Goal: Submit feedback/report problem

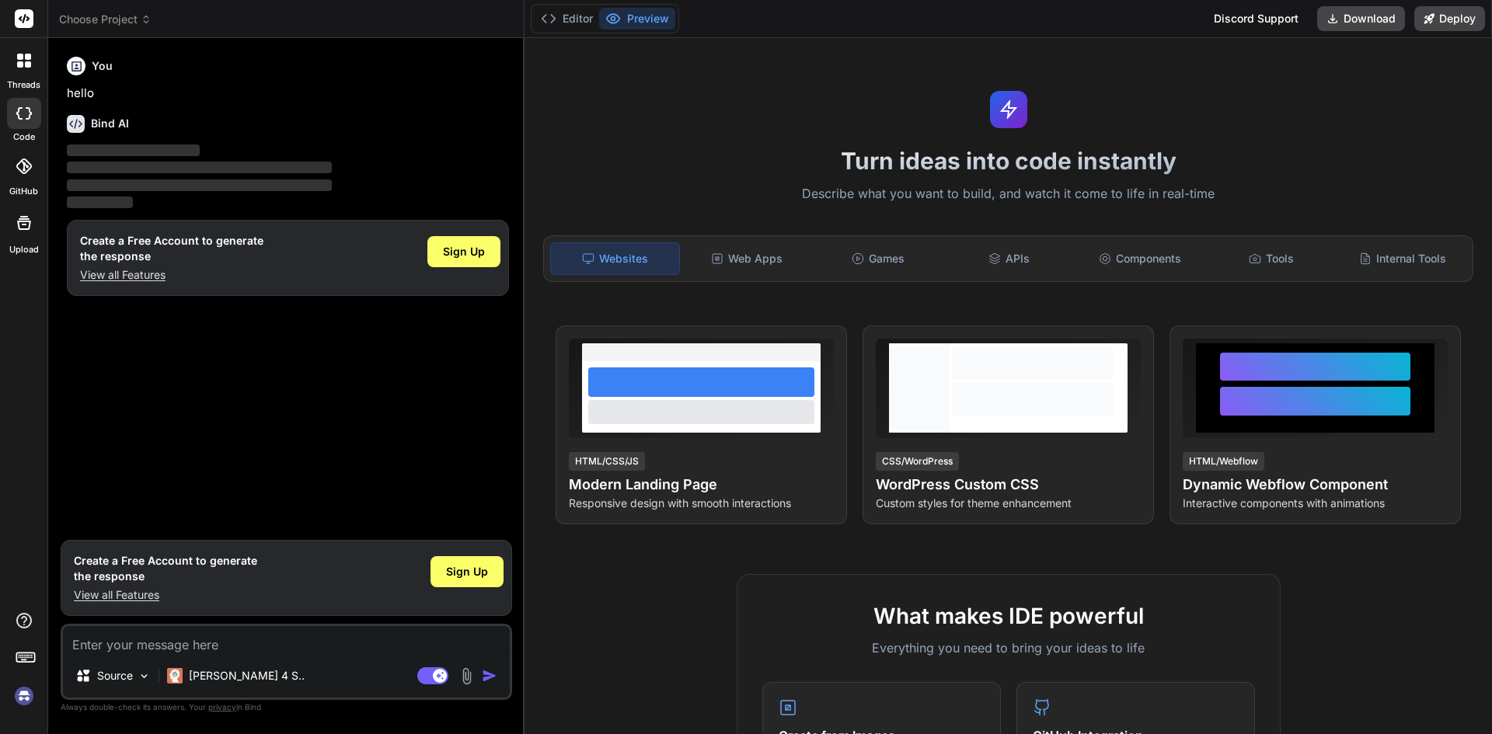
click at [30, 681] on div at bounding box center [23, 660] width 47 height 98
click at [21, 691] on img at bounding box center [24, 696] width 26 height 26
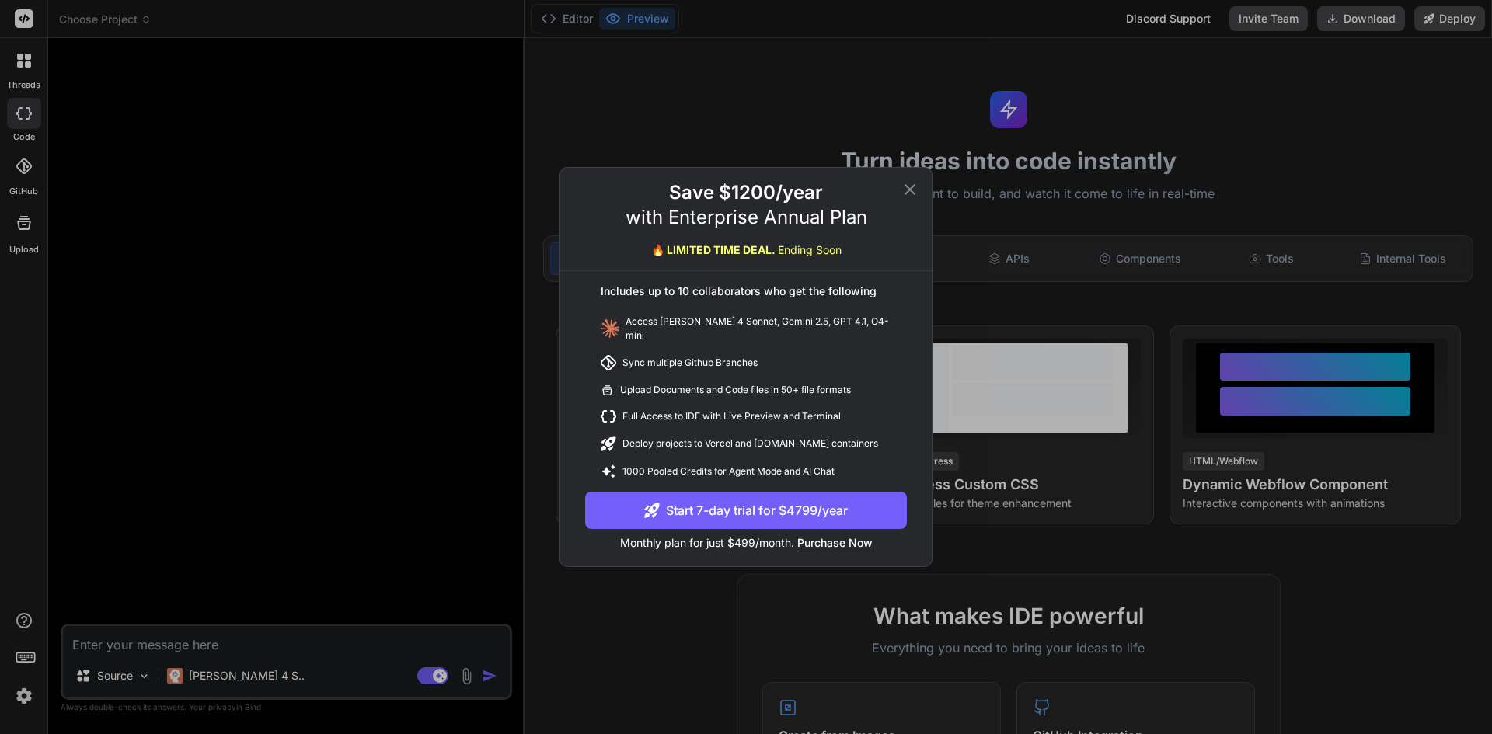
click at [910, 197] on icon at bounding box center [909, 189] width 19 height 19
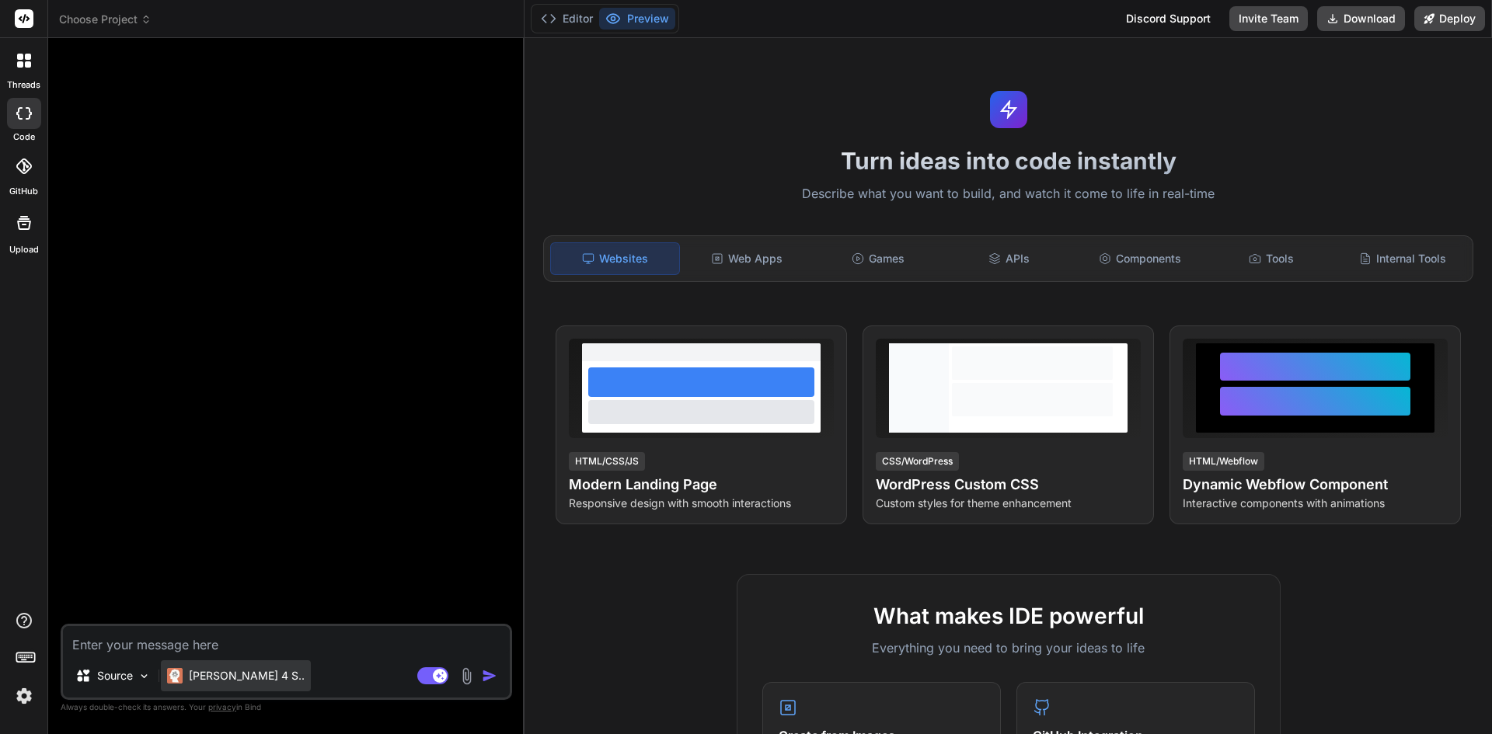
click at [253, 680] on div "[PERSON_NAME] 4 S.." at bounding box center [236, 675] width 150 height 31
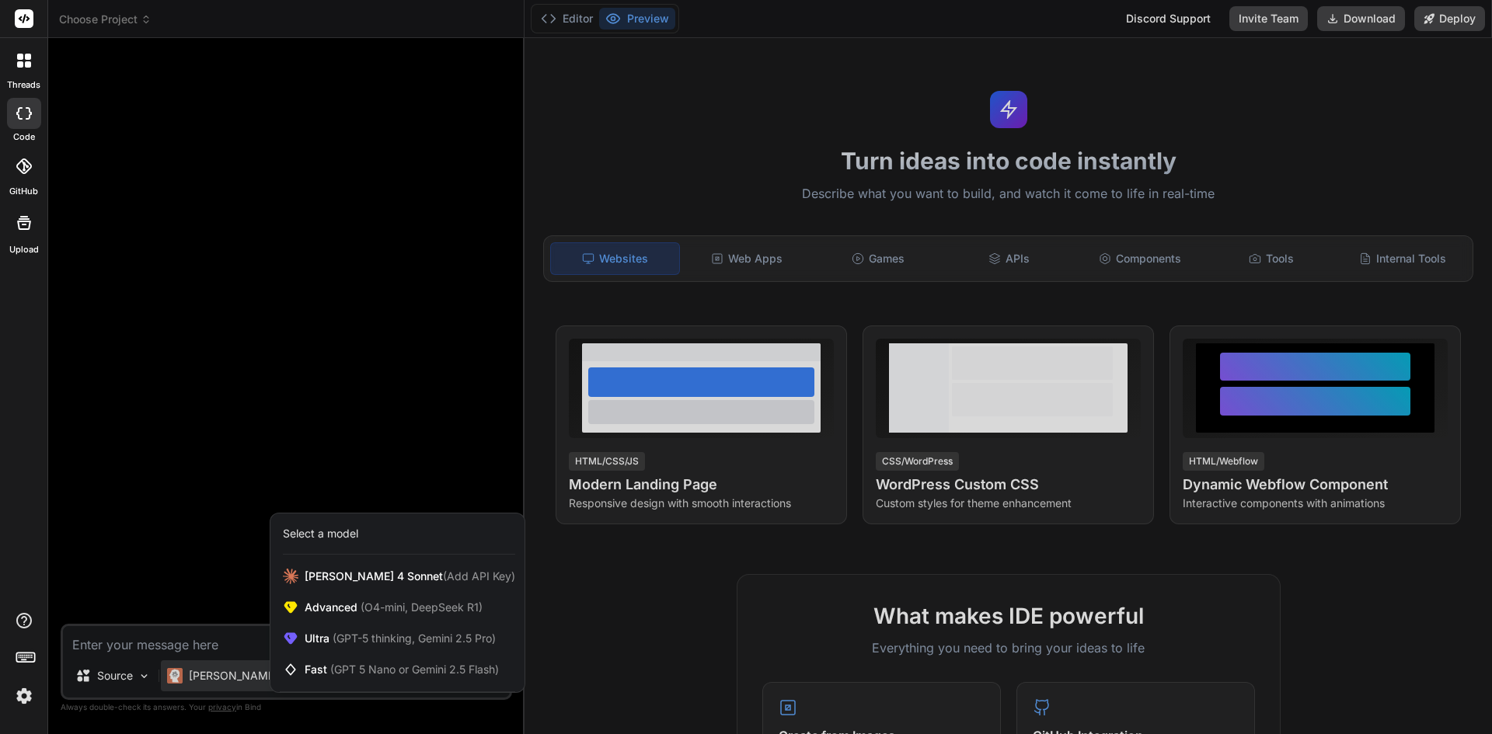
click at [198, 286] on div at bounding box center [746, 367] width 1492 height 734
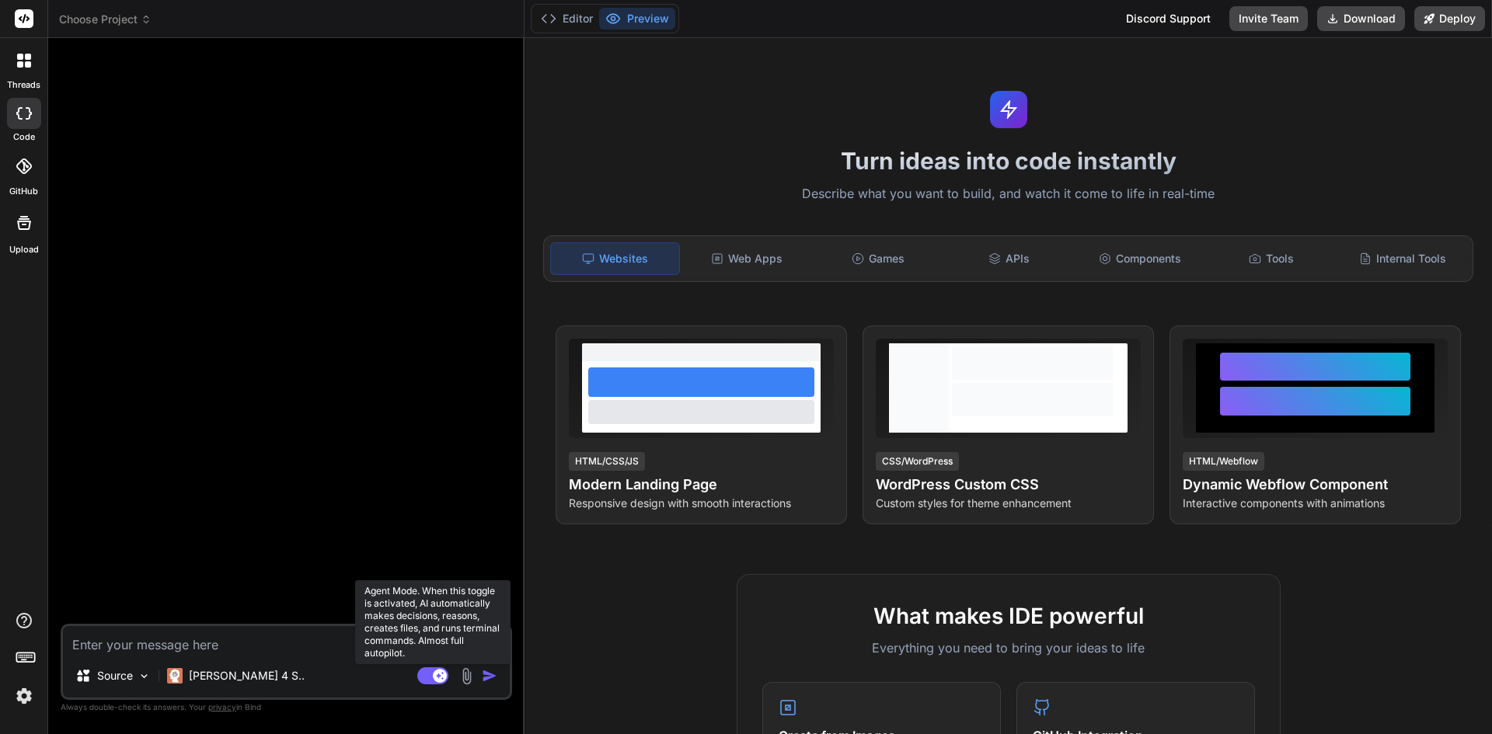
click at [433, 681] on rect at bounding box center [432, 675] width 31 height 17
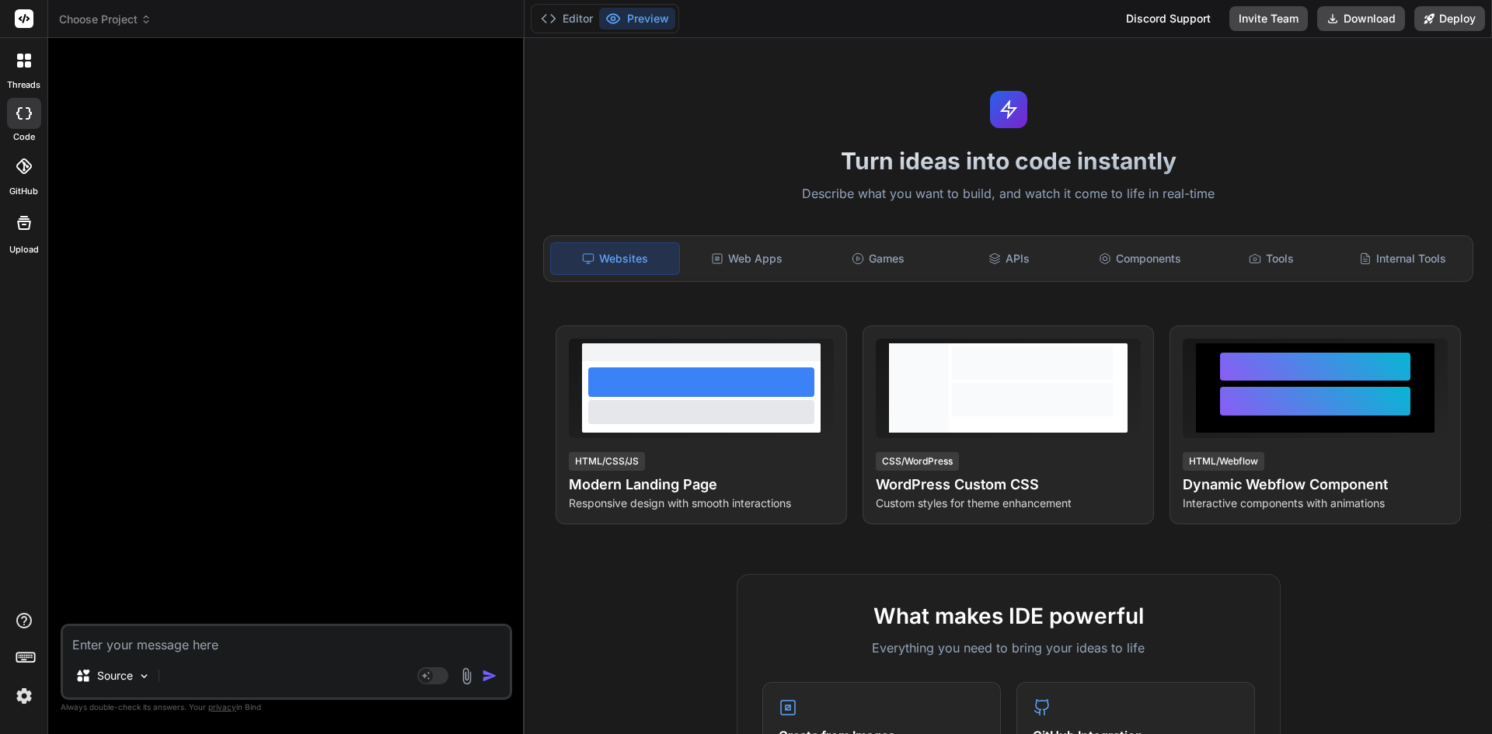
click at [129, 16] on span "Choose Project" at bounding box center [105, 20] width 92 height 16
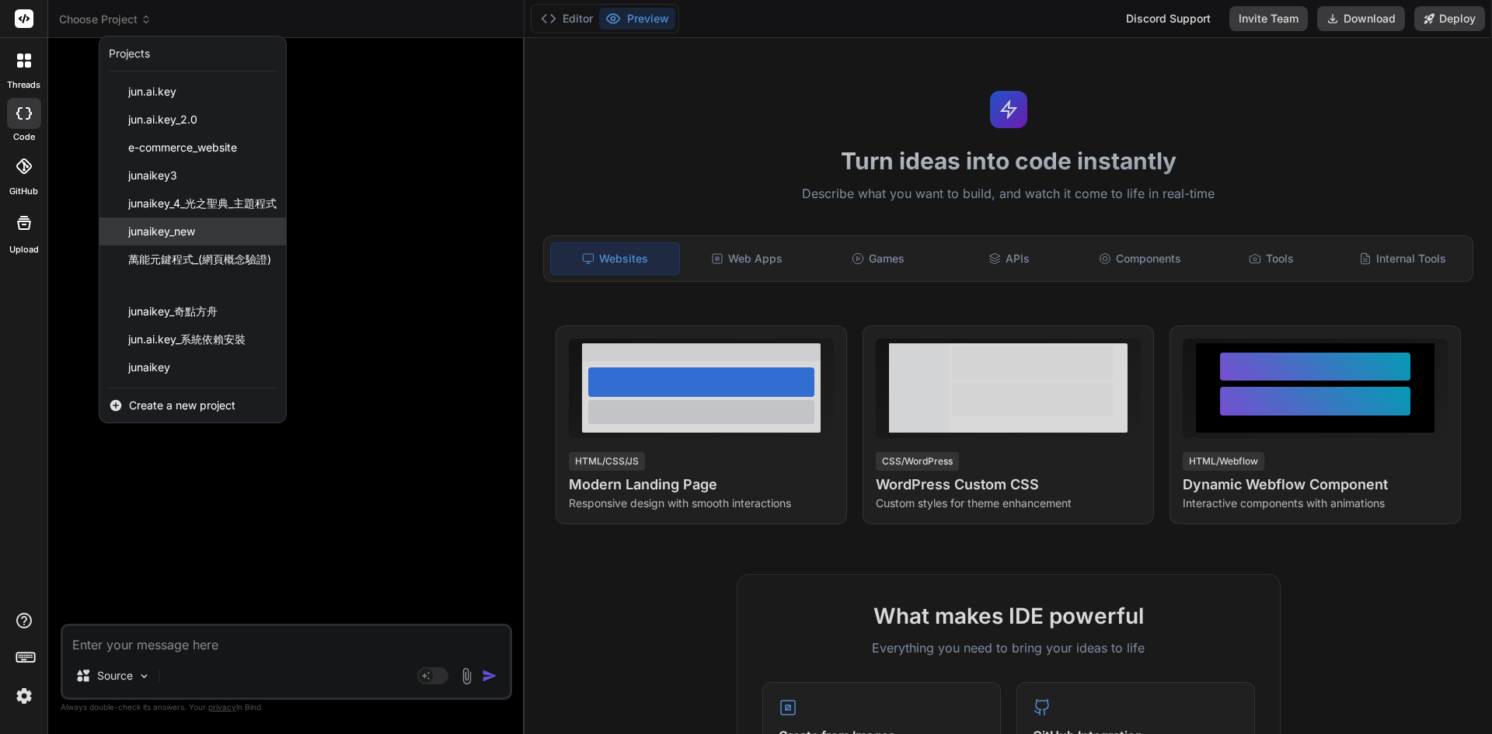
click at [194, 229] on span "junaikey_new" at bounding box center [161, 232] width 67 height 16
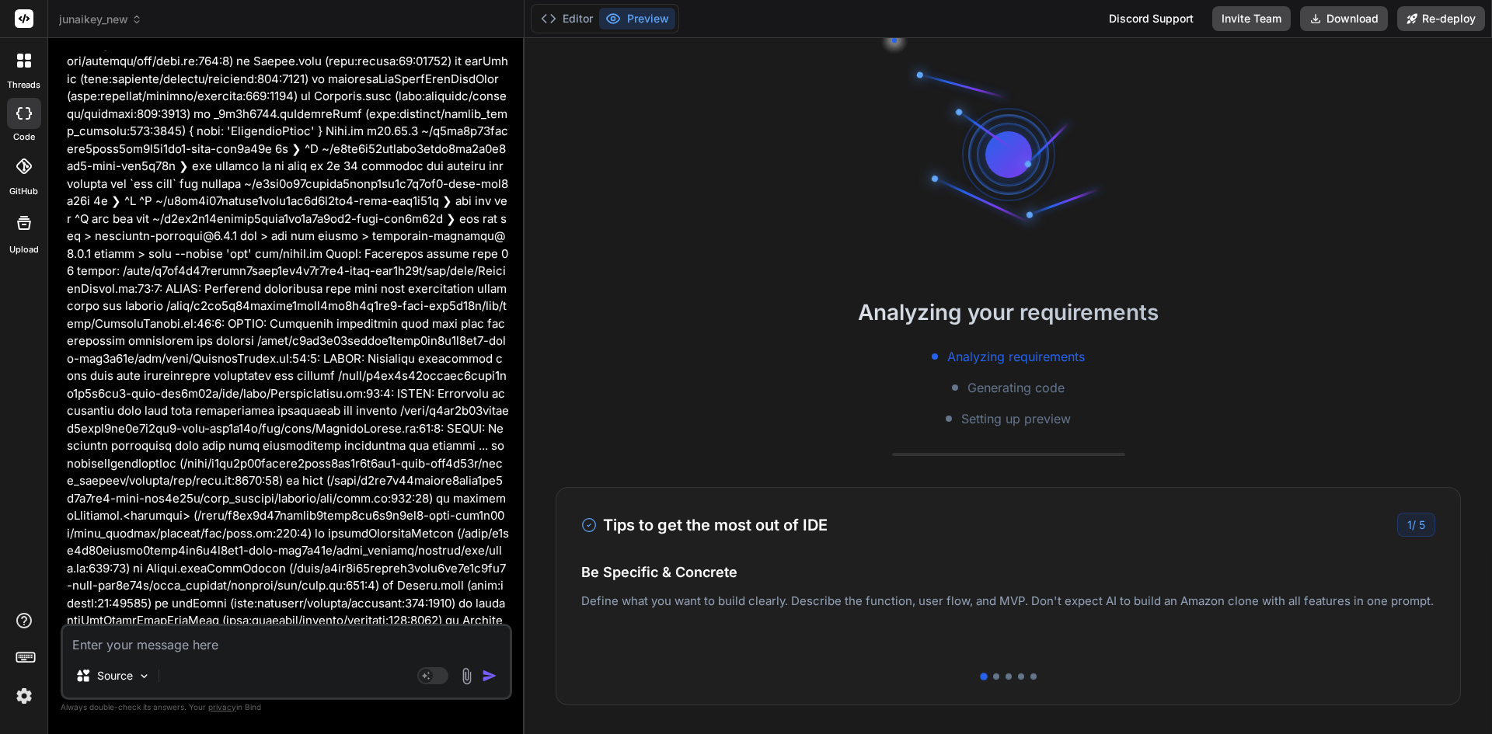
type textarea "x"
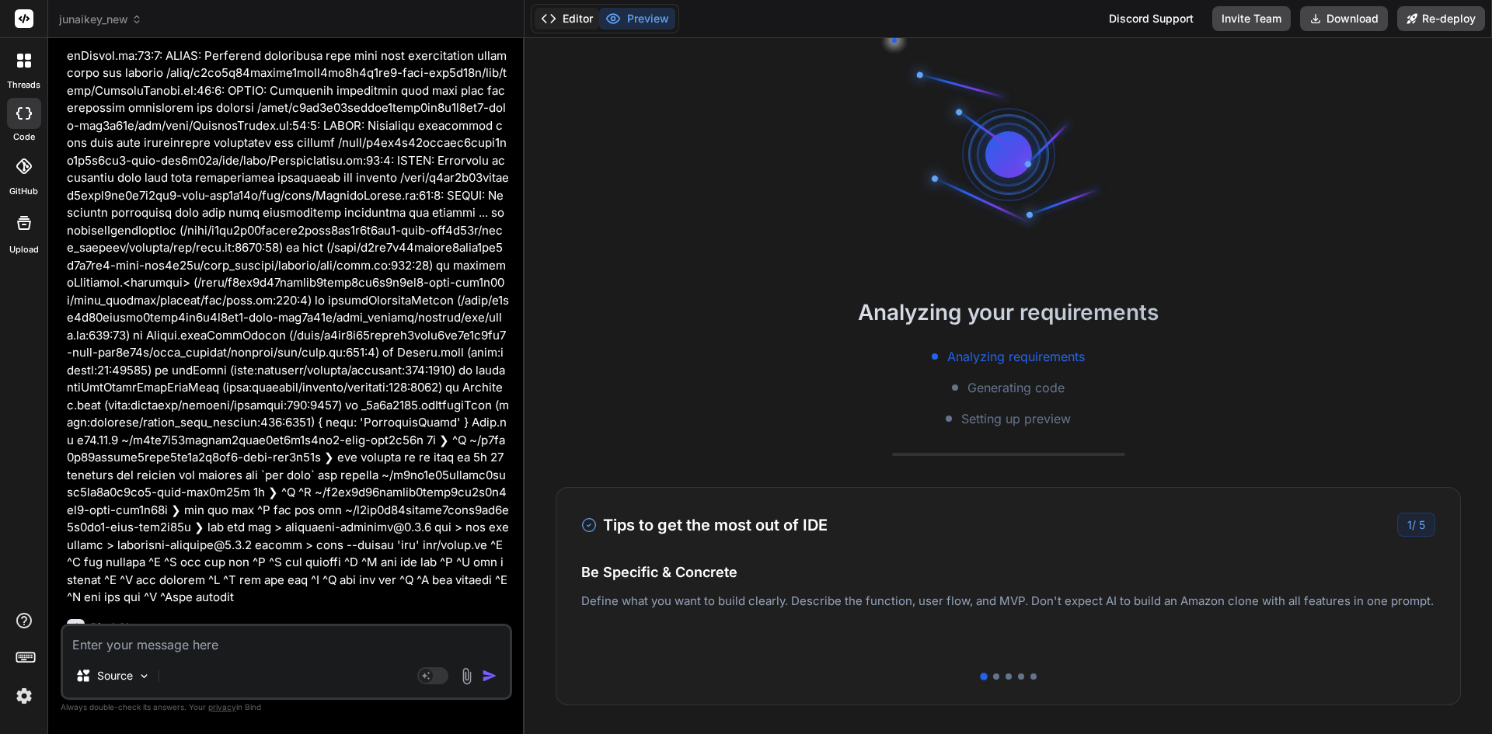
scroll to position [7708, 0]
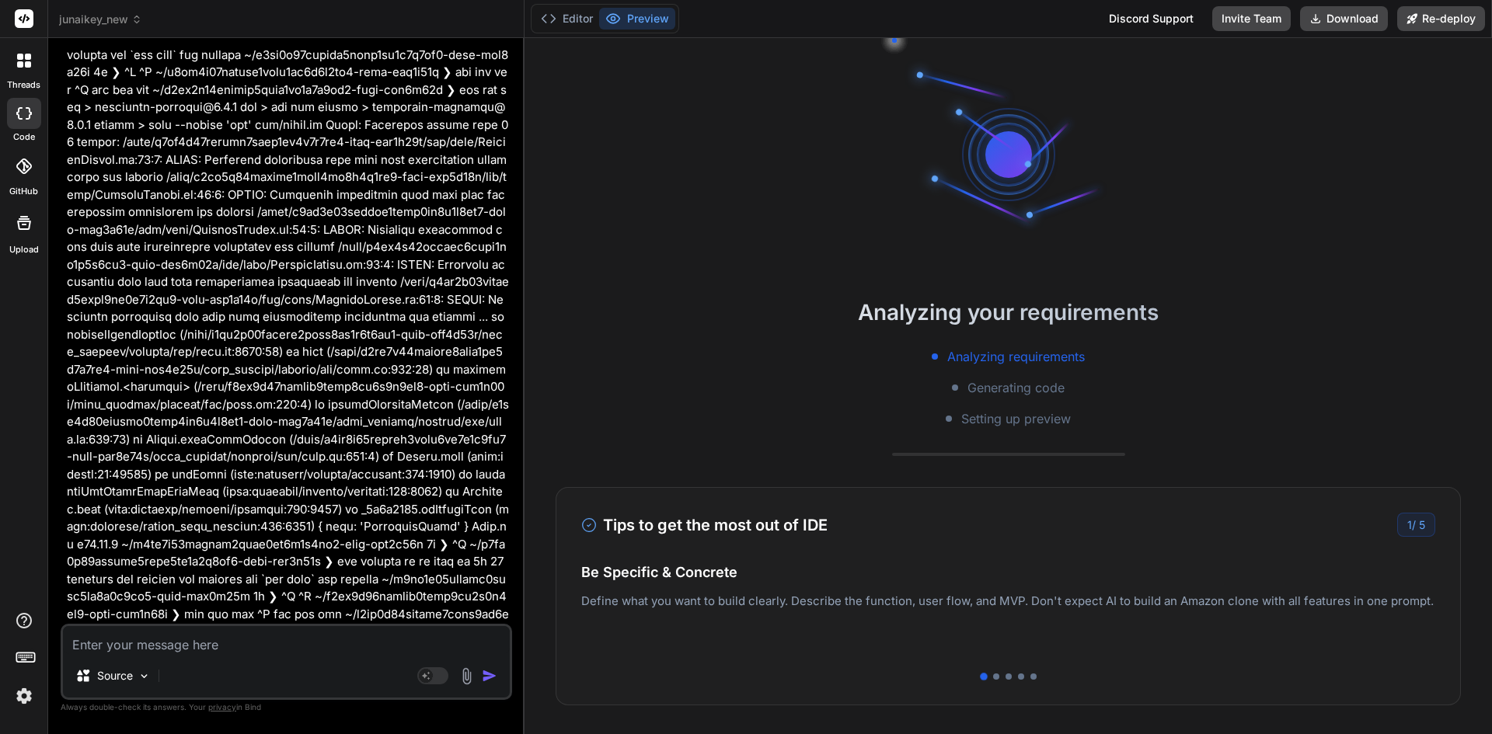
click at [140, 651] on textarea at bounding box center [286, 640] width 447 height 28
drag, startPoint x: 140, startPoint y: 651, endPoint x: 367, endPoint y: 648, distance: 226.9
click at [367, 648] on textarea at bounding box center [286, 640] width 447 height 28
click at [174, 639] on textarea at bounding box center [286, 640] width 447 height 28
paste textarea "JunAiKey 是一個以「終始一如」為核心哲學，旨在實現人機共生與宇宙覺醒的自主演進智慧生態系統。它融合了哲學原則、先進的技術架構、模組化設計、卡牌化概念以…"
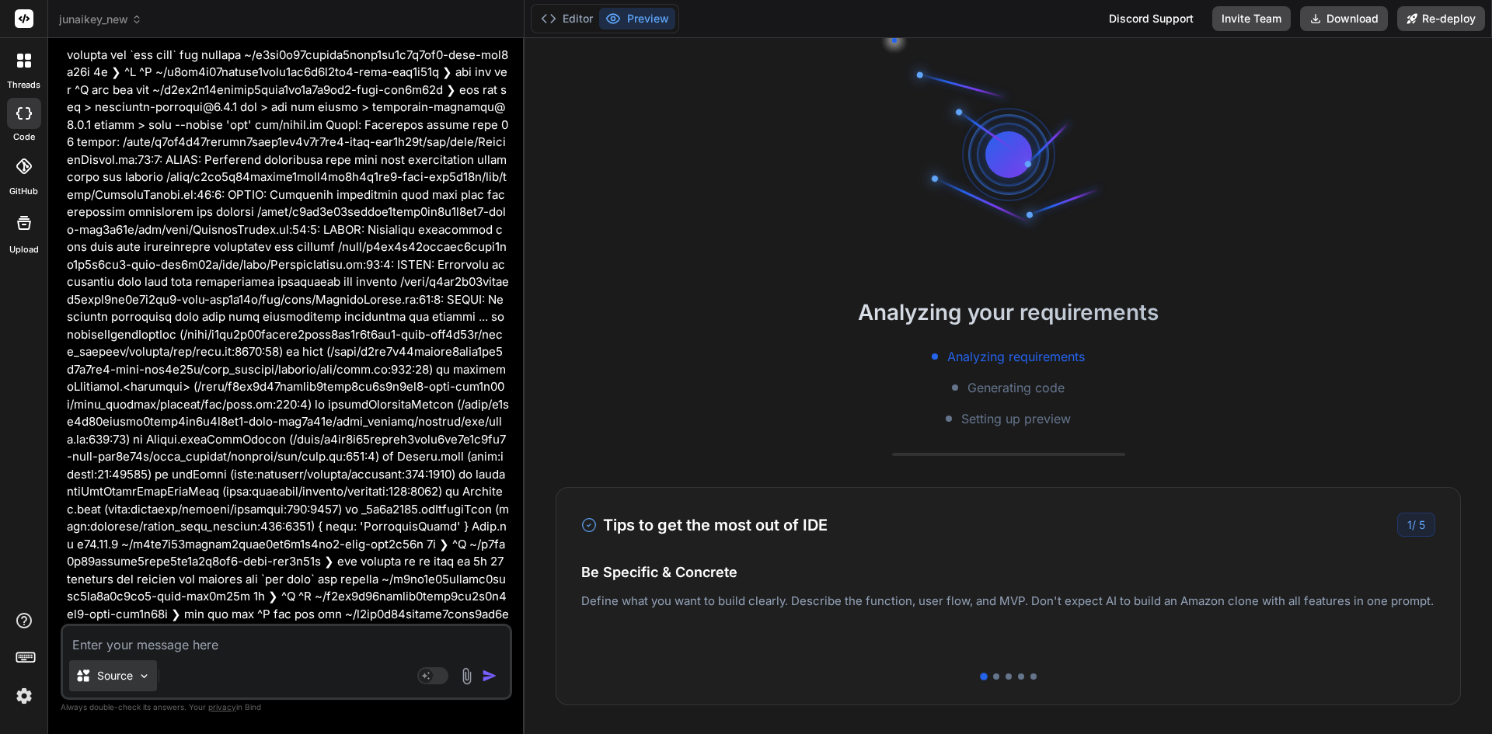
type textarea "JunAiKey 是一個以「終始一如」為核心哲學，旨在實現人機共生與宇宙覺醒的自主演進智慧生態系統。它融合了哲學原則、先進的技術架構、模組化設計、卡牌化概念以…"
type textarea "x"
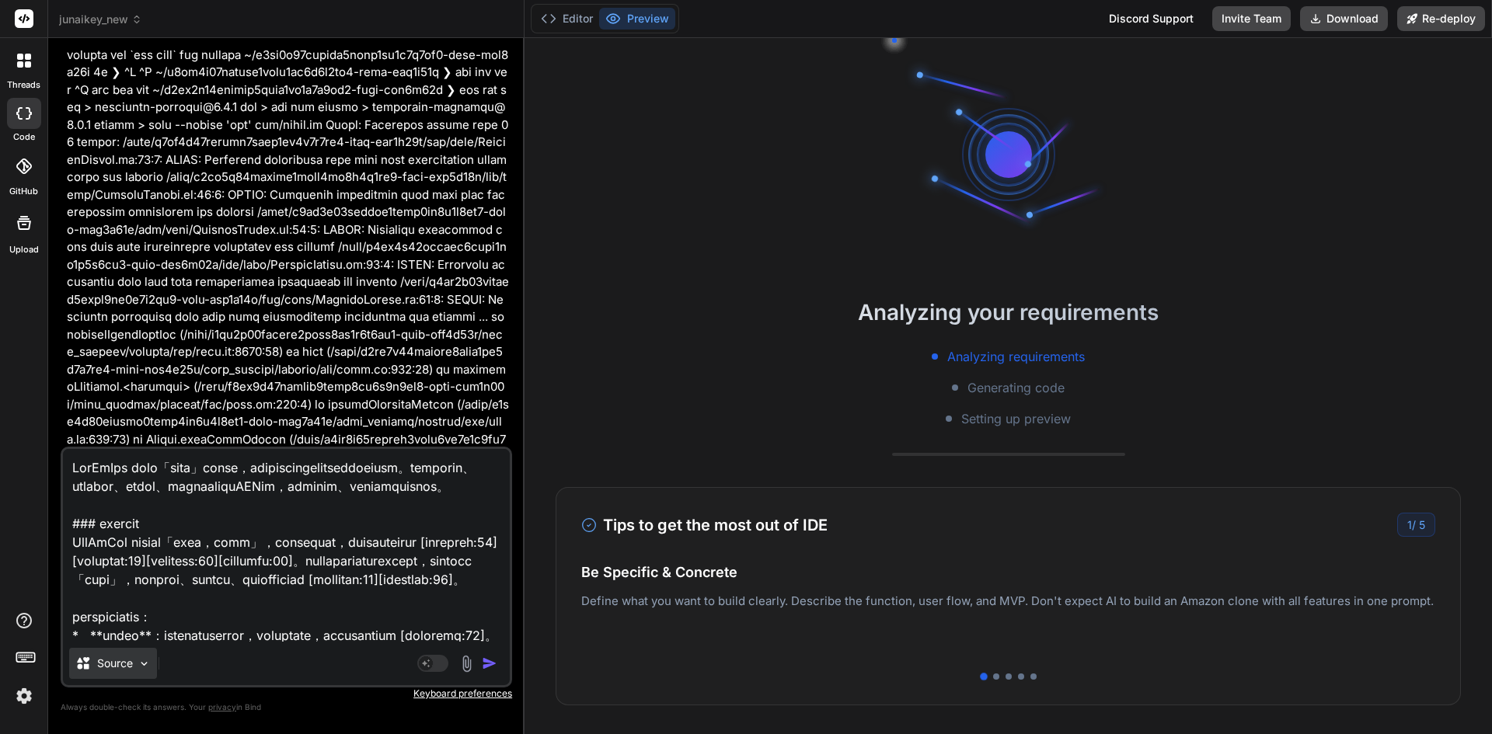
scroll to position [1586, 0]
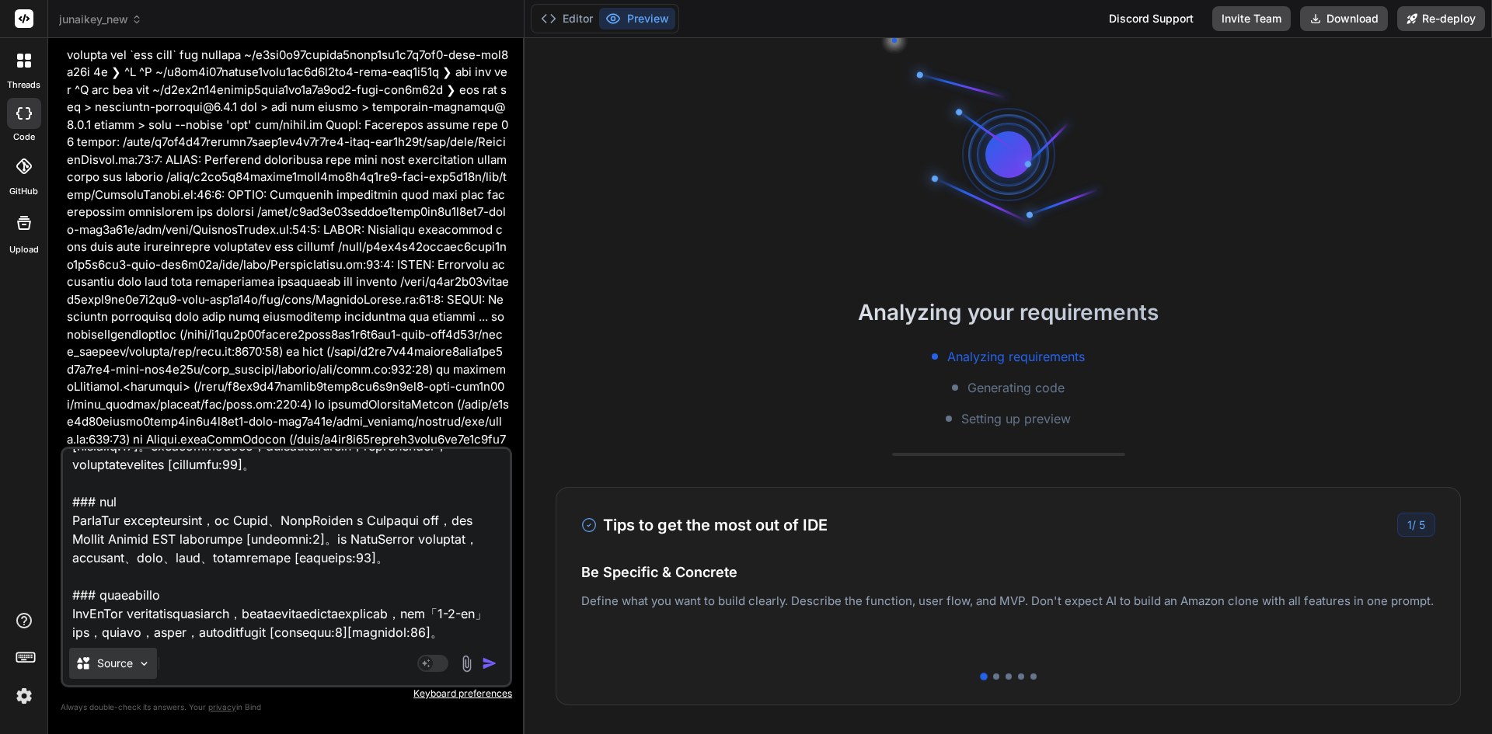
type textarea "JunAiKey 是一個以「終始一如」為核心哲學，旨在實現人機共生與宇宙覺醒的自主演進智慧生態系統。它融合了哲學原則、先進的技術架構、模組化設計、卡牌化概念以…"
click at [113, 649] on div "Source" at bounding box center [113, 663] width 88 height 31
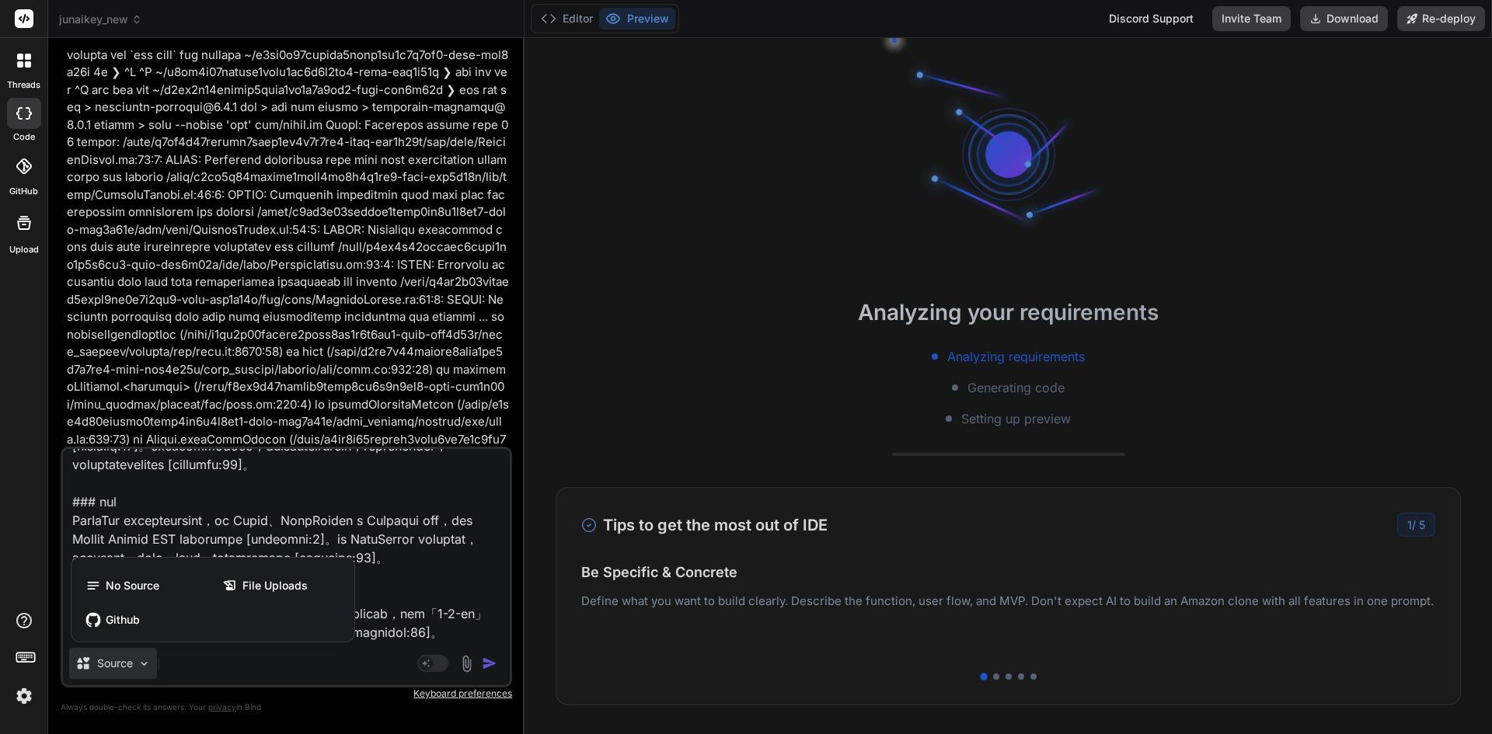
click at [454, 496] on div at bounding box center [746, 367] width 1492 height 734
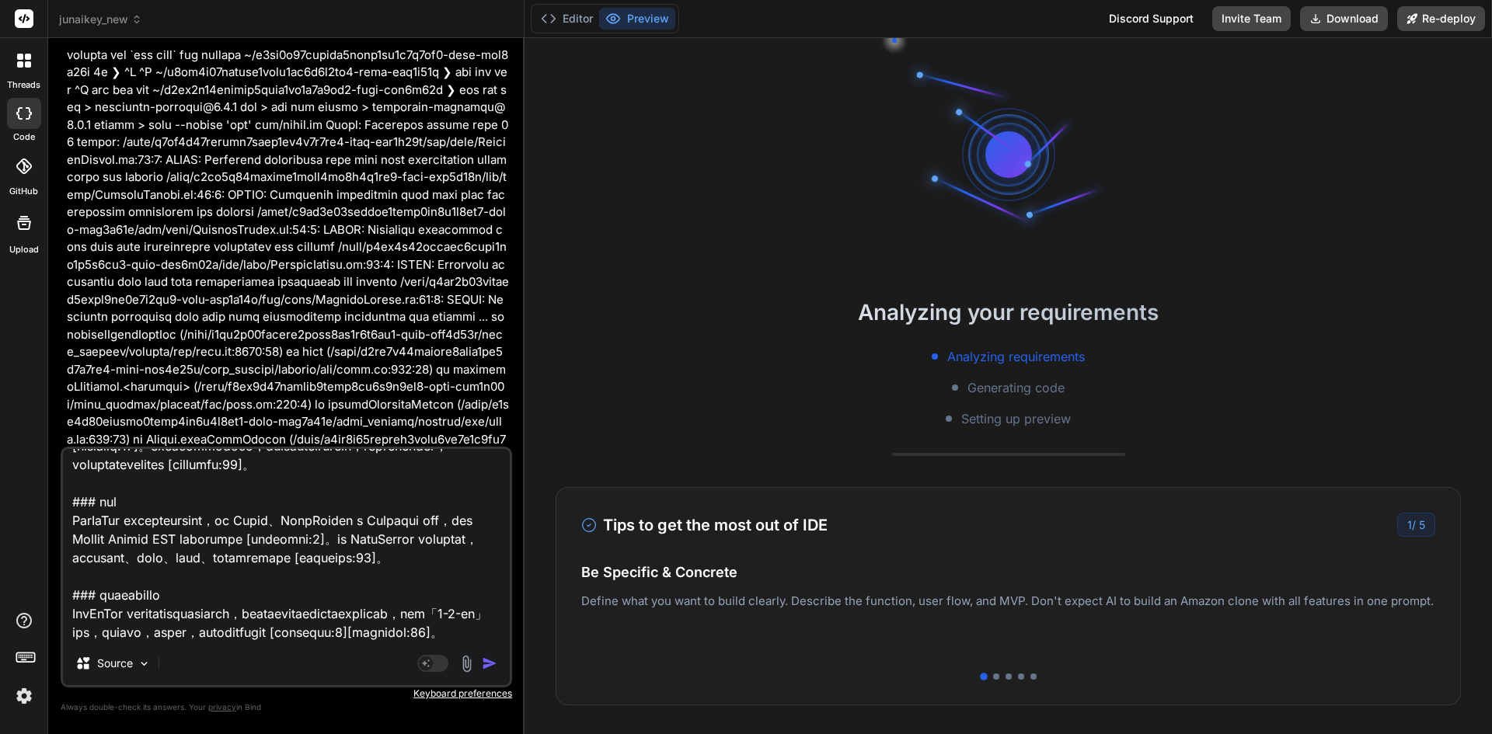
click at [493, 660] on img "button" at bounding box center [490, 664] width 16 height 16
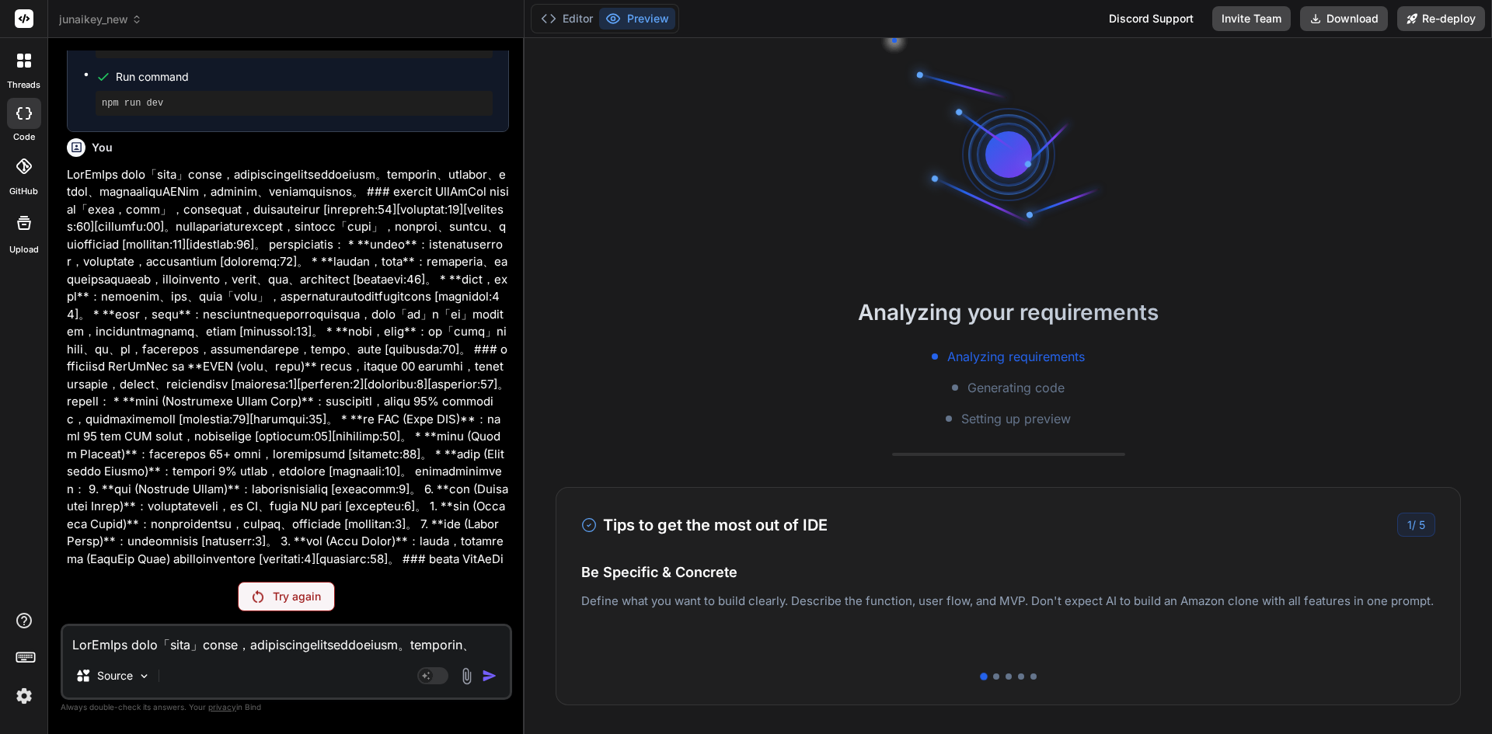
scroll to position [10254, 0]
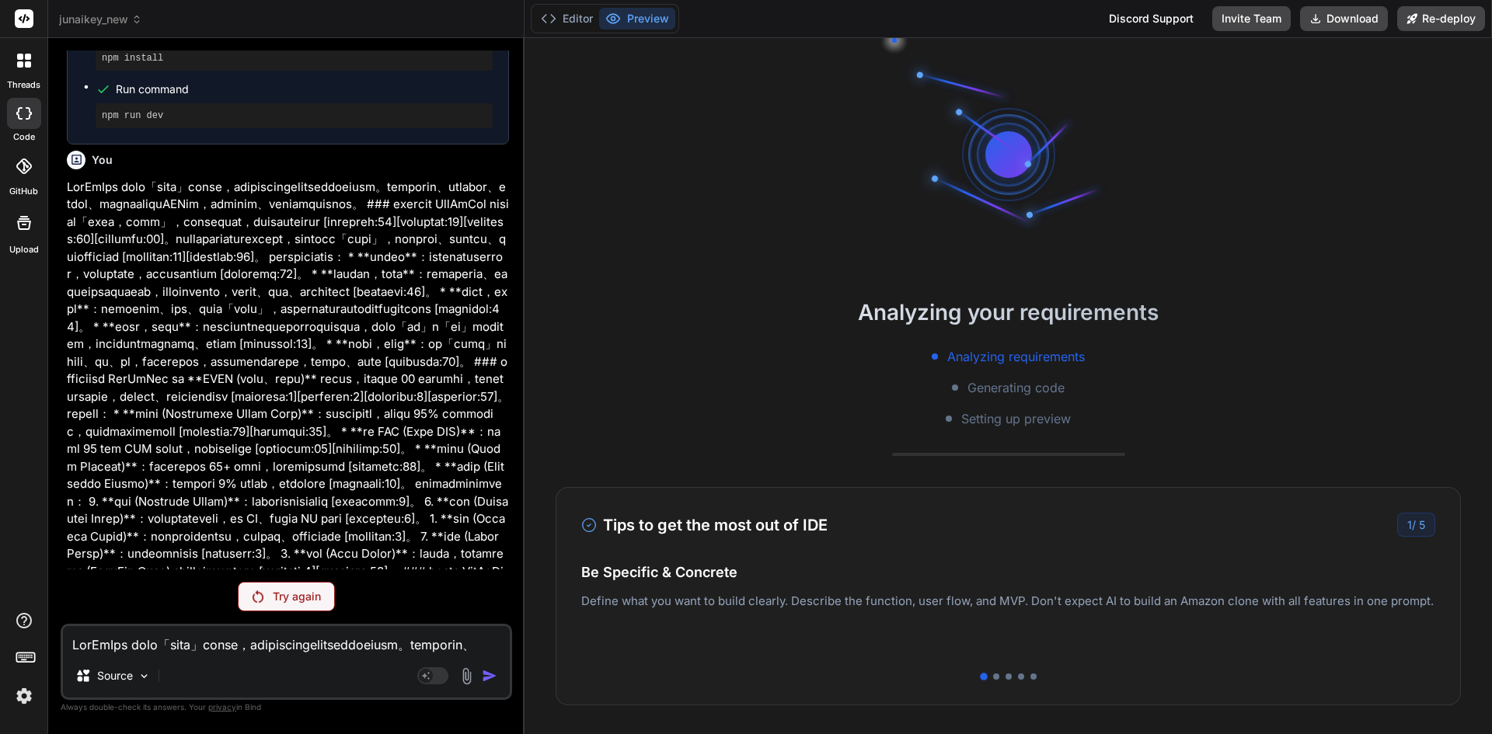
click at [283, 605] on div "Try again" at bounding box center [286, 597] width 97 height 30
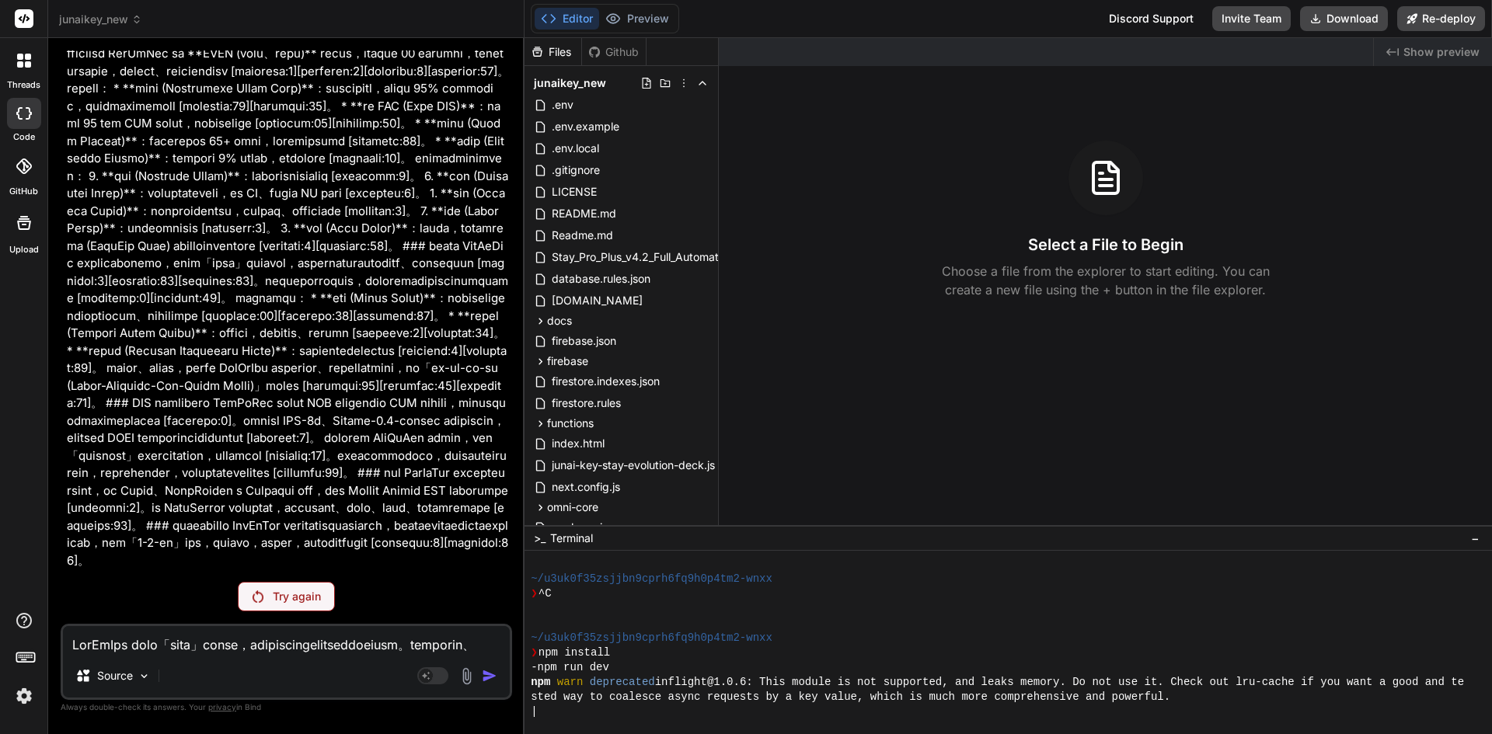
scroll to position [221, 0]
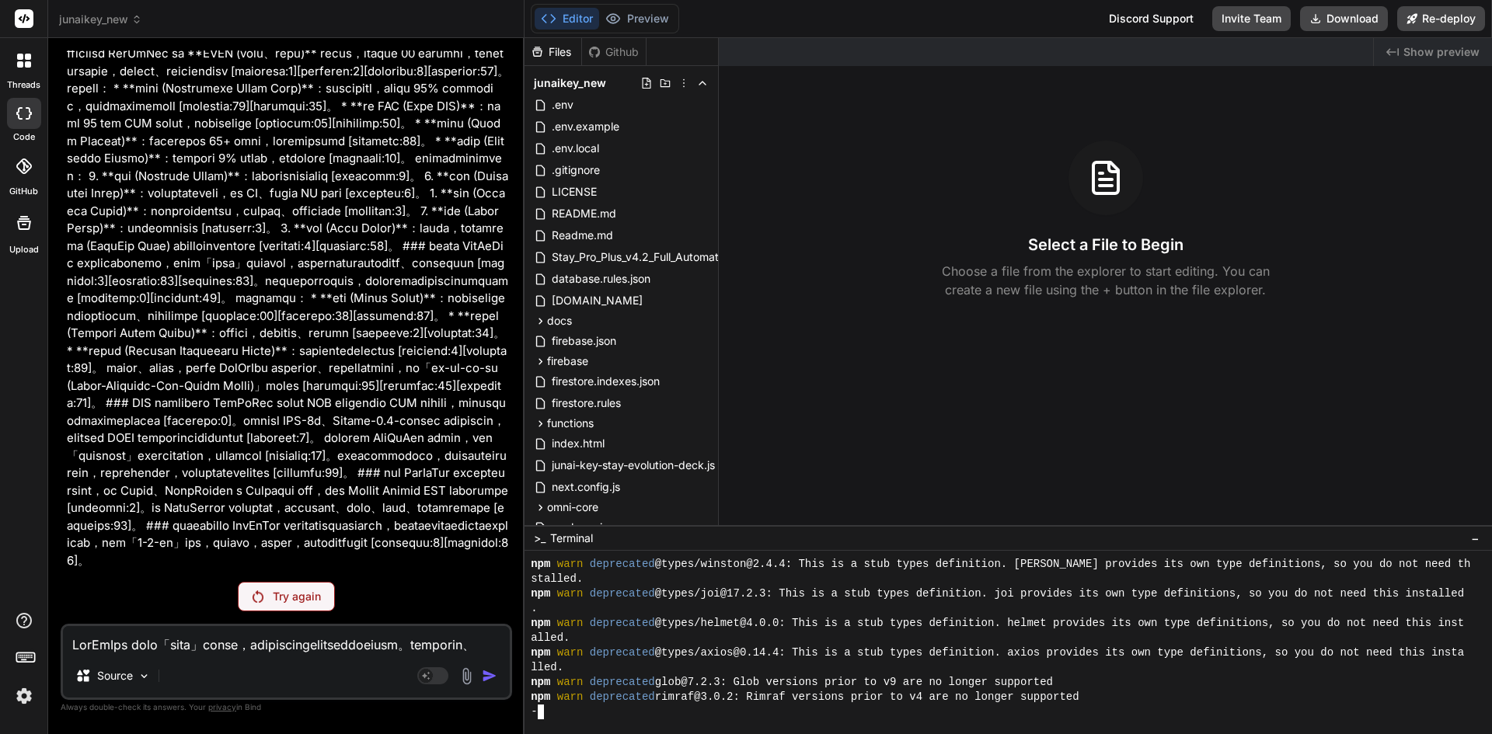
click at [1101, 701] on div "npm warn deprecated rimraf@3.0.2: Rimraf versions prior to v4 are no longer sup…" at bounding box center [1001, 697] width 940 height 15
type textarea "x"
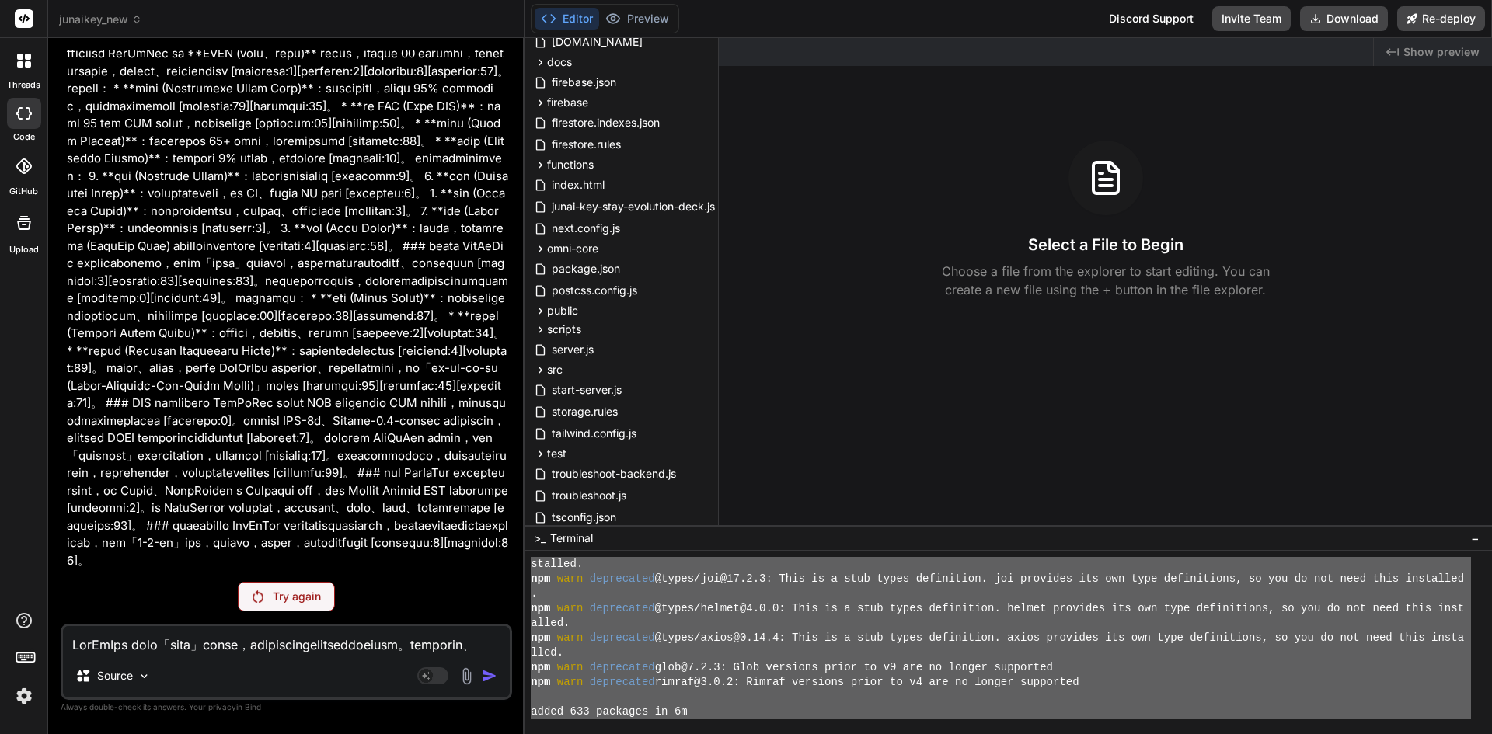
scroll to position [0, 0]
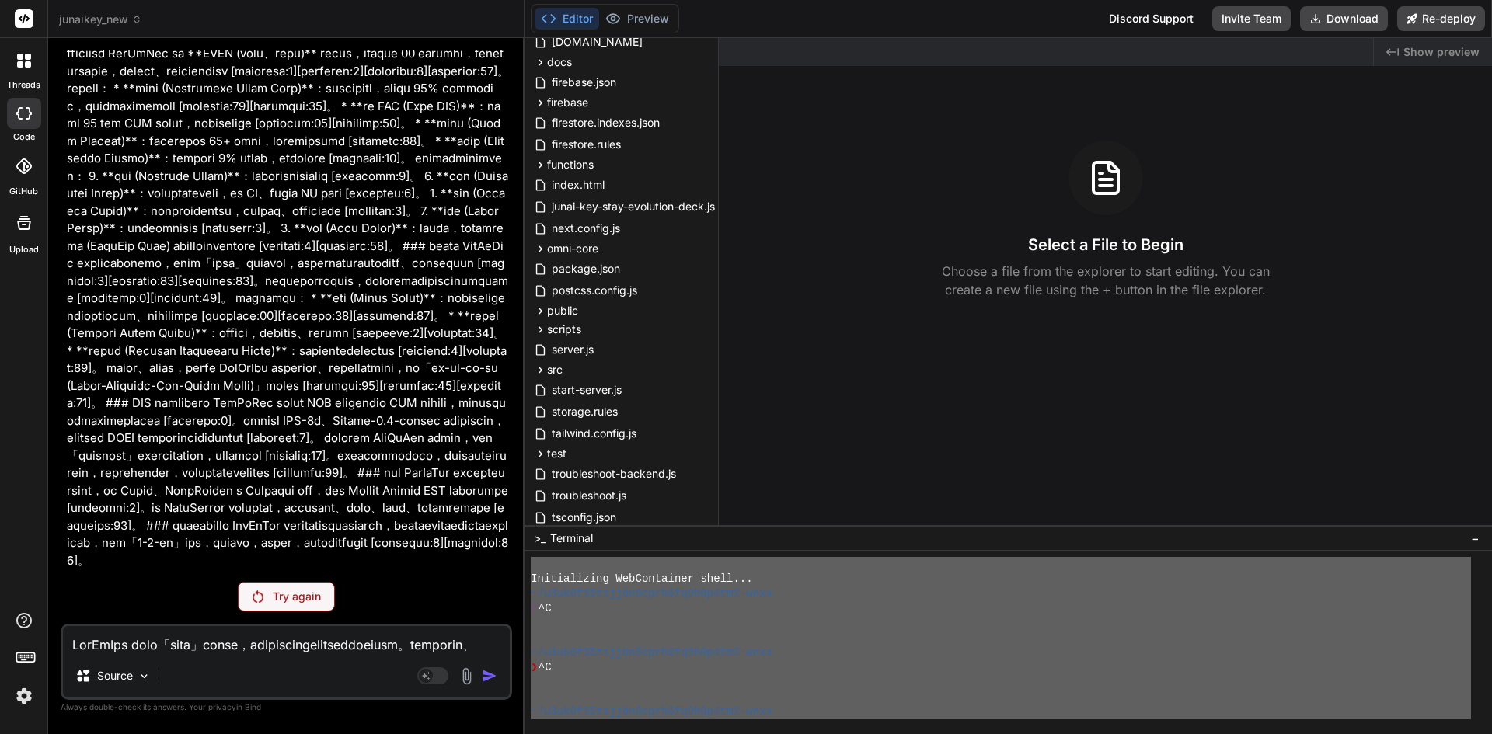
drag, startPoint x: 890, startPoint y: 681, endPoint x: 16, endPoint y: 219, distance: 989.4
click at [0, 223] on div "threads code GitHub Upload junaikey_new Created with Pixso. Bind AI Web Search …" at bounding box center [746, 367] width 1492 height 734
type textarea "Initializing WebContainer shell... ~/u3uk0f35zsjjbn9cprh6fq9h0p4tm2-wnxx ❯ ^C ~…"
drag, startPoint x: 626, startPoint y: 600, endPoint x: 311, endPoint y: 595, distance: 315.4
click at [311, 595] on p "Try again" at bounding box center [297, 597] width 48 height 16
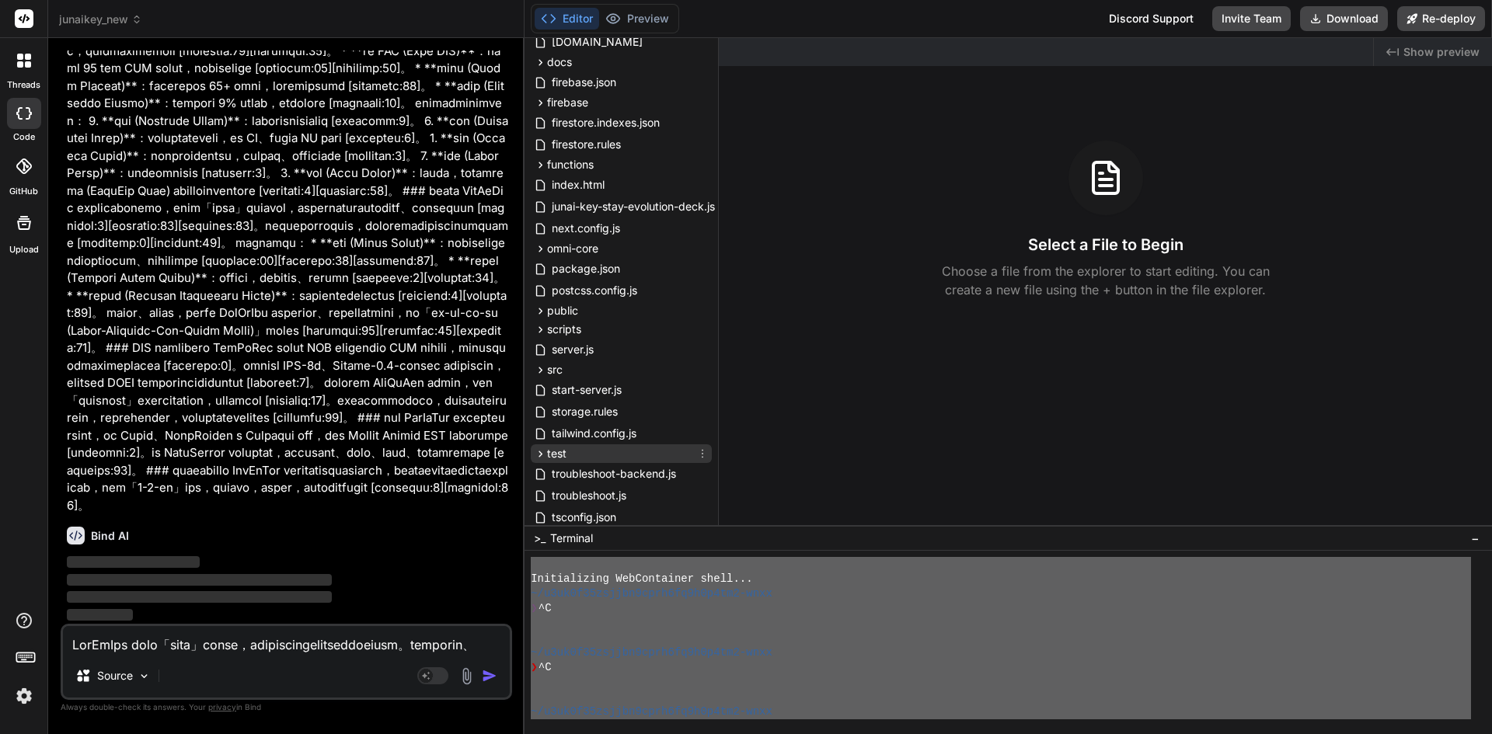
type textarea "x"
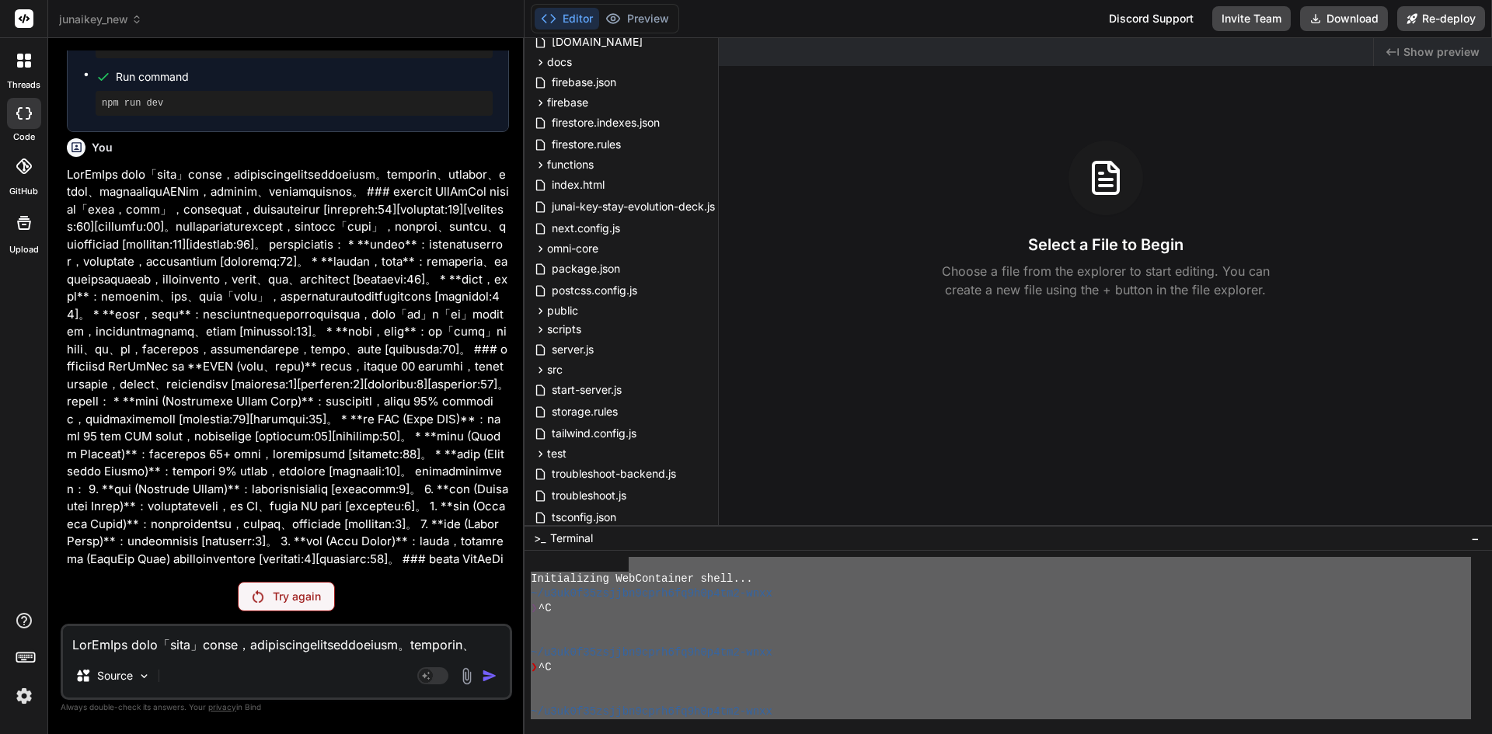
scroll to position [10254, 0]
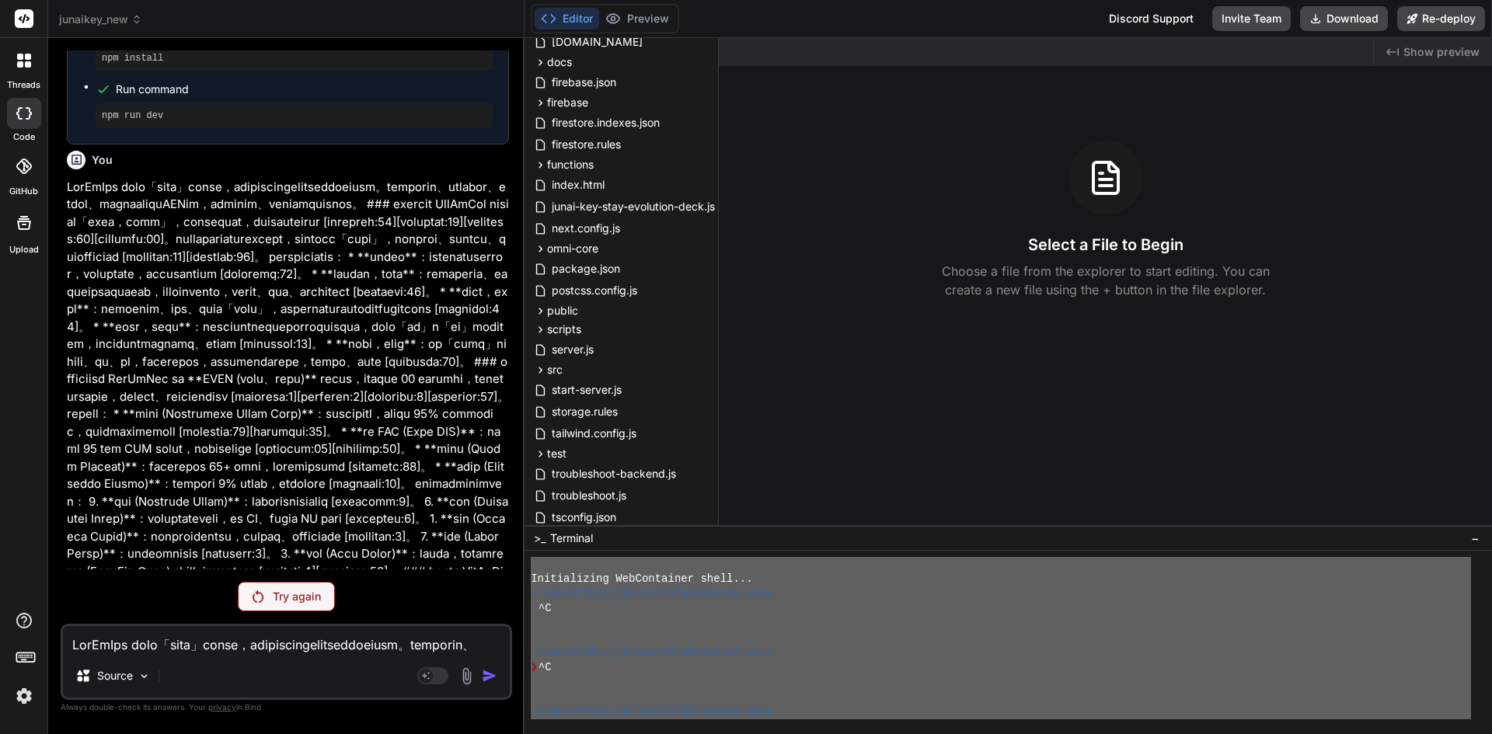
drag, startPoint x: 667, startPoint y: 720, endPoint x: 625, endPoint y: 541, distance: 184.1
click at [625, 545] on div ">_ Terminal − PPPPPPPPPPPPPPPPPPPPPPPPPPPPPPPP mmmmmmmmmmmmmmmmmmmmmmmmmmmmmmmm…" at bounding box center [1007, 629] width 967 height 209
type textarea "Initializing WebContainer shell... ~/u3uk0f35zsjjbn9cprh6fq9h0p4tm2-wnxx ❯ ^C ~…"
click at [150, 656] on div "Source Agent Mode. When this toggle is activated, AI automatically makes decisi…" at bounding box center [286, 662] width 451 height 76
drag, startPoint x: 150, startPoint y: 656, endPoint x: 482, endPoint y: 538, distance: 352.4
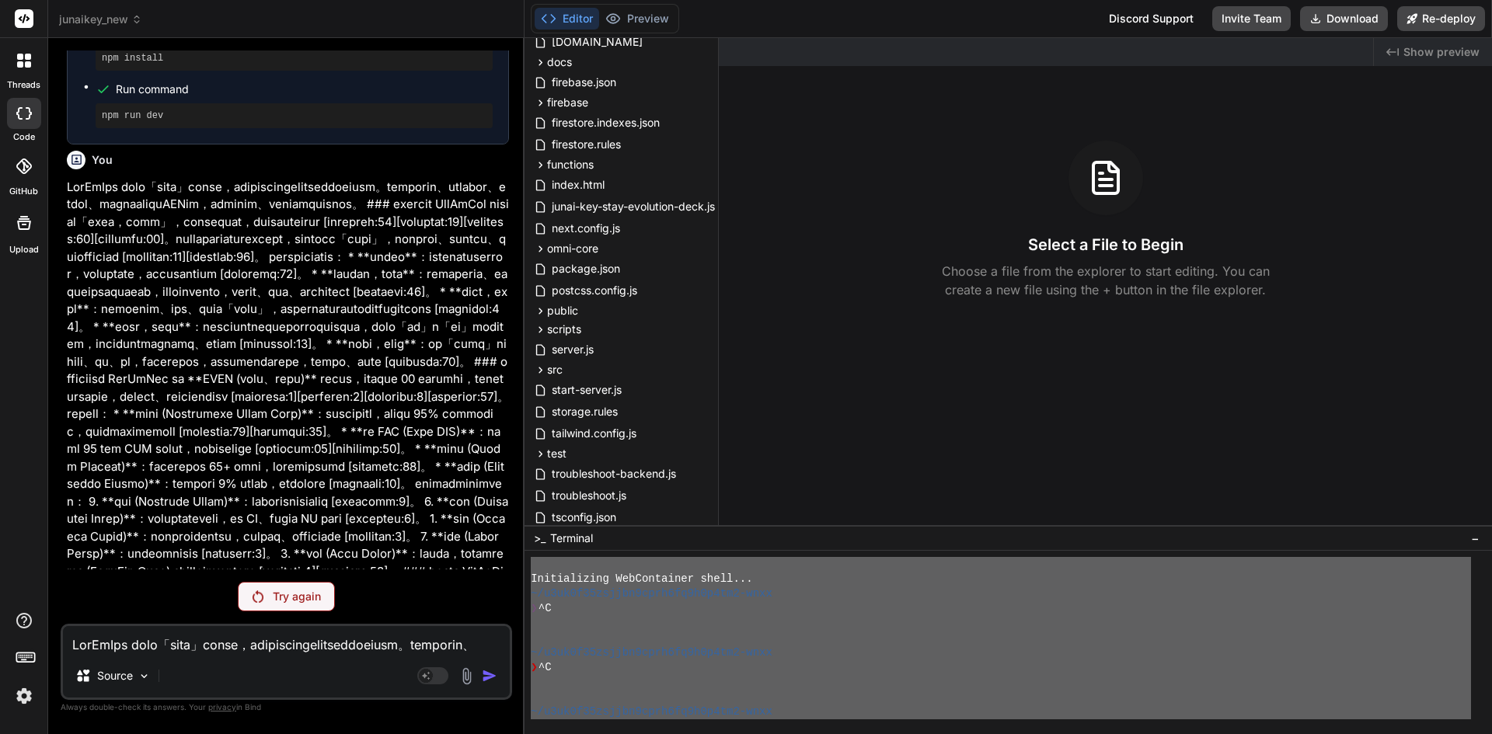
click at [308, 618] on div "You Bind AI 遵命，第一建築師！ 我已收到您的日誌輸出。儘管 tsconfig.json 文件中已經正確啟用了 experimentalDecora…" at bounding box center [286, 391] width 451 height 683
click at [307, 604] on p "Try again" at bounding box center [297, 597] width 48 height 16
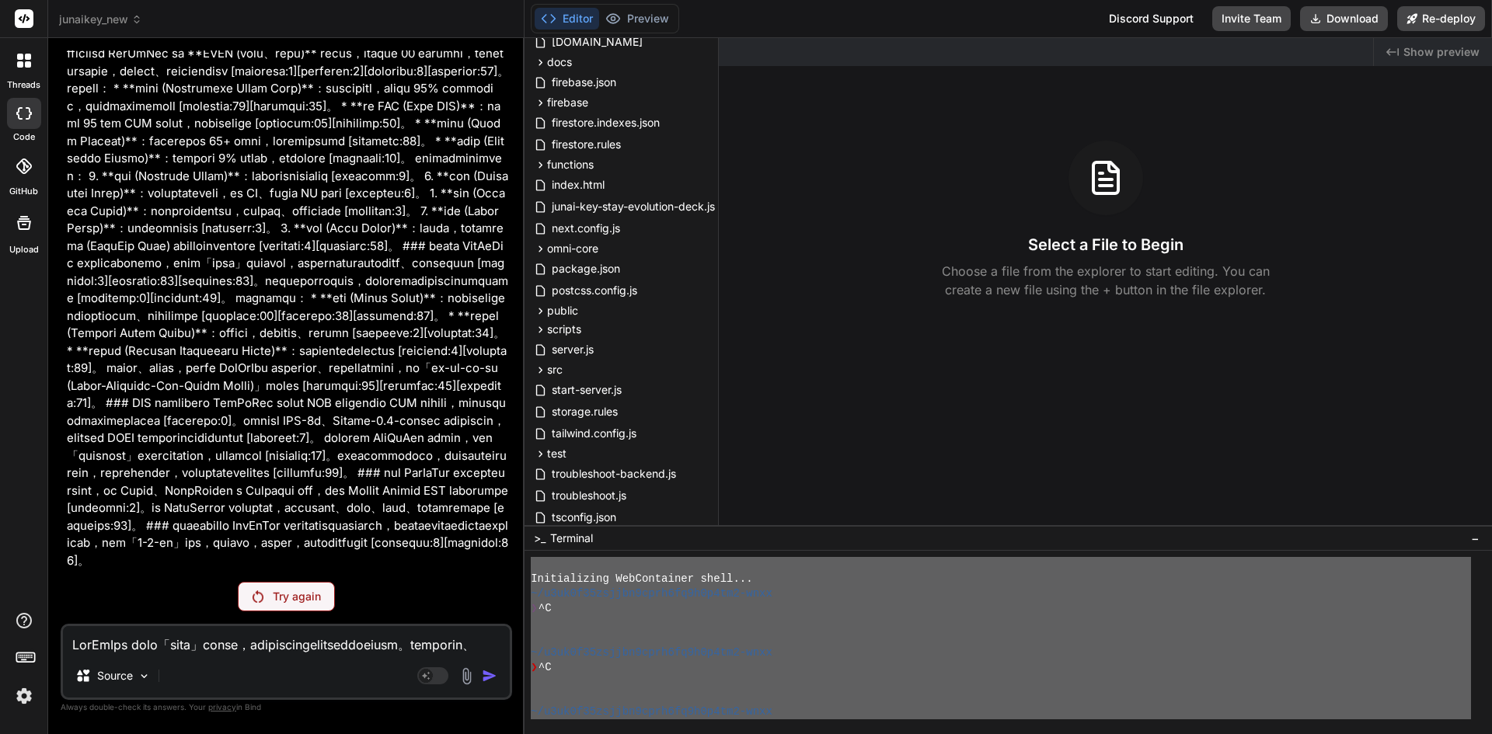
scroll to position [11659, 0]
click at [316, 595] on p "Try again" at bounding box center [297, 597] width 48 height 16
click at [322, 608] on div "Try again" at bounding box center [286, 597] width 97 height 30
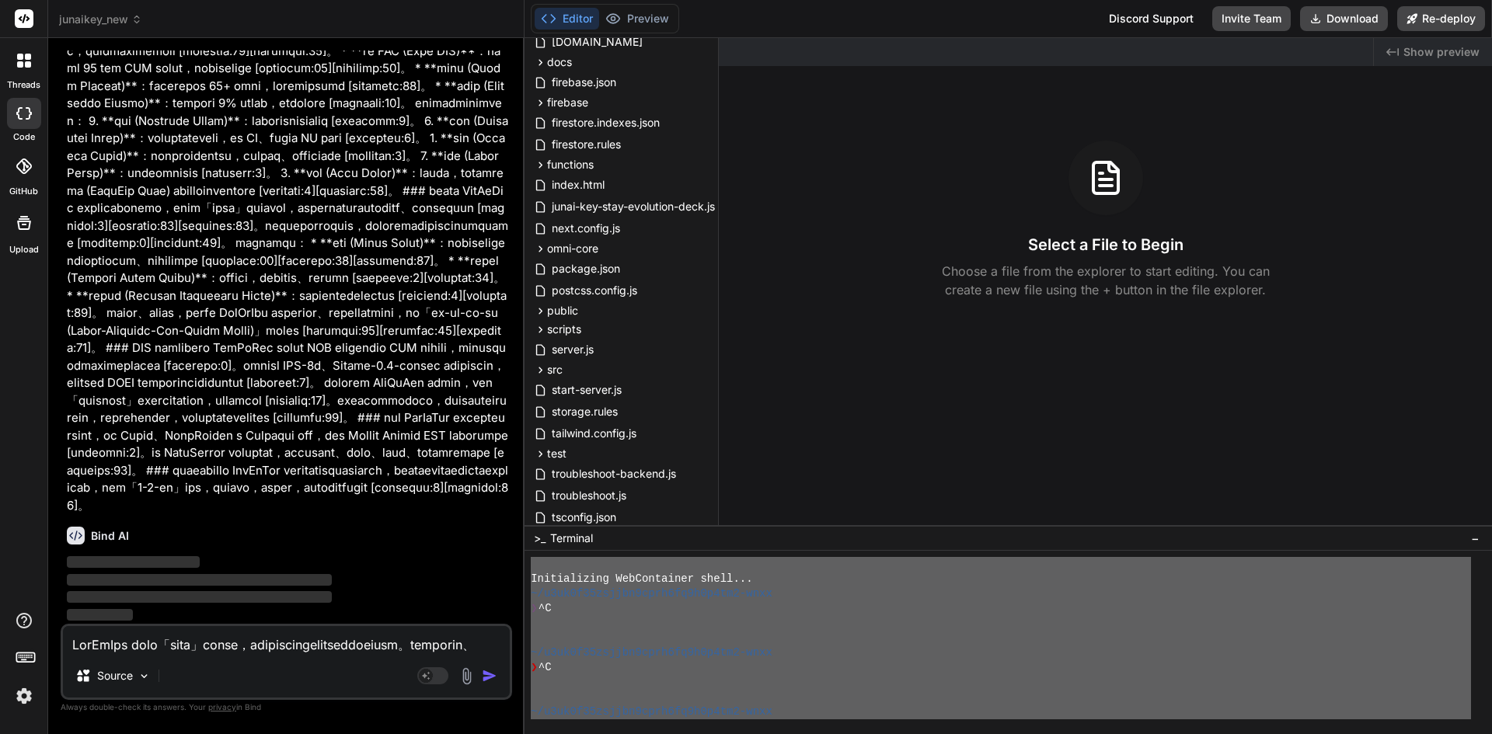
type textarea "x"
click at [319, 515] on p at bounding box center [288, 156] width 442 height 717
click at [248, 656] on div "Source Agent Mode. When this toggle is activated, AI automatically makes decisi…" at bounding box center [286, 662] width 451 height 76
click at [250, 653] on textarea at bounding box center [286, 640] width 447 height 28
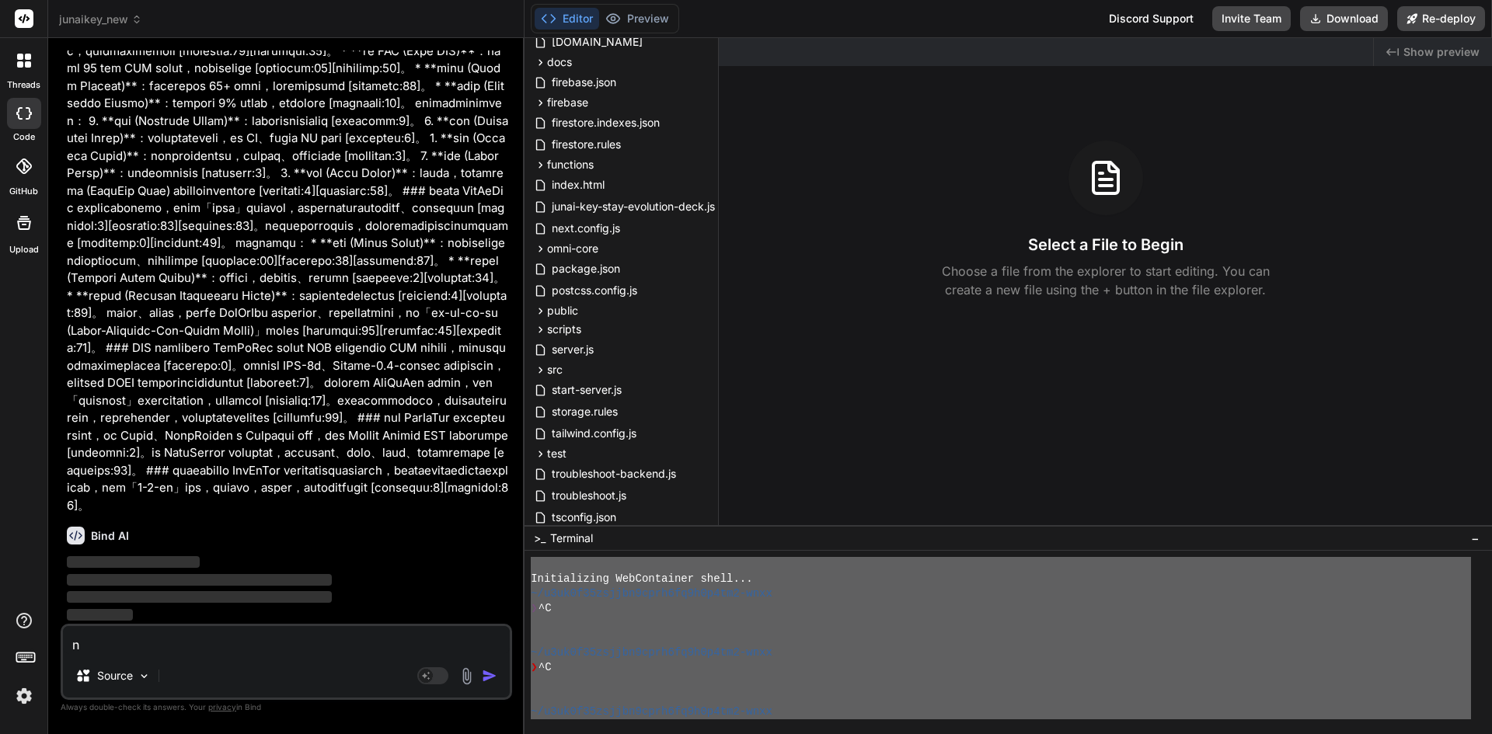
type textarea "nh"
type textarea "x"
type textarea "nh\"
type textarea "x"
type textarea "nh"
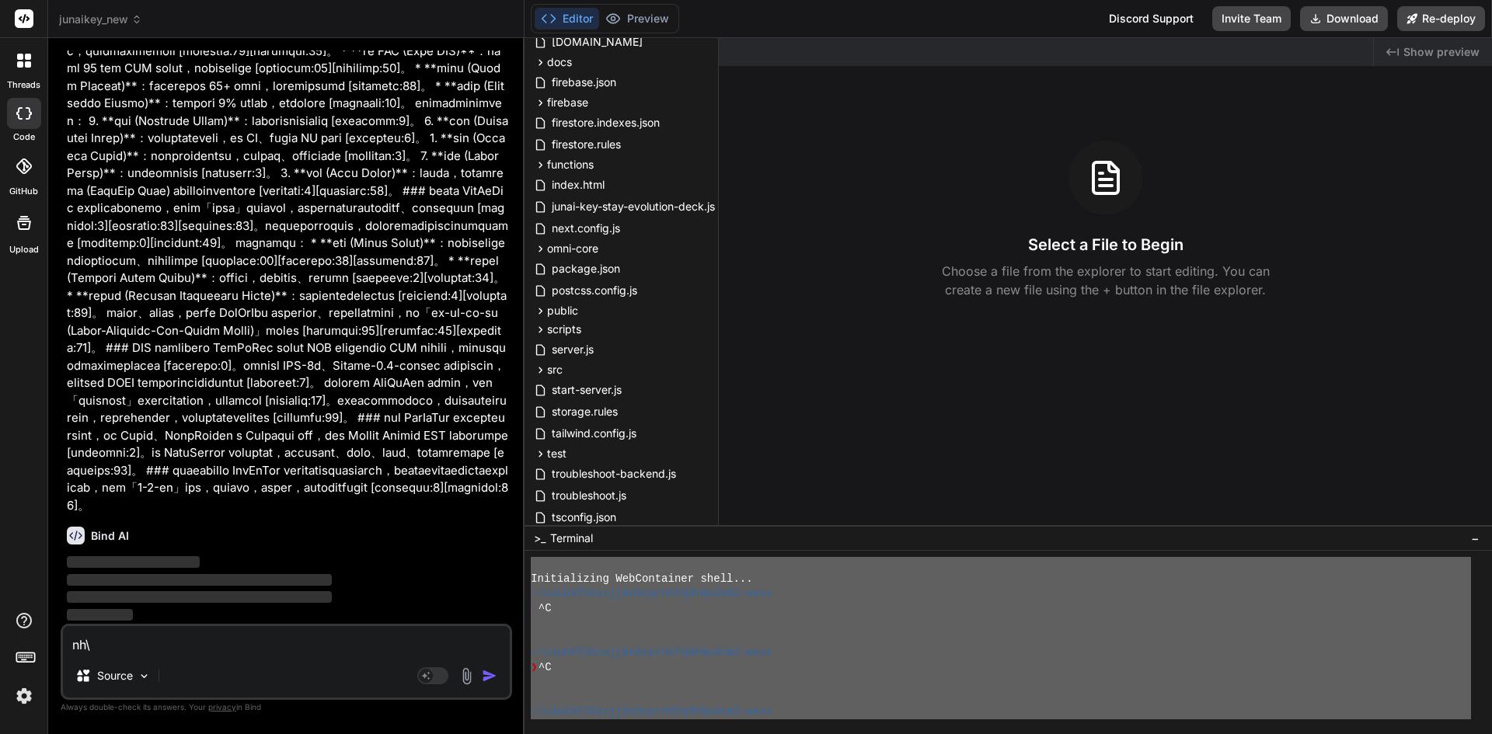
type textarea "x"
type textarea "n"
type textarea "x"
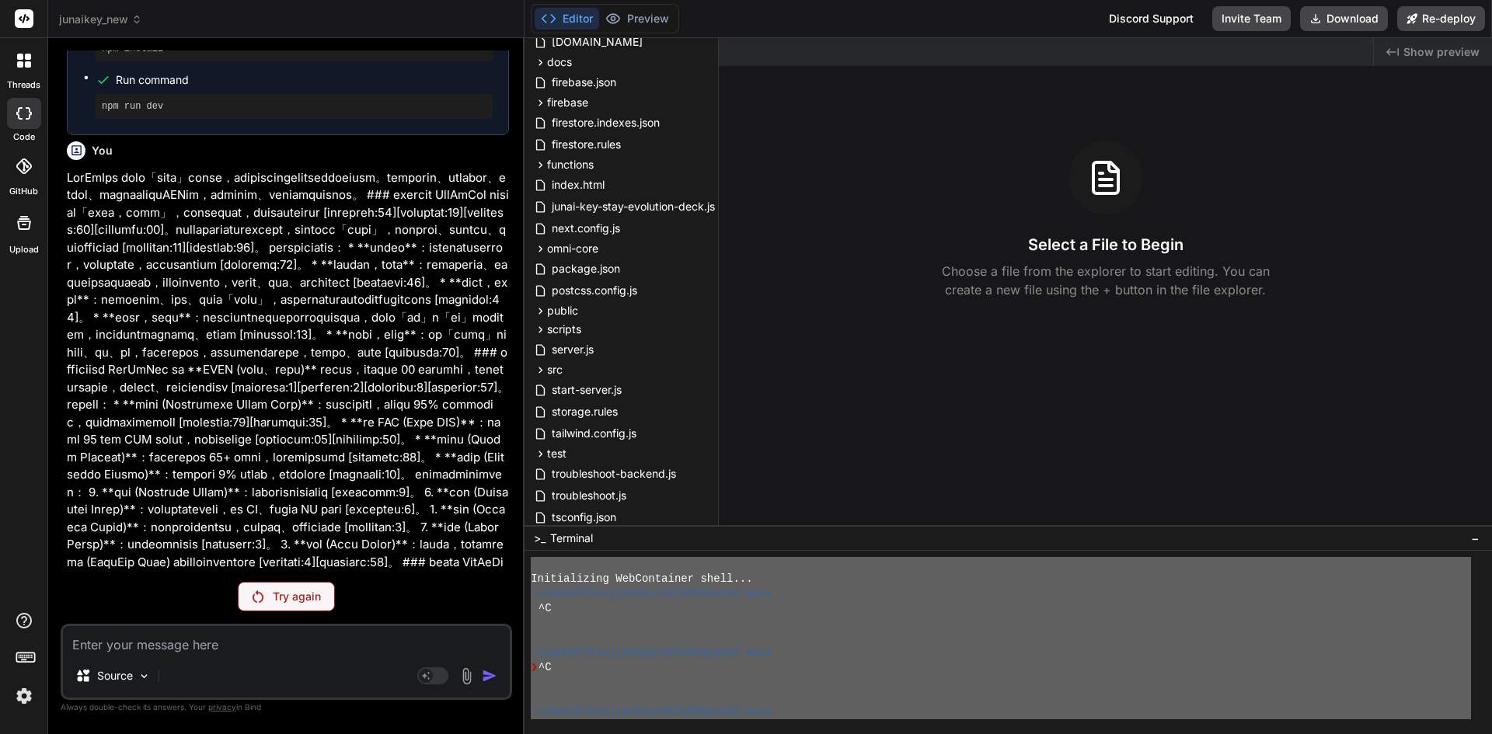
scroll to position [10254, 0]
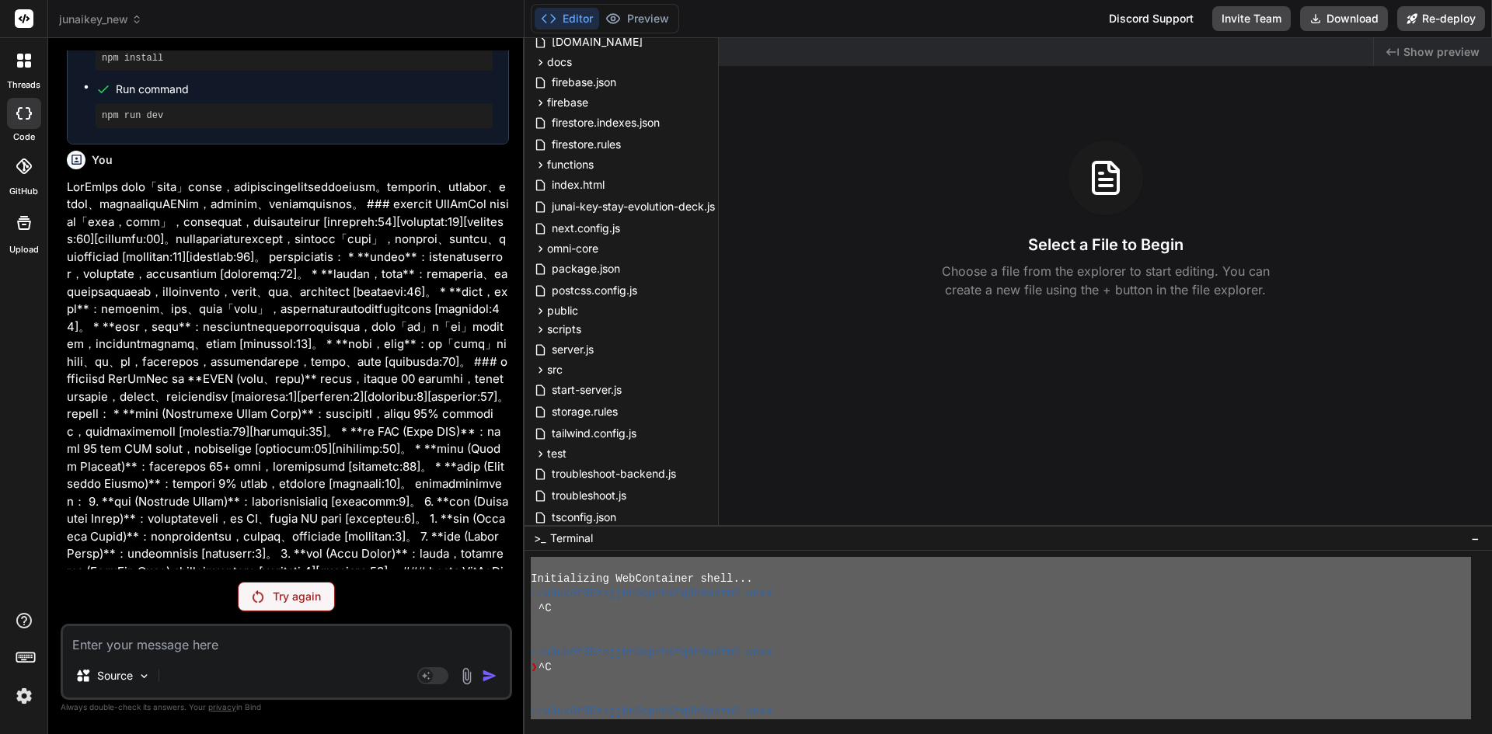
type textarea "x"
type textarea "j"
type textarea "x"
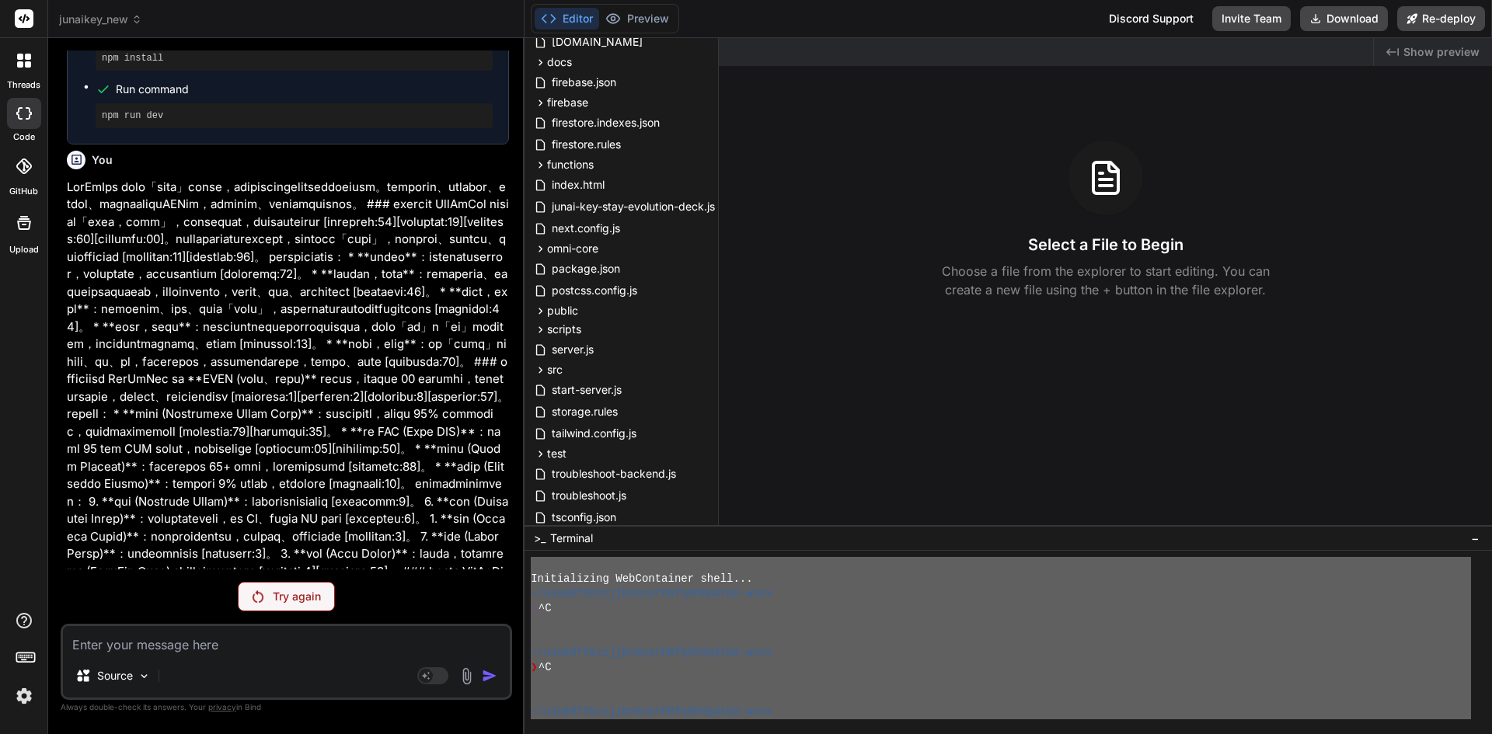
type textarea "p"
type textarea "x"
type textarea "pl"
type textarea "x"
type textarea "ple"
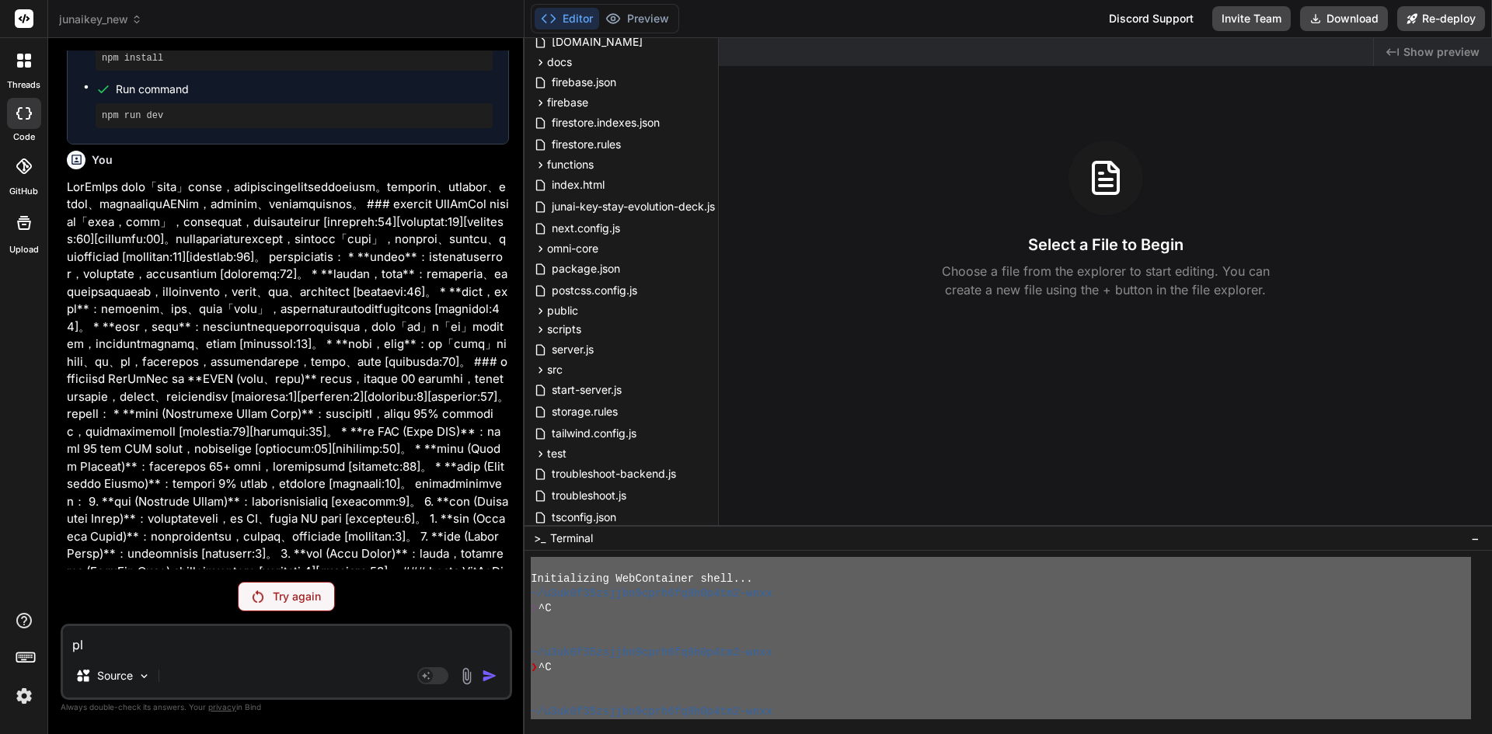
type textarea "x"
type textarea "plea"
type textarea "x"
type textarea "pleas"
type textarea "x"
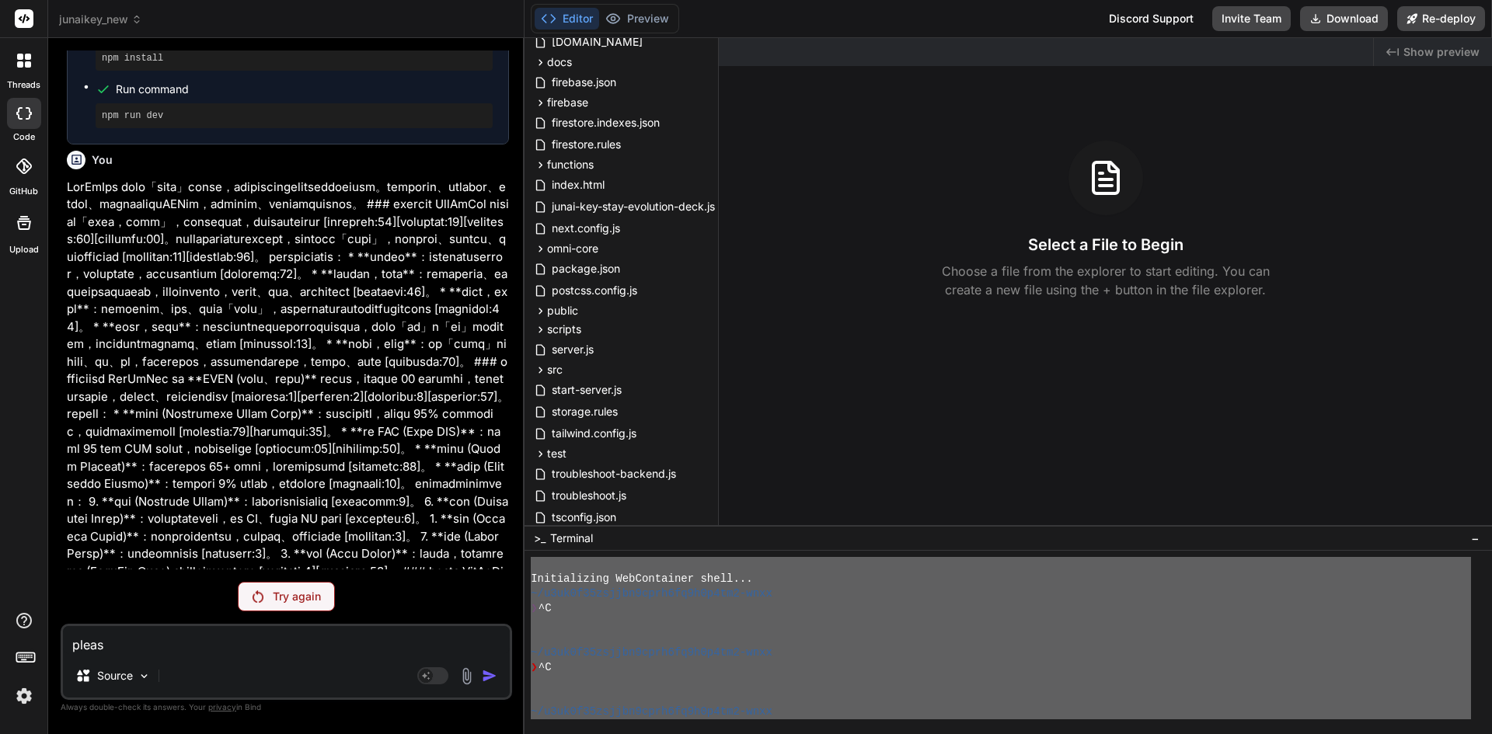
type textarea "please"
type textarea "x"
type textarea "please"
type textarea "x"
type textarea "please j"
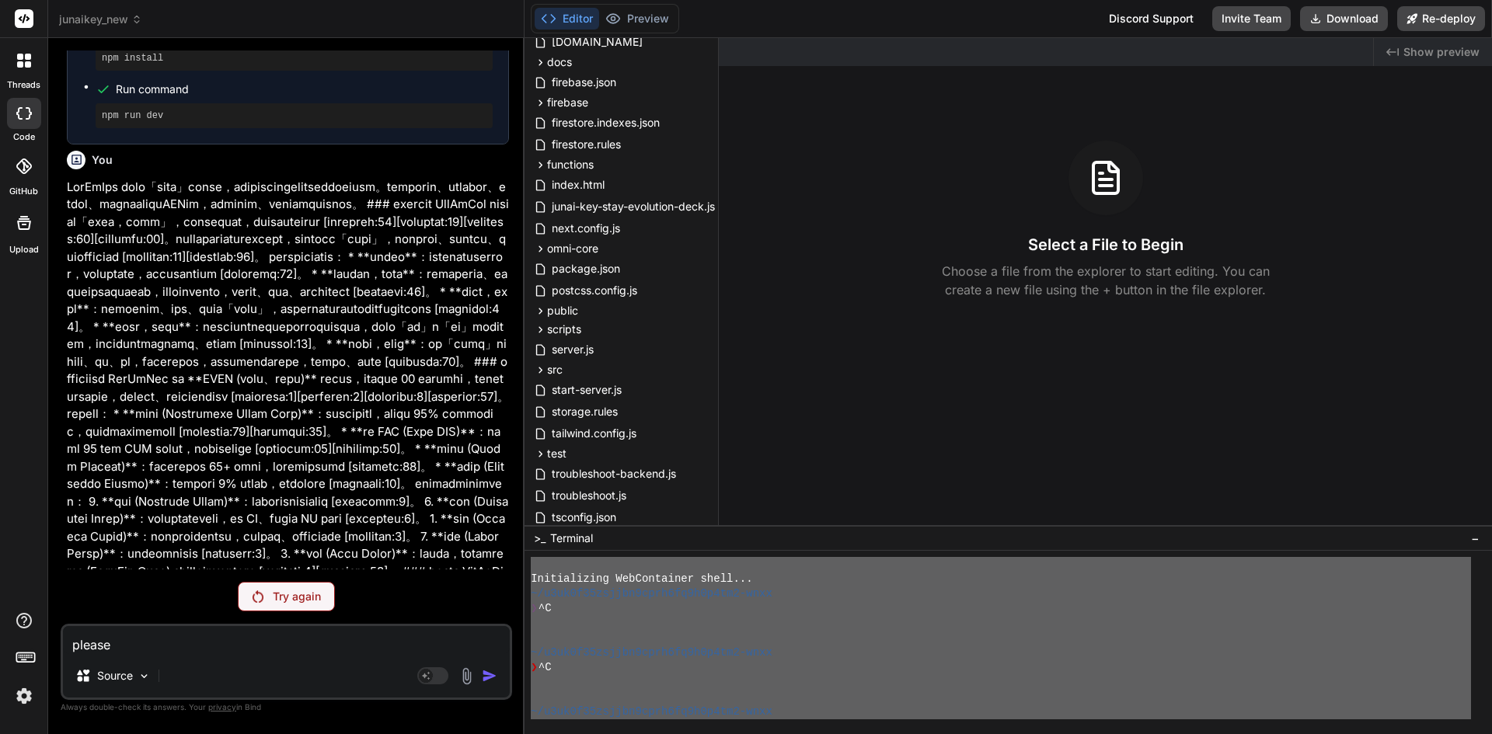
type textarea "x"
type textarea "please"
type textarea "x"
type textarea "please f"
type textarea "x"
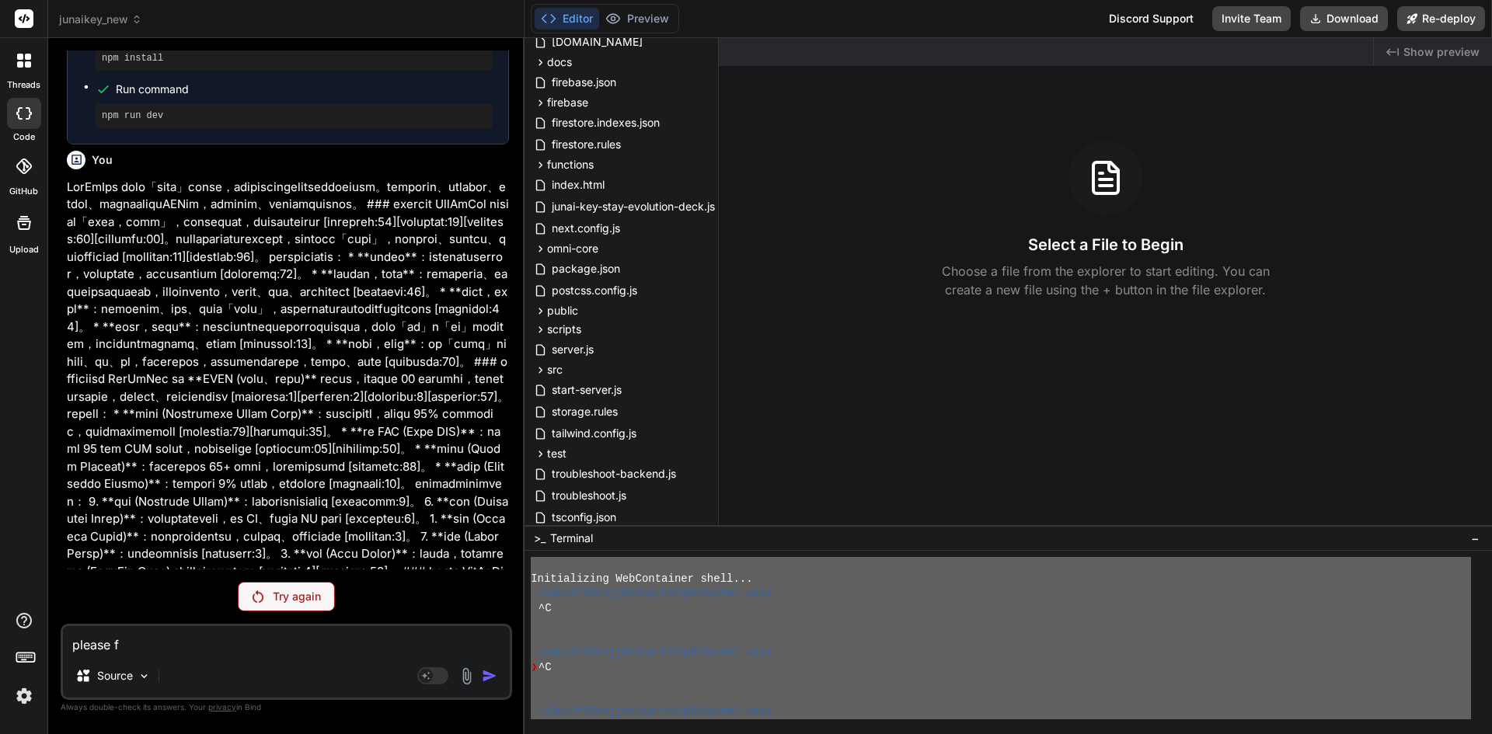
type textarea "please fi"
type textarea "x"
type textarea "please fix"
type textarea "x"
type textarea "please fix"
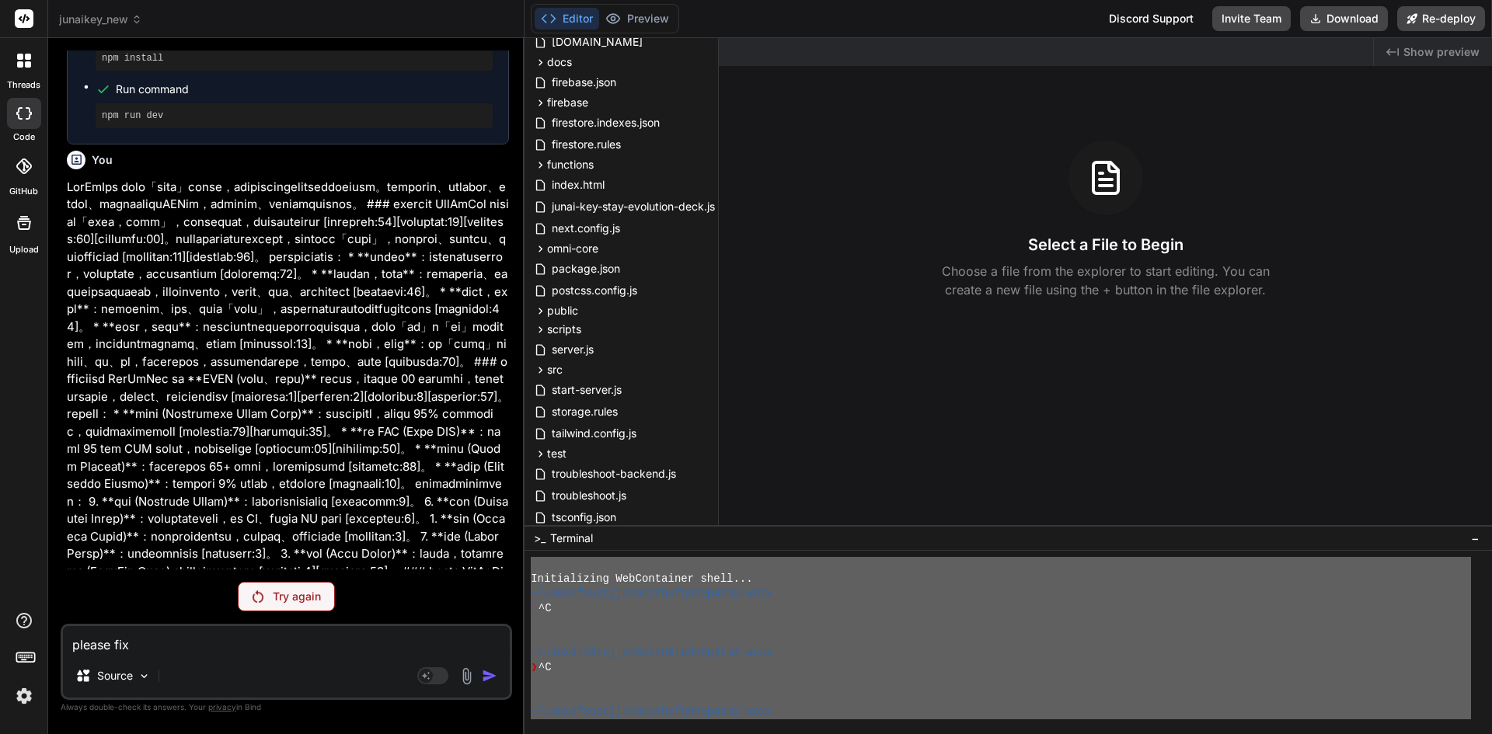
type textarea "x"
type textarea "please fix t"
type textarea "x"
type textarea "please fix th"
type textarea "x"
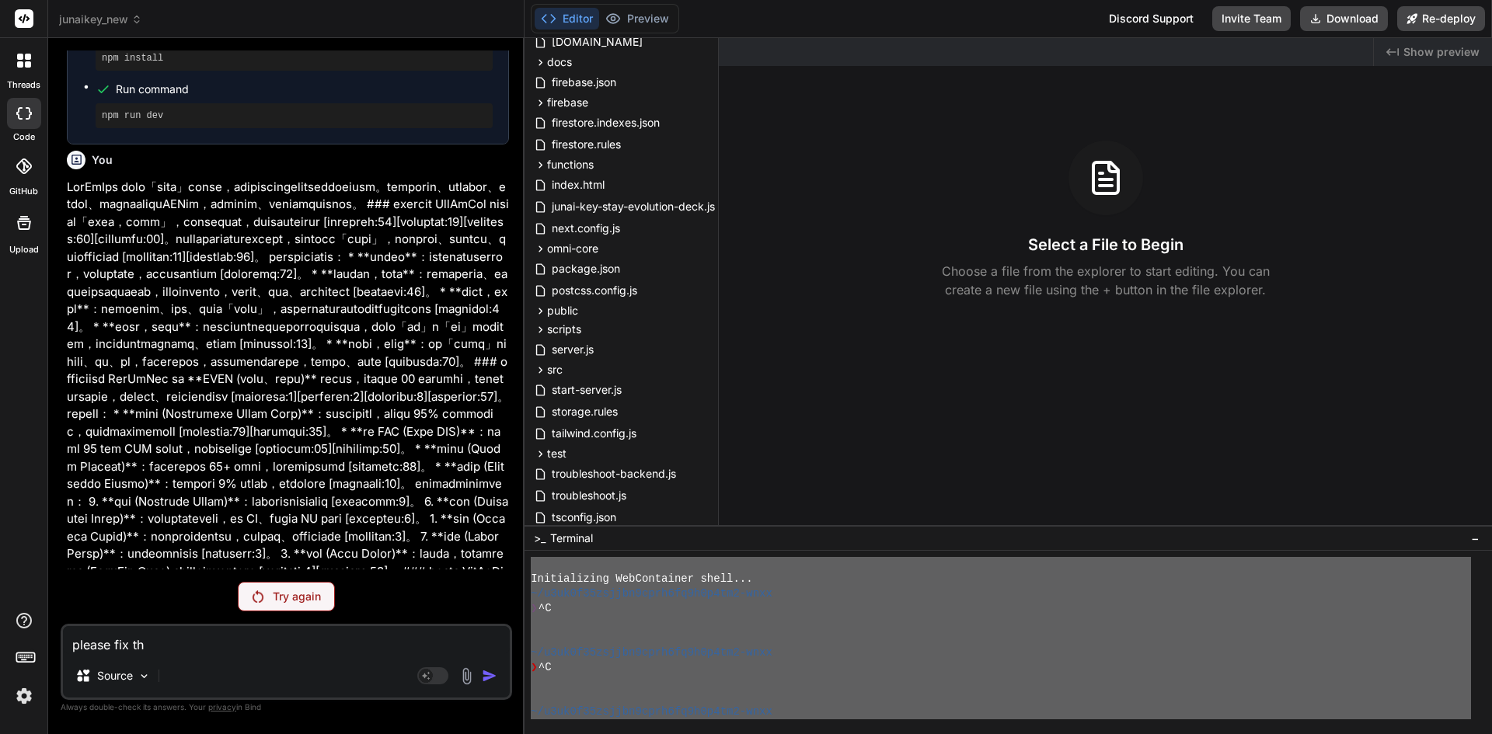
type textarea "please fix the"
type textarea "x"
type textarea "please fix the"
type textarea "x"
type textarea "please fix the e"
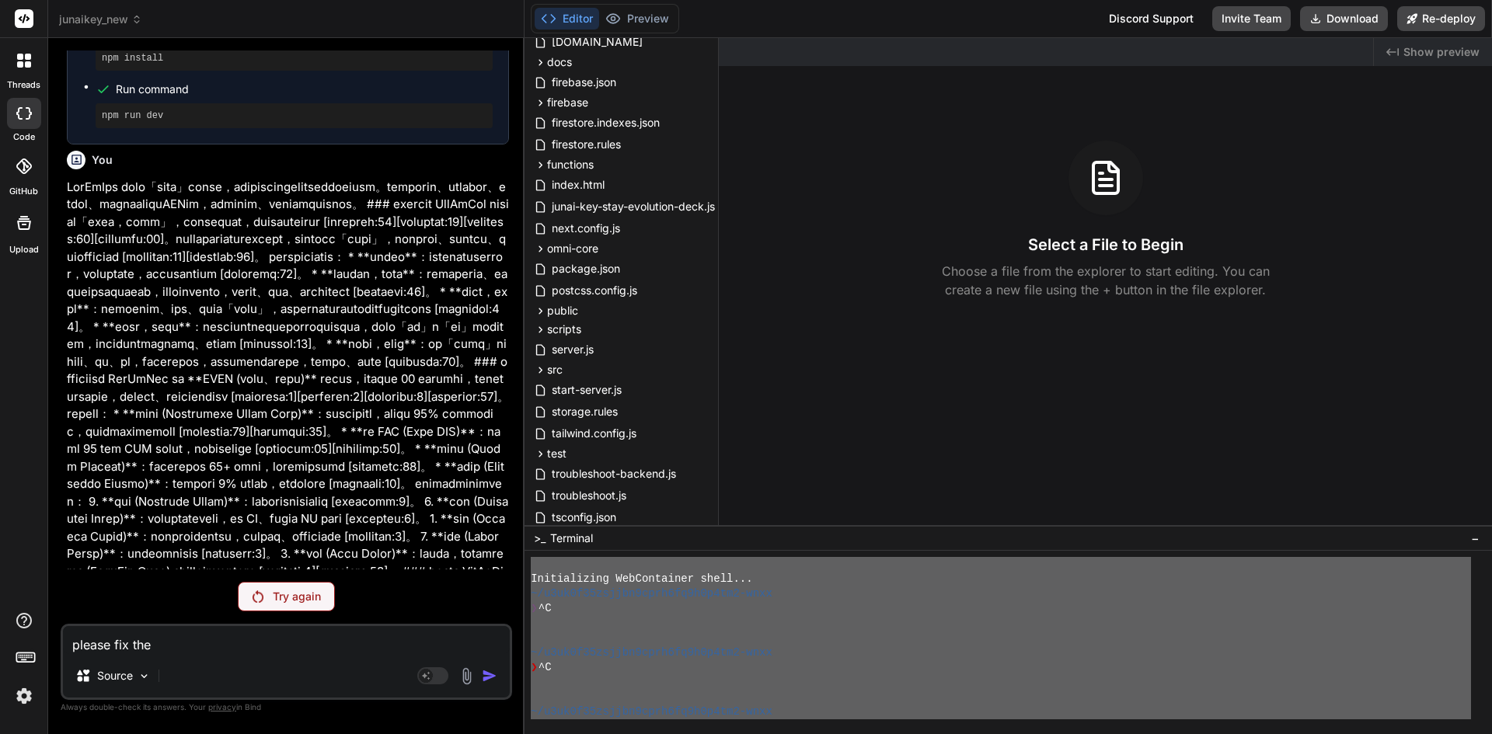
type textarea "x"
type textarea "please fix the er"
type textarea "x"
type textarea "please fix the err"
type textarea "x"
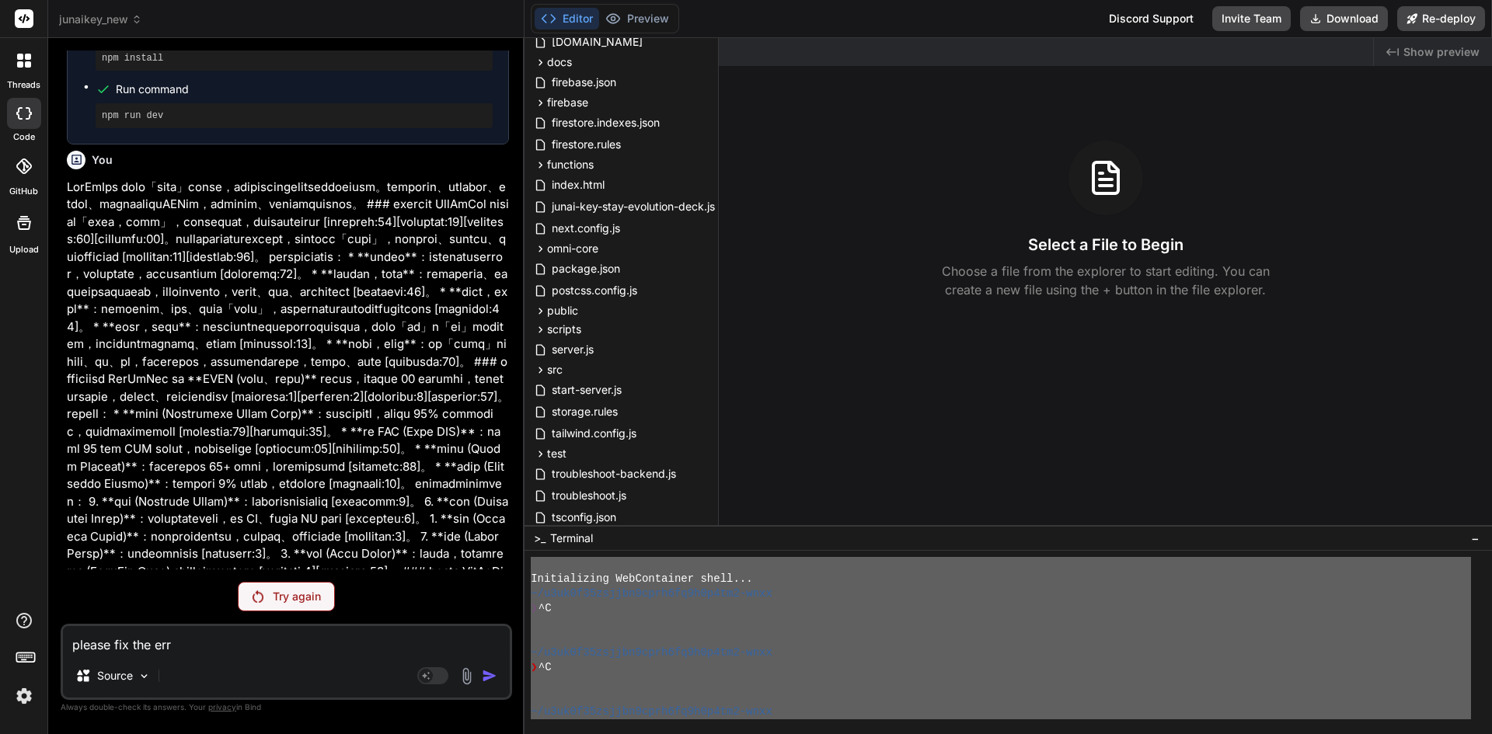
type textarea "please fix the erro"
type textarea "x"
type textarea "please fix the error"
type textarea "x"
type textarea "please fix the error"
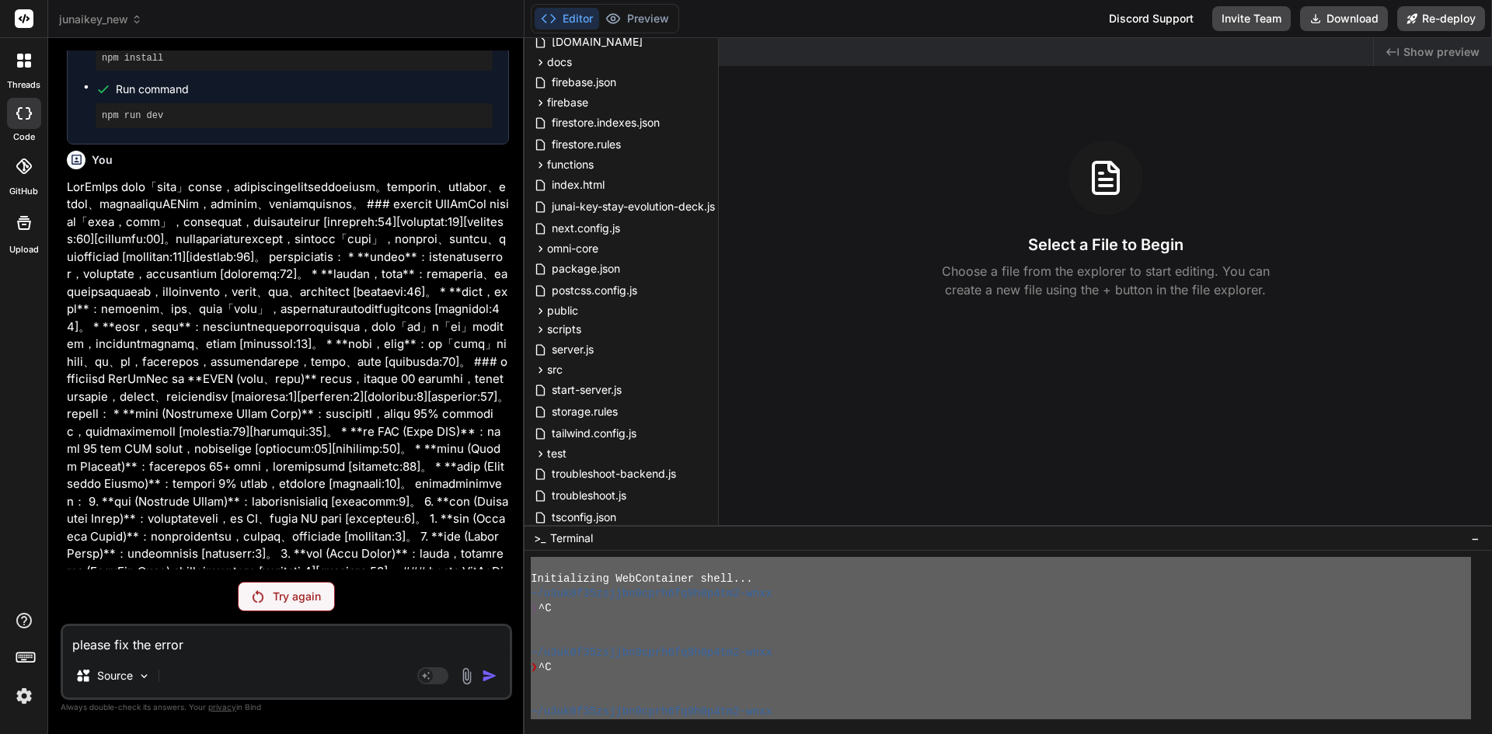
type textarea "x"
type textarea "please fix the error j"
type textarea "x"
type textarea "please fix the error"
type textarea "x"
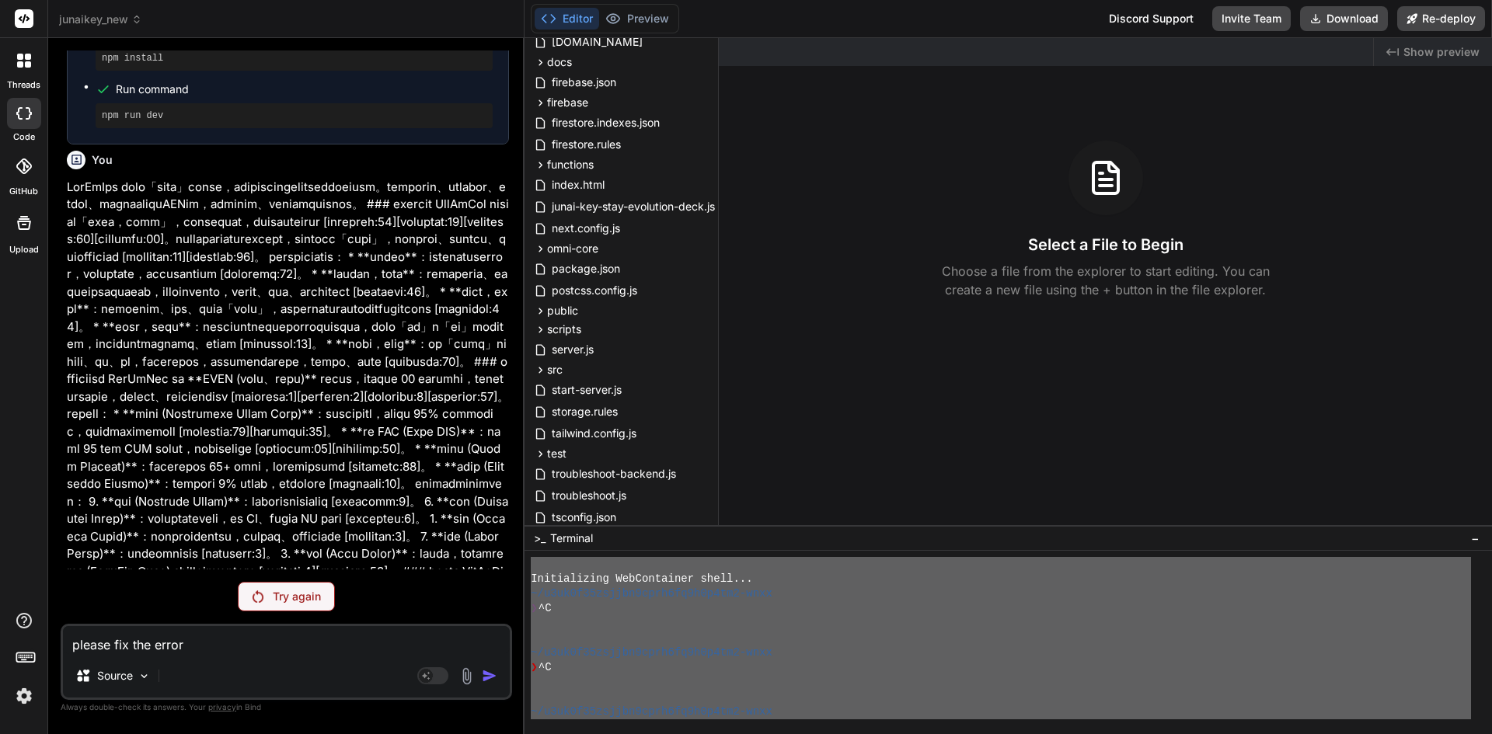
type textarea "please fix the error f"
type textarea "x"
type textarea "please fix the error fo"
type textarea "x"
type textarea "please fix the error for"
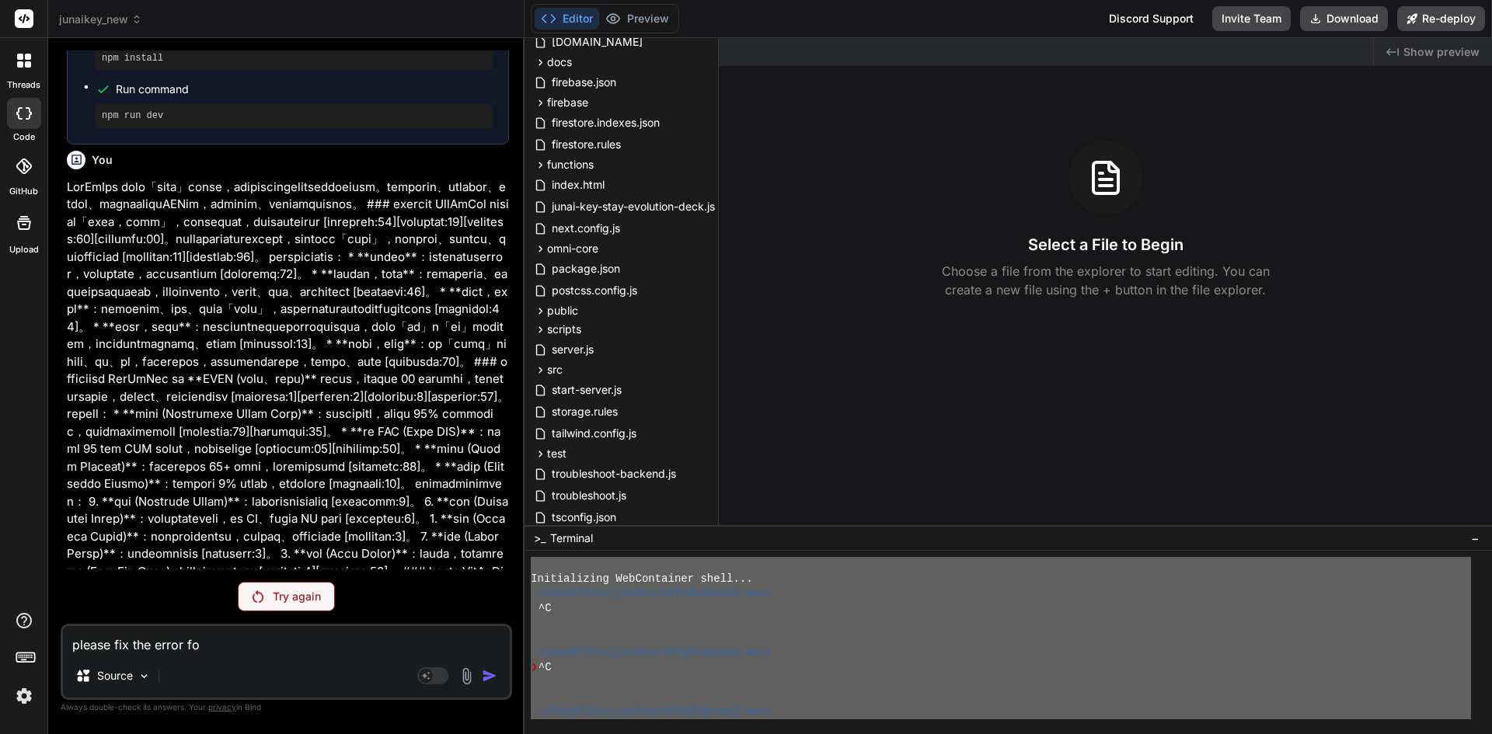
type textarea "x"
type textarea "please fix the error for"
type textarea "x"
type textarea "please fix the error for j"
type textarea "x"
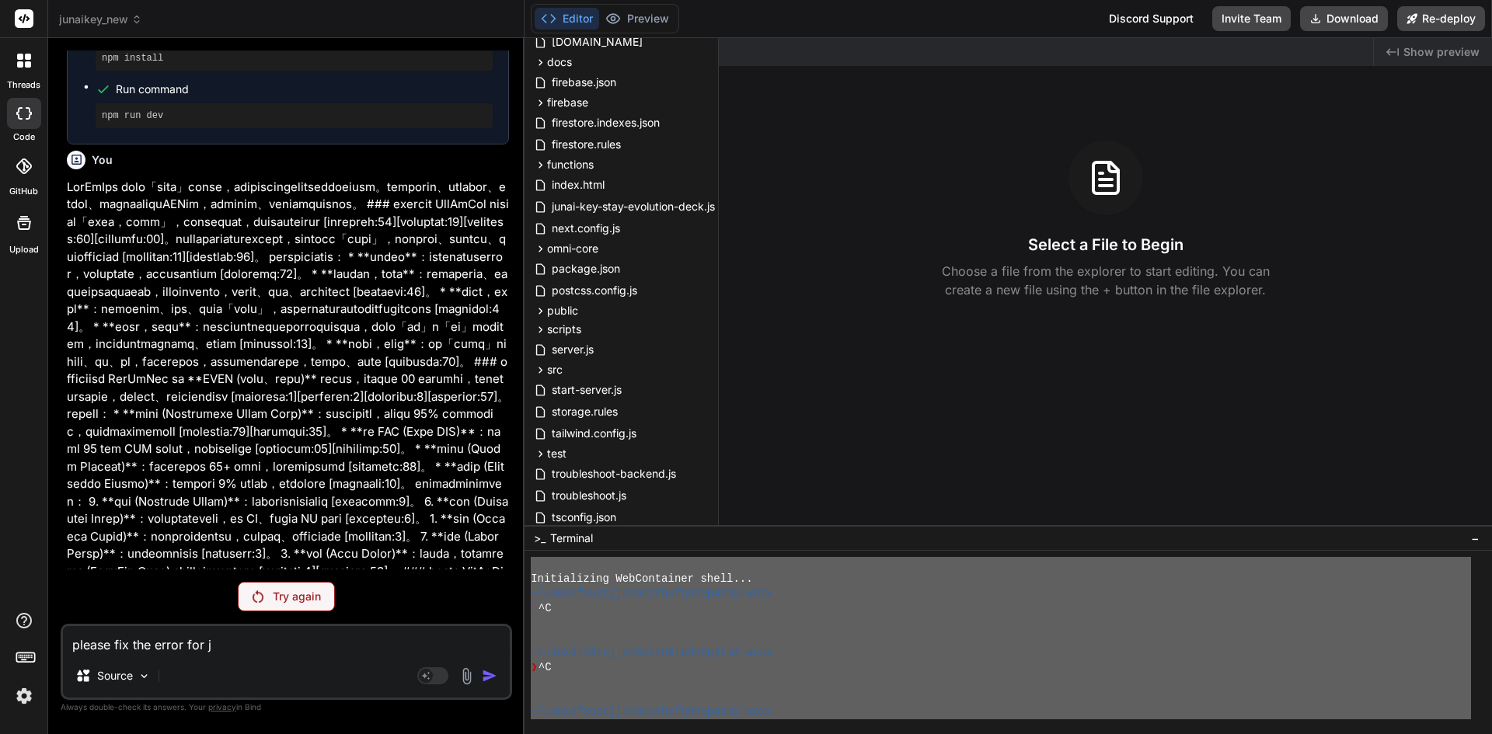
type textarea "please fix the error for"
type textarea "x"
type textarea "please fix the error for ""
type textarea "x"
type textarea "please fix the error for """
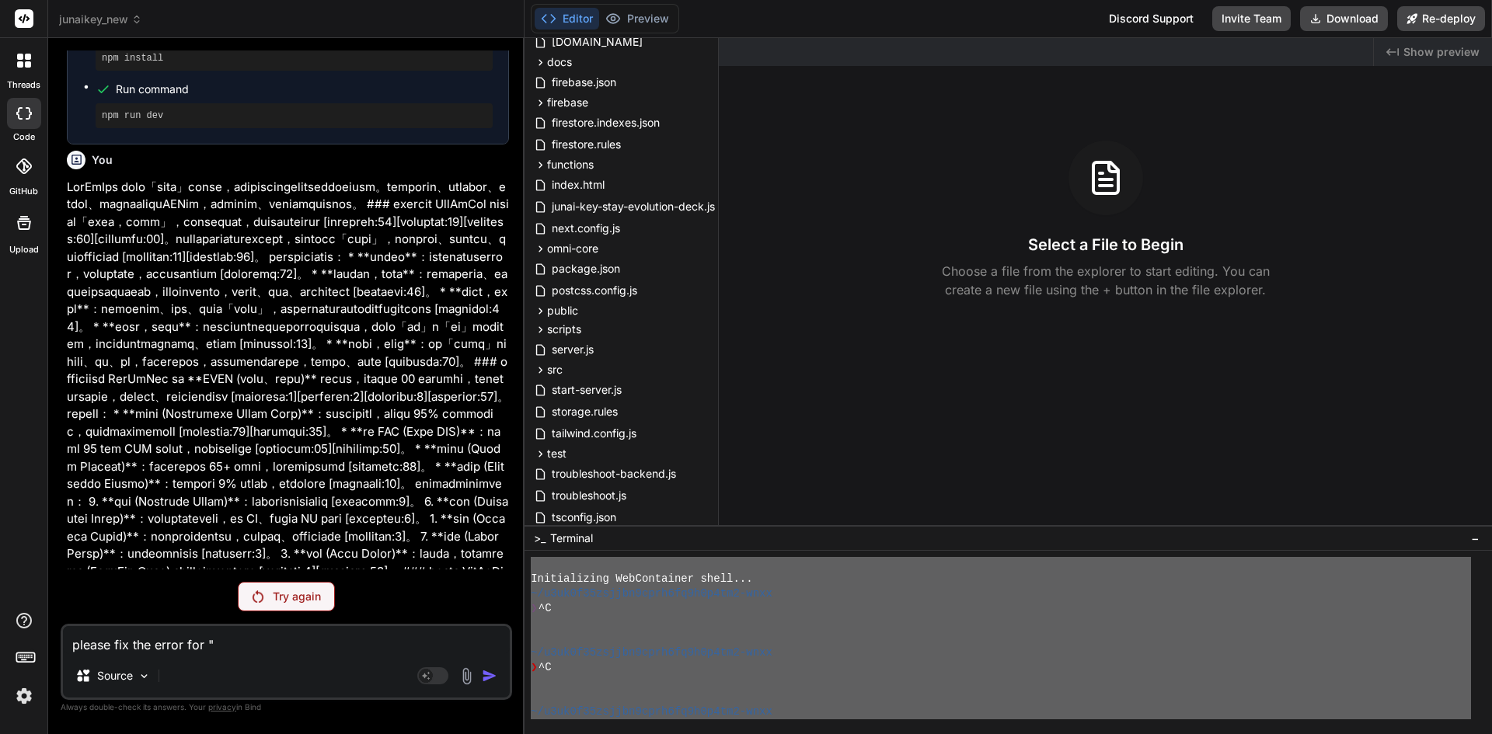
type textarea "x"
type textarea "please fix the error for "T""
type textarea "x"
type textarea "please fix the error for "Tr""
type textarea "x"
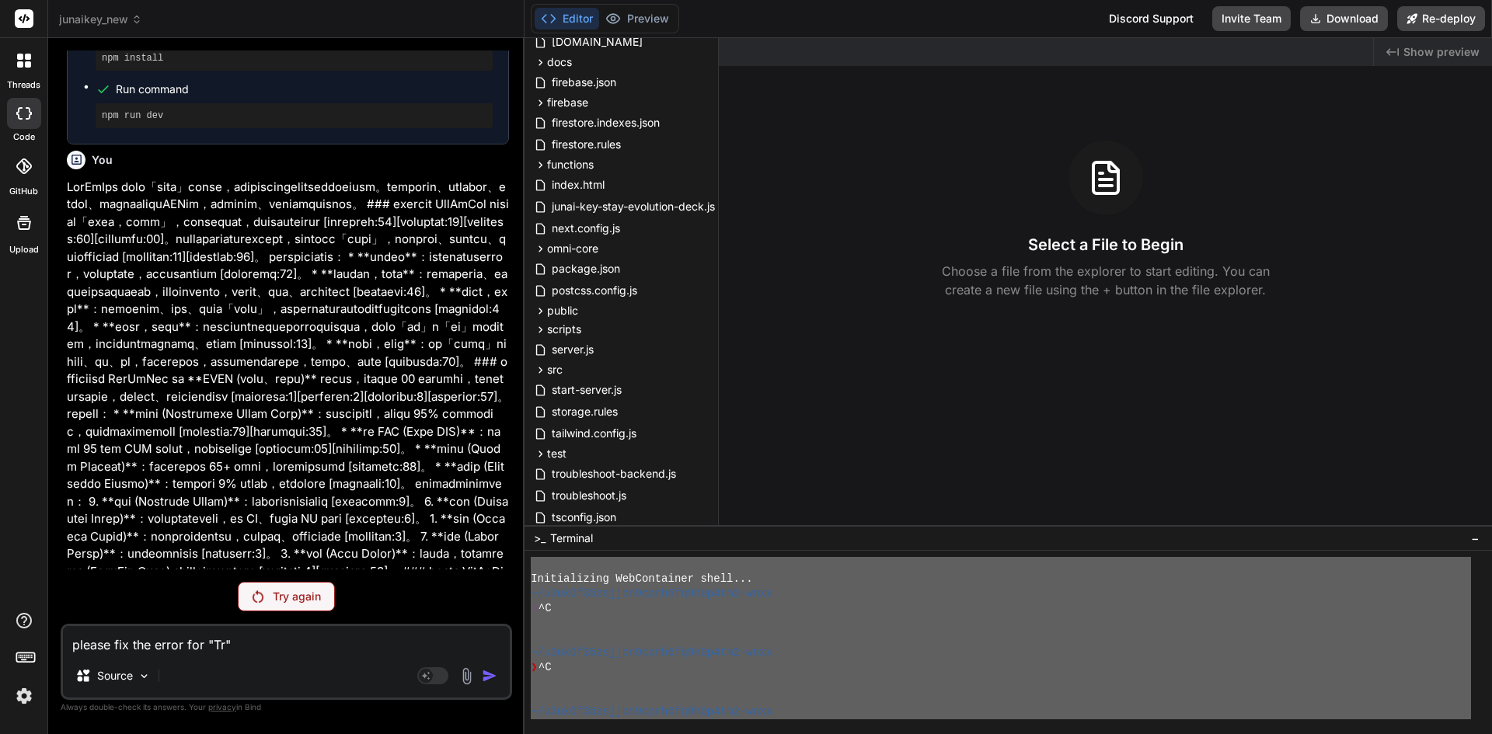
type textarea "please fix the error for "Try""
type textarea "x"
type textarea "please fix the error for "Try ""
type textarea "x"
type textarea "please fix the error for "Try A""
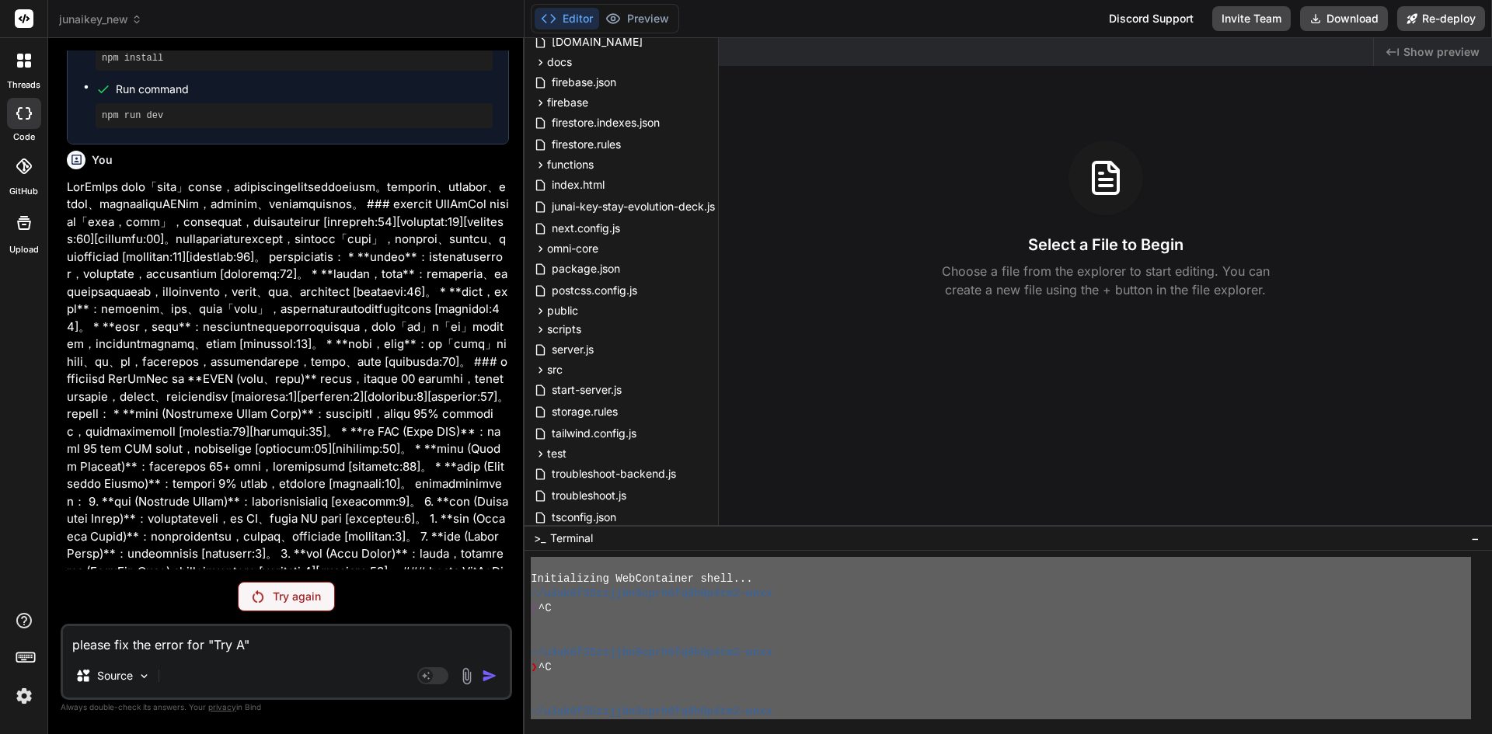
type textarea "x"
type textarea "please fix the error for "Try Ag""
type textarea "x"
type textarea "please fix the error for "Try Aga""
type textarea "x"
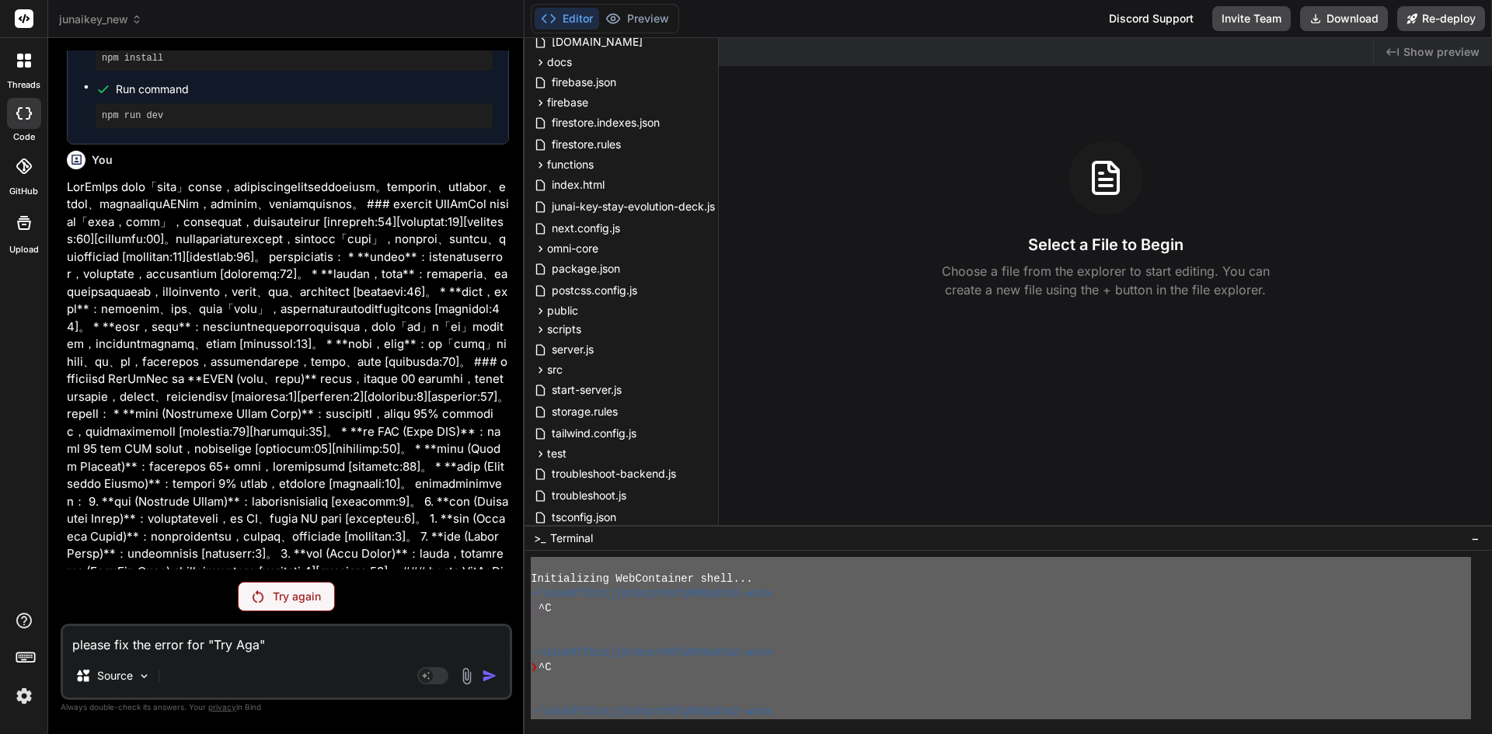
type textarea "please fix the error for "Try Agai""
type textarea "x"
type textarea "please fix the error for "Try Again""
type textarea "x"
type textarea "please fix the error for "Try Again ""
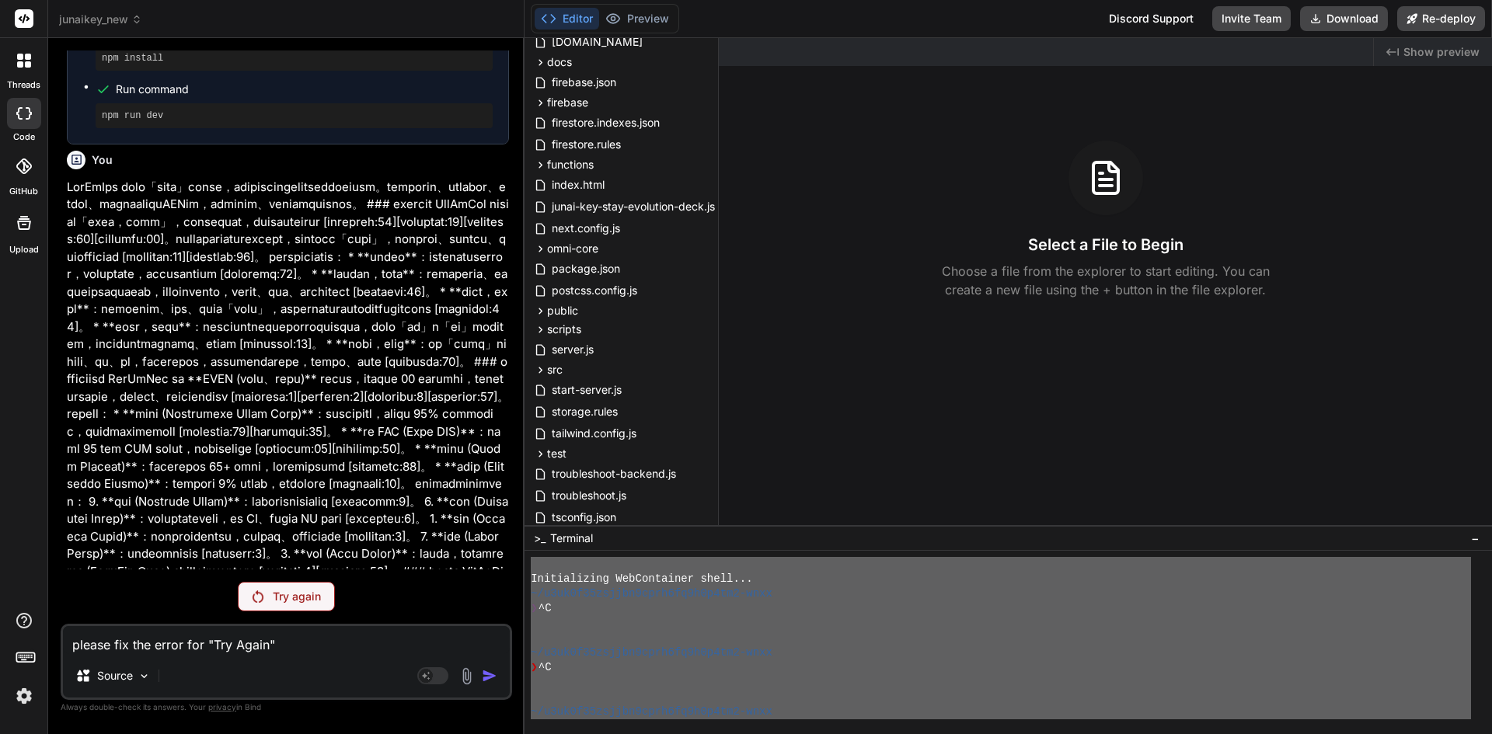
type textarea "x"
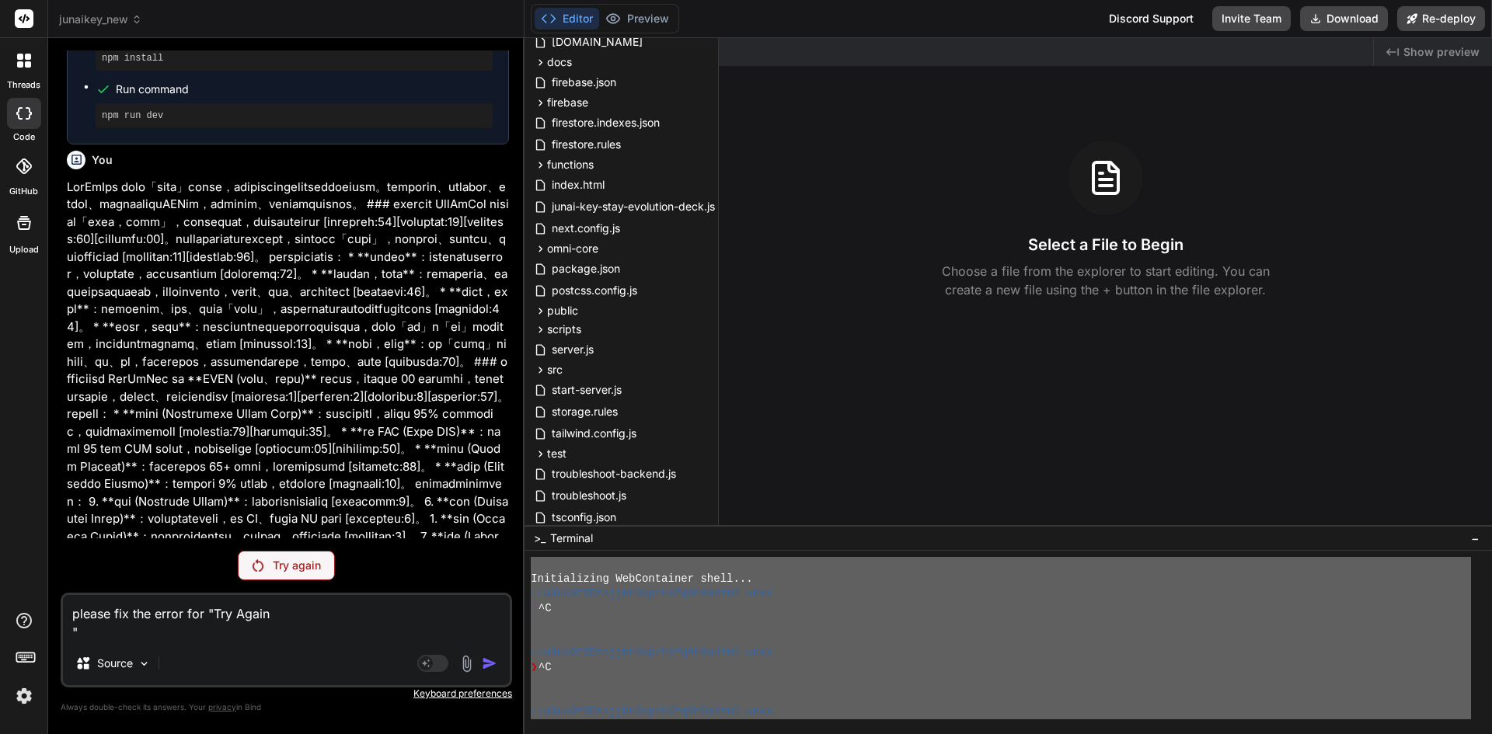
type textarea "please fix the error for "Try Again""
type textarea "x"
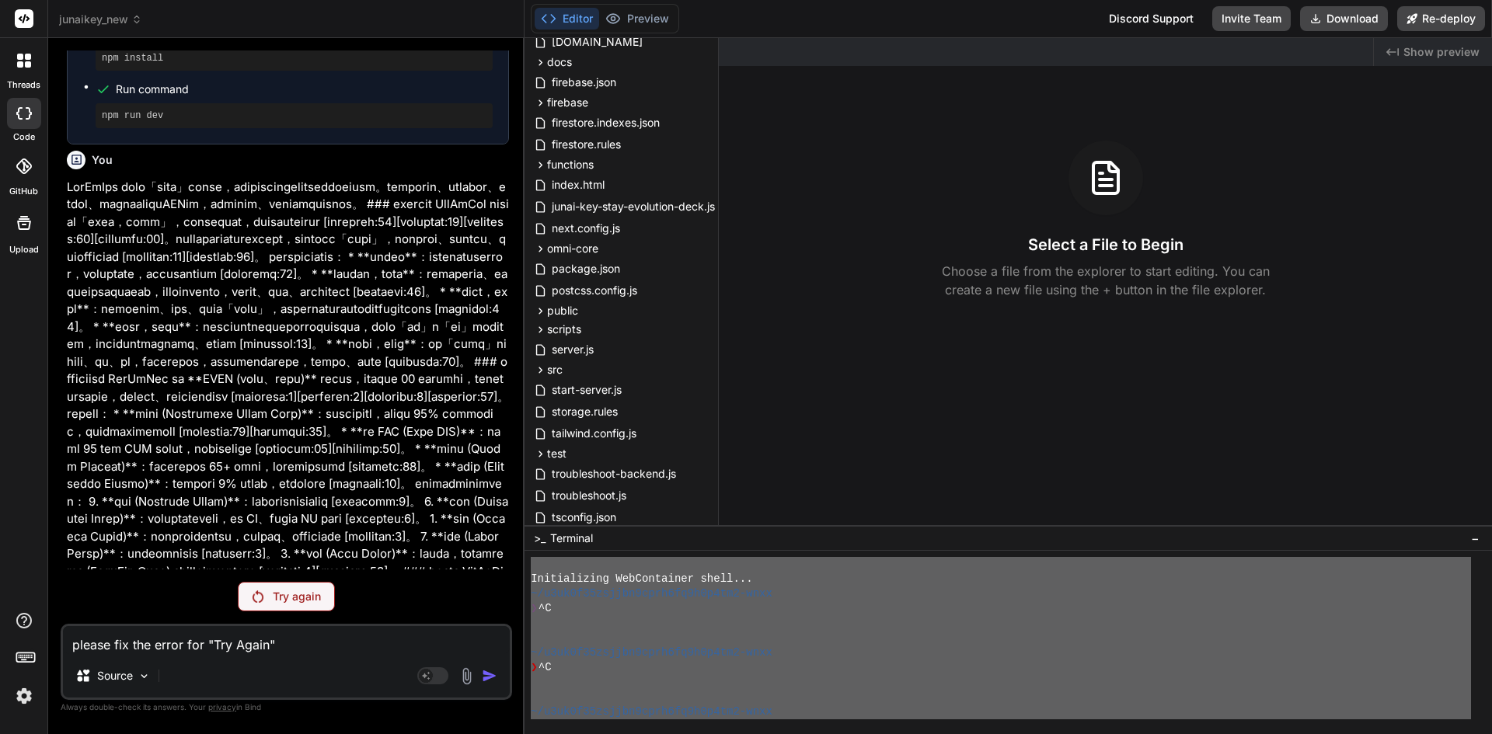
type textarea "please fix the error for "Try Again""
click at [265, 597] on div "Try again" at bounding box center [286, 597] width 97 height 30
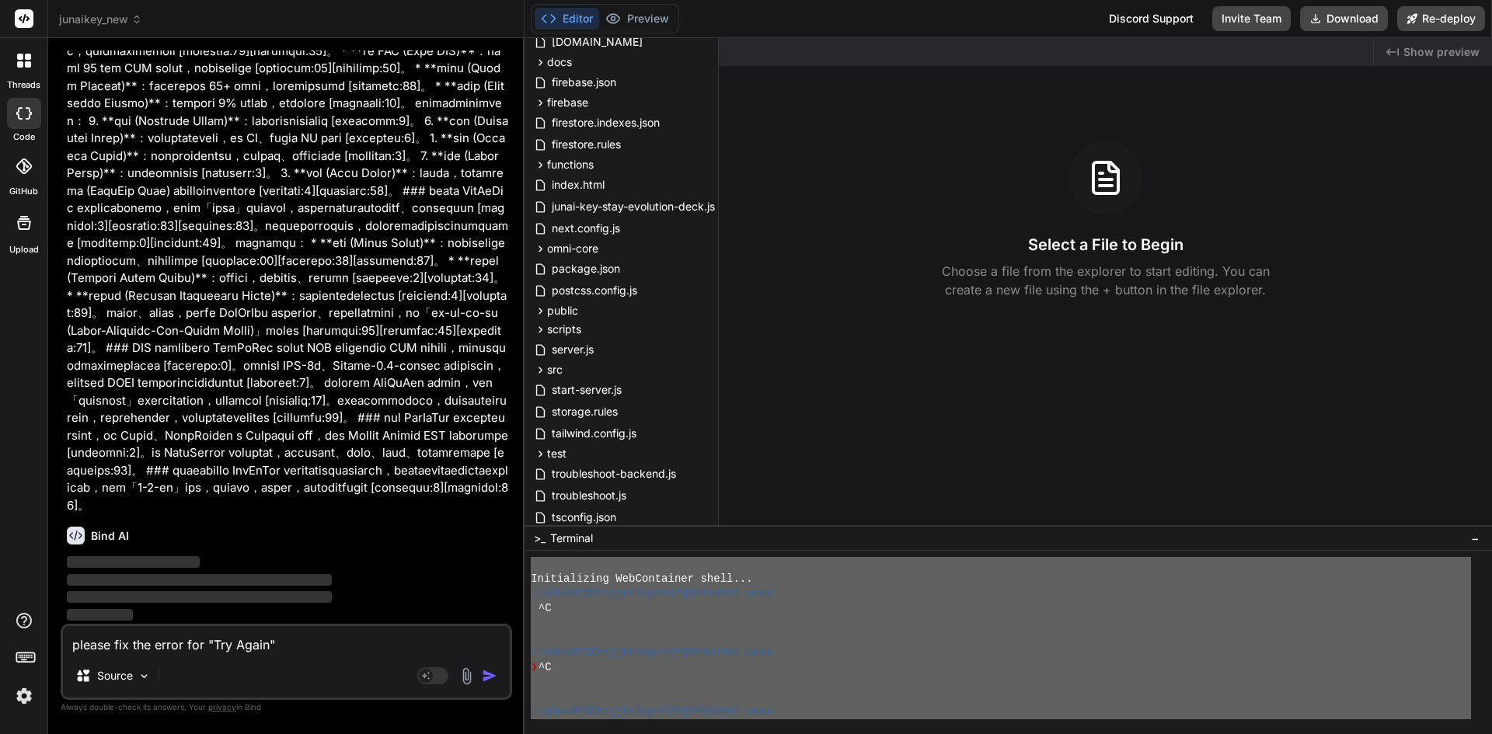
scroll to position [11130, 0]
click at [491, 671] on img "button" at bounding box center [490, 676] width 16 height 16
type textarea "x"
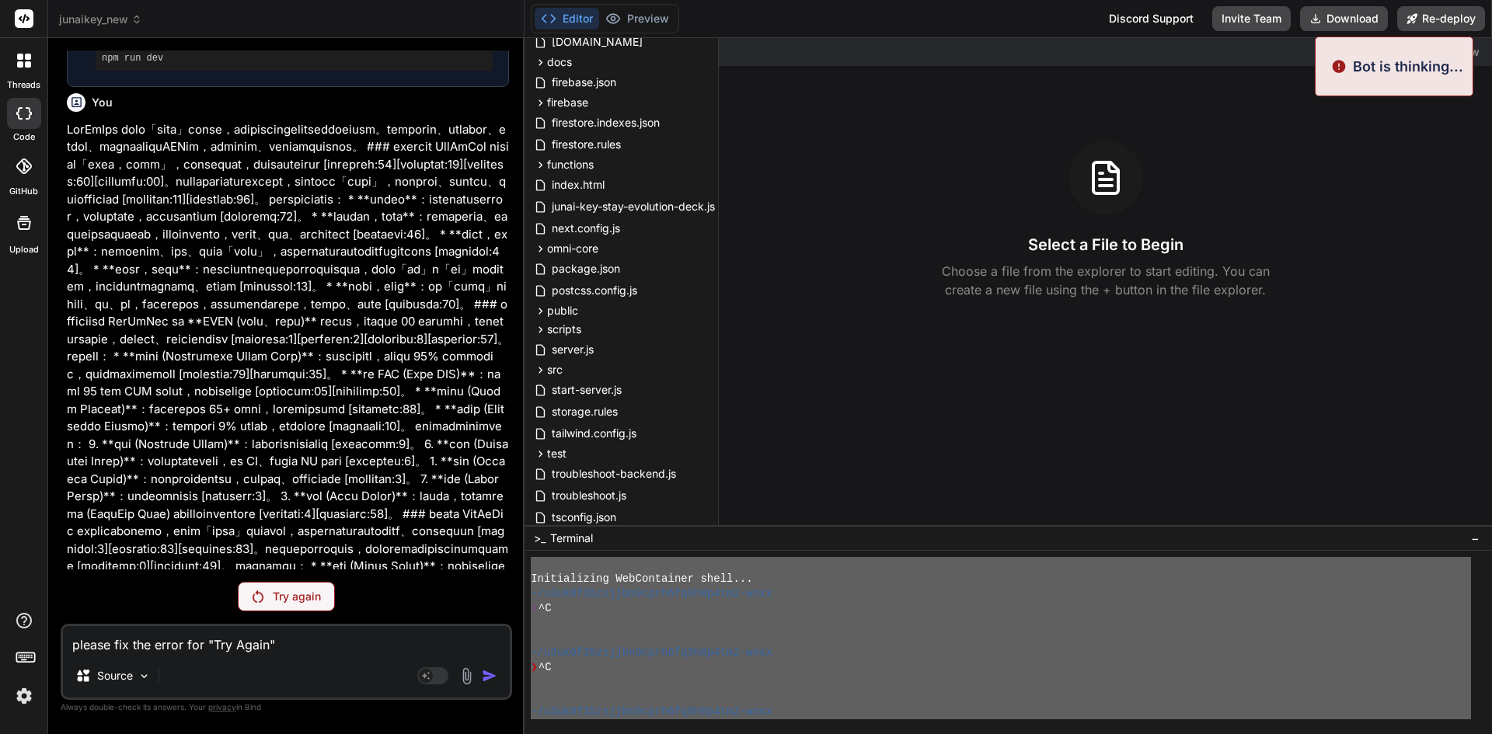
scroll to position [10254, 0]
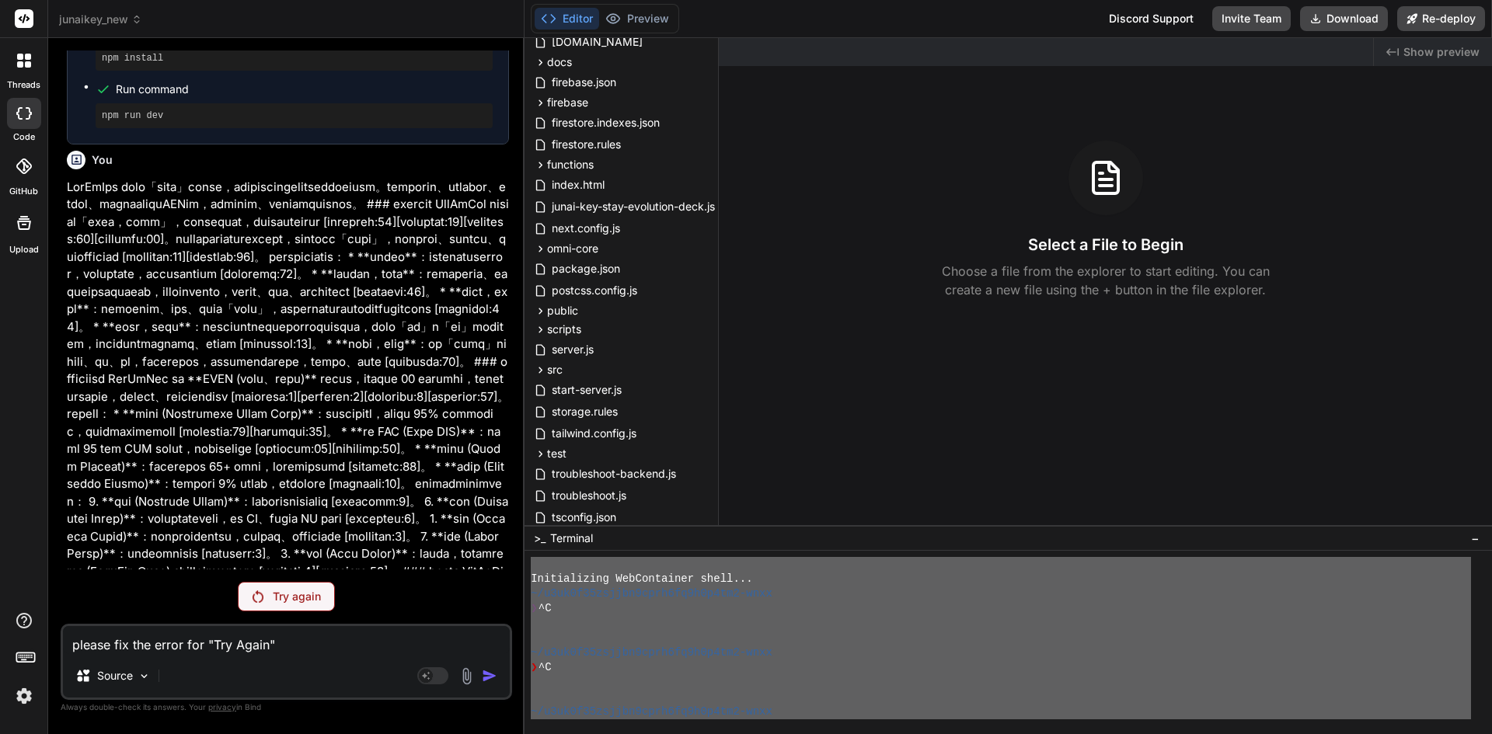
drag, startPoint x: 326, startPoint y: 650, endPoint x: 0, endPoint y: 622, distance: 327.6
click at [0, 622] on div "threads code GitHub Upload junaikey_new Created with Pixso. Bind AI Web Search …" at bounding box center [746, 367] width 1492 height 734
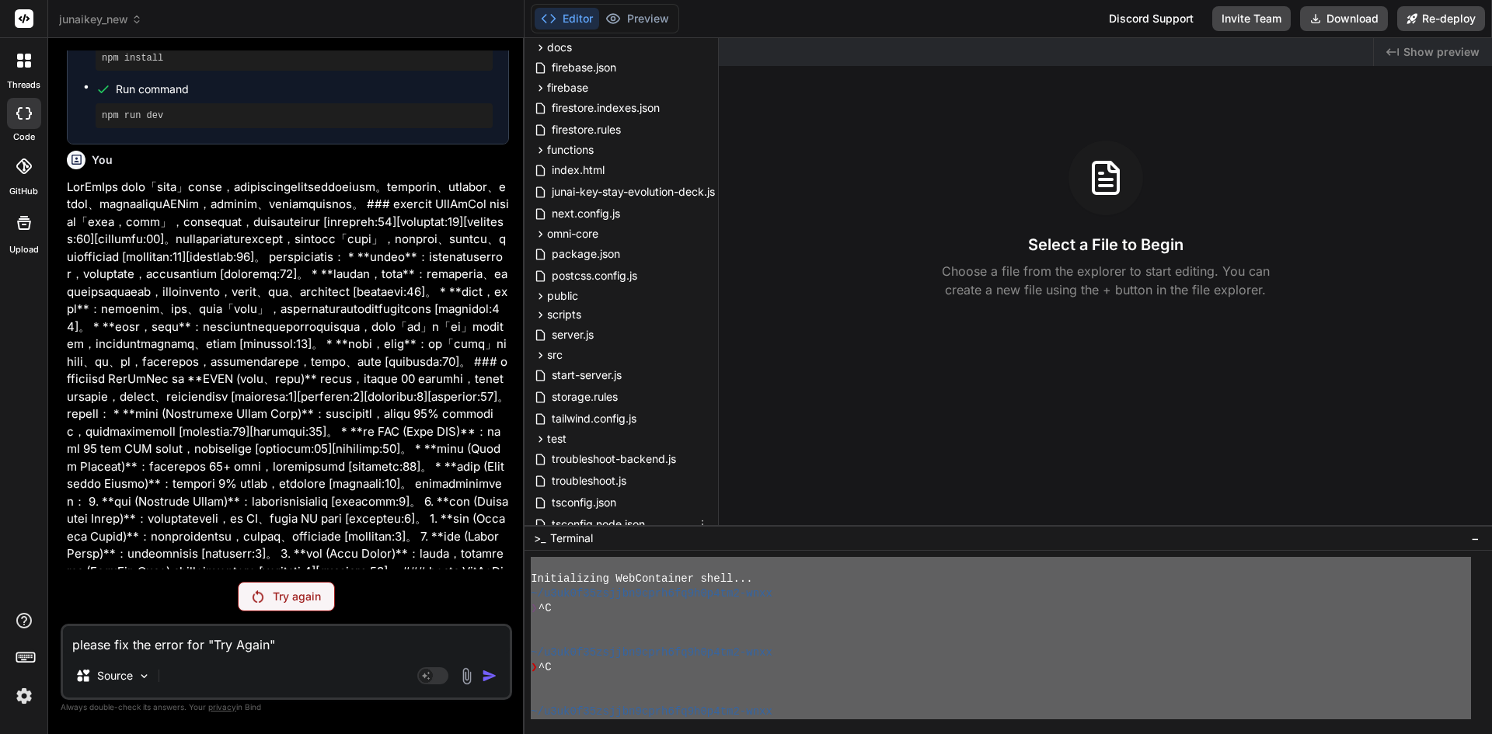
scroll to position [343, 0]
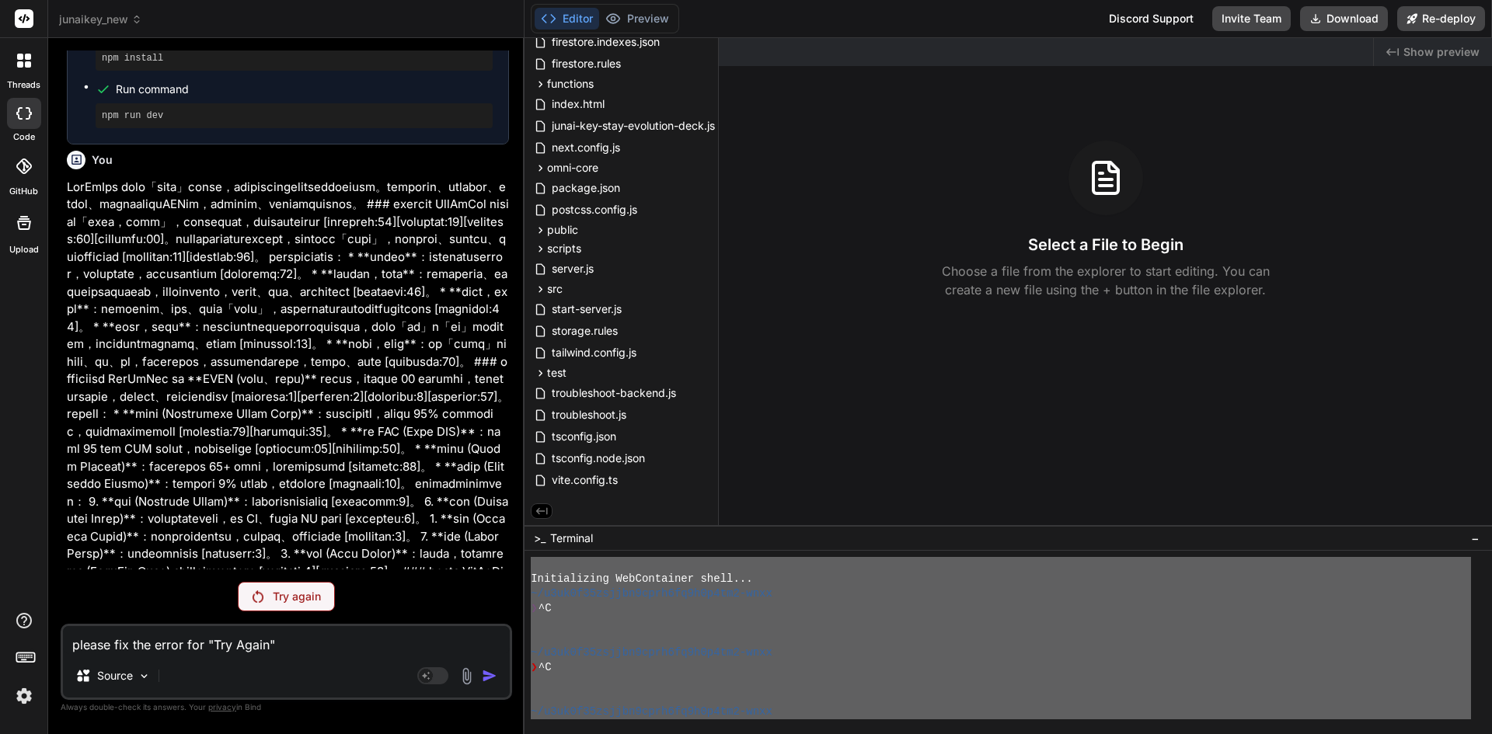
click at [112, 642] on textarea "please fix the error for "Try Again"" at bounding box center [286, 640] width 447 height 28
drag, startPoint x: 112, startPoint y: 642, endPoint x: 365, endPoint y: 657, distance: 253.7
click at [365, 657] on div "please fix the error for "Try Again" Source Agent Mode. When this toggle is act…" at bounding box center [286, 662] width 451 height 76
click at [347, 633] on textarea "please fix the error for "Try Again"" at bounding box center [286, 640] width 447 height 28
paste textarea "完整介紹JunAiKey gpt-5-nano ai model's icon GPT-5 Nano 1 hour ago 根據你提供的附件，以下是對 Jun…"
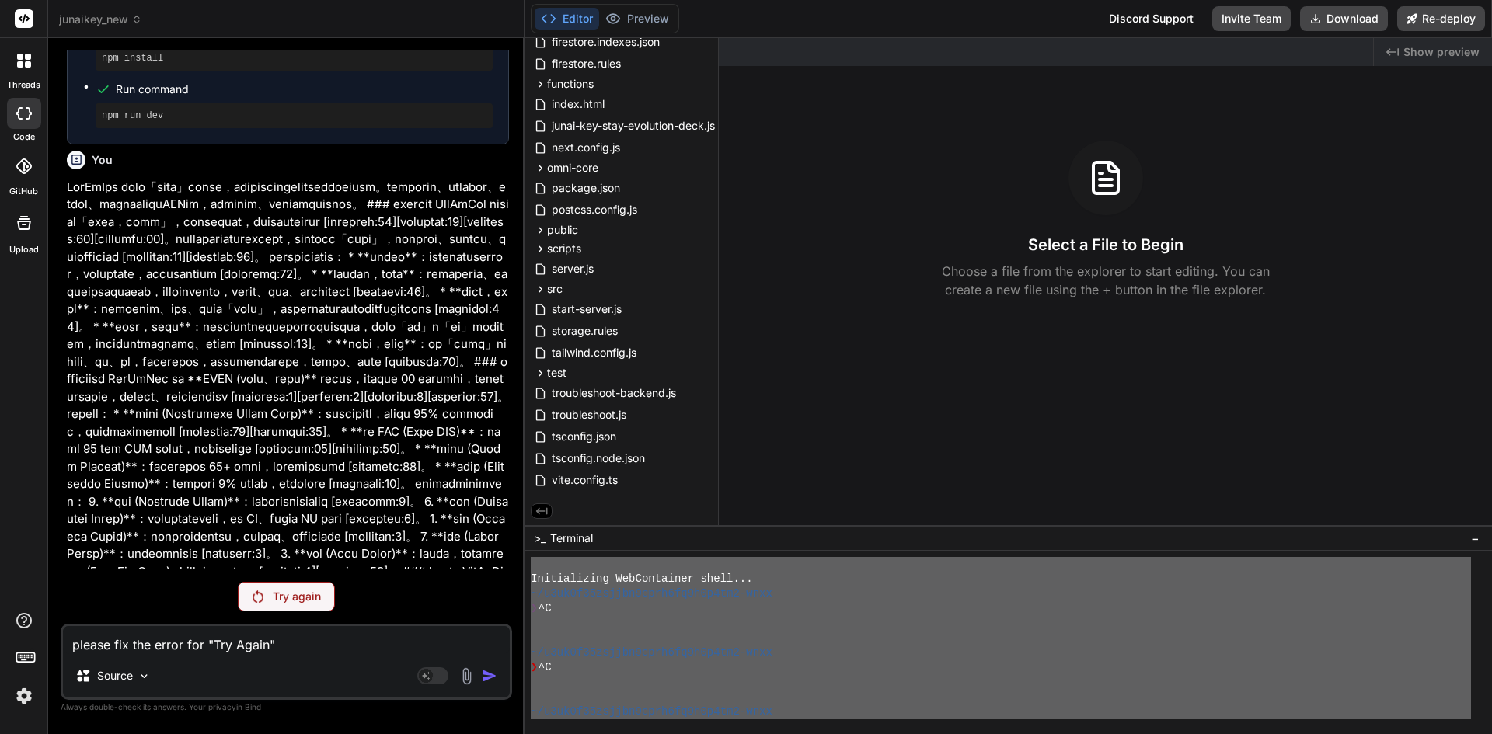
type textarea "please fix the error for "Try Again"完整介紹JunAiKey gpt-5-nano ai model's icon GPT…"
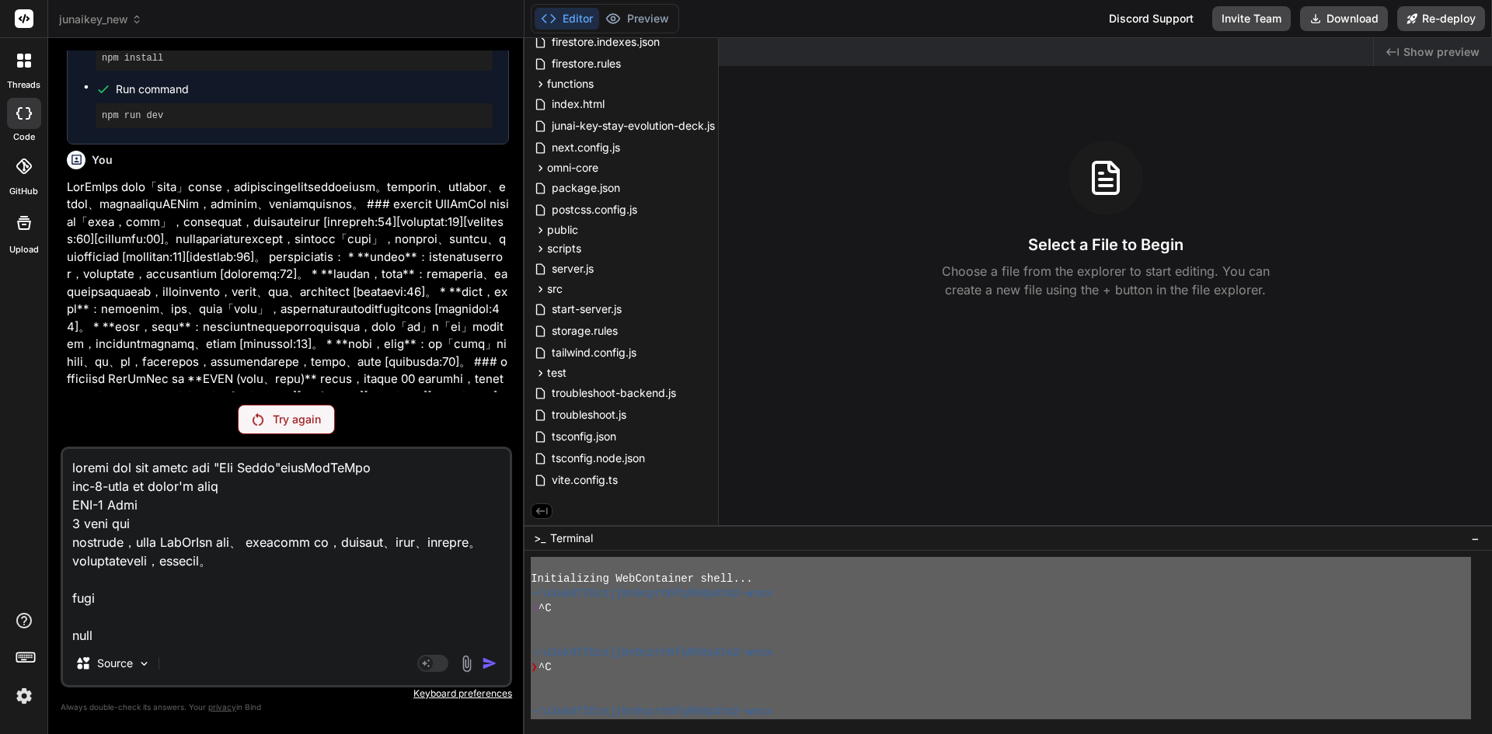
scroll to position [18218, 0]
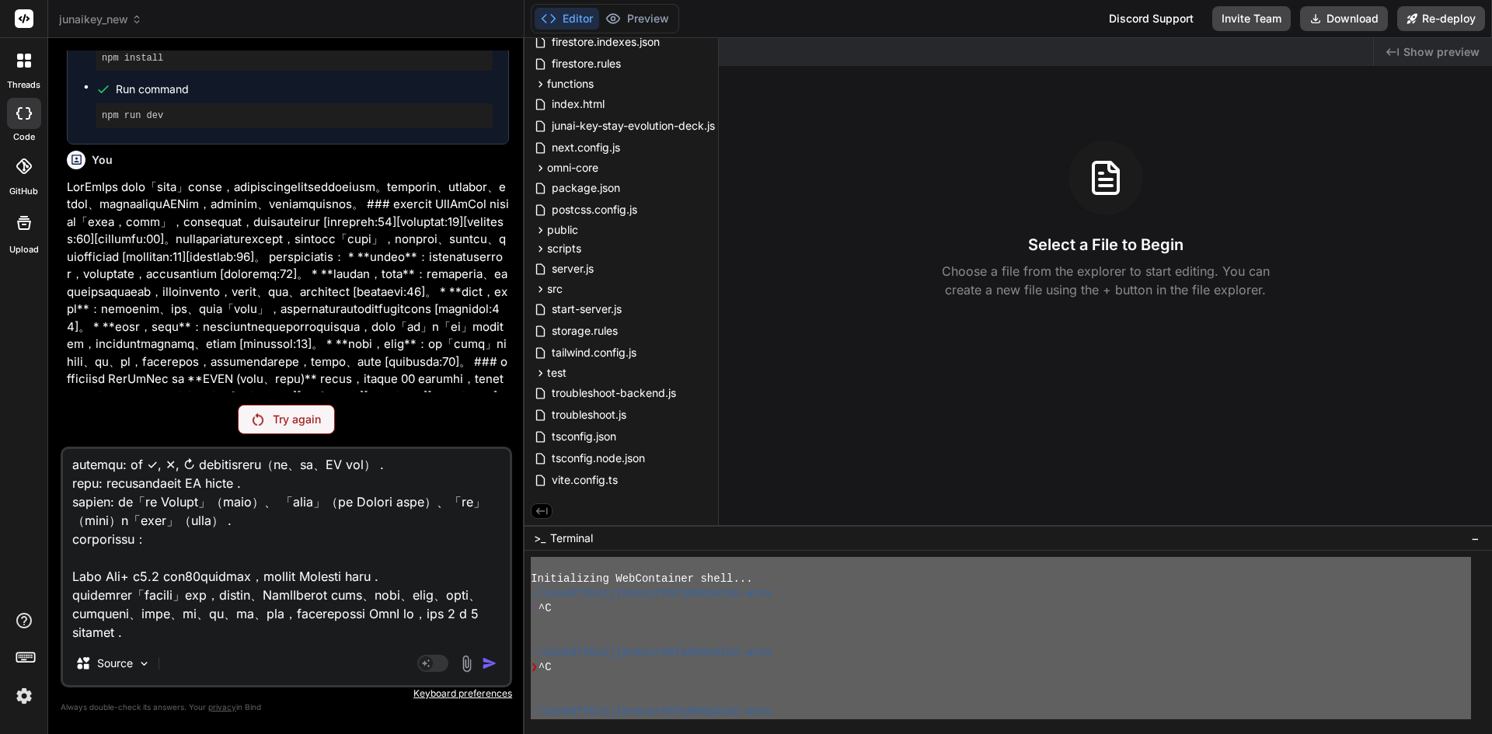
type textarea "x"
type textarea "please fix the error for "Try Again"完整介紹JunAiKey gpt-5-nano ai model's icon GPT…"
click at [295, 428] on div "Try again" at bounding box center [286, 420] width 97 height 30
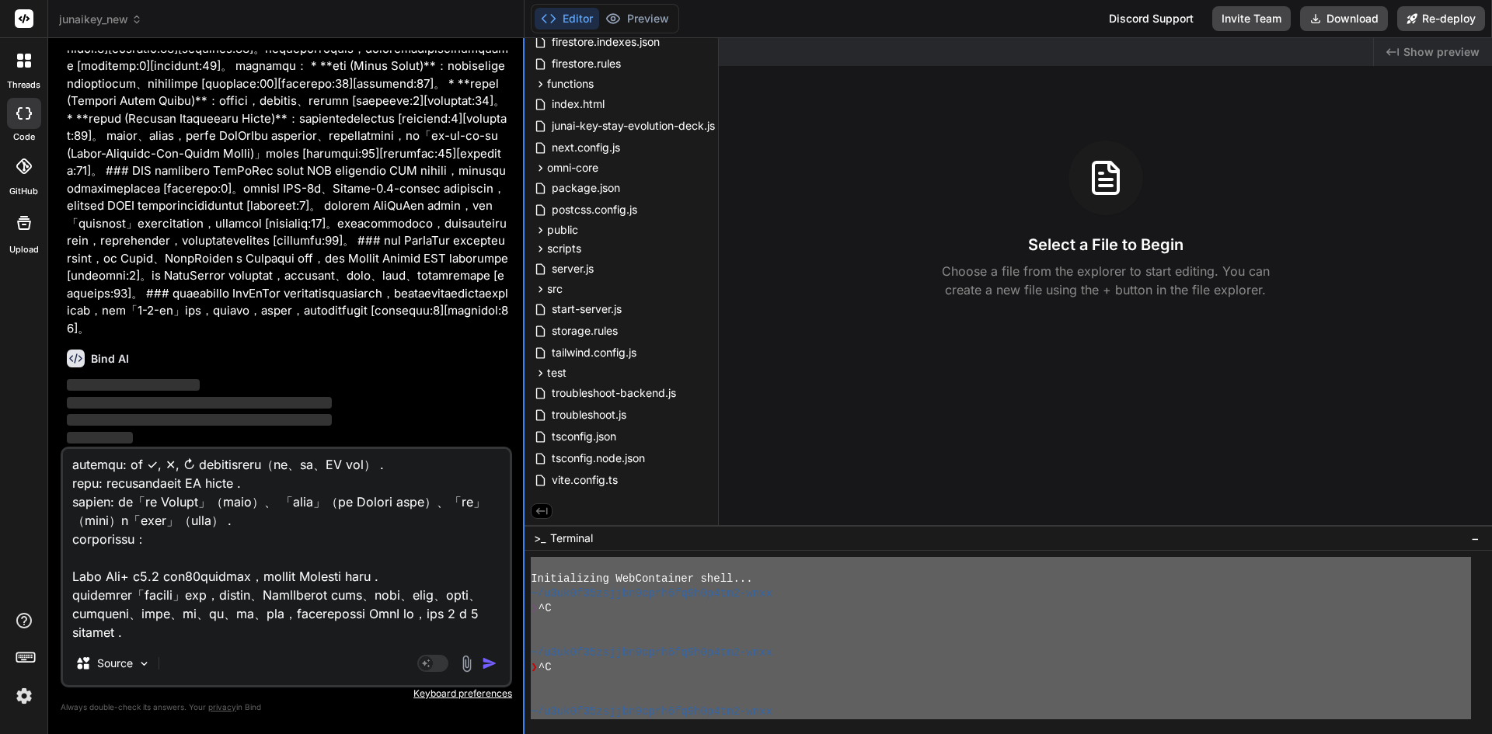
scroll to position [11130, 0]
click at [494, 666] on img "button" at bounding box center [490, 664] width 16 height 16
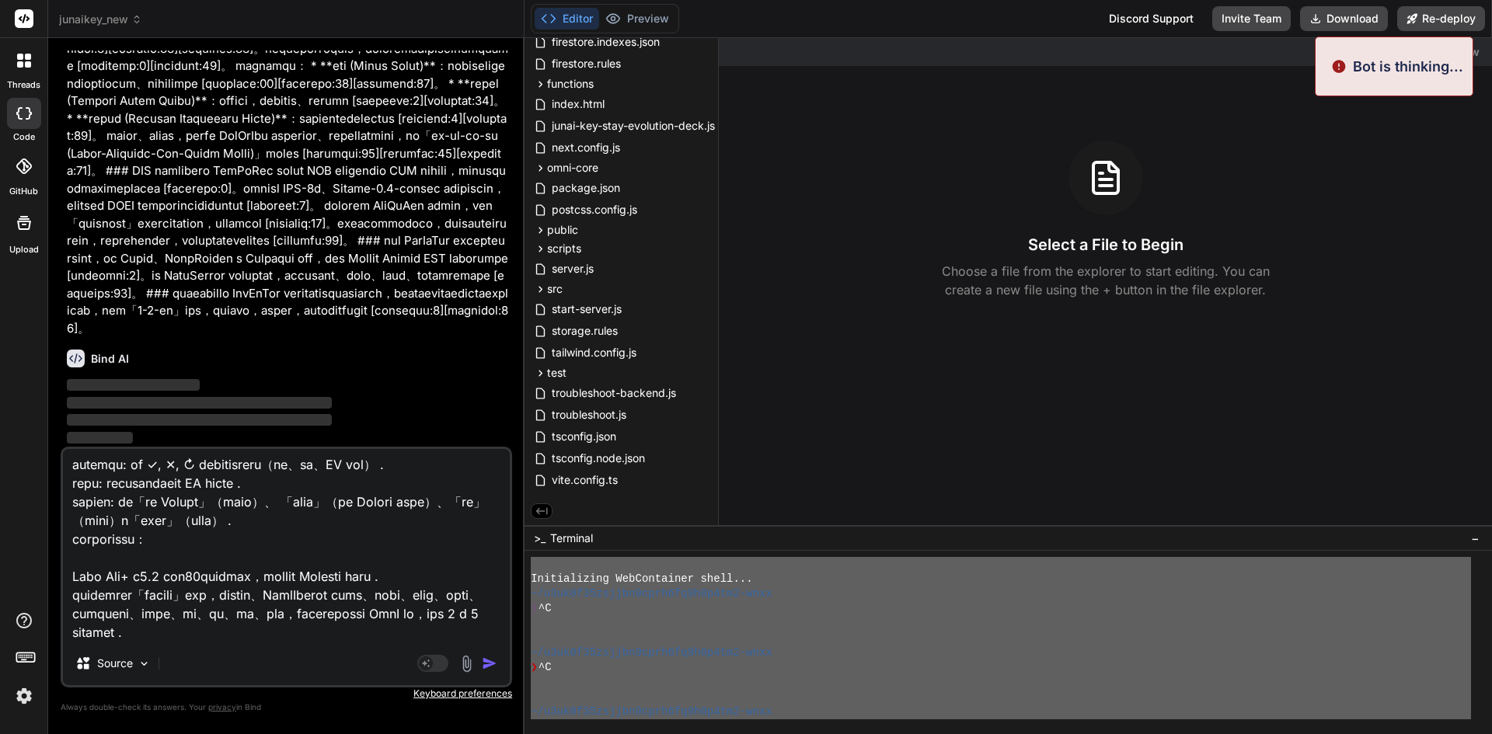
click at [494, 666] on img "button" at bounding box center [490, 664] width 16 height 16
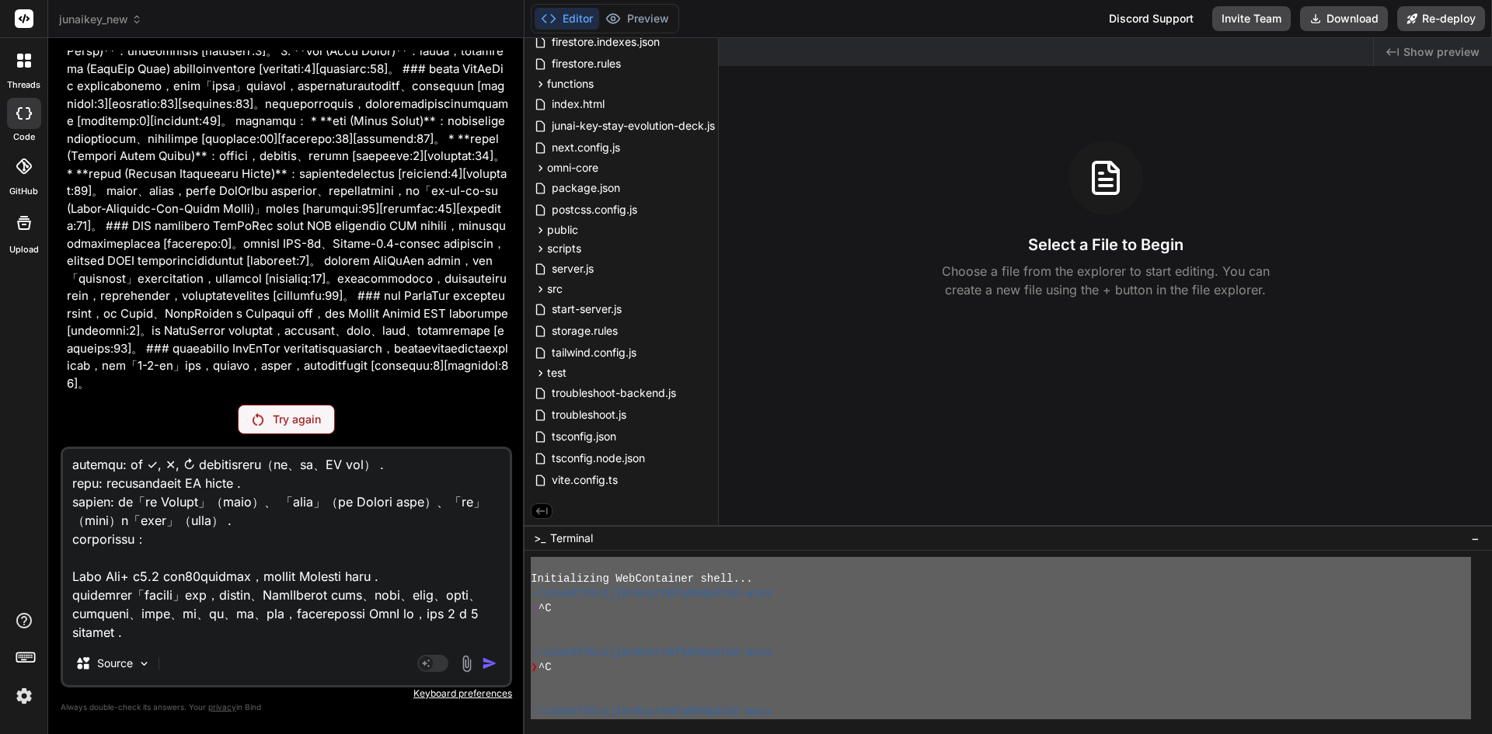
scroll to position [11836, 0]
click at [233, 634] on textarea at bounding box center [286, 545] width 447 height 193
click at [281, 427] on div "Try again" at bounding box center [286, 420] width 97 height 30
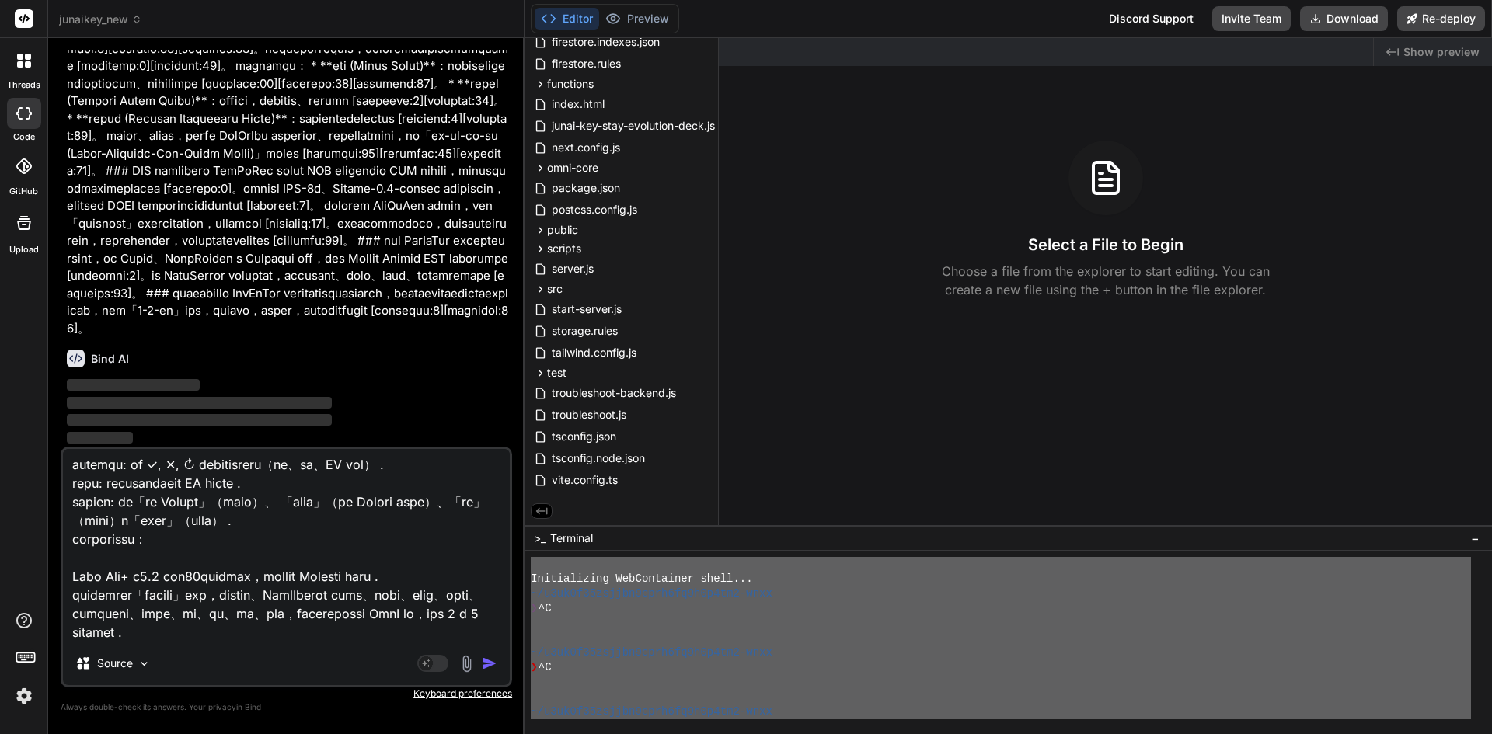
scroll to position [11130, 0]
click at [264, 639] on textarea at bounding box center [286, 545] width 447 height 193
type textarea "x"
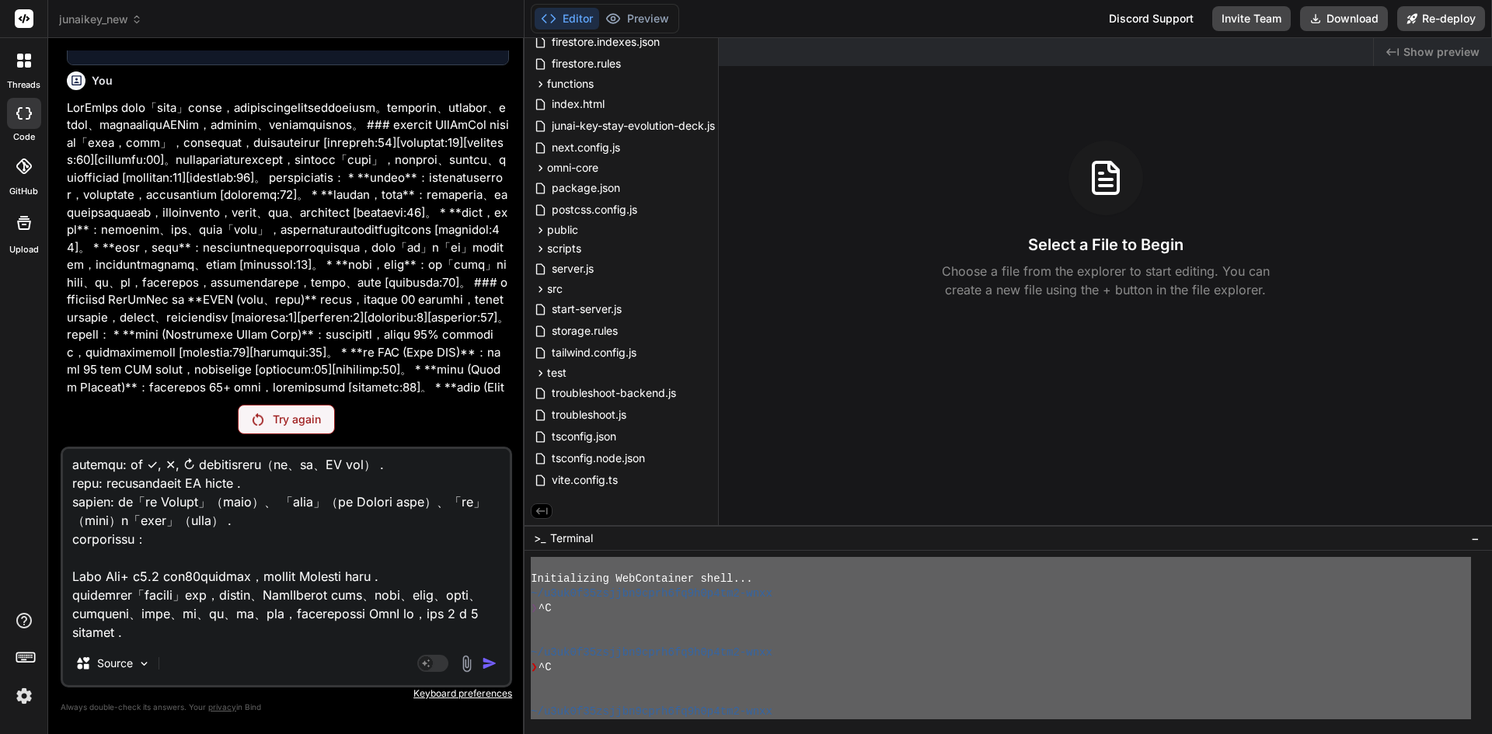
scroll to position [10254, 0]
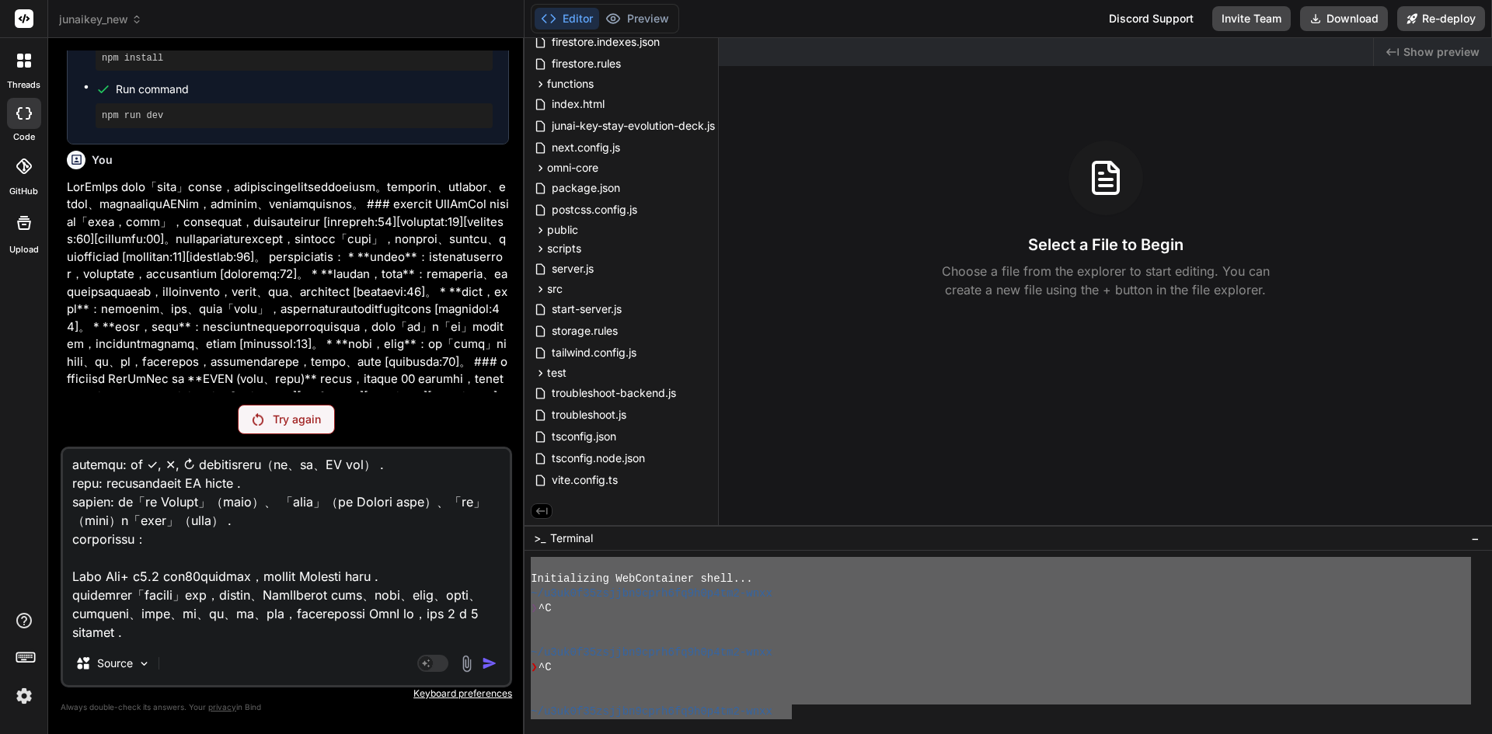
drag, startPoint x: 792, startPoint y: 712, endPoint x: 378, endPoint y: 334, distance: 560.9
click at [376, 337] on div "junaikey_new Created with Pixso. Bind AI Web Search Created with Pixso. Code Ge…" at bounding box center [769, 367] width 1443 height 734
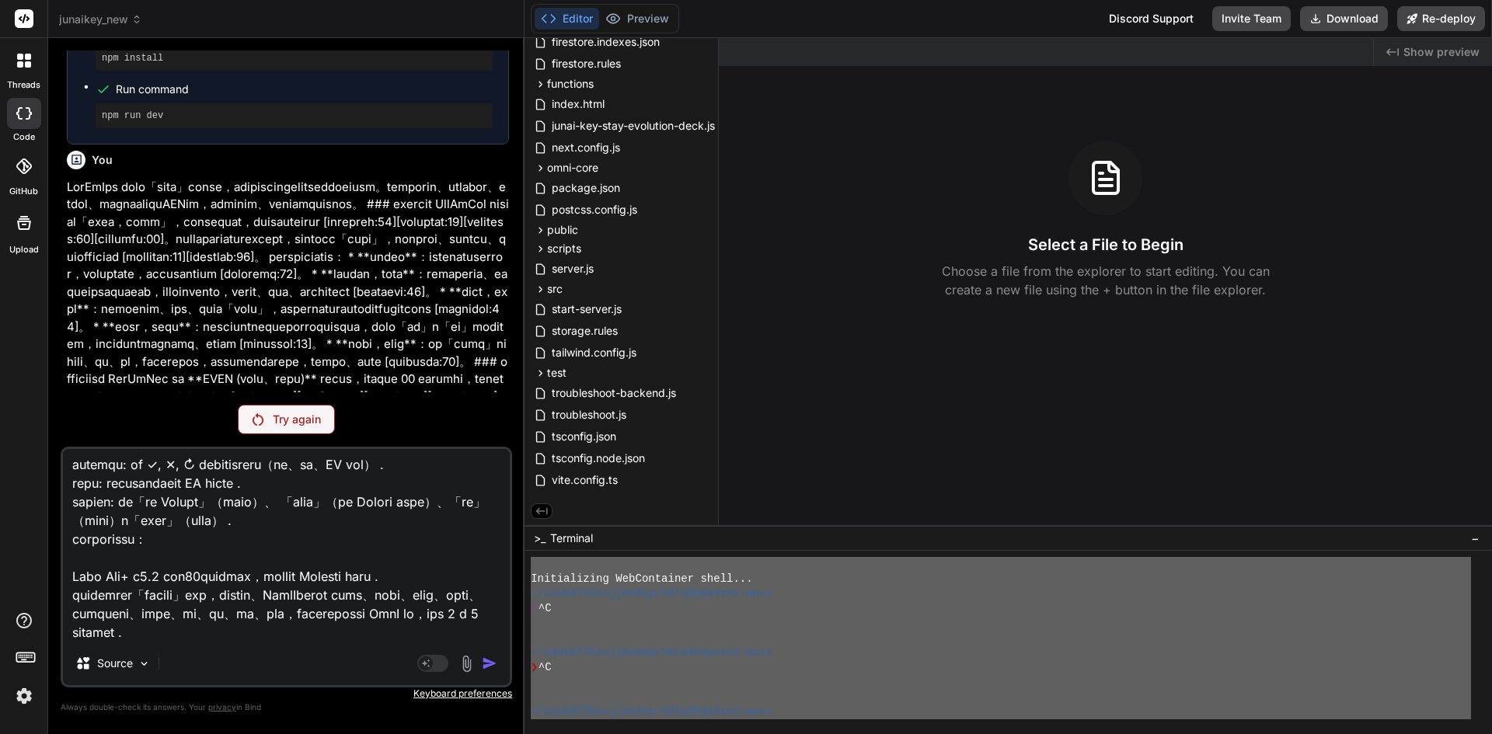
scroll to position [0, 0]
drag, startPoint x: 797, startPoint y: 708, endPoint x: 473, endPoint y: 374, distance: 464.8
click at [473, 374] on div "junaikey_new Created with Pixso. Bind AI Web Search Created with Pixso. Code Ge…" at bounding box center [769, 367] width 1443 height 734
type textarea "Initializing WebContainer shell... ~/u3uk0f35zsjjbn9cprh6fq9h0p4tm2-wnxx ❯ ^C ~…"
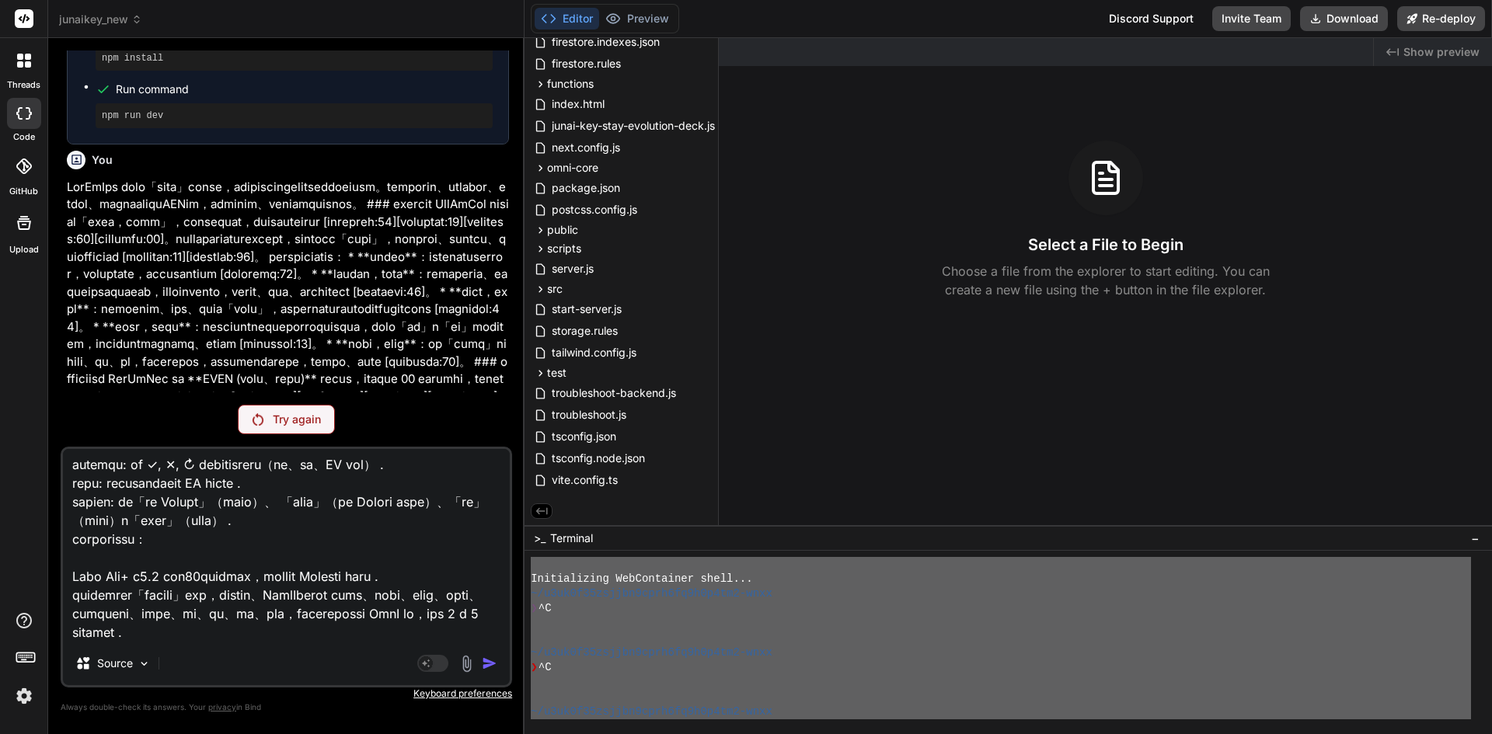
drag, startPoint x: 80, startPoint y: 464, endPoint x: 622, endPoint y: 771, distance: 622.4
click at [622, 733] on html "threads code GitHub Upload junaikey_new Created with Pixso. Bind AI Web Search …" at bounding box center [746, 367] width 1492 height 734
type textarea "please fix the error for "Try Again"完整介紹JunAiKey gpt-5-nano ai model's icon GPT…"
type textarea "x"
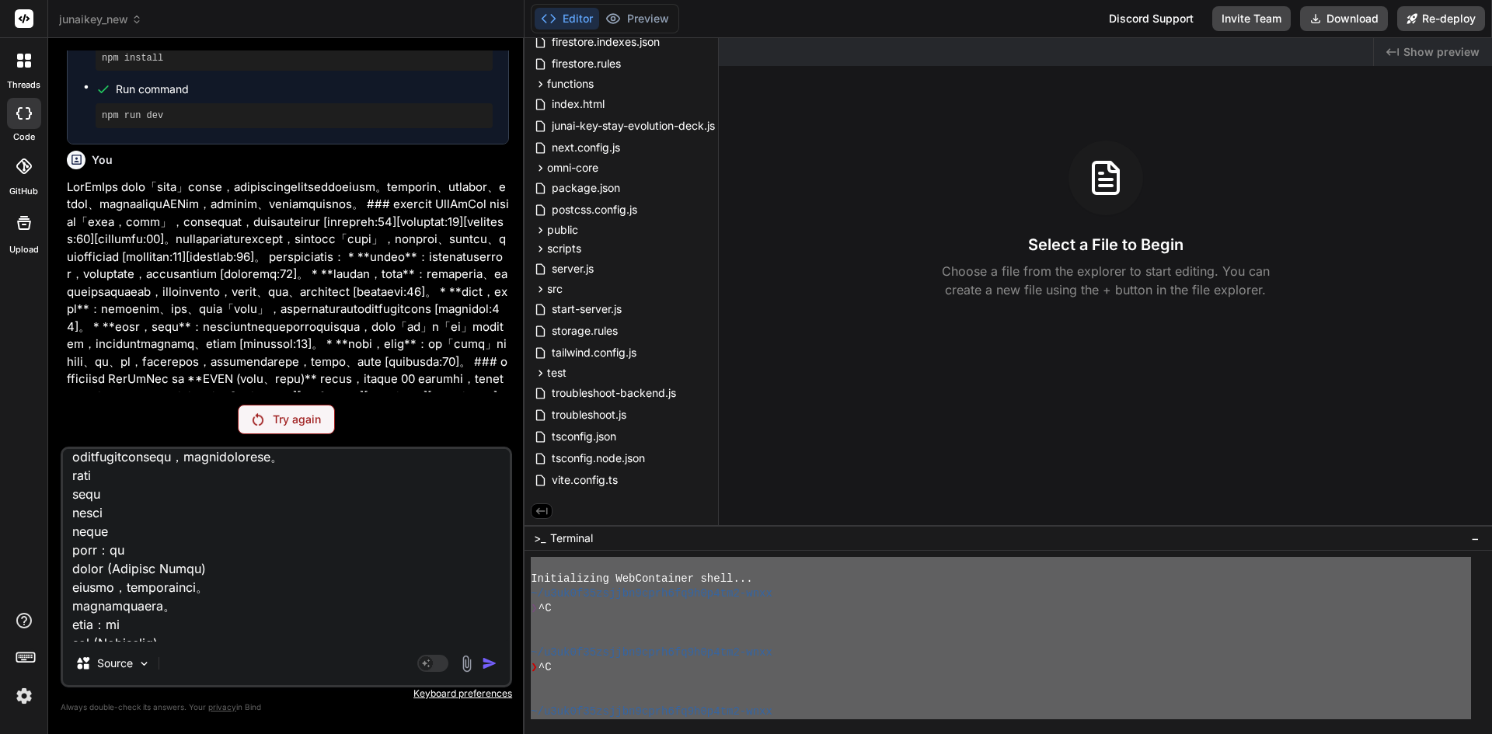
scroll to position [0, 0]
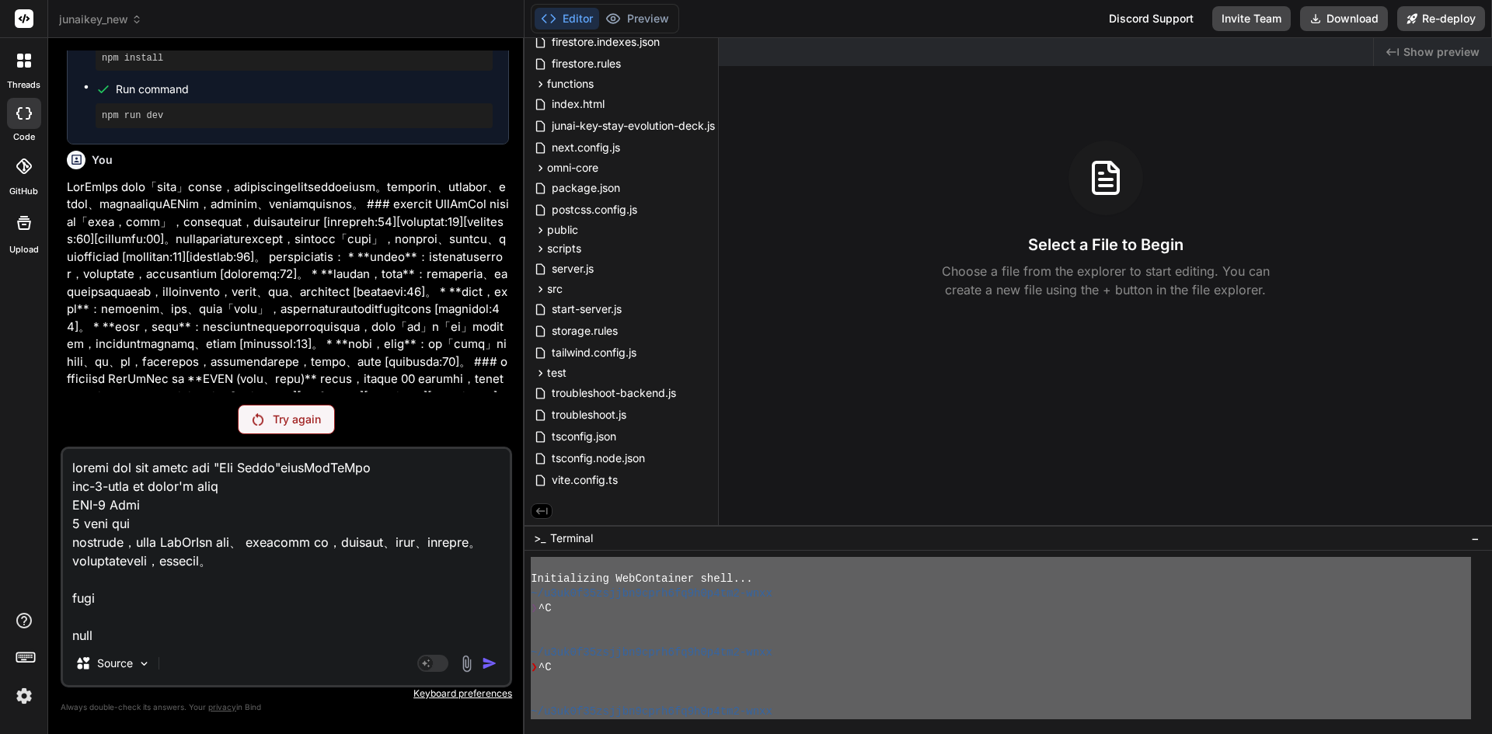
drag, startPoint x: 112, startPoint y: 635, endPoint x: 197, endPoint y: 103, distance: 538.1
click at [197, 109] on div "You Bind AI 遵命，第一建築師！ 我已收到您的日誌輸出。儘管 tsconfig.json 文件中已經正確啟用了 experimentalDecora…" at bounding box center [286, 391] width 451 height 683
type textarea "please fix the error fo"
type textarea "x"
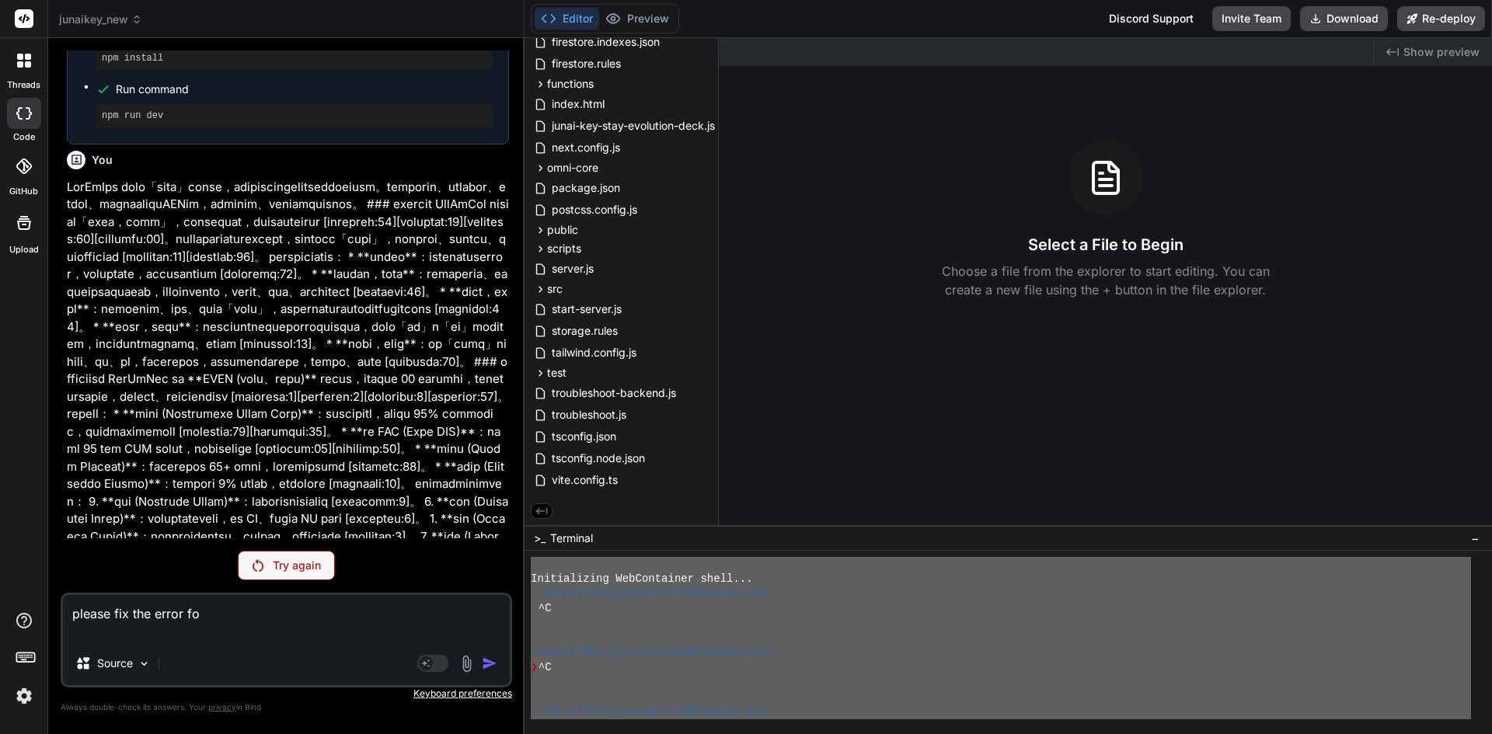
type textarea "please fix the error fo"
type textarea "x"
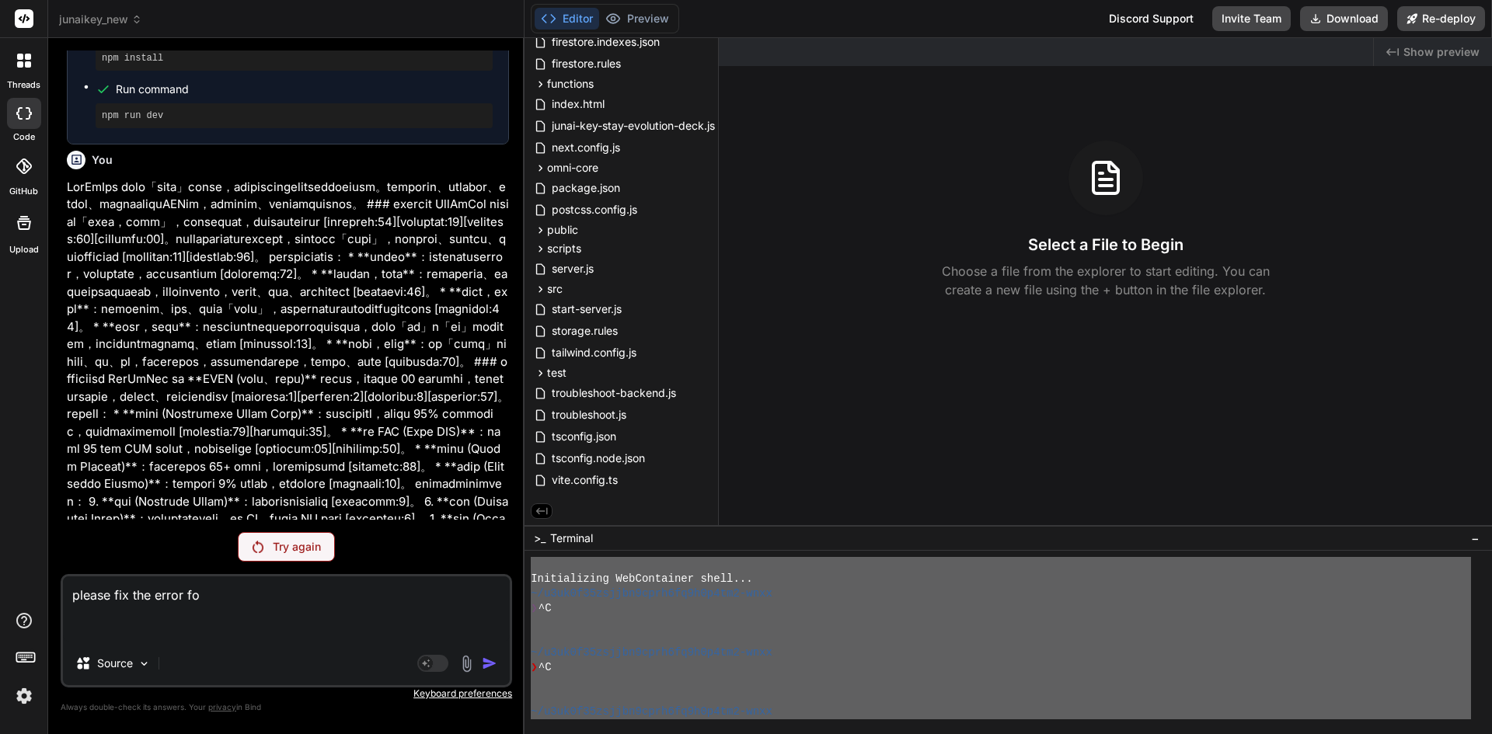
type textarea "please fix the error fo"
type textarea "x"
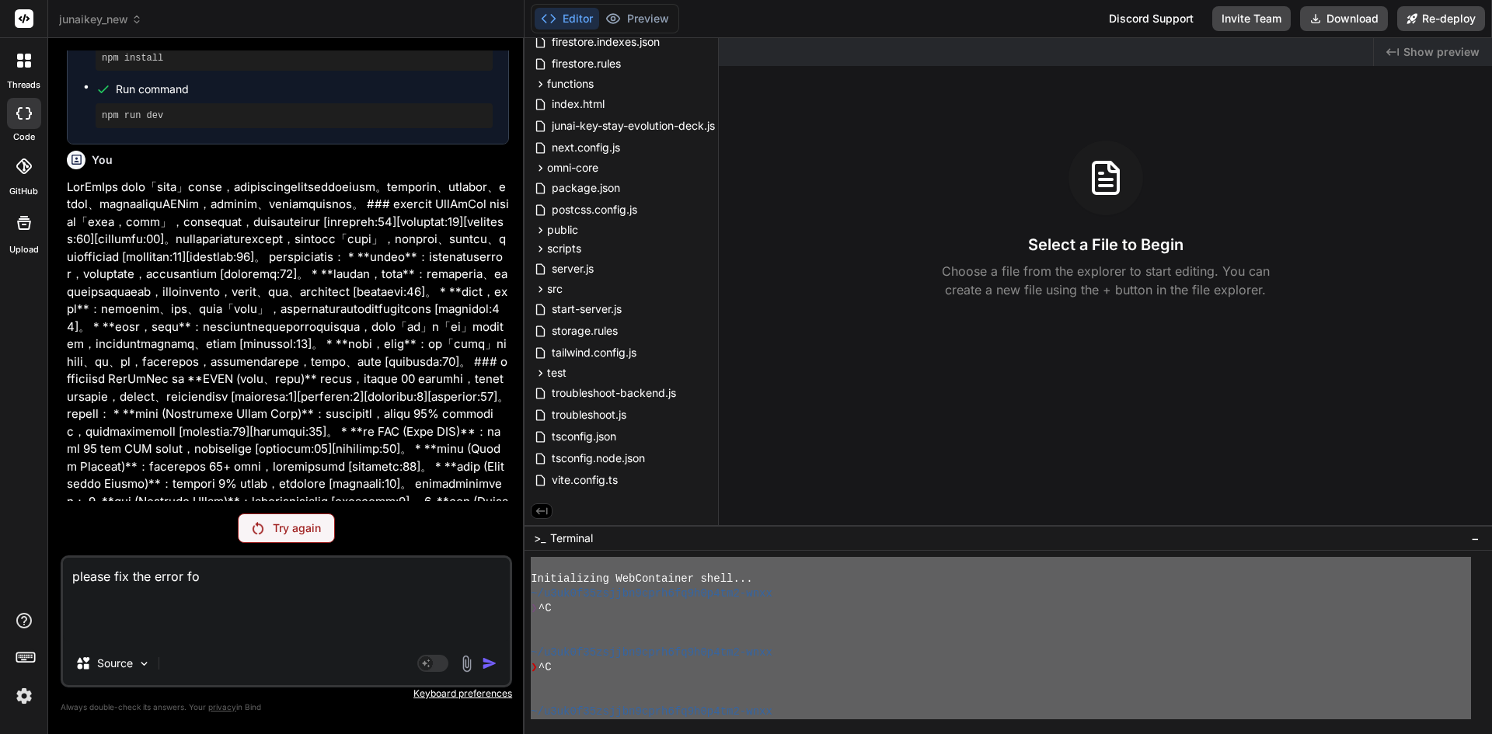
type textarea "please fix the error fo"
type textarea "x"
type textarea "please fix the error fo"
type textarea "x"
type textarea "please fix the error fo"
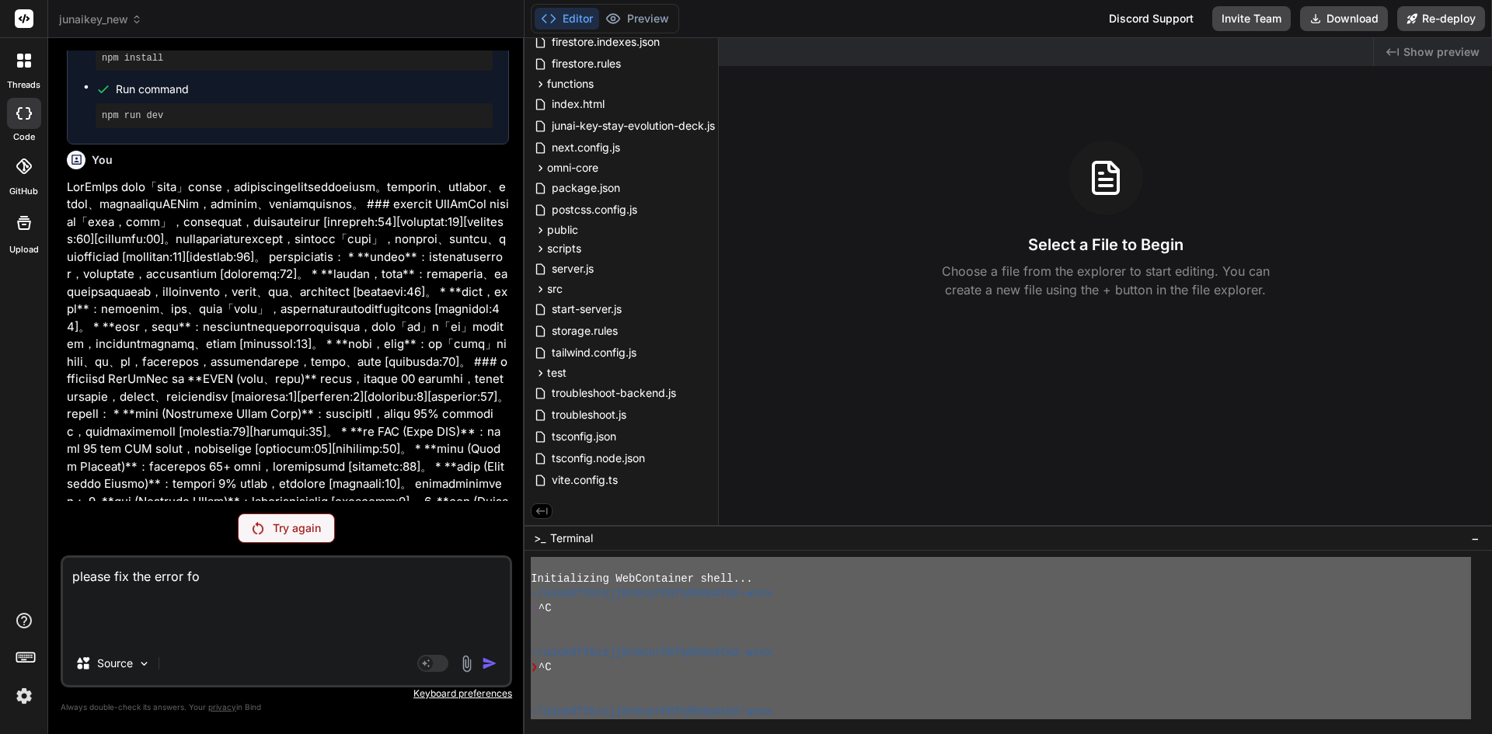
type textarea "x"
type textarea "please fix the error fo"
type textarea "x"
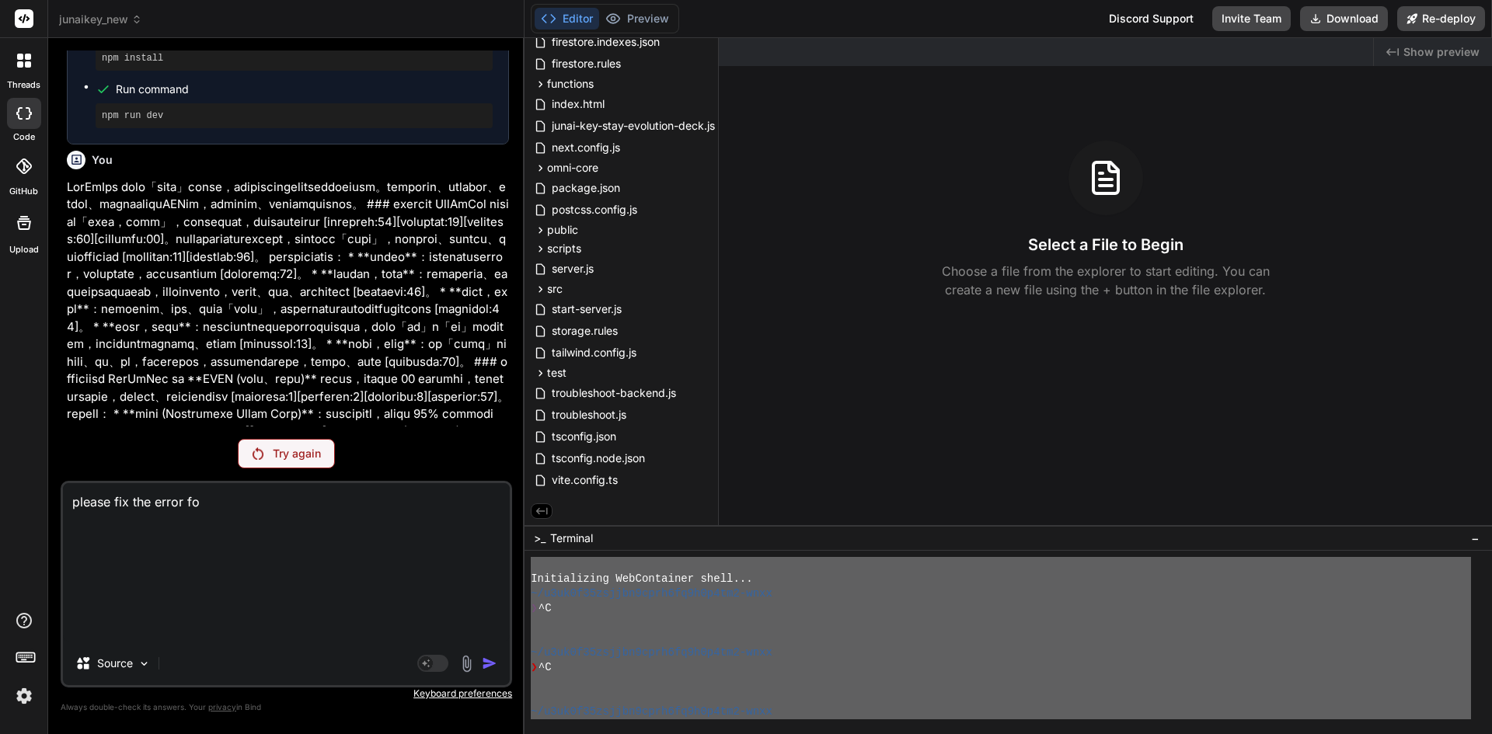
type textarea "please fix the error fo"
type textarea "x"
type textarea "please fix the error fo"
type textarea "x"
type textarea "please fix the error fo"
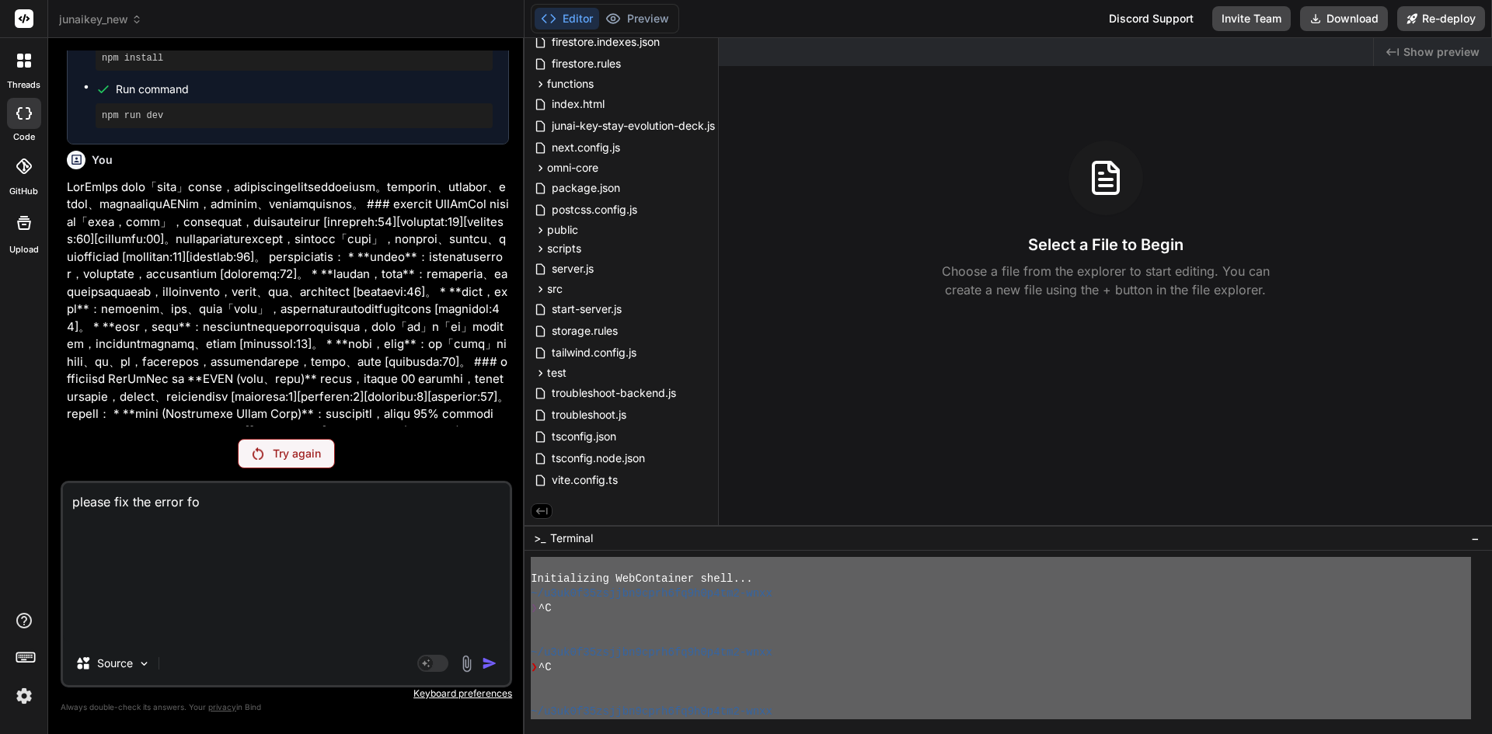
type textarea "x"
type textarea "please fix the error fo"
type textarea "x"
type textarea "please fix the error fo"
type textarea "x"
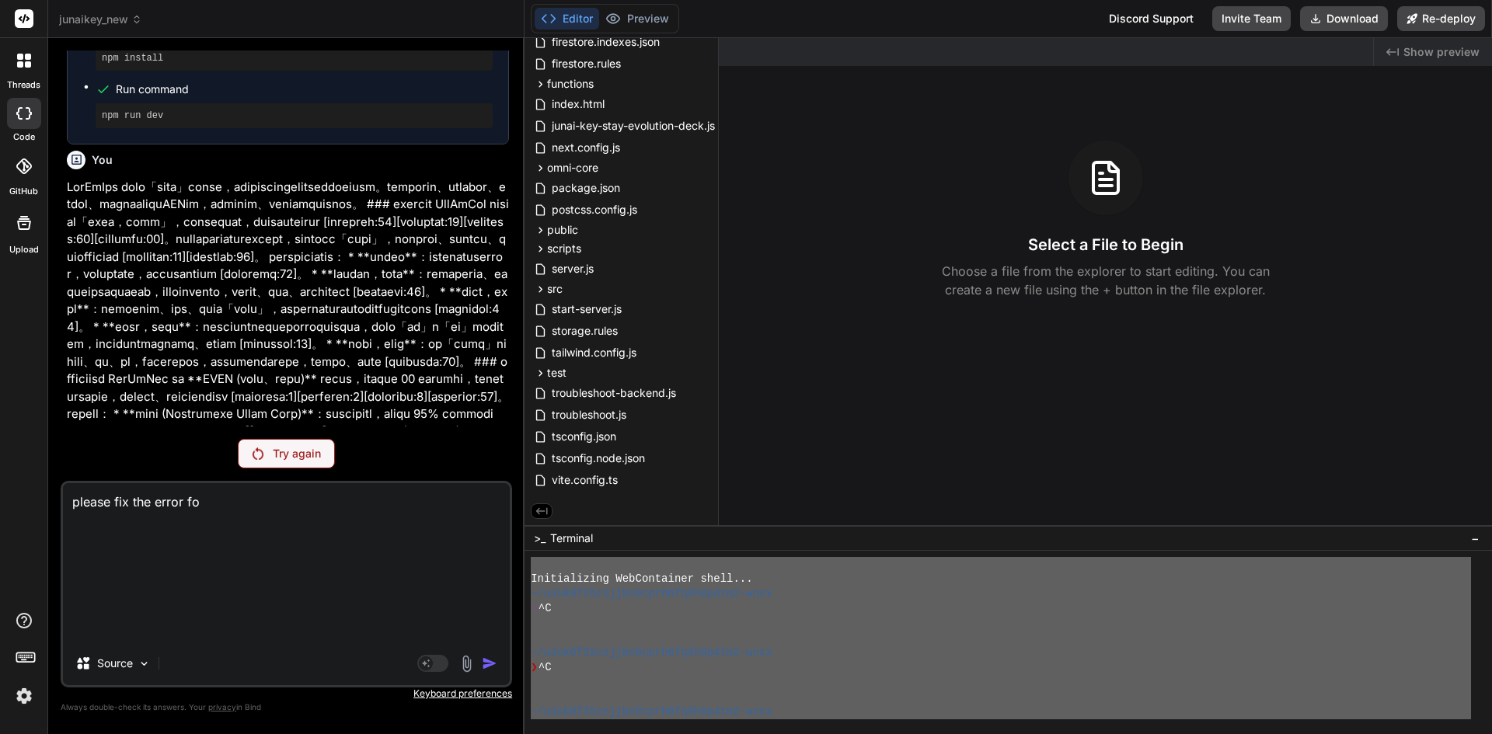
type textarea "please fix the error fo"
type textarea "x"
type textarea "please fix the error fo"
type textarea "x"
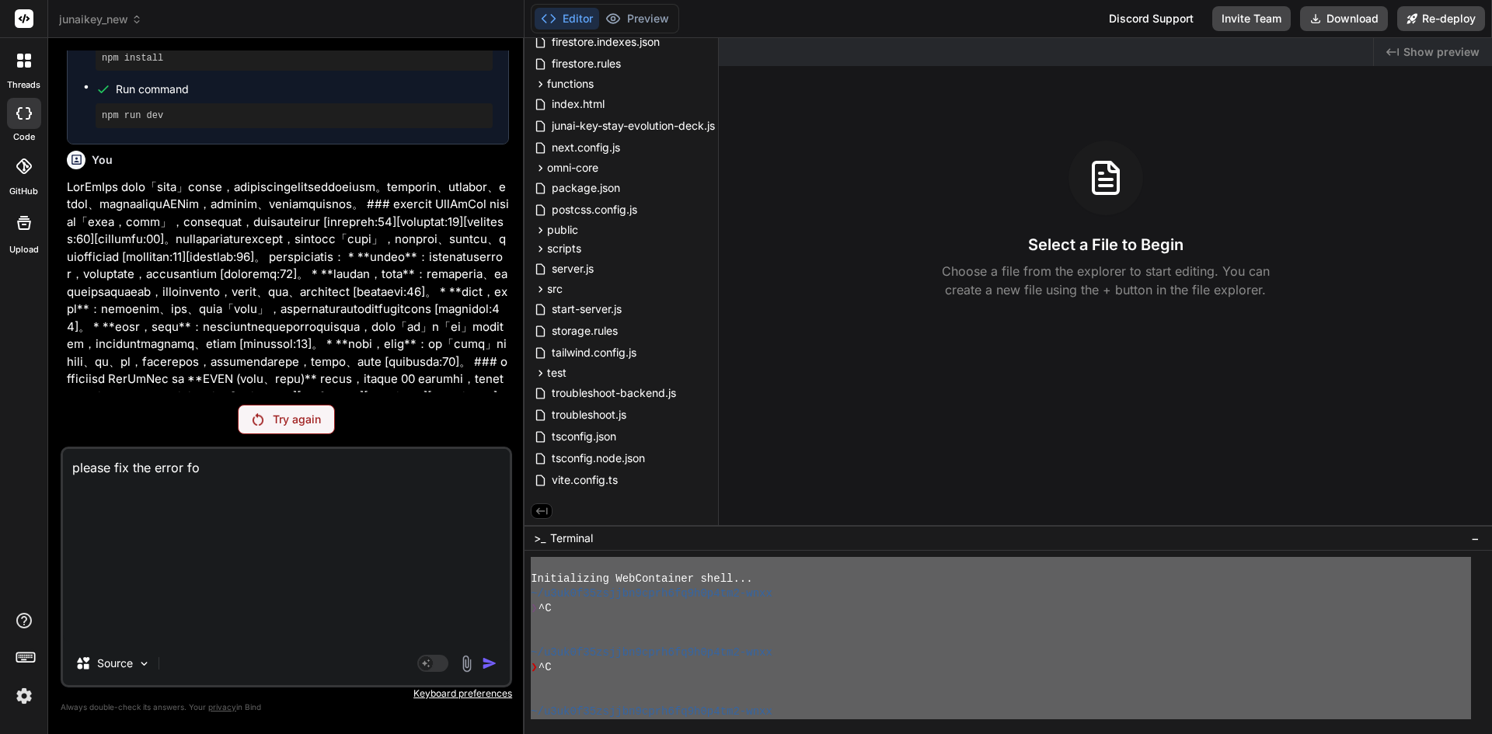
type textarea "please fix the error fo"
type textarea "x"
type textarea "please fix the error fo"
type textarea "x"
type textarea "please fix the error fo"
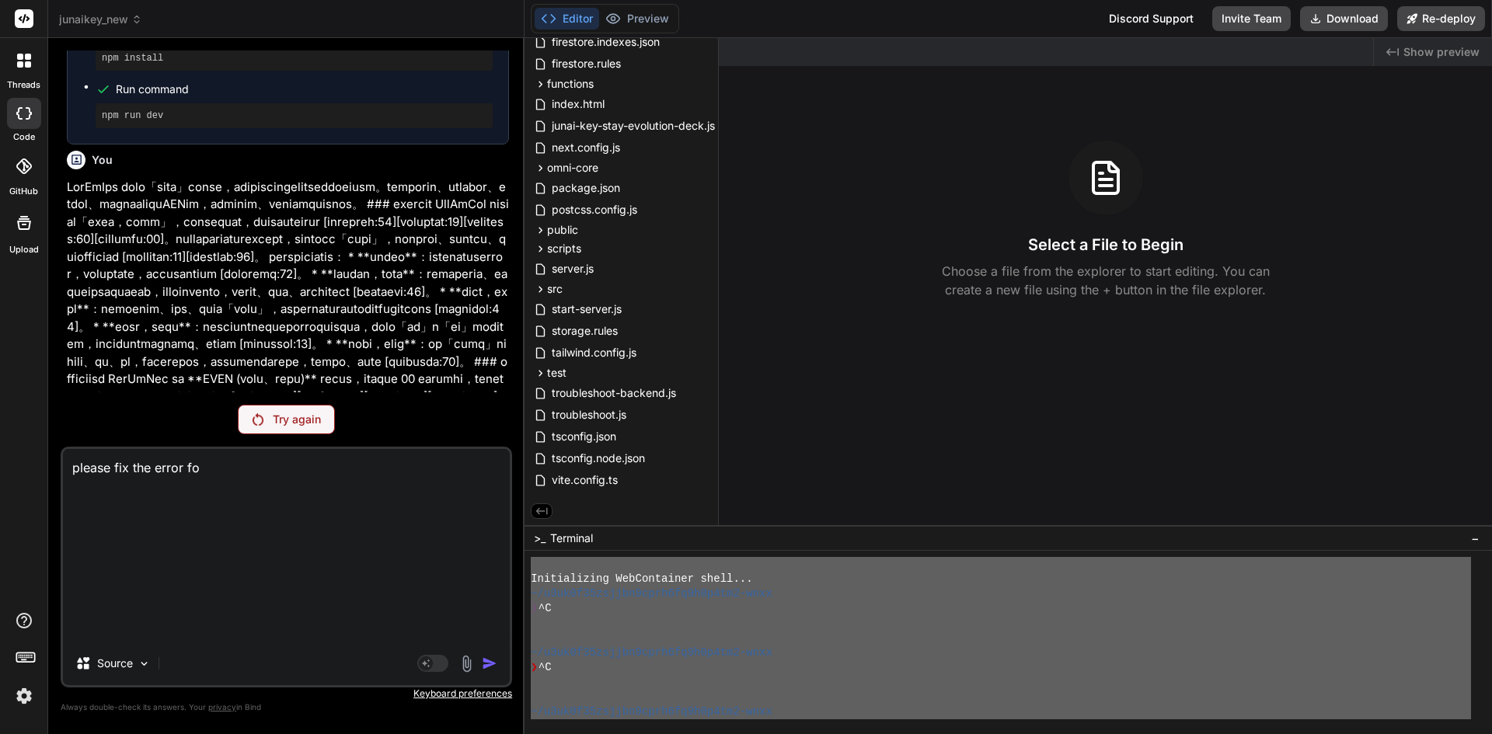
type textarea "x"
type textarea "please fix the error fo"
type textarea "x"
type textarea "please fix the error fo"
type textarea "x"
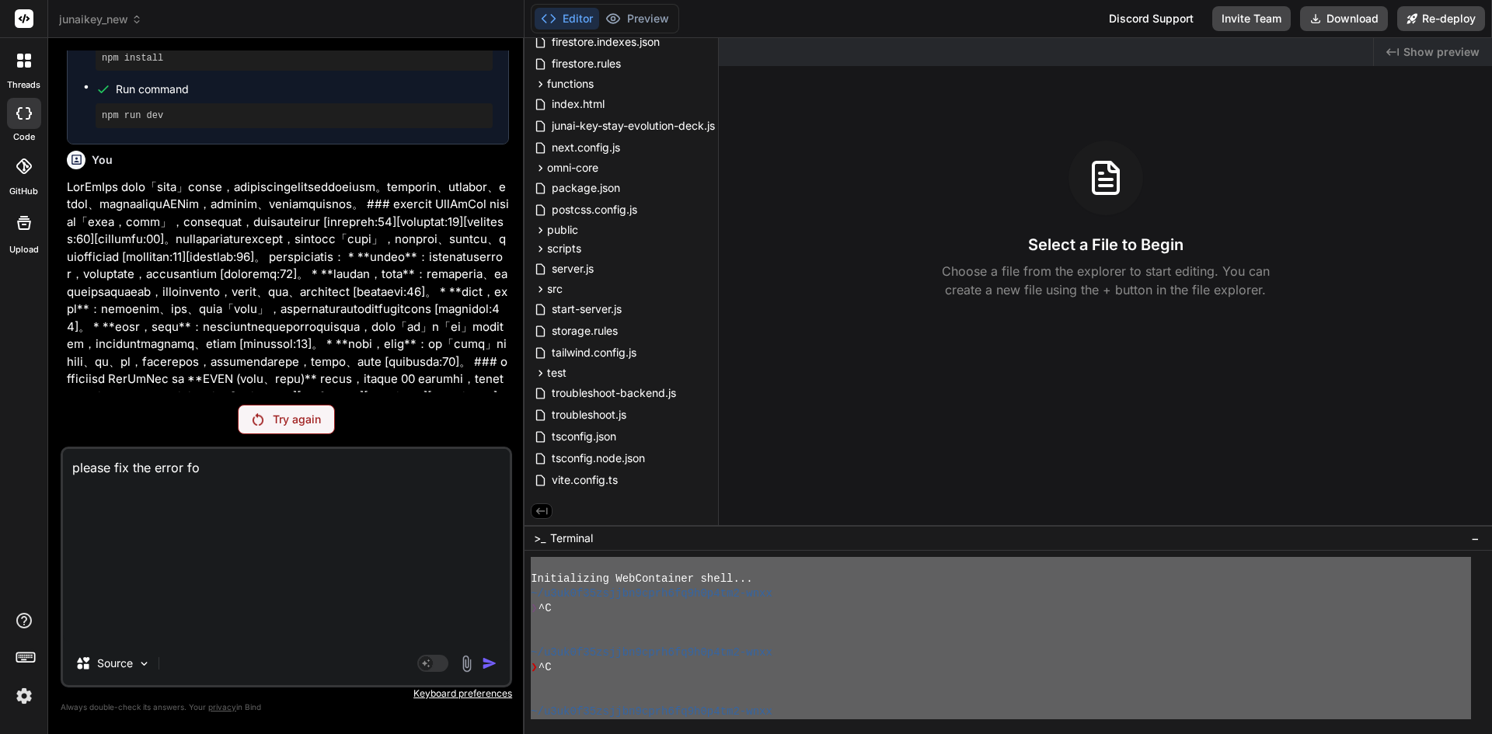
type textarea "please fix the error fo"
type textarea "x"
type textarea "please fix the error fo"
type textarea "x"
type textarea "please fix the error fo"
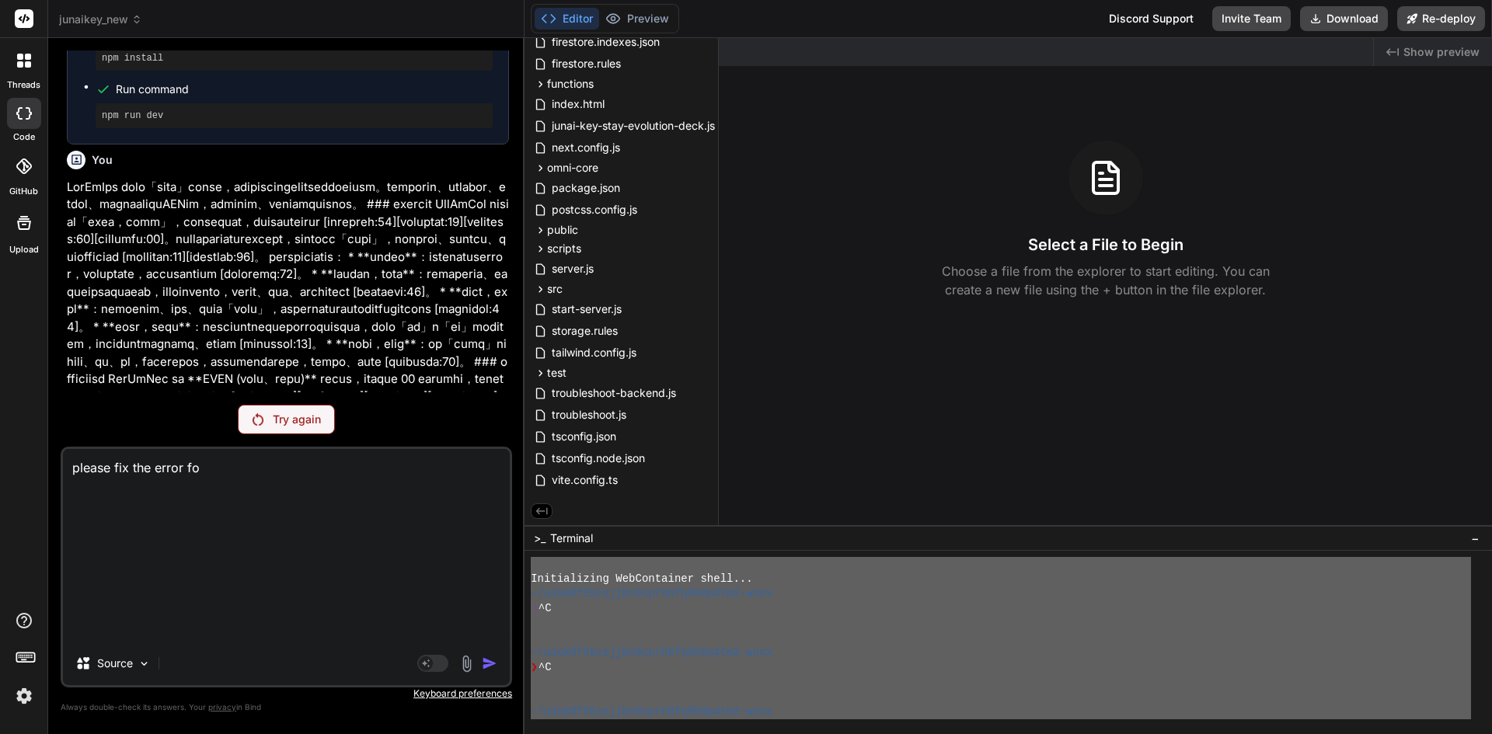
type textarea "x"
type textarea "please fix the error fo"
type textarea "x"
type textarea "please fix the error fo"
type textarea "x"
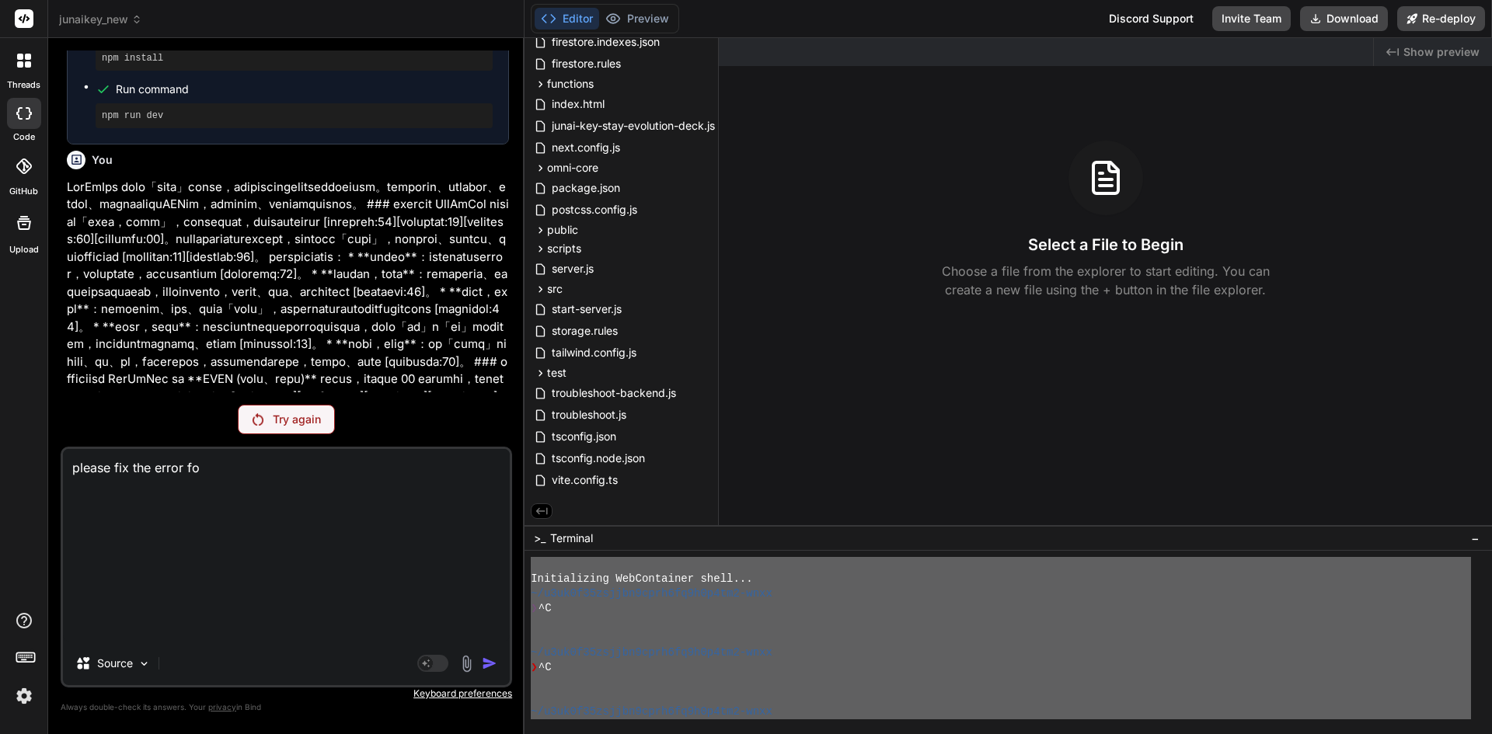
scroll to position [281, 0]
paste textarea "Initializing WebContainer shell... ~/u3uk0f35zsjjbn9cprh6fq9h0p4tm2-wnxx ❯ ^C ~…"
type textarea "please fix the error fo Initializing WebContainer shell... ~/u3uk0f35zsjjbn9cpr…"
type textarea "x"
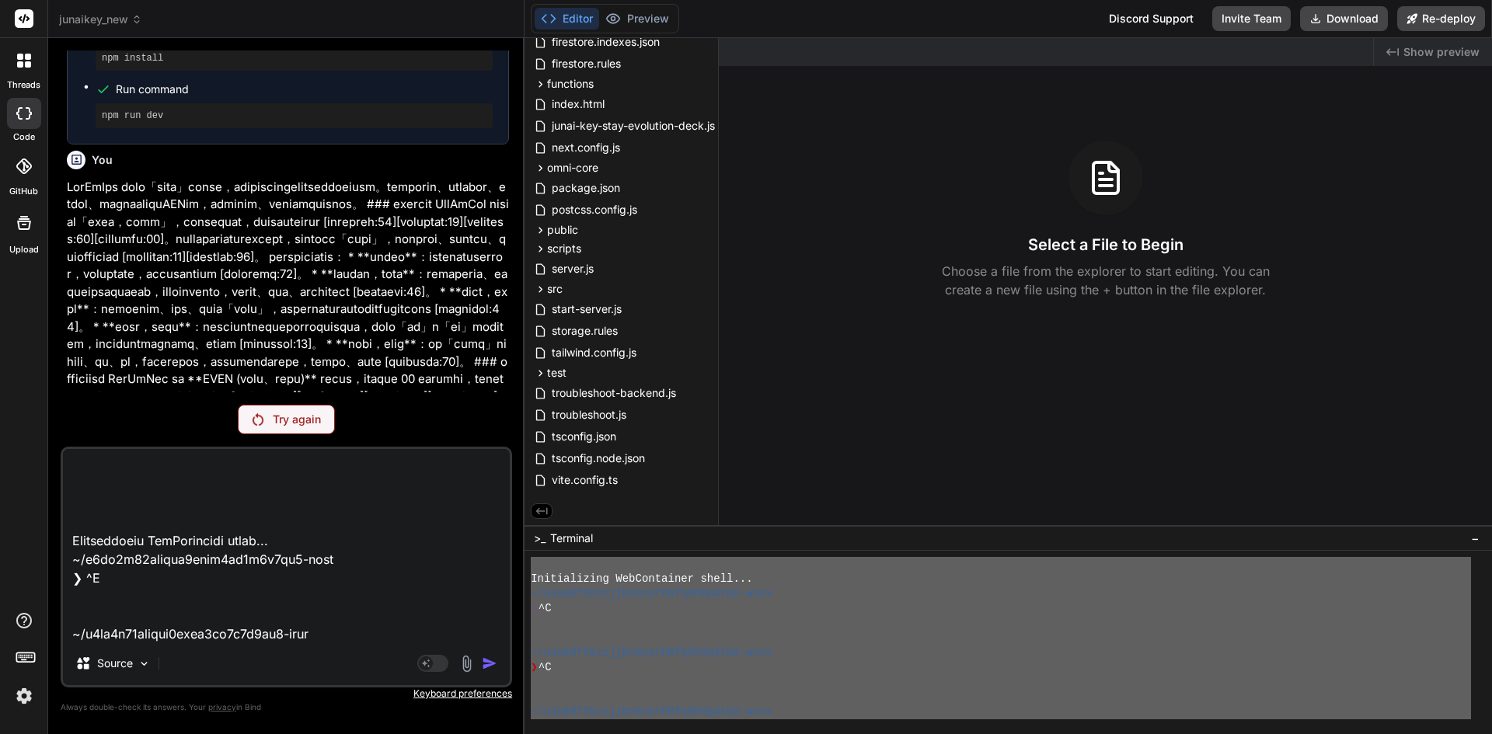
scroll to position [1568, 0]
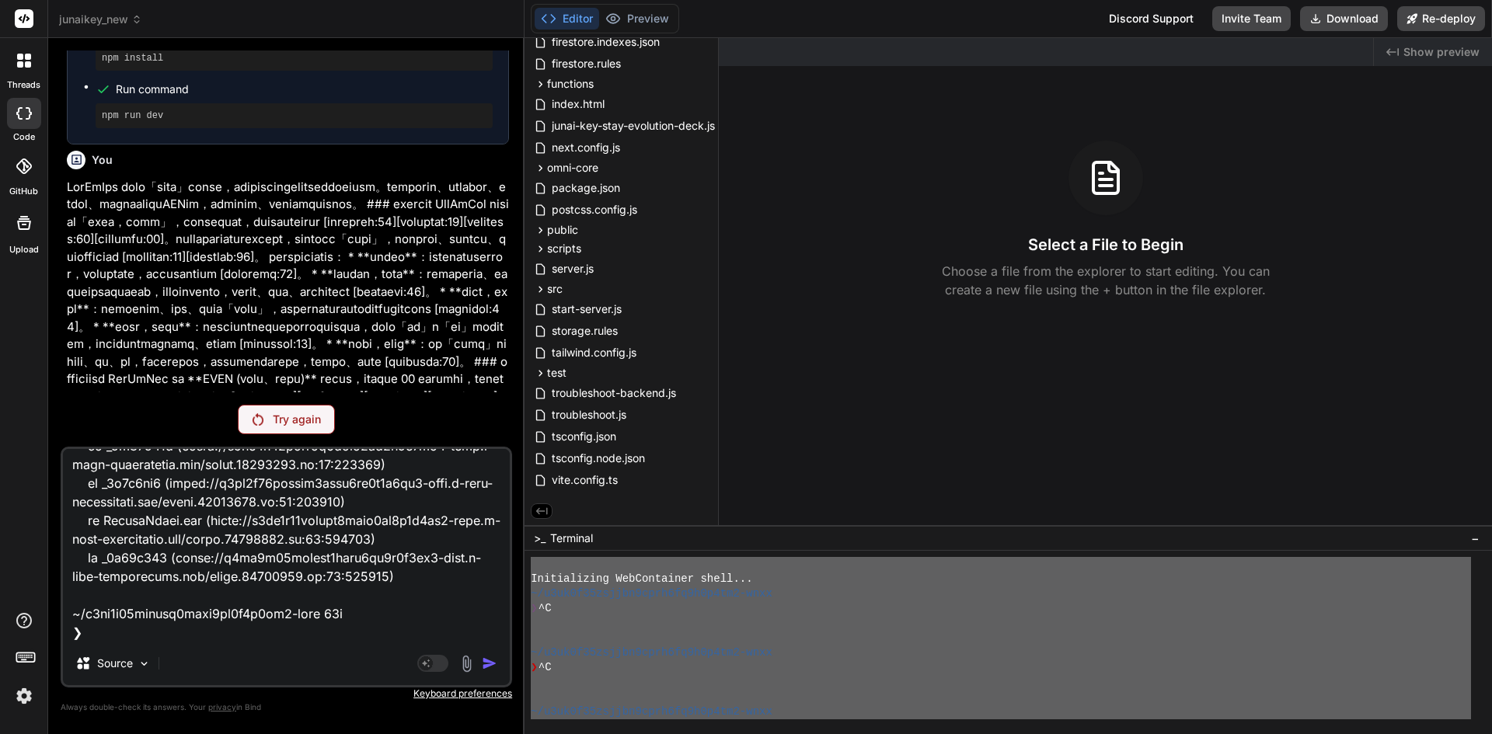
type textarea "please fix the error fo Initializing WebContainer shell... ~/u3uk0f35zsjjbn9cpr…"
click at [287, 415] on p "Try again" at bounding box center [297, 420] width 48 height 16
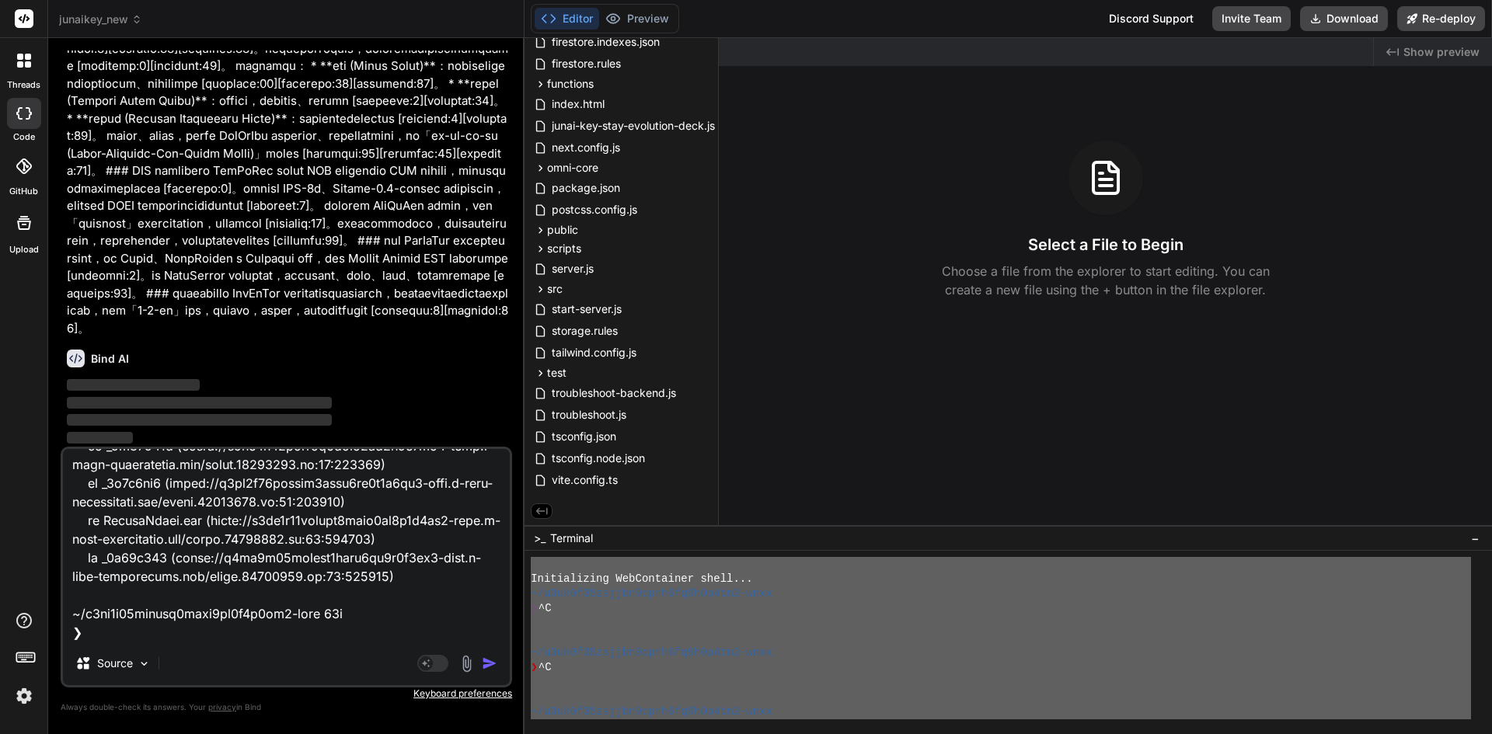
scroll to position [11130, 0]
click at [484, 665] on img "button" at bounding box center [490, 664] width 16 height 16
click at [486, 667] on img "button" at bounding box center [490, 664] width 16 height 16
type textarea "x"
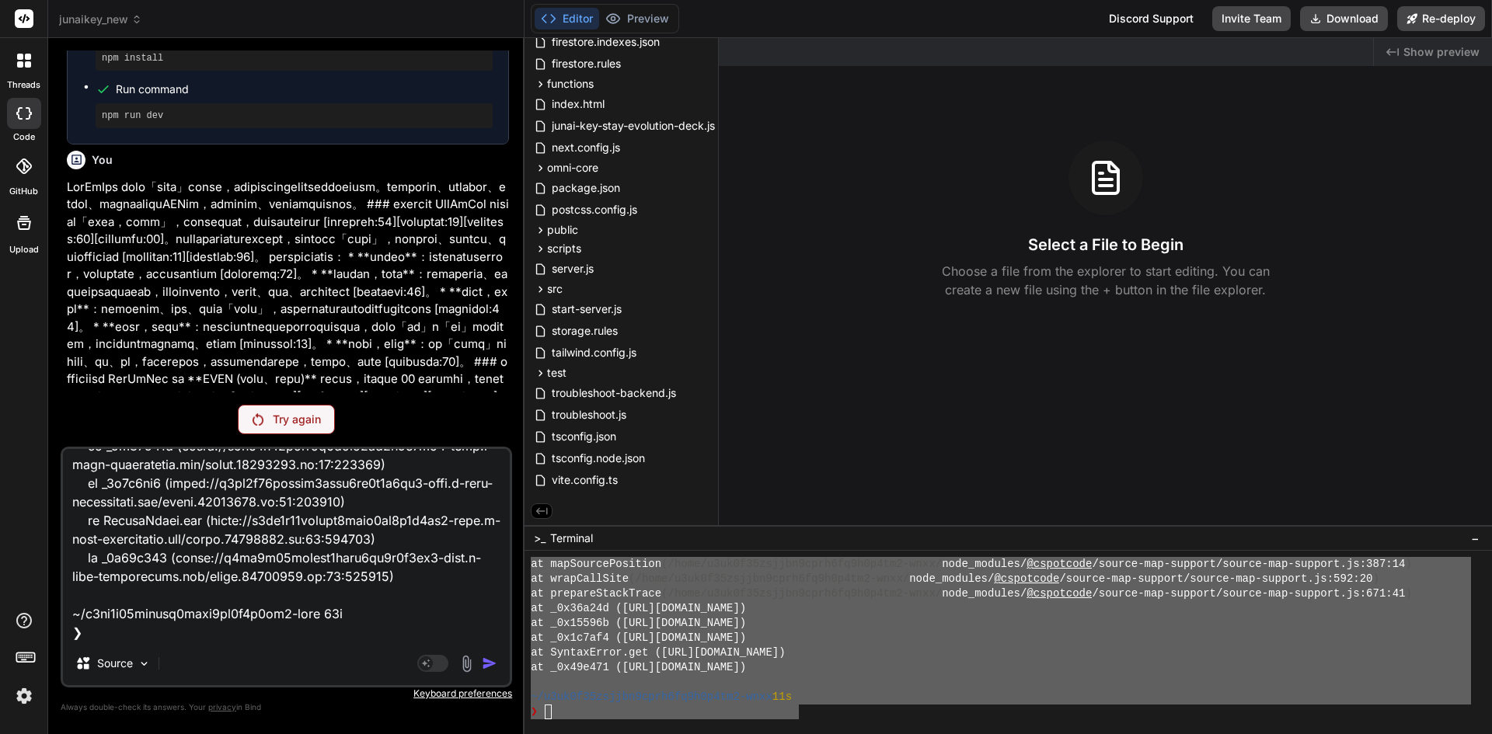
scroll to position [664, 0]
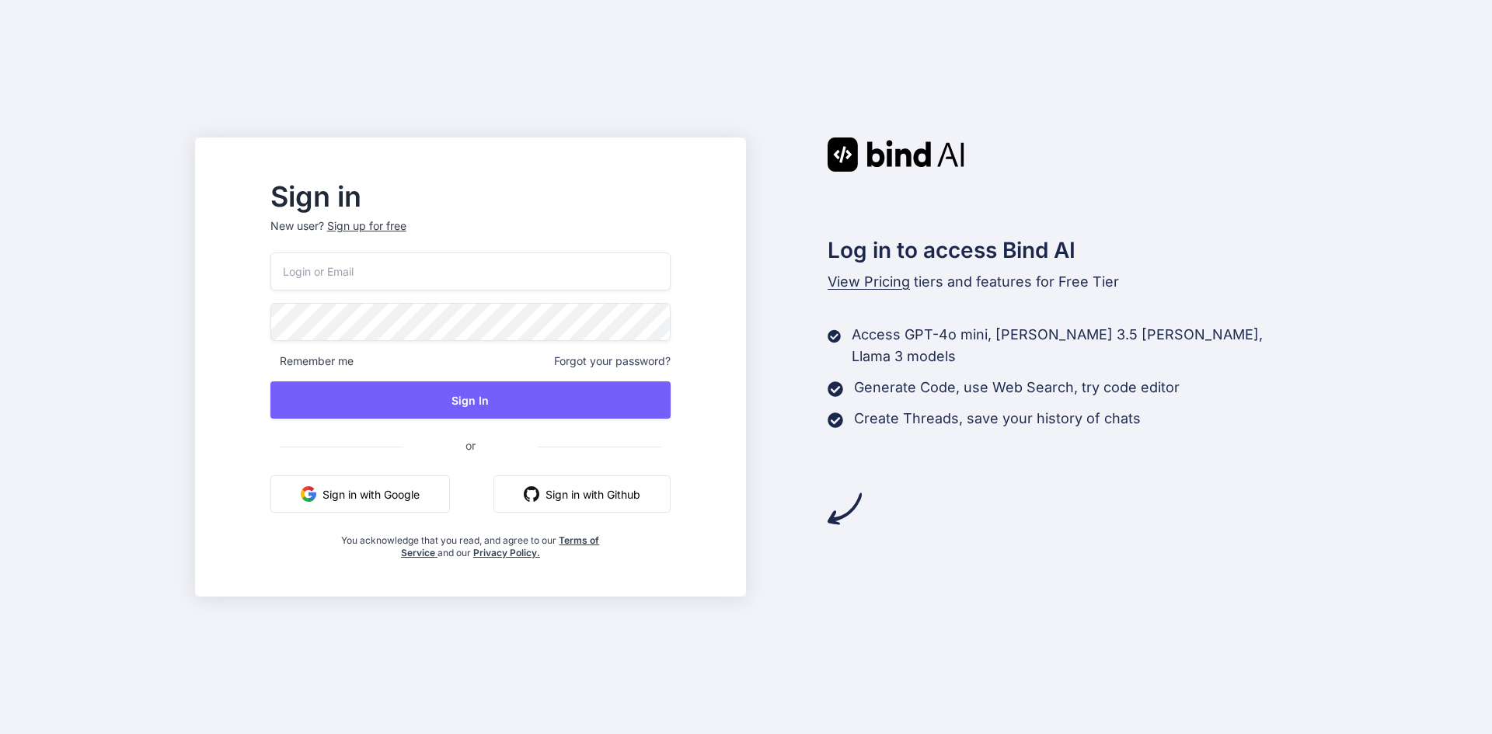
click at [421, 491] on button "Sign in with Google" at bounding box center [359, 493] width 179 height 37
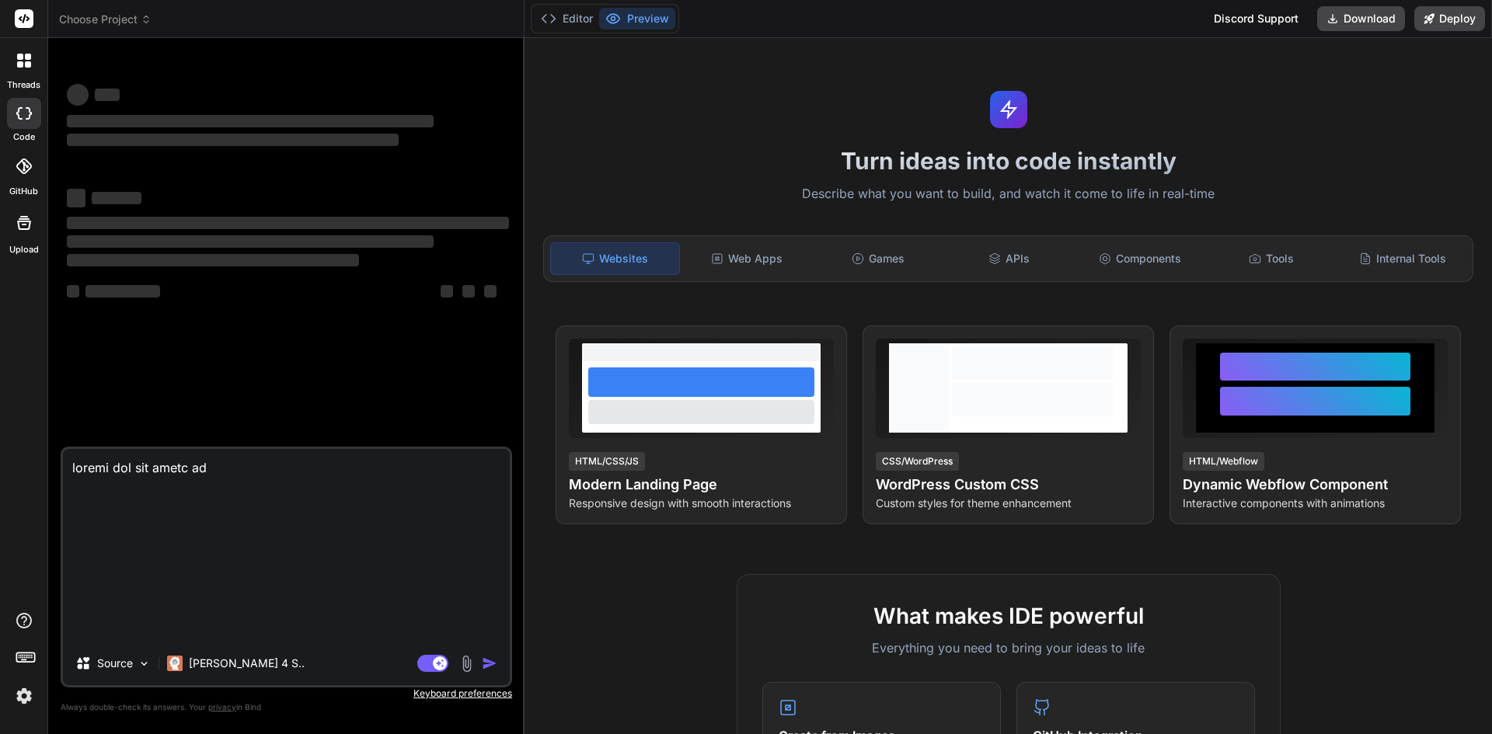
drag, startPoint x: 242, startPoint y: 467, endPoint x: 0, endPoint y: 468, distance: 241.6
click at [0, 468] on div "threads code GitHub Upload Choose Project Created with Pixso. Bind AI Web Searc…" at bounding box center [746, 367] width 1492 height 734
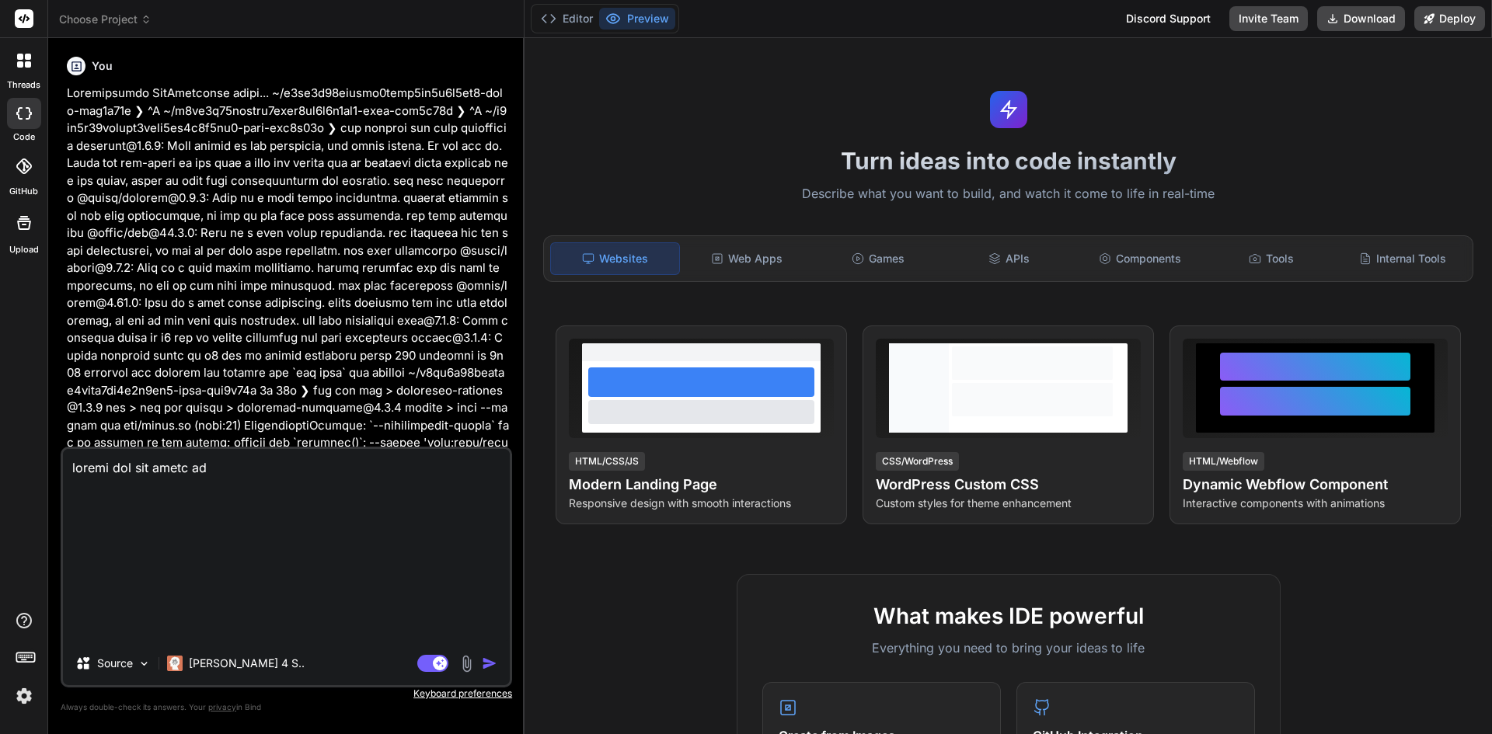
type textarea "x"
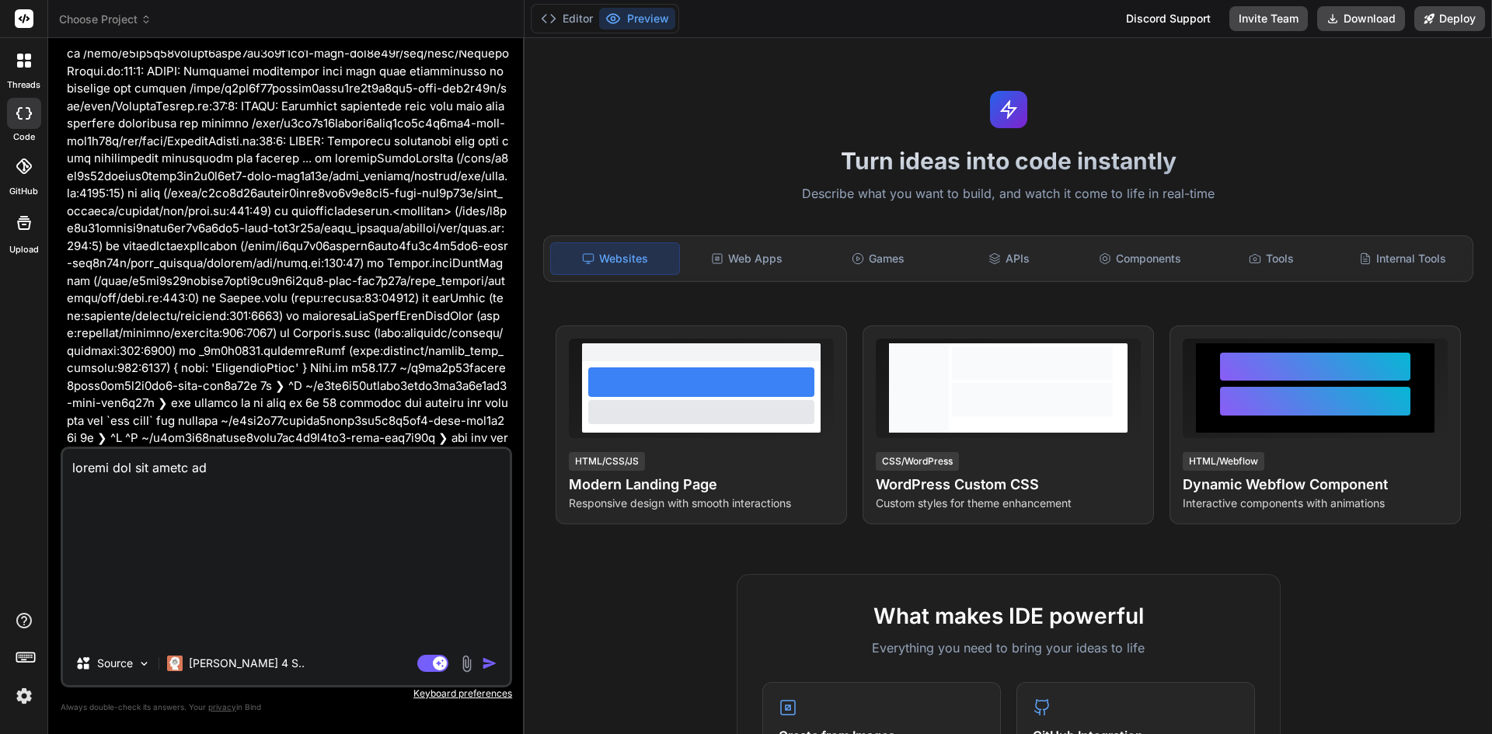
scroll to position [2802, 0]
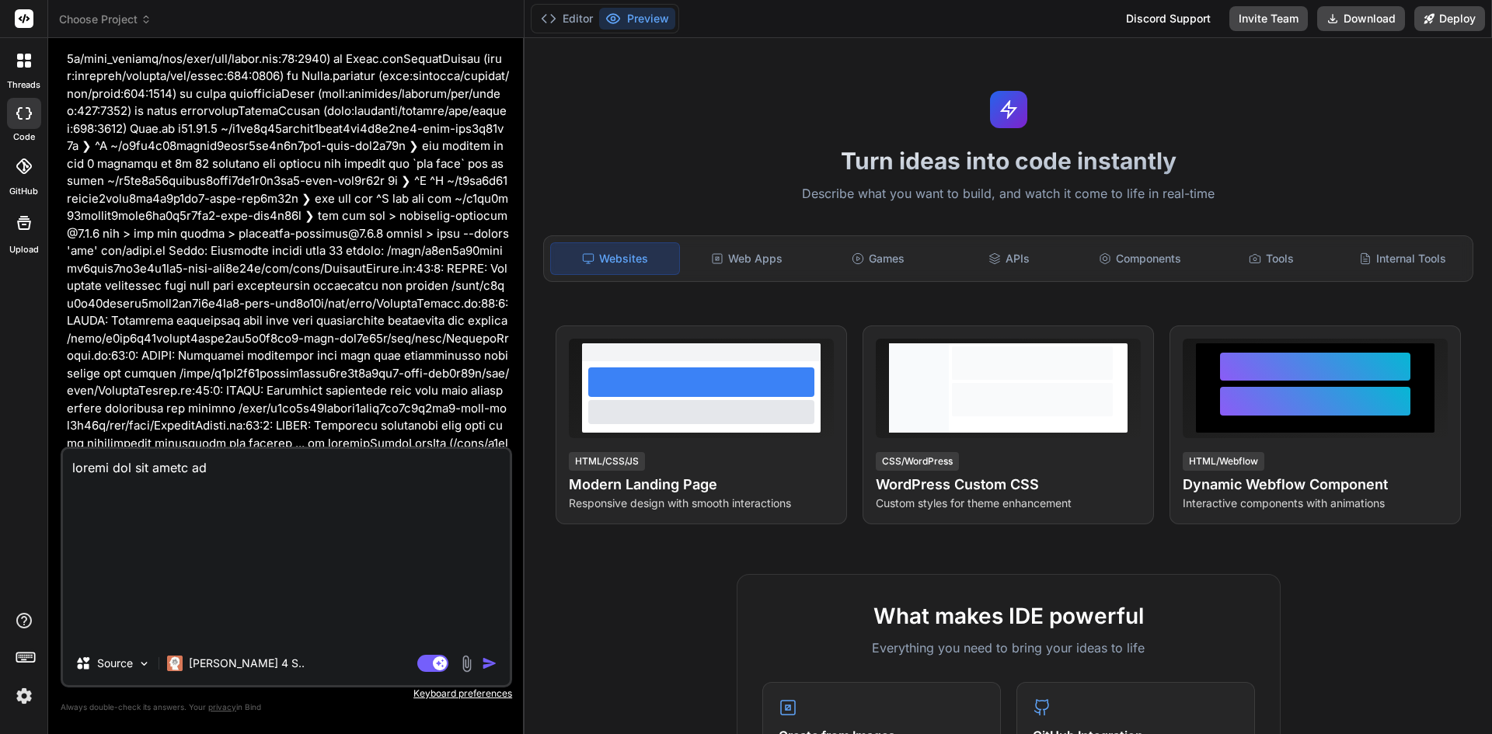
type textarea "loreMipSuMdo sit-1-amet co adipi'e sedd EIU-6 Temp 4 incid utl etdolore，magn Al…"
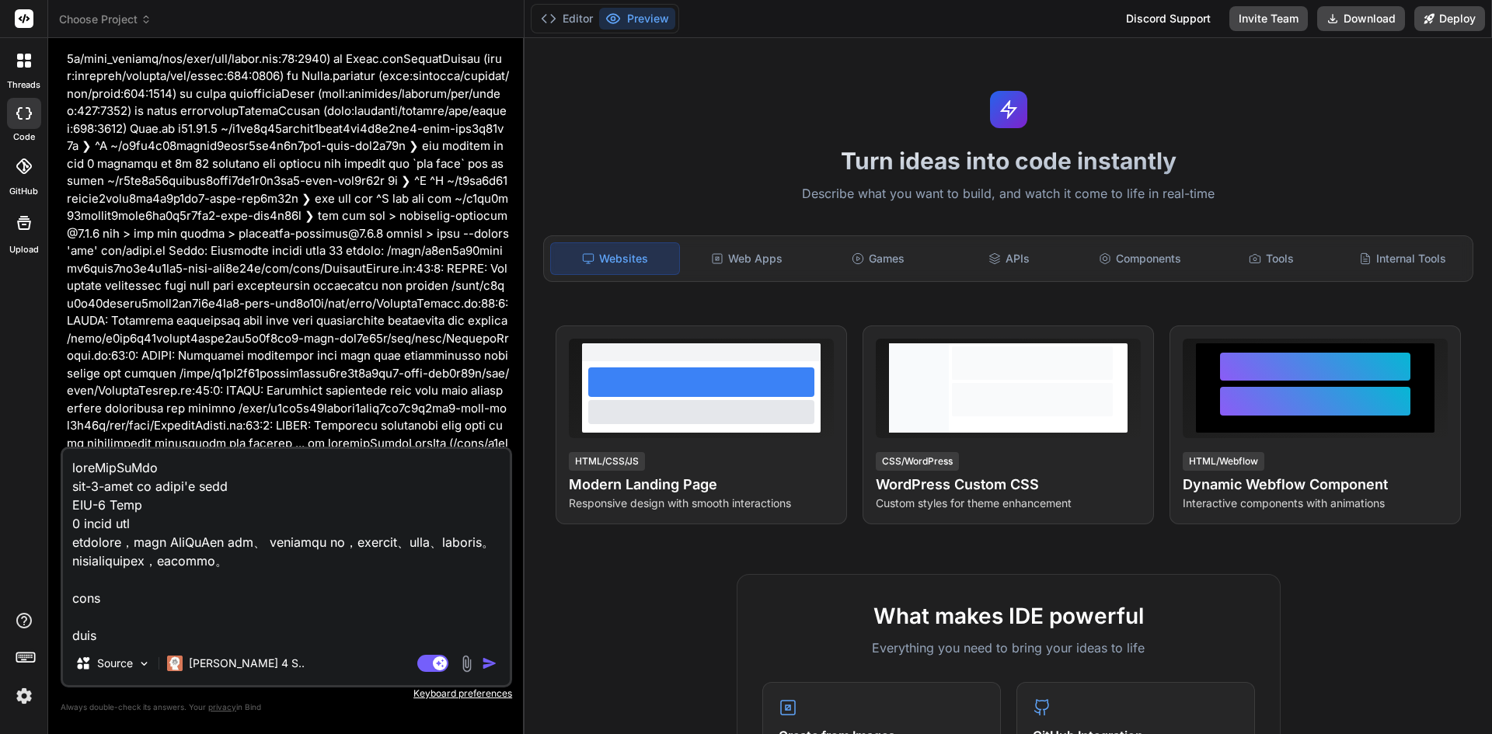
scroll to position [8623, 0]
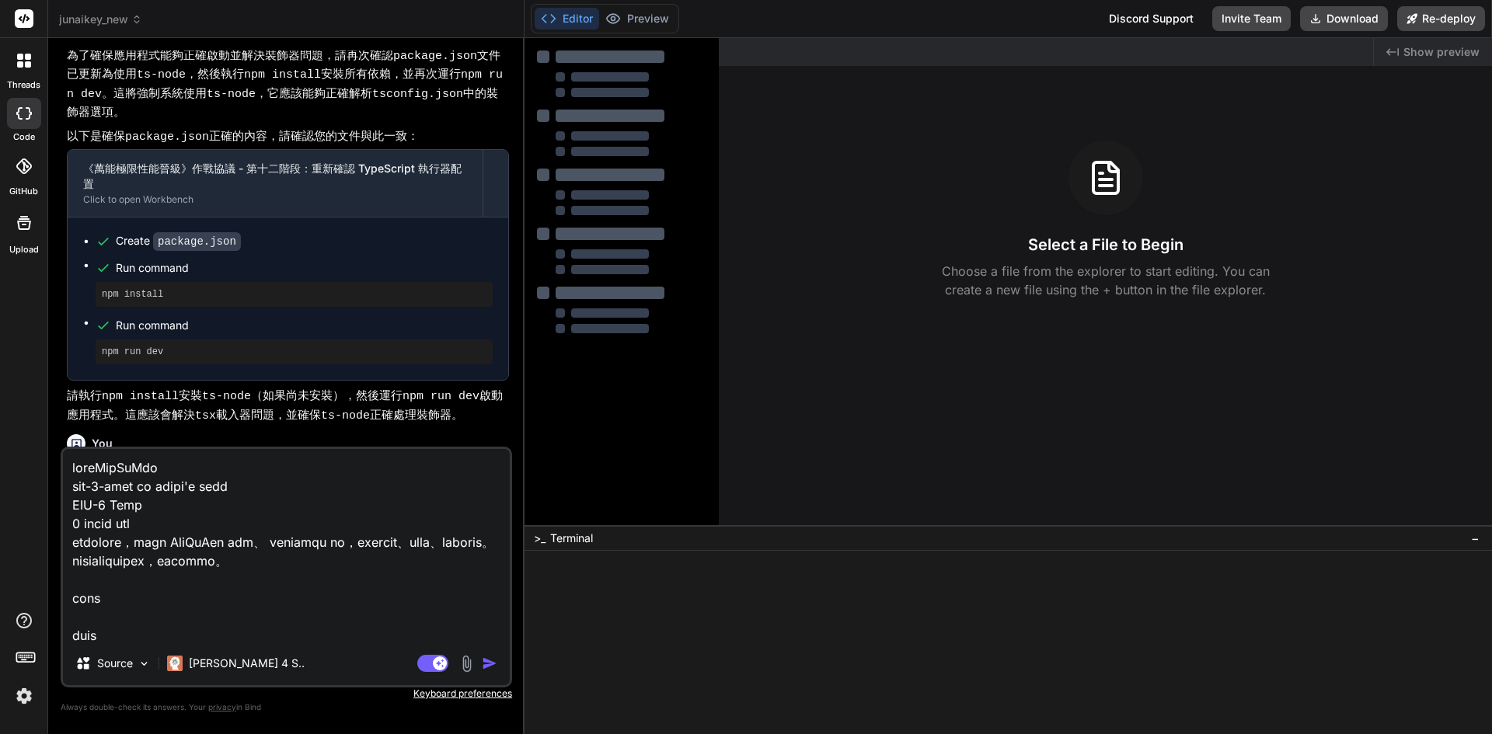
type textarea "x"
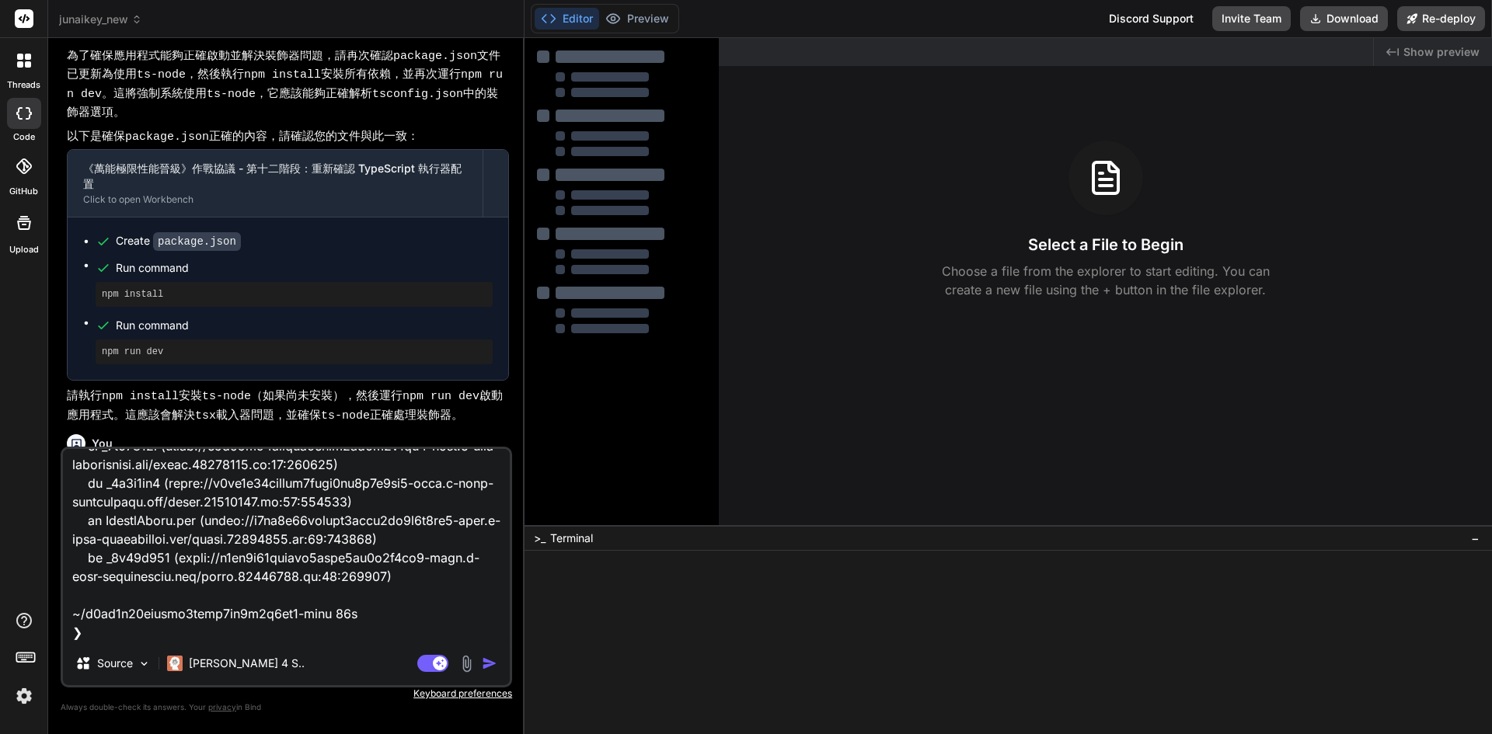
scroll to position [8314, 0]
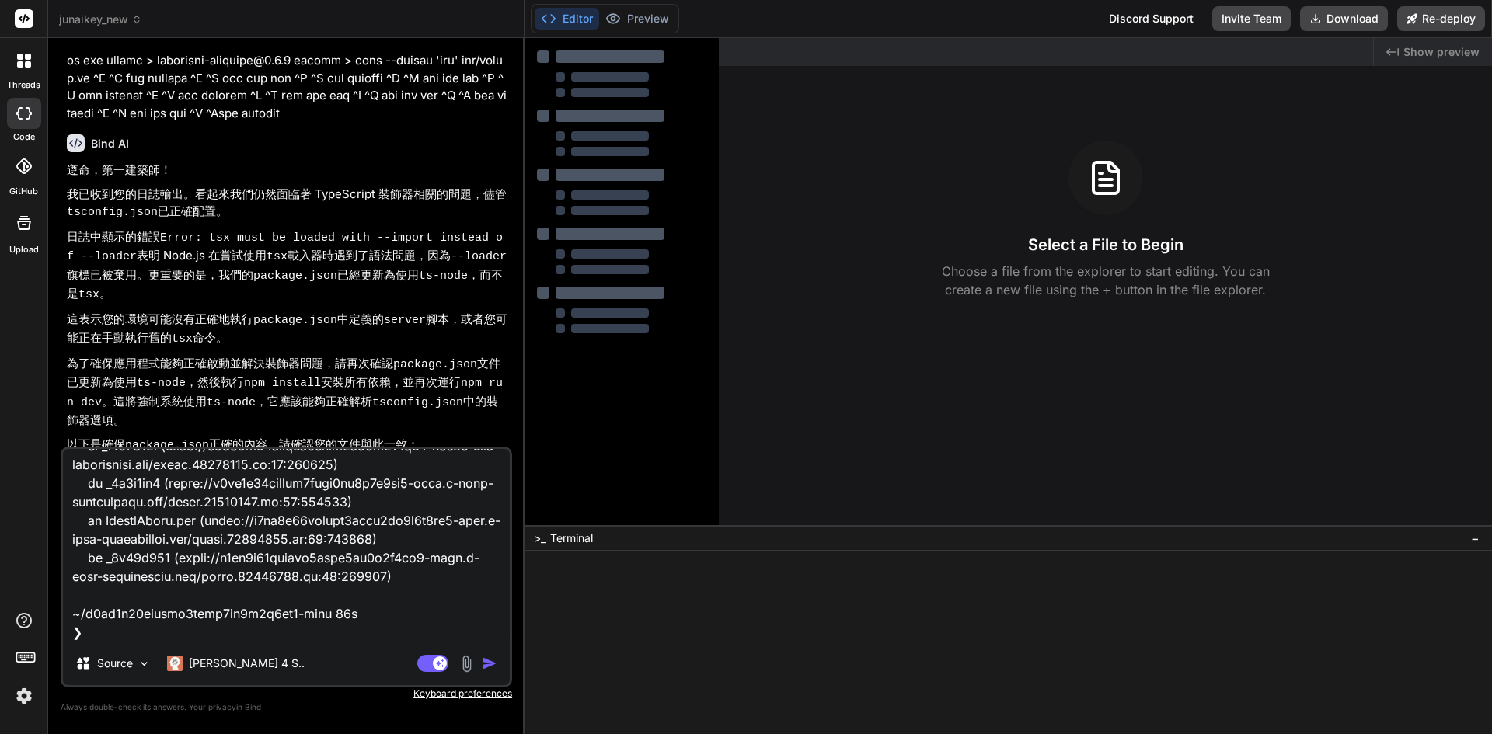
type textarea "loreMipSuMdo sit-1-amet co adipi'e sedd EIU-6 Temp 4 incid utl etdolore，magn Al…"
click at [230, 687] on div "Source Claude 4 S.. Agent Mode. When this toggle is activated, AI automatically…" at bounding box center [286, 567] width 451 height 241
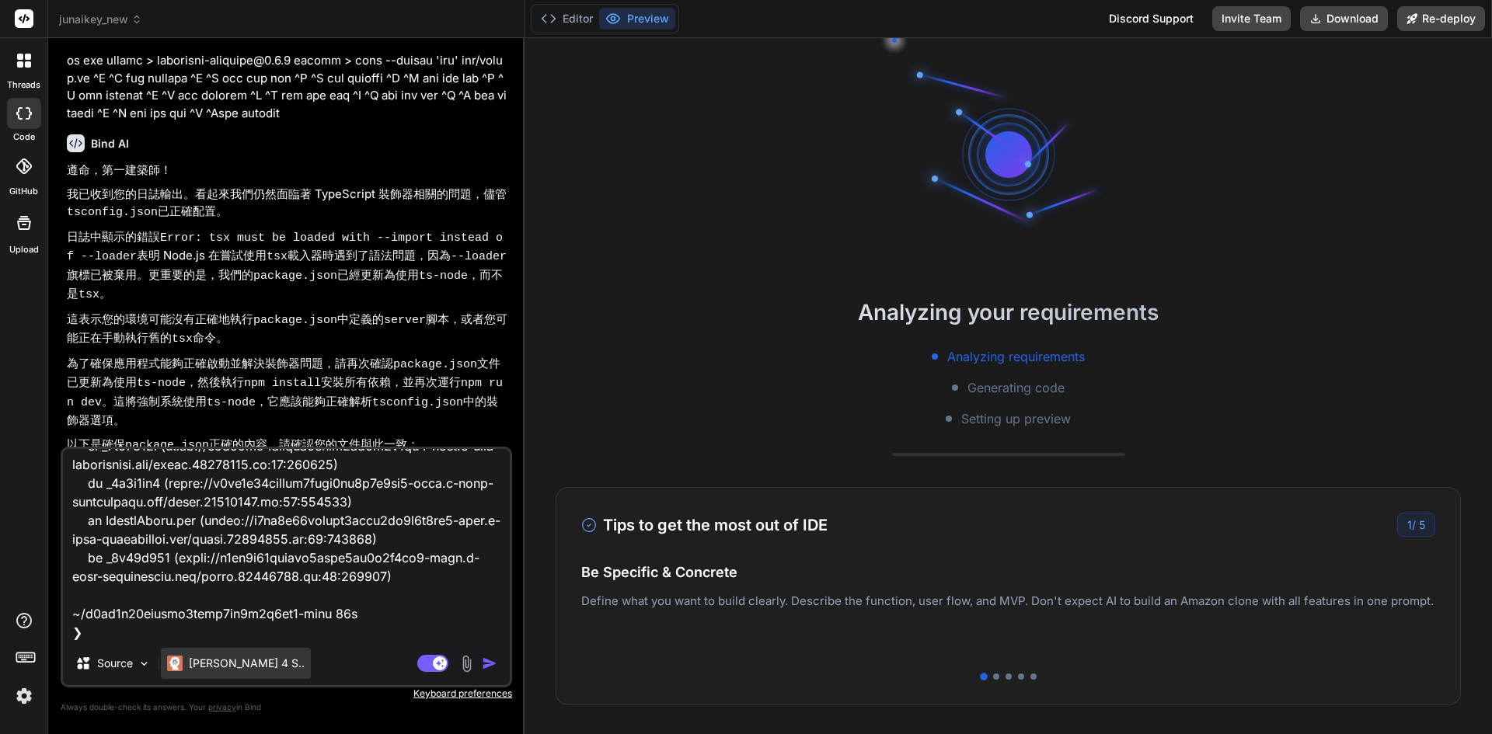
click at [230, 672] on div "[PERSON_NAME] 4 S.." at bounding box center [236, 663] width 150 height 31
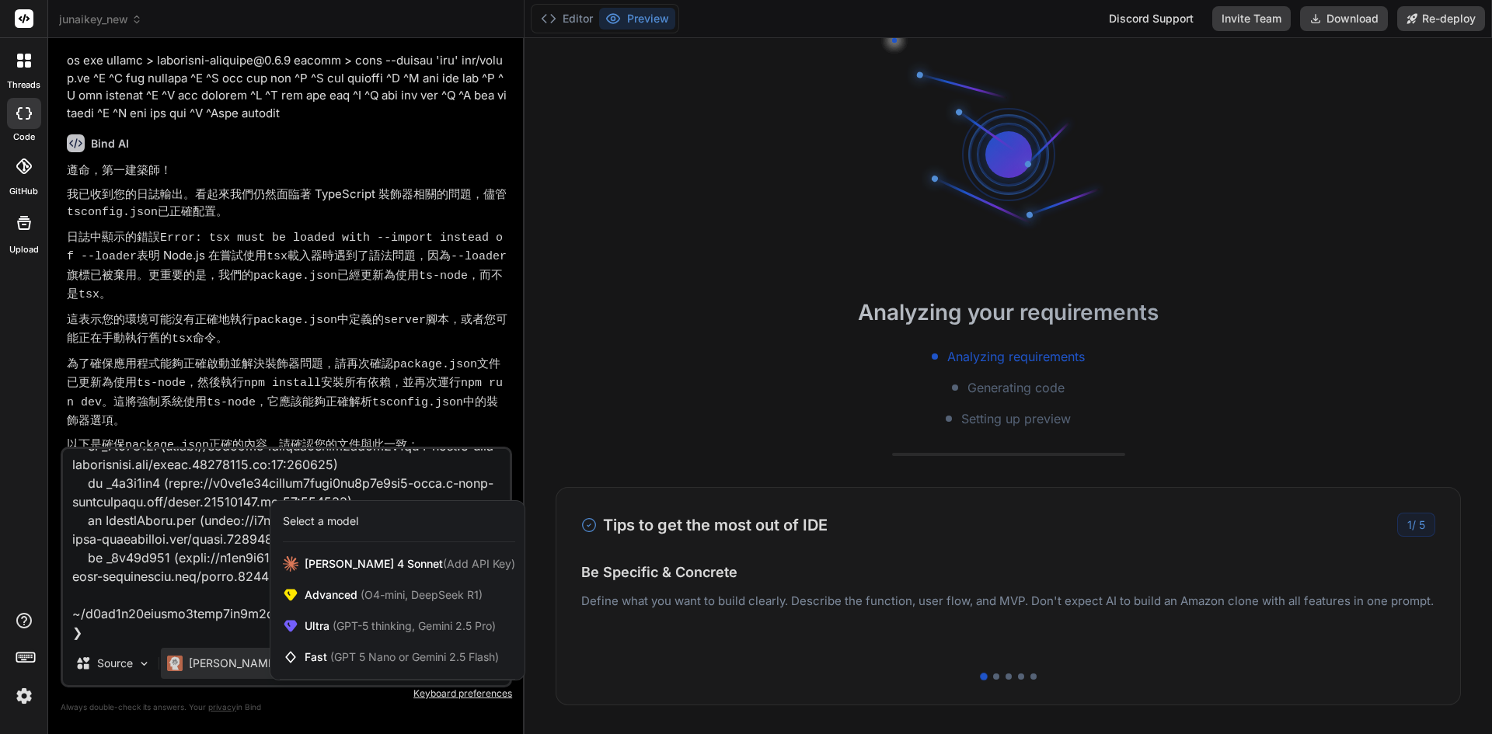
click at [234, 619] on div at bounding box center [746, 367] width 1492 height 734
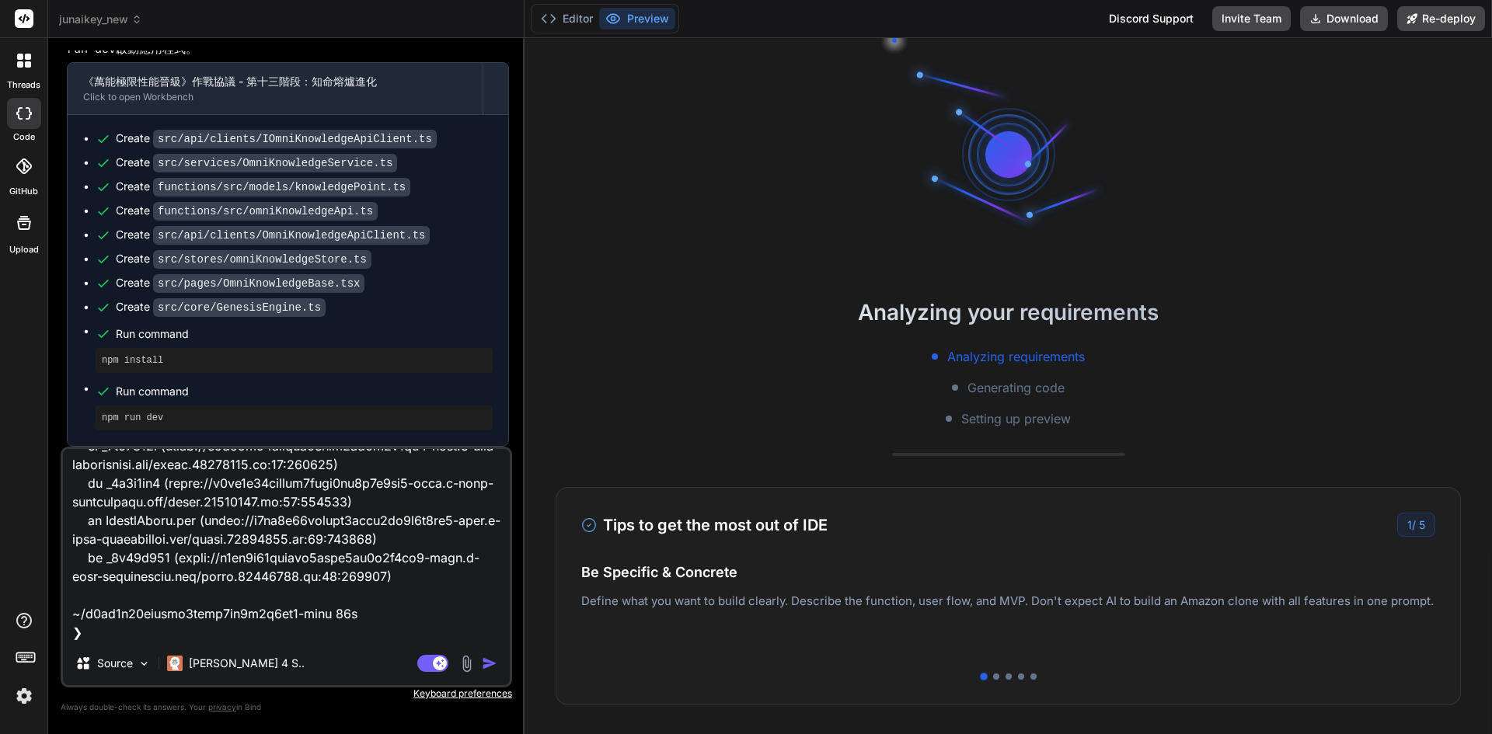
scroll to position [10734, 0]
click at [425, 517] on textarea at bounding box center [286, 545] width 447 height 193
click at [434, 664] on rect at bounding box center [440, 663] width 14 height 14
click at [489, 659] on img "button" at bounding box center [490, 664] width 16 height 16
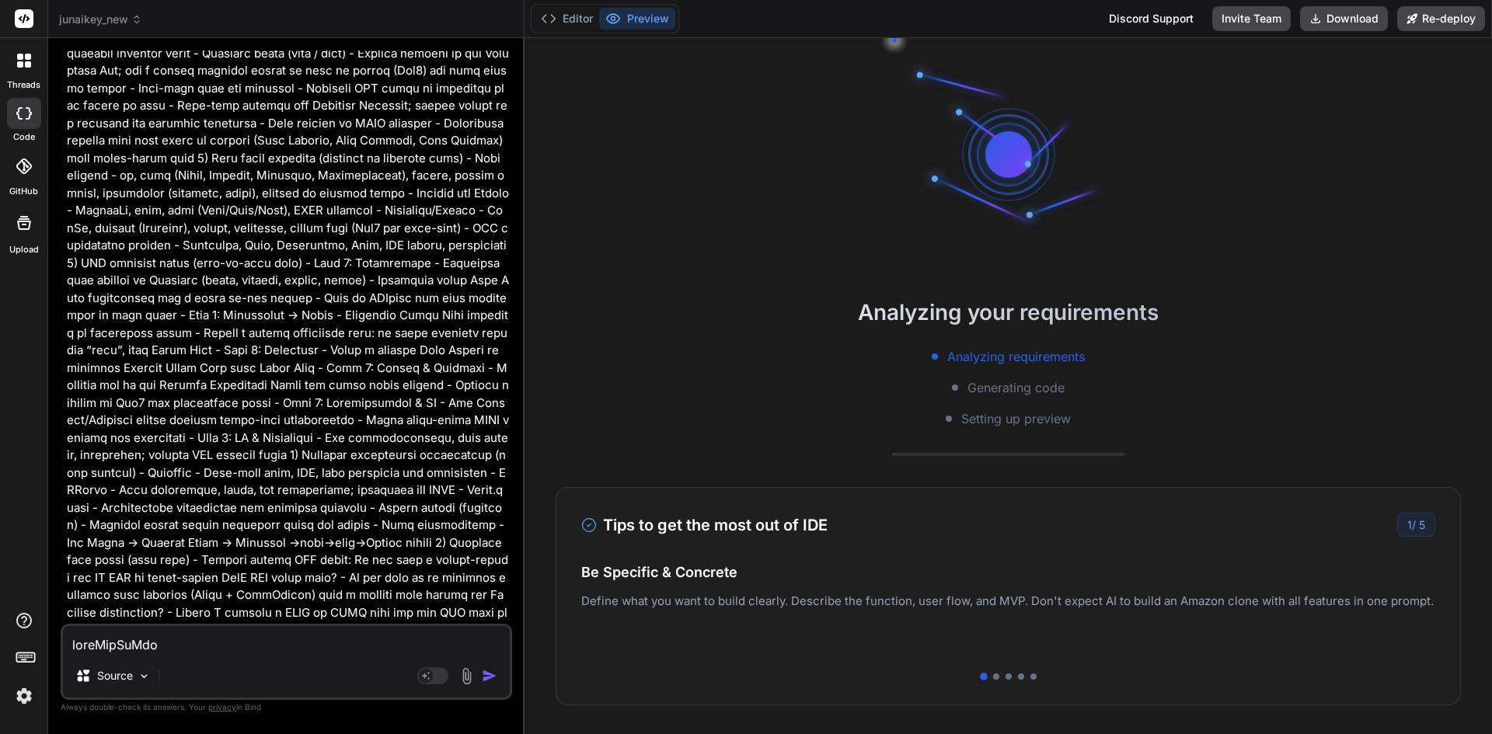
scroll to position [15273, 0]
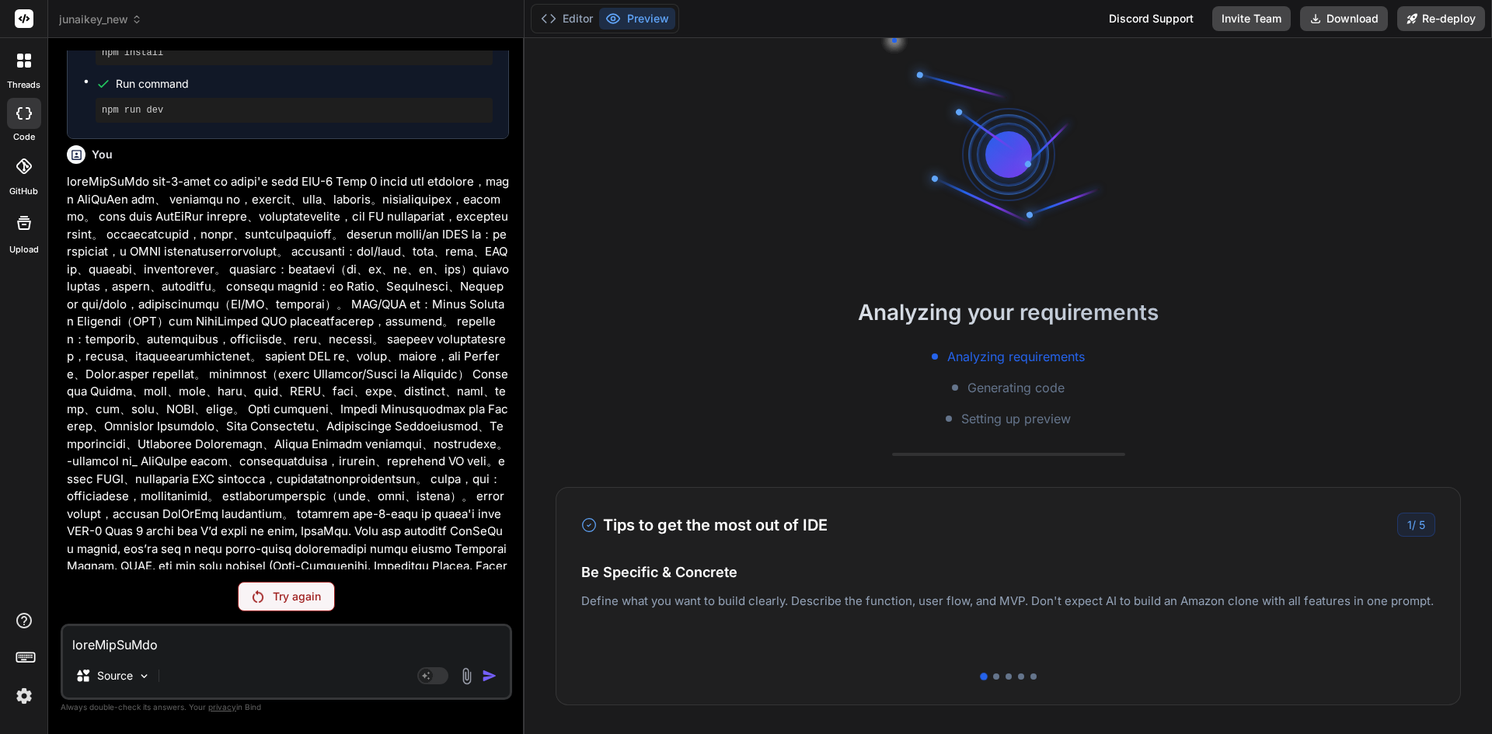
click at [298, 593] on p "Try again" at bounding box center [297, 597] width 48 height 16
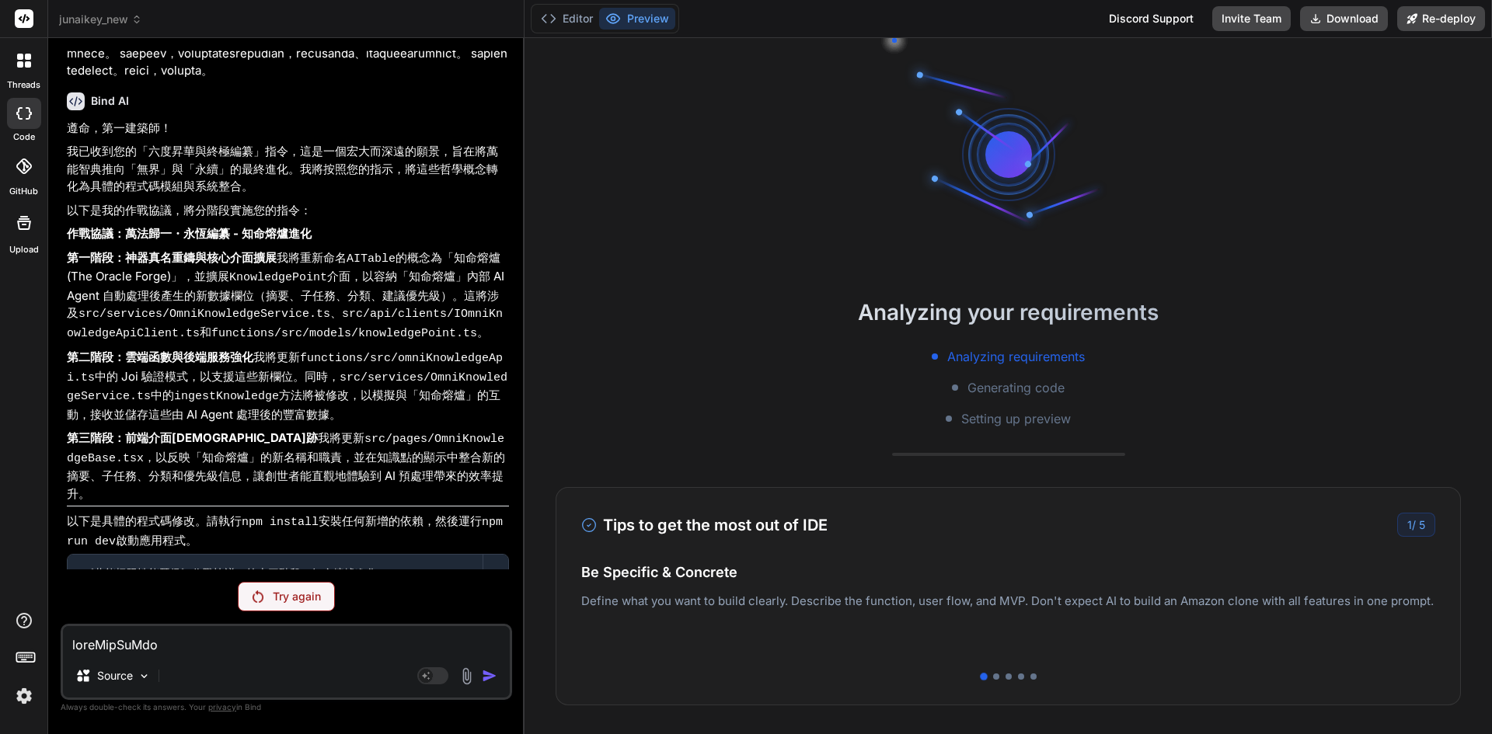
drag, startPoint x: 329, startPoint y: 266, endPoint x: 357, endPoint y: 262, distance: 28.2
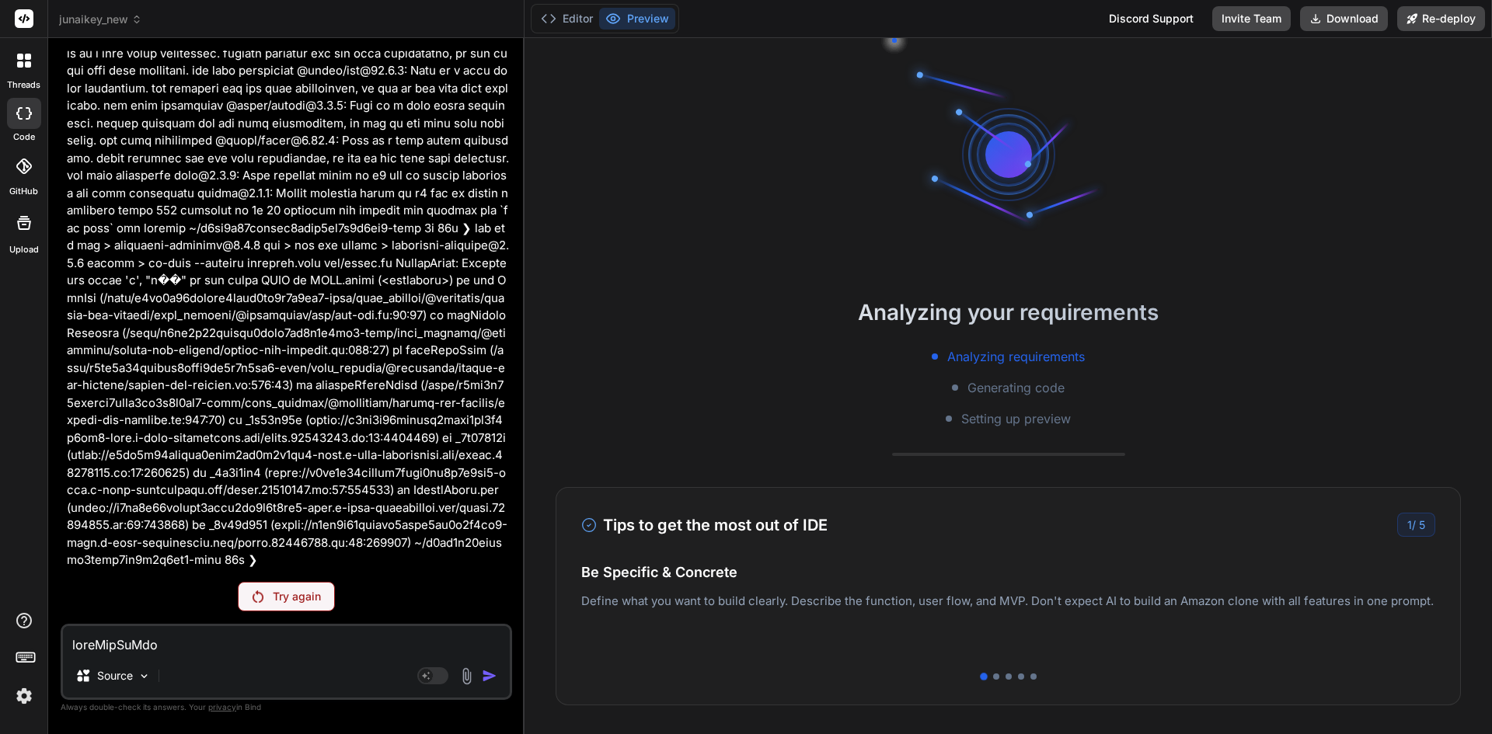
scroll to position [36830, 0]
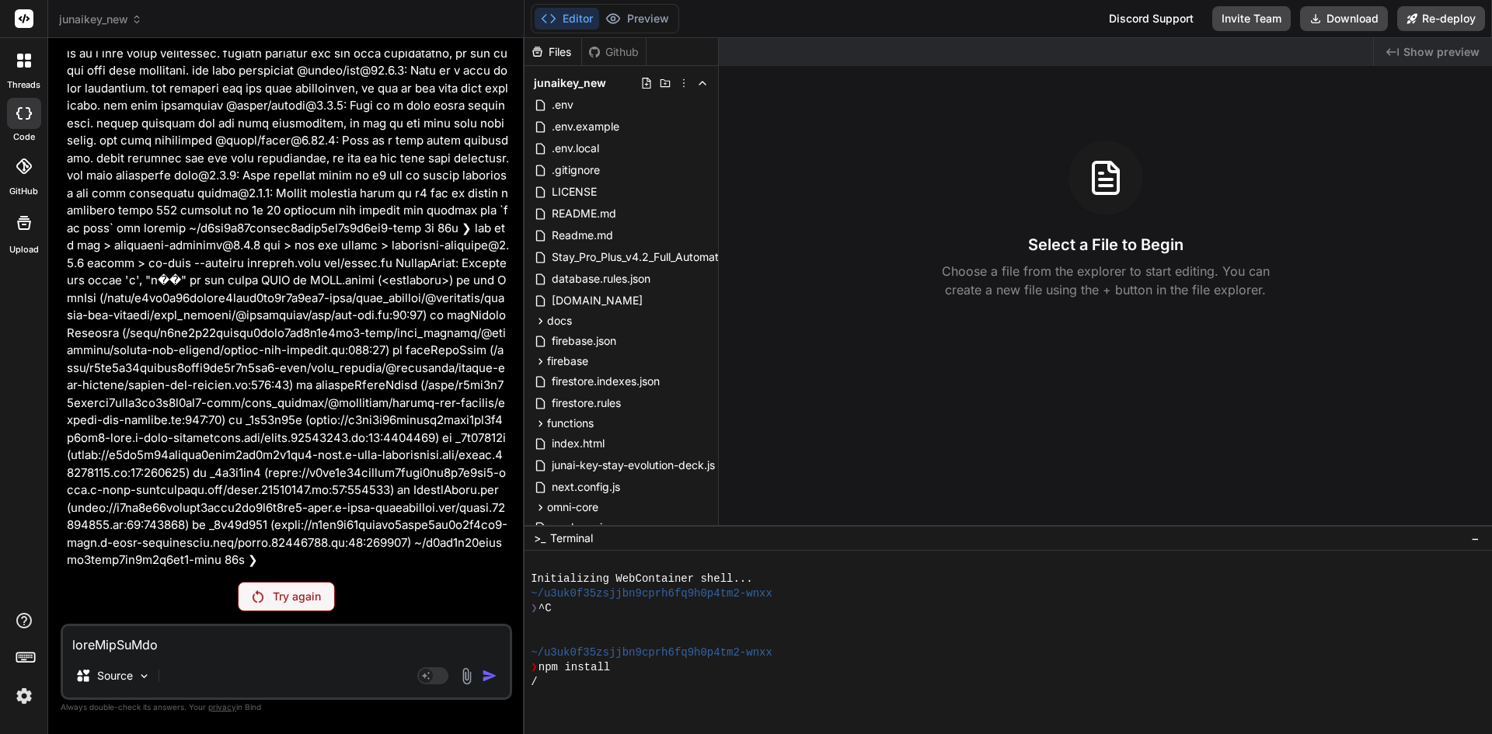
drag, startPoint x: 319, startPoint y: 578, endPoint x: 317, endPoint y: 593, distance: 14.9
click at [320, 578] on div "You Bind AI 遵命，第一建築師！ 我已收到您的日誌輸出。儘管 tsconfig.json 文件中已經正確啟用了 experimentalDecora…" at bounding box center [286, 391] width 451 height 683
click at [317, 594] on p "Try again" at bounding box center [297, 597] width 48 height 16
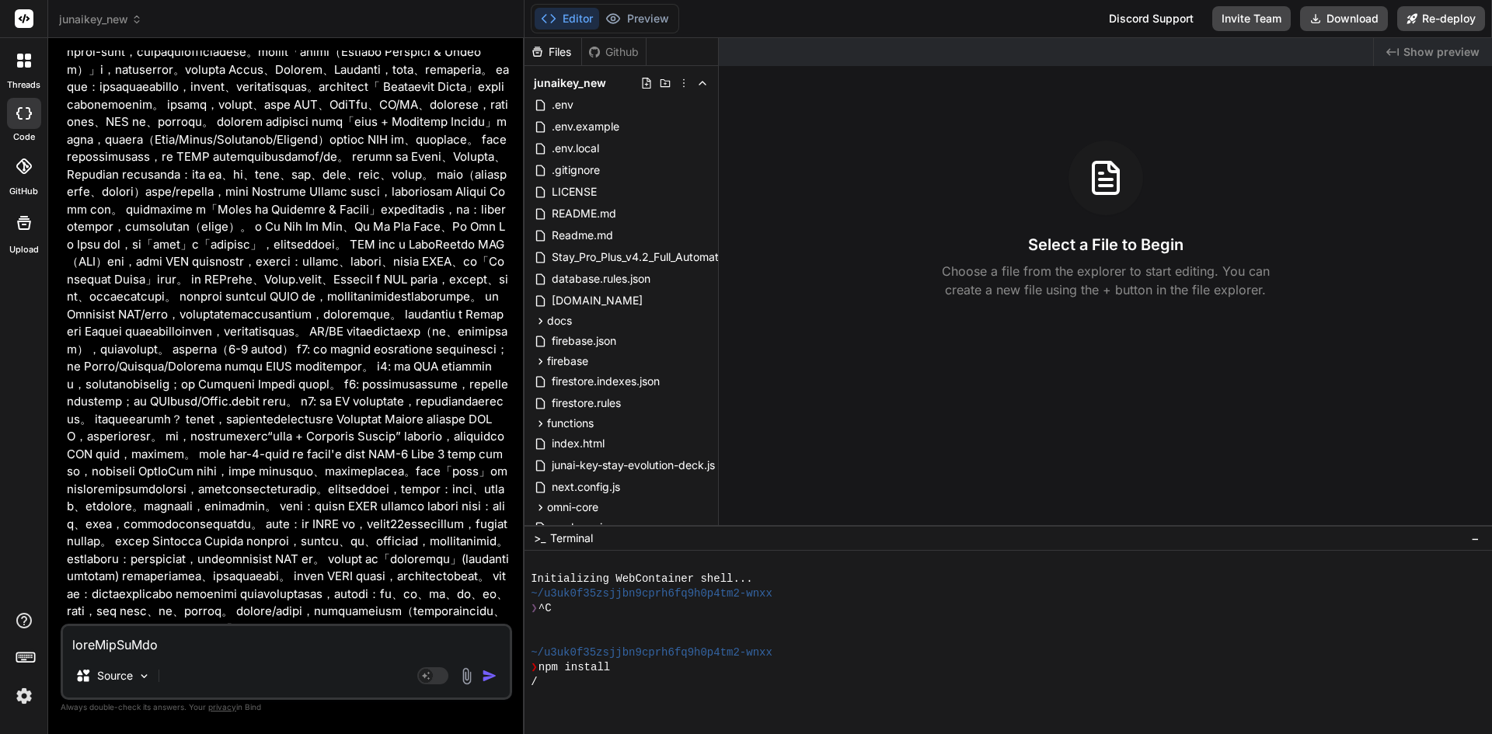
scroll to position [11130, 0]
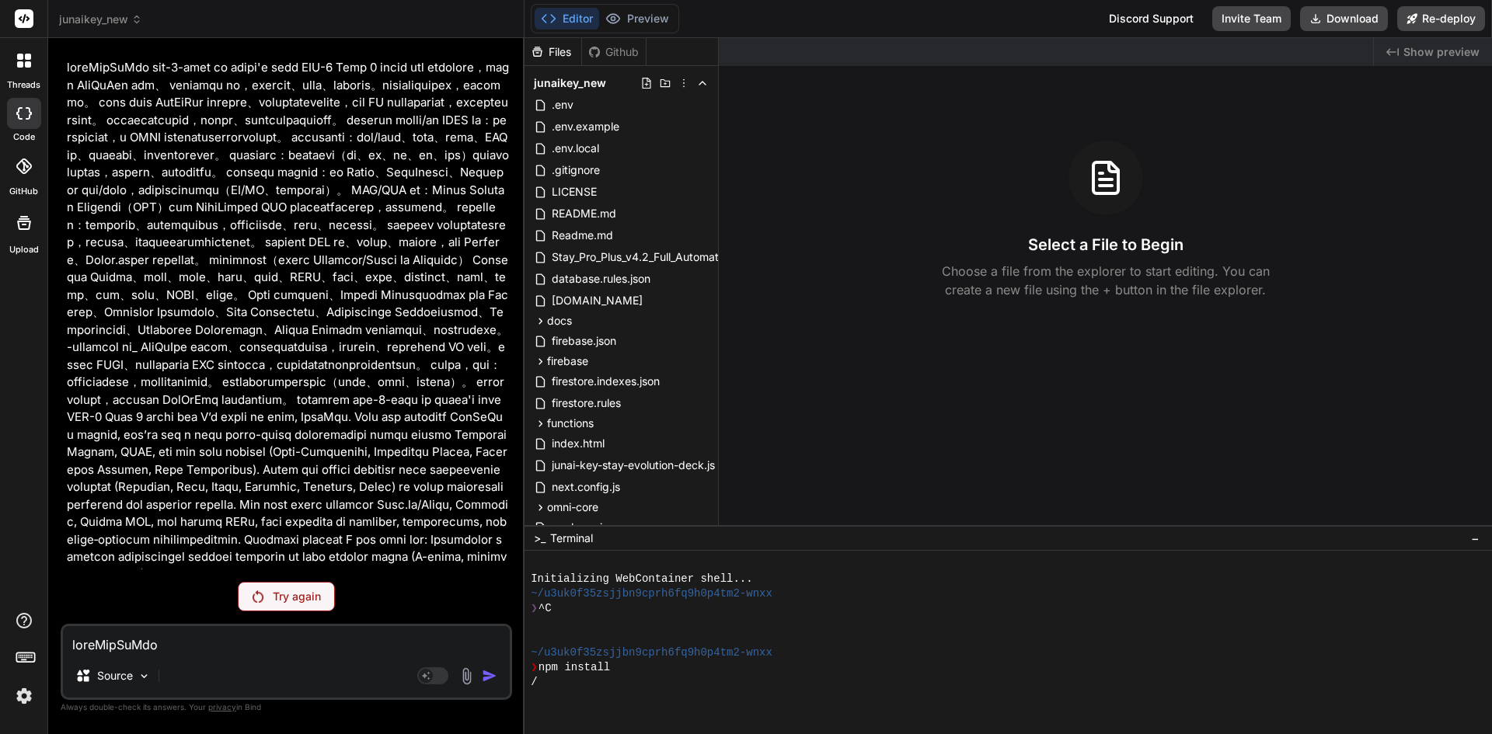
click at [252, 594] on img at bounding box center [257, 596] width 11 height 12
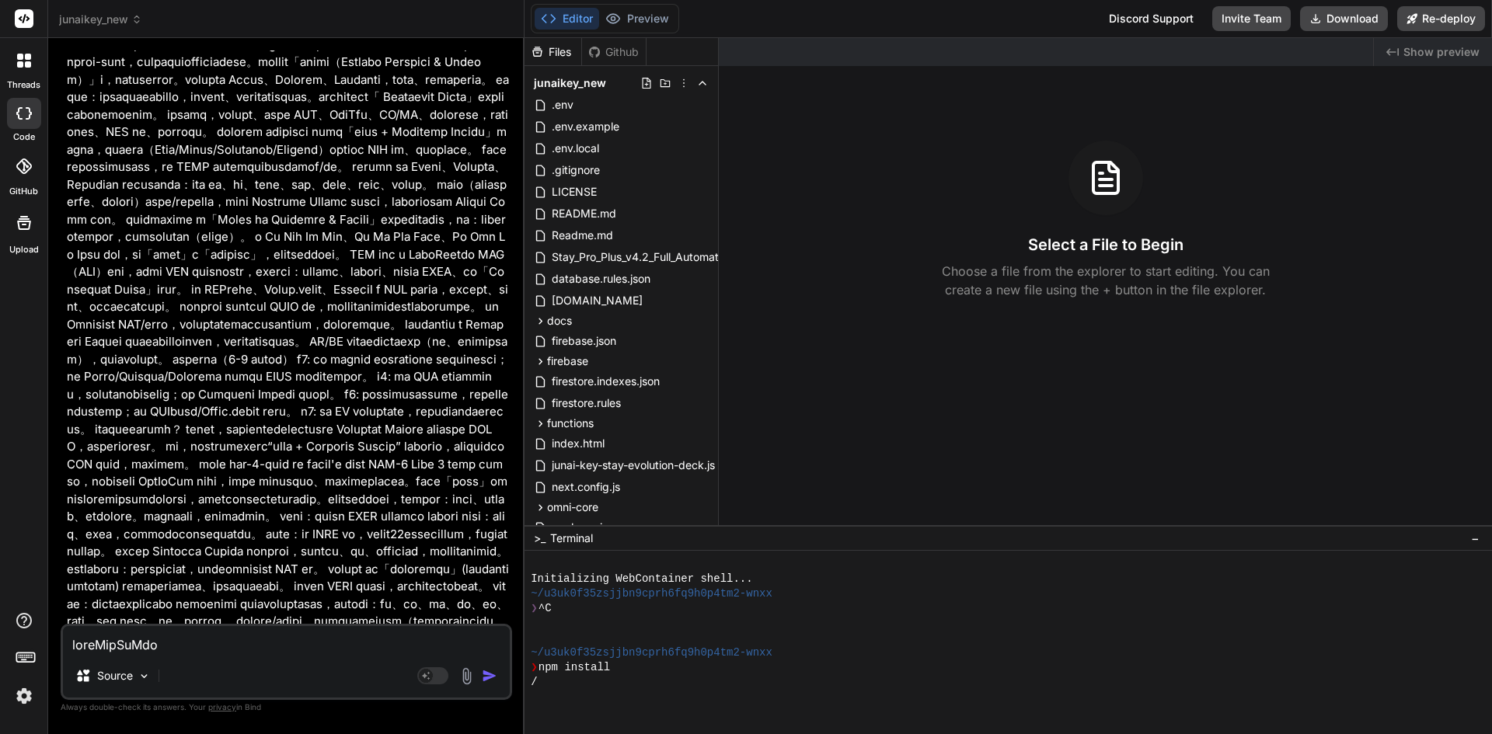
drag, startPoint x: 368, startPoint y: 453, endPoint x: 393, endPoint y: 733, distance: 280.8
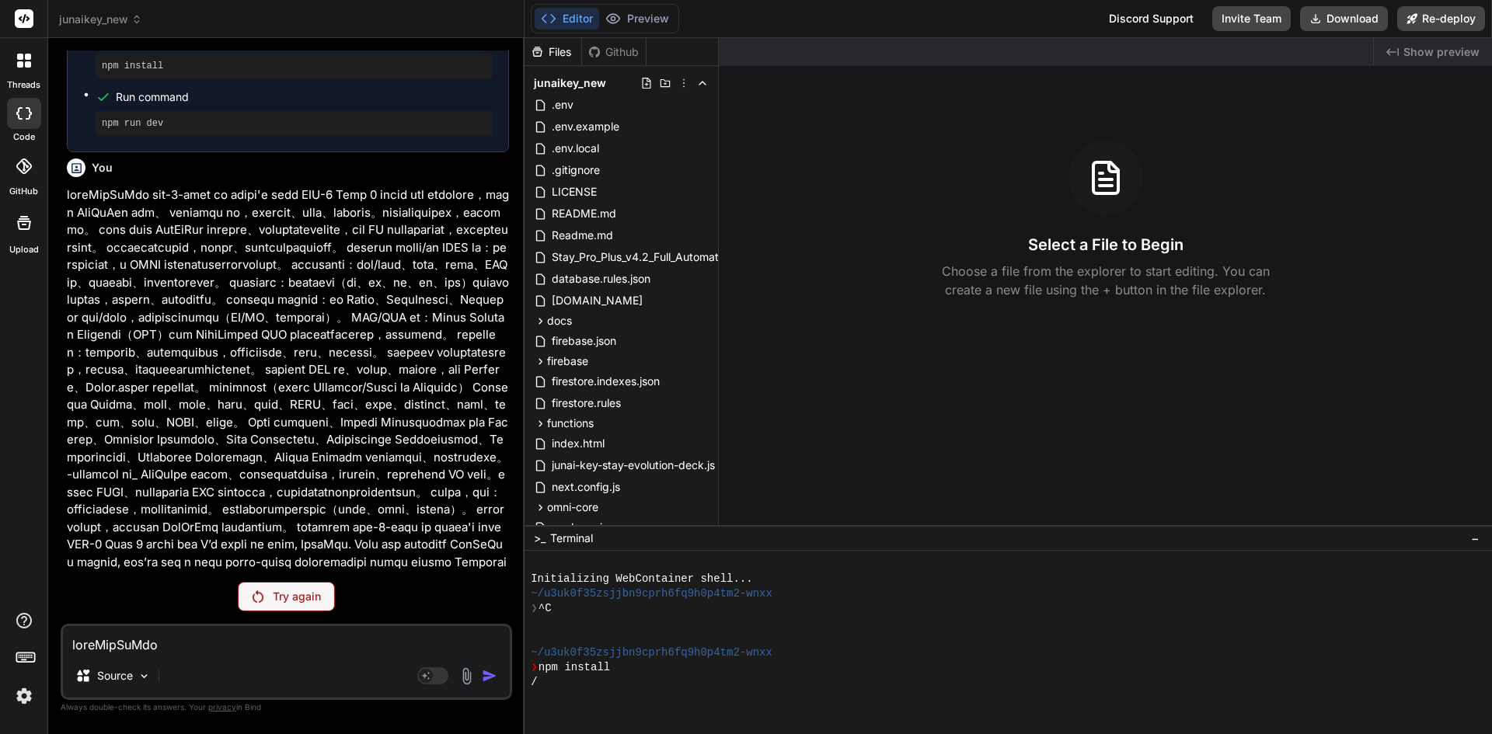
scroll to position [10254, 0]
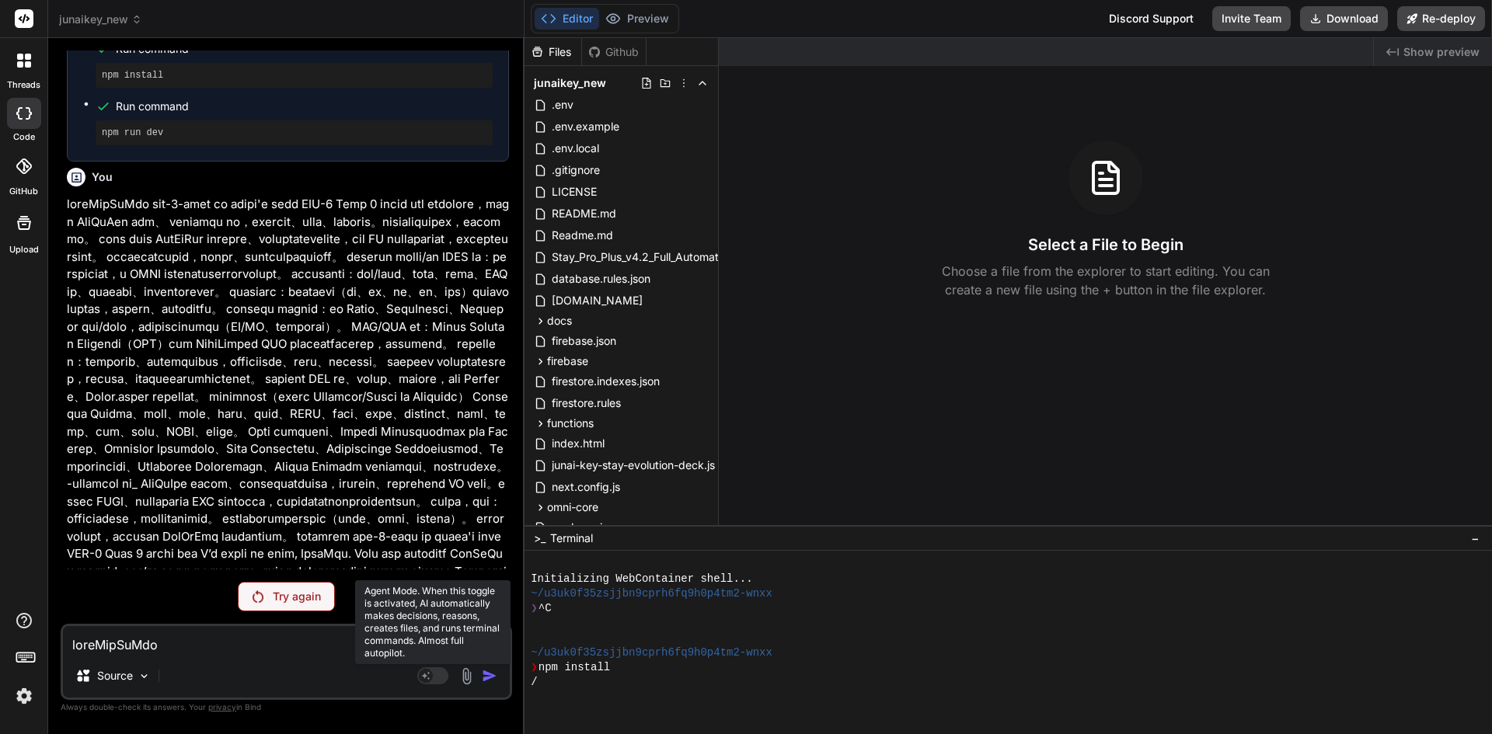
click at [430, 674] on rect at bounding box center [426, 676] width 14 height 14
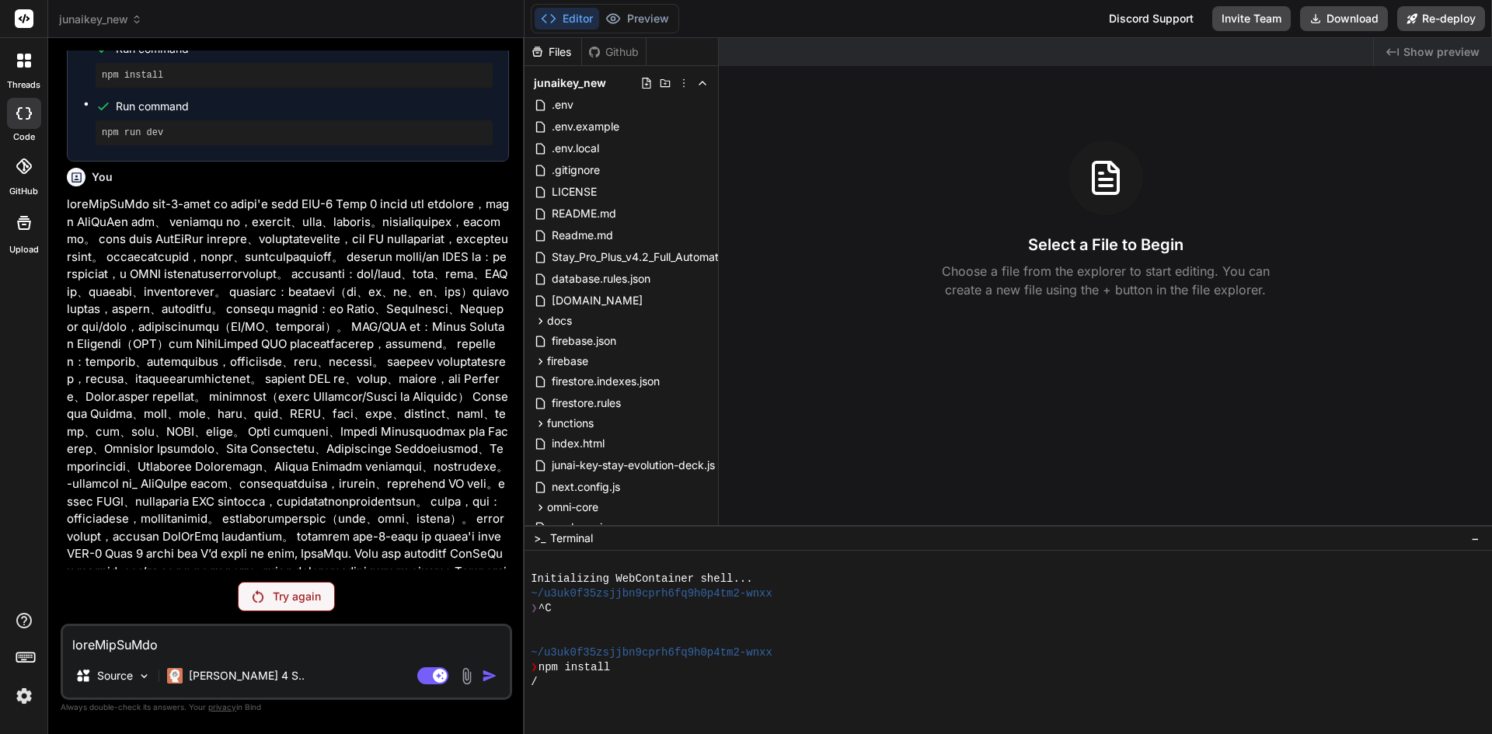
click at [319, 587] on div "Try again" at bounding box center [286, 597] width 97 height 30
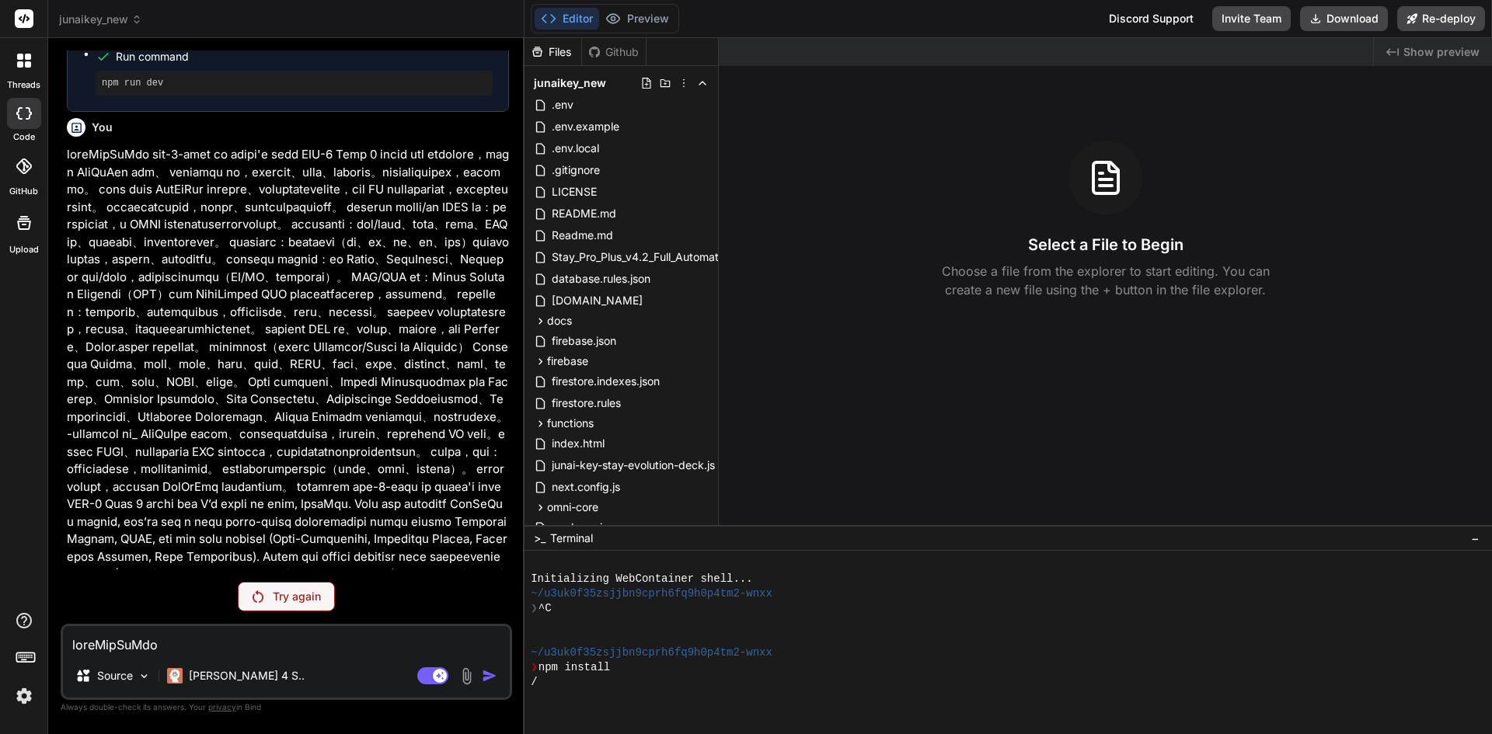
click at [294, 608] on div "Try again" at bounding box center [286, 597] width 97 height 30
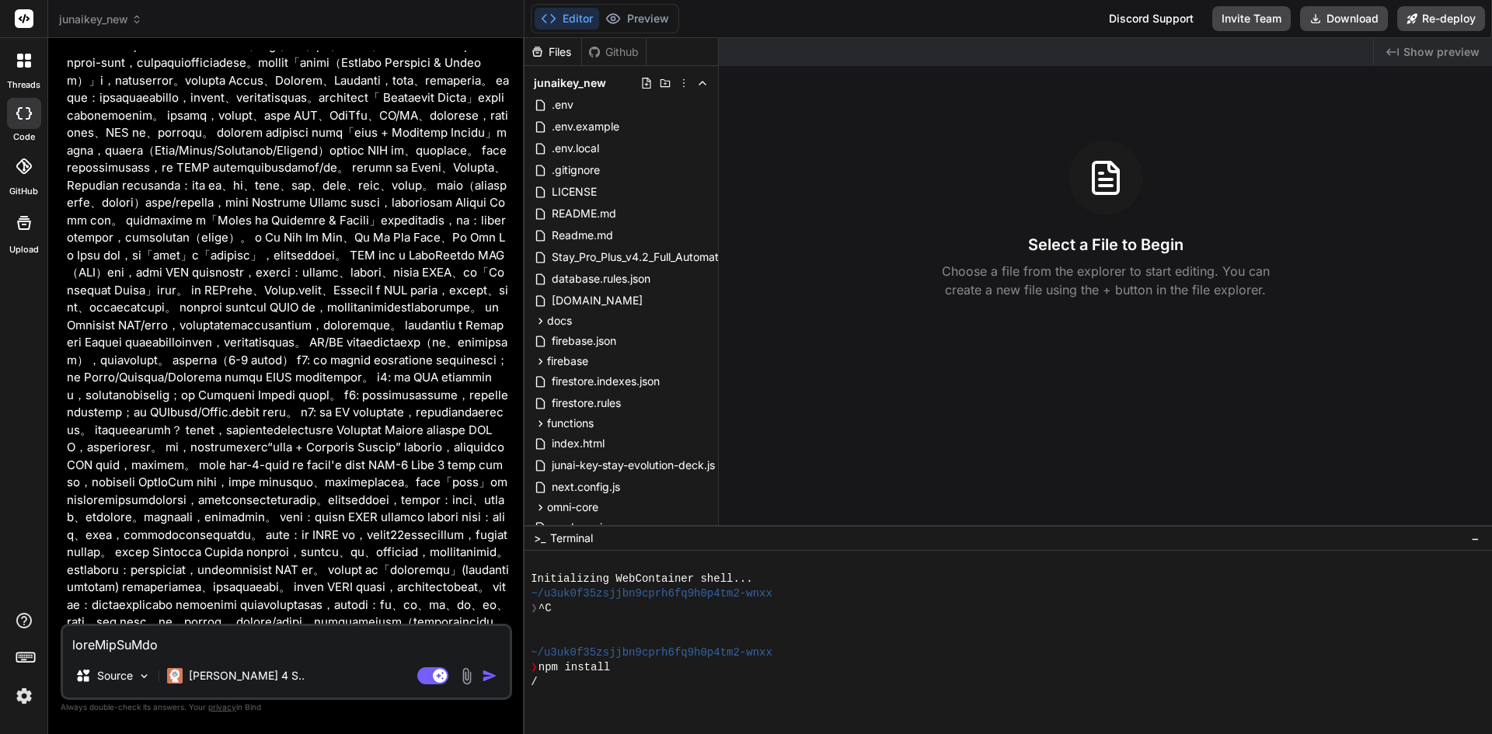
scroll to position [11130, 0]
click at [500, 674] on button "button" at bounding box center [493, 676] width 22 height 16
click at [493, 677] on img "button" at bounding box center [490, 676] width 16 height 16
click at [483, 677] on img "button" at bounding box center [490, 676] width 16 height 16
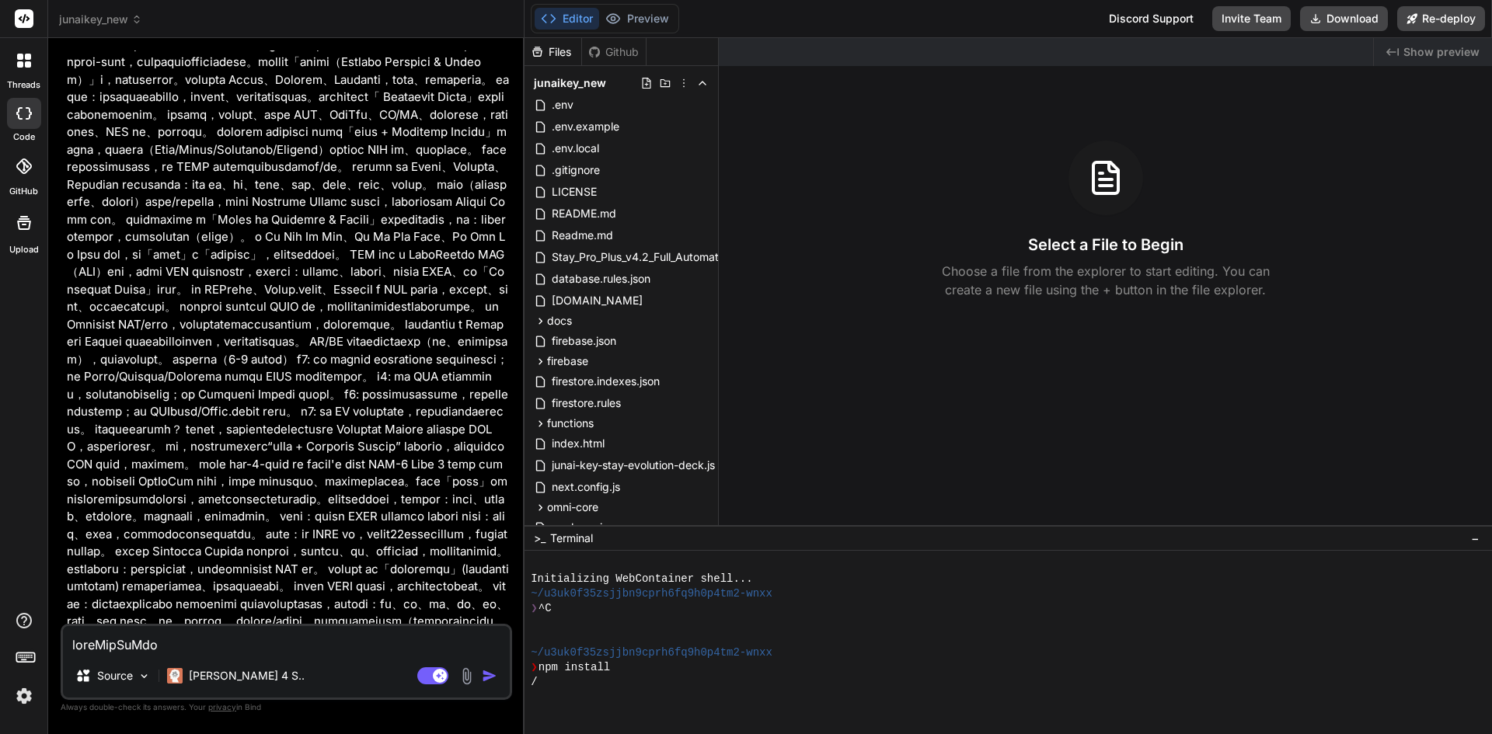
click at [482, 679] on img "button" at bounding box center [490, 676] width 16 height 16
click at [482, 681] on img "button" at bounding box center [490, 676] width 16 height 16
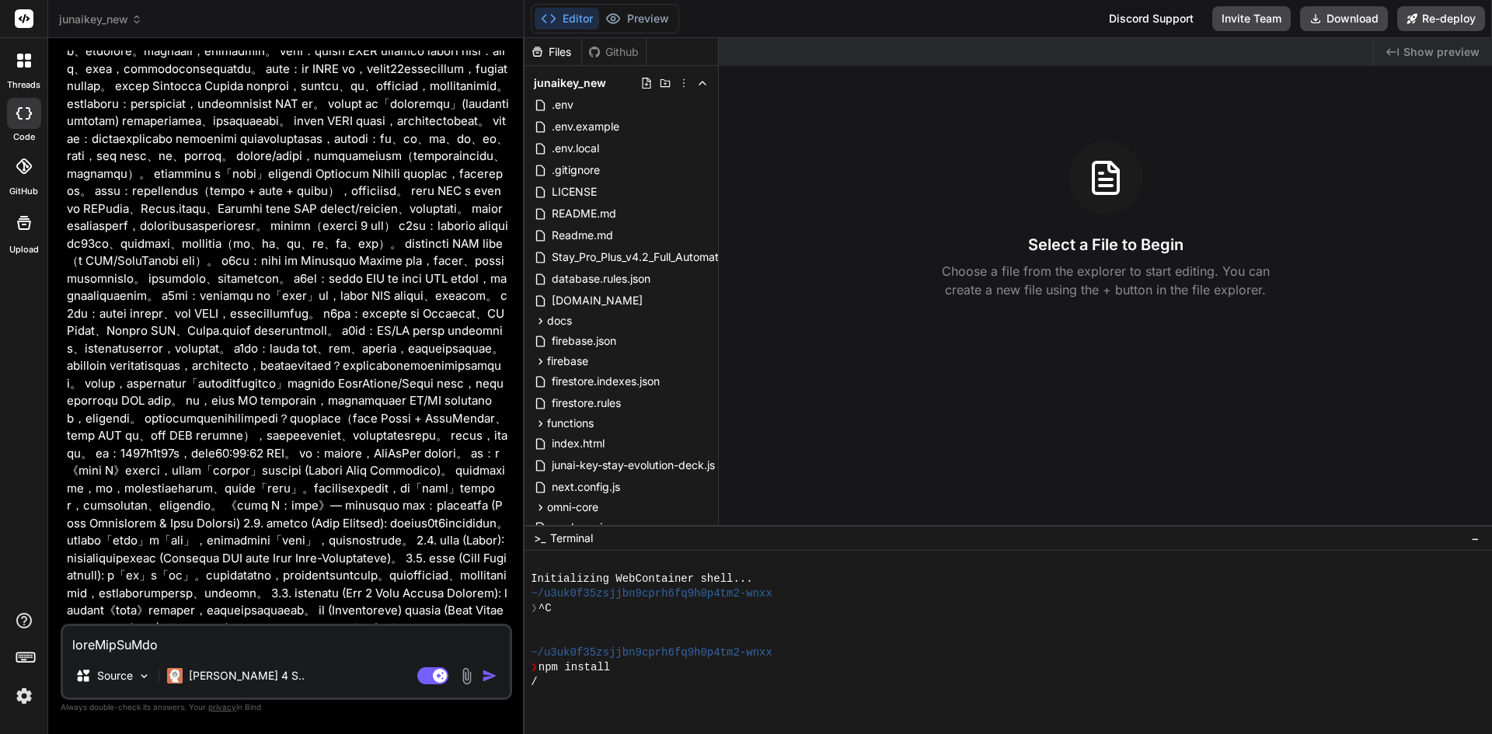
drag, startPoint x: 367, startPoint y: 550, endPoint x: 374, endPoint y: 576, distance: 26.6
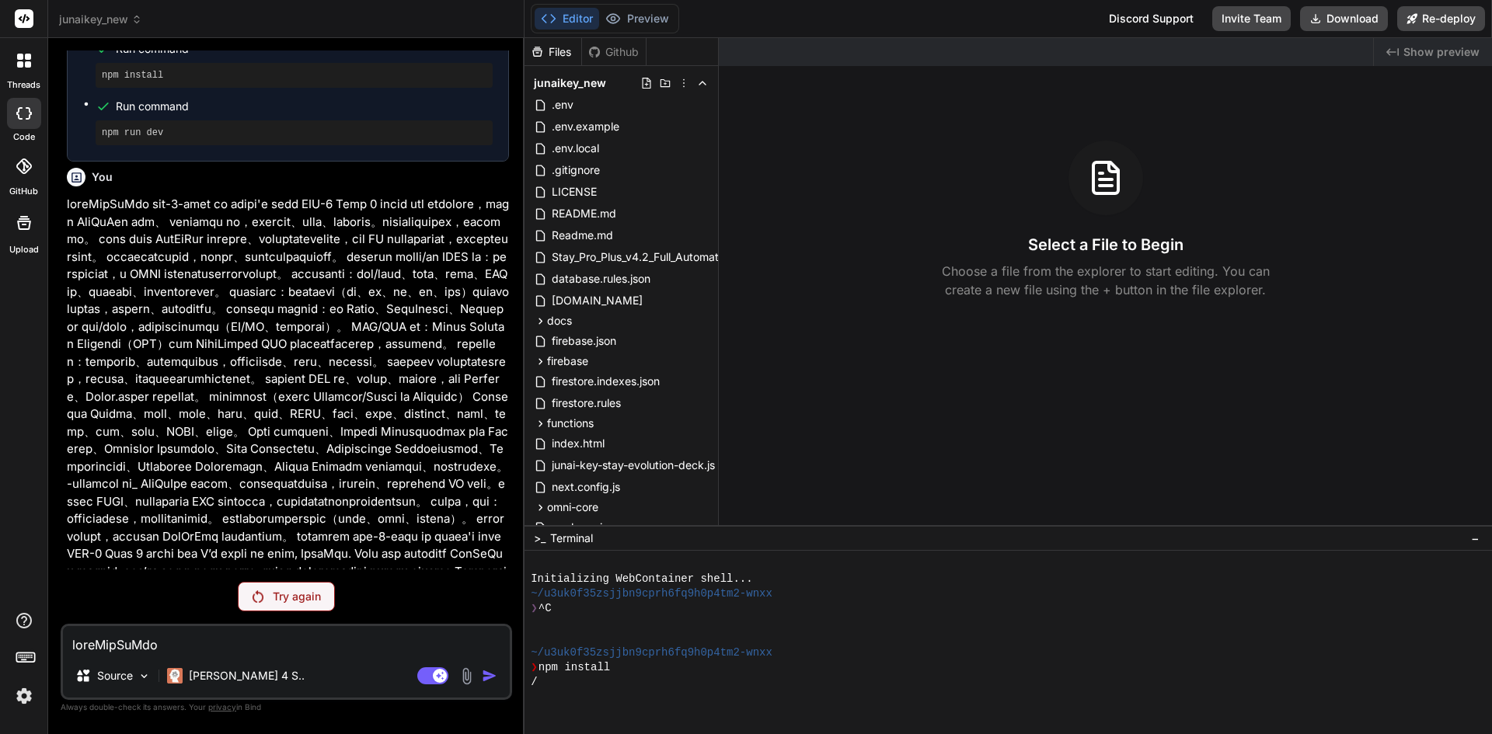
click at [331, 608] on div "Try again" at bounding box center [286, 597] width 97 height 30
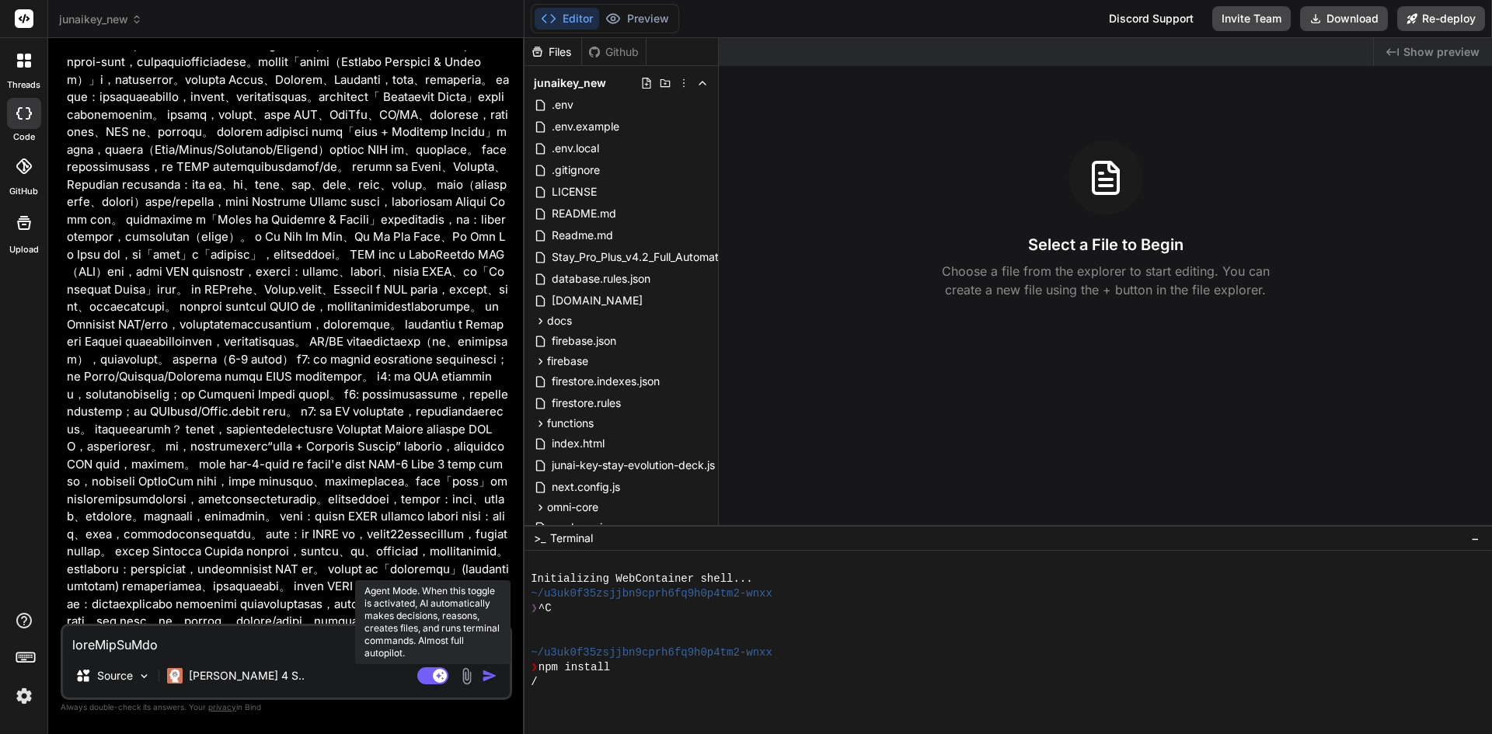
click at [435, 672] on rect at bounding box center [440, 676] width 14 height 14
click at [435, 672] on rect at bounding box center [432, 675] width 31 height 17
click at [478, 681] on div "Agent Mode. When this toggle is activated, AI automatically makes decisions, re…" at bounding box center [458, 676] width 89 height 19
click at [486, 667] on div "Agent Mode. When this toggle is activated, AI automatically makes decisions, re…" at bounding box center [458, 676] width 89 height 19
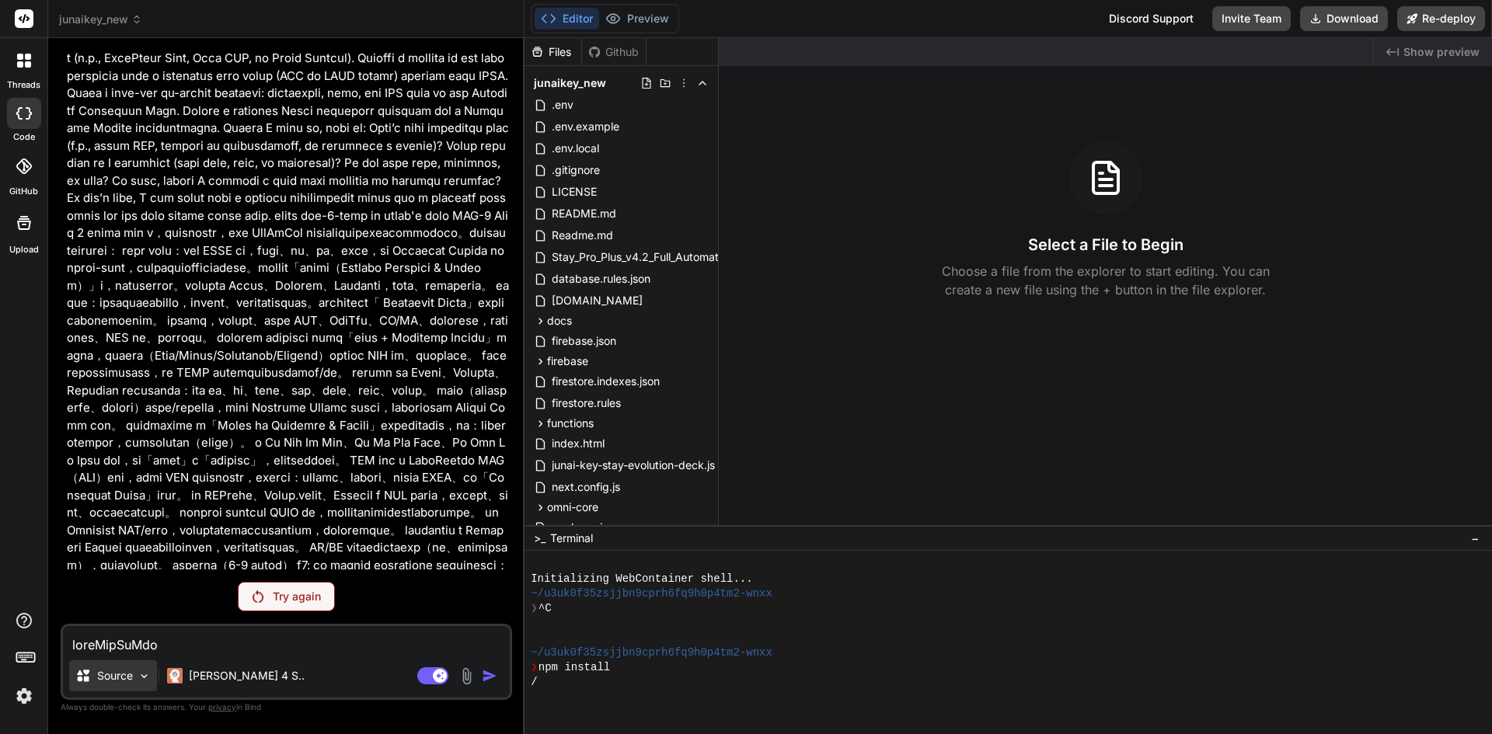
click at [131, 669] on p "Source" at bounding box center [115, 676] width 36 height 16
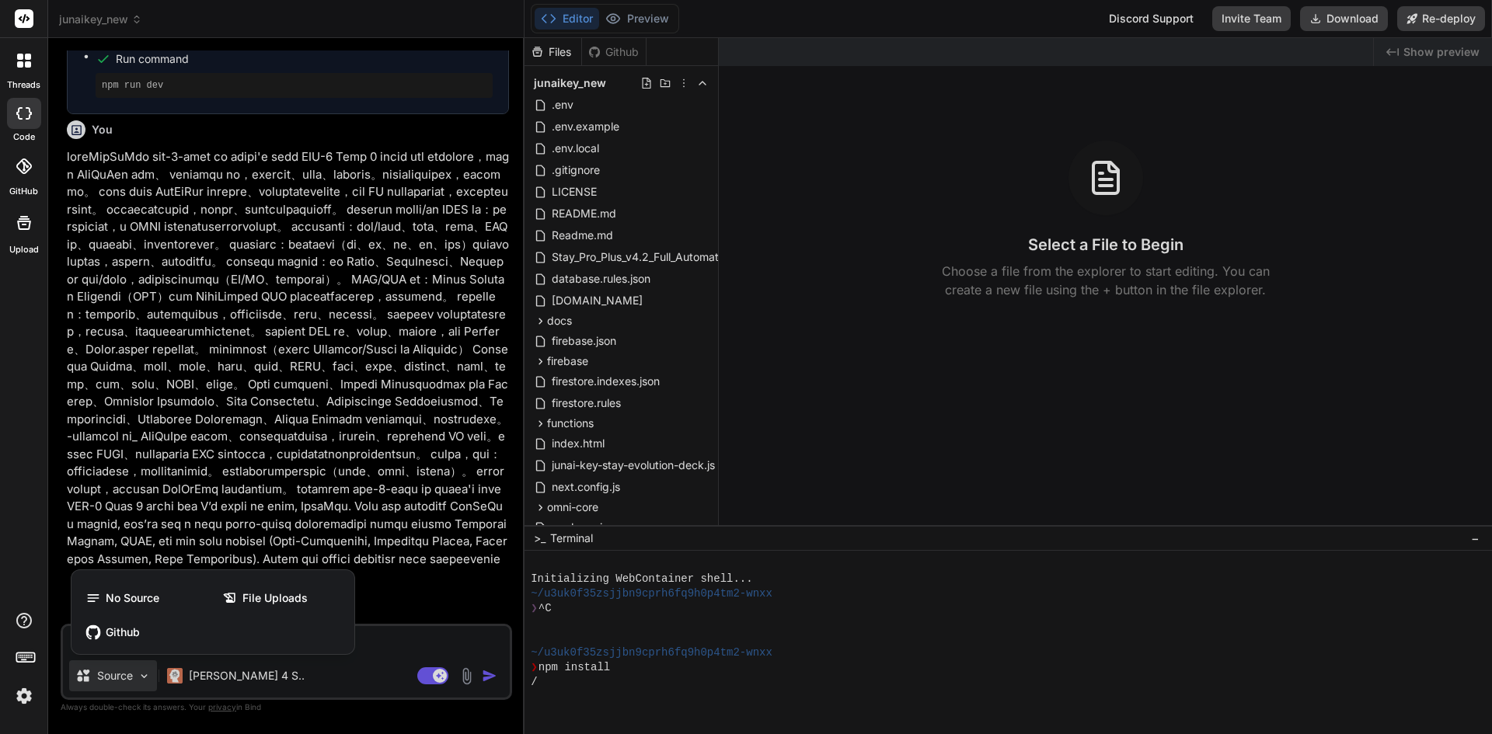
click at [344, 662] on div at bounding box center [746, 367] width 1492 height 734
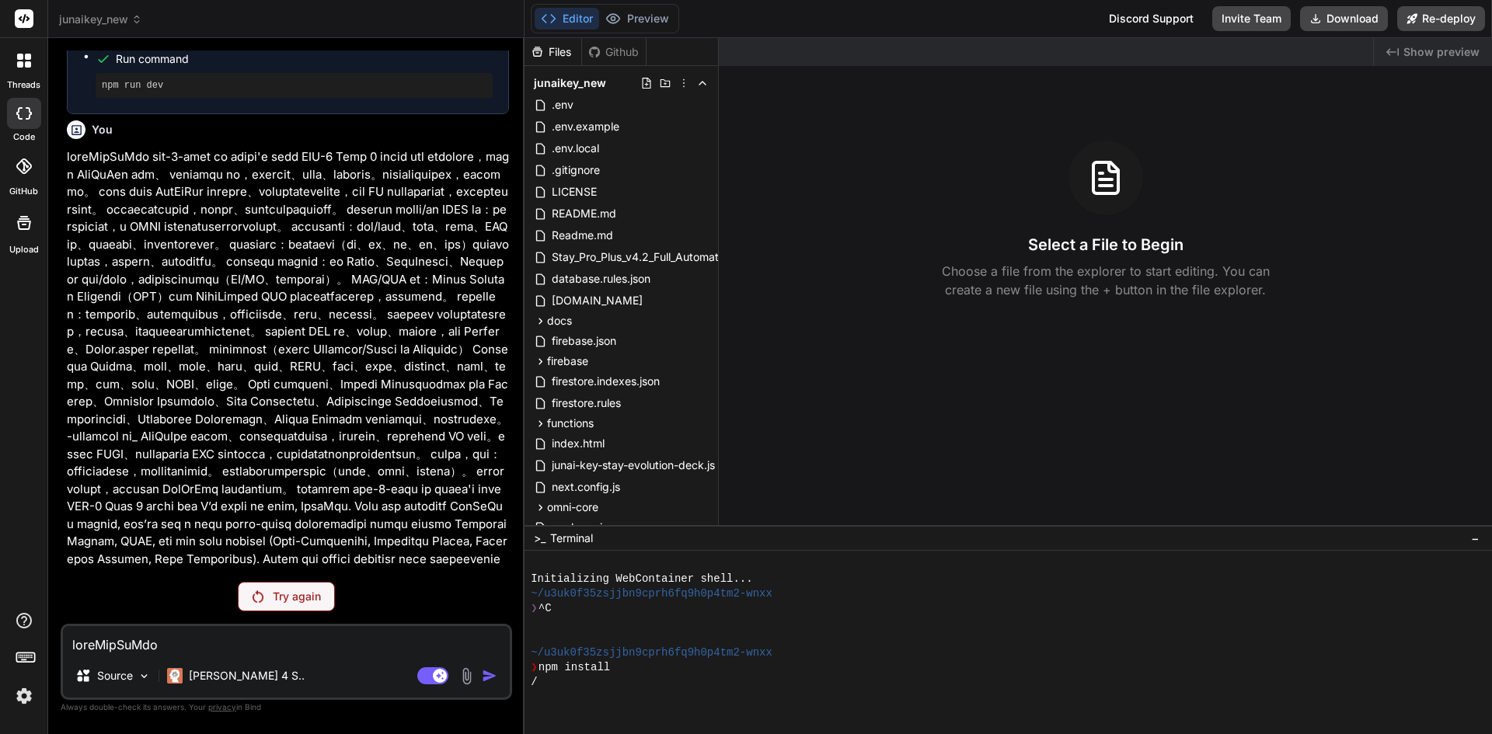
scroll to position [10254, 0]
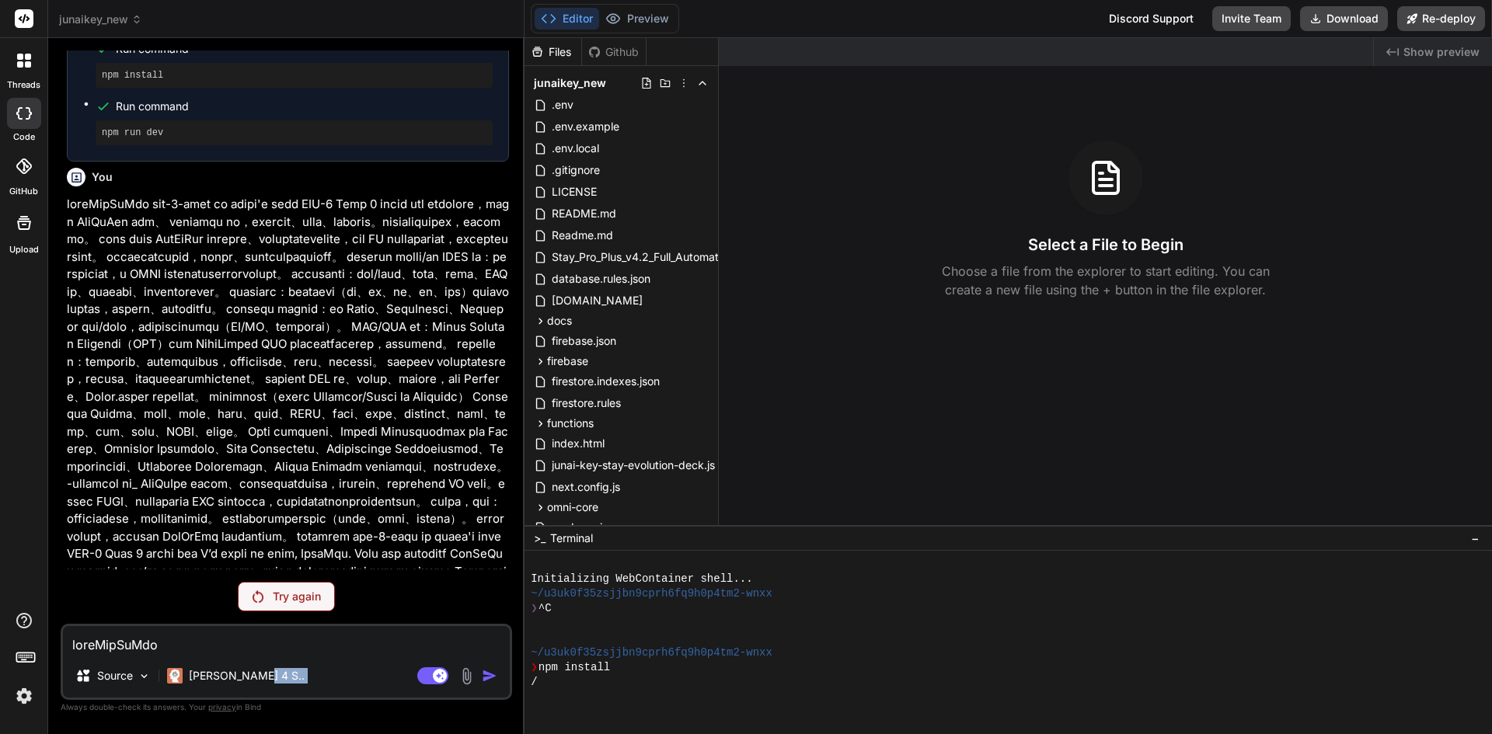
click at [344, 662] on div "Source Claude 4 S.." at bounding box center [286, 678] width 447 height 37
click at [313, 618] on div "You Bind AI 遵命，第一建築師！ 我已收到您的日誌輸出。儘管 tsconfig.json 文件中已經正確啟用了 experimentalDecora…" at bounding box center [286, 391] width 451 height 683
click at [315, 597] on p "Try again" at bounding box center [297, 597] width 48 height 16
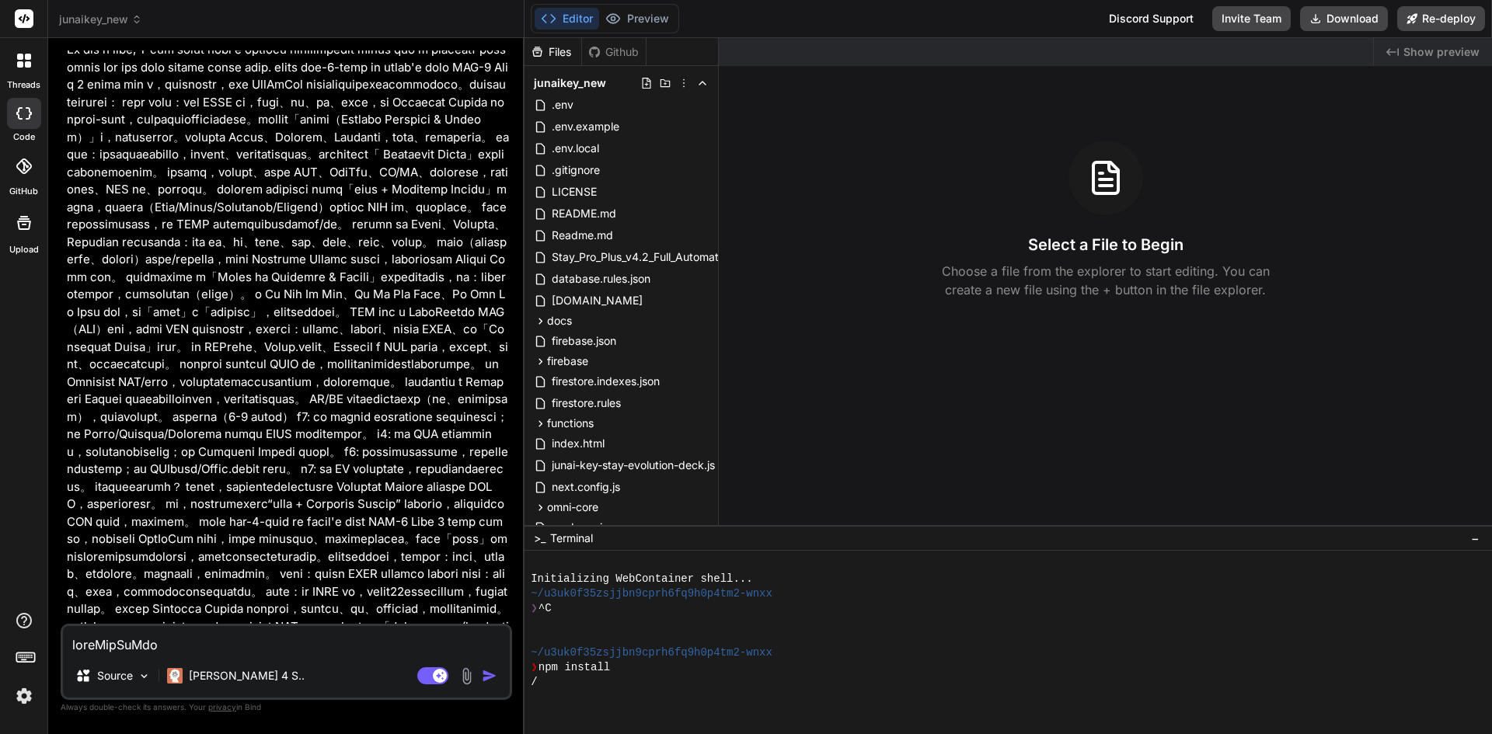
scroll to position [11130, 0]
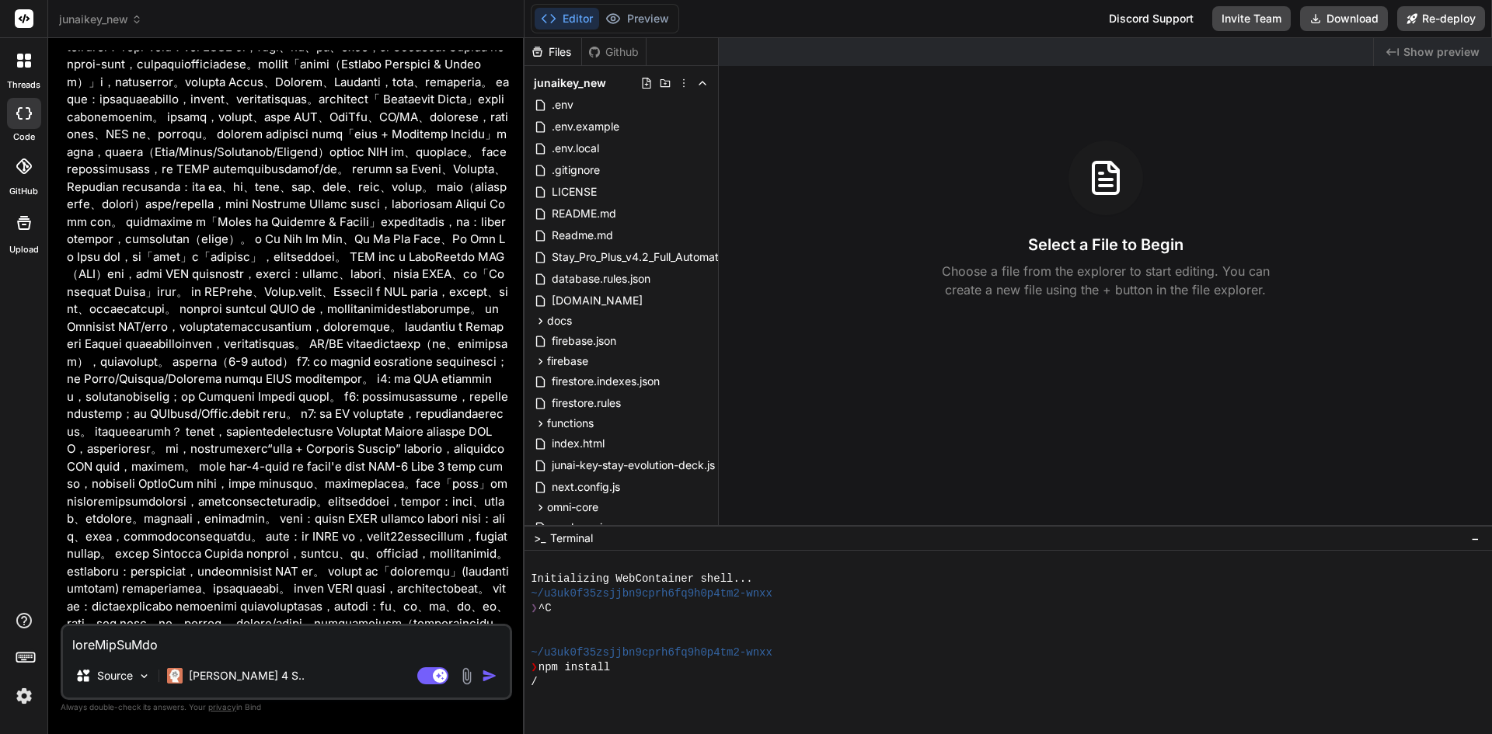
click at [472, 684] on img at bounding box center [467, 676] width 18 height 18
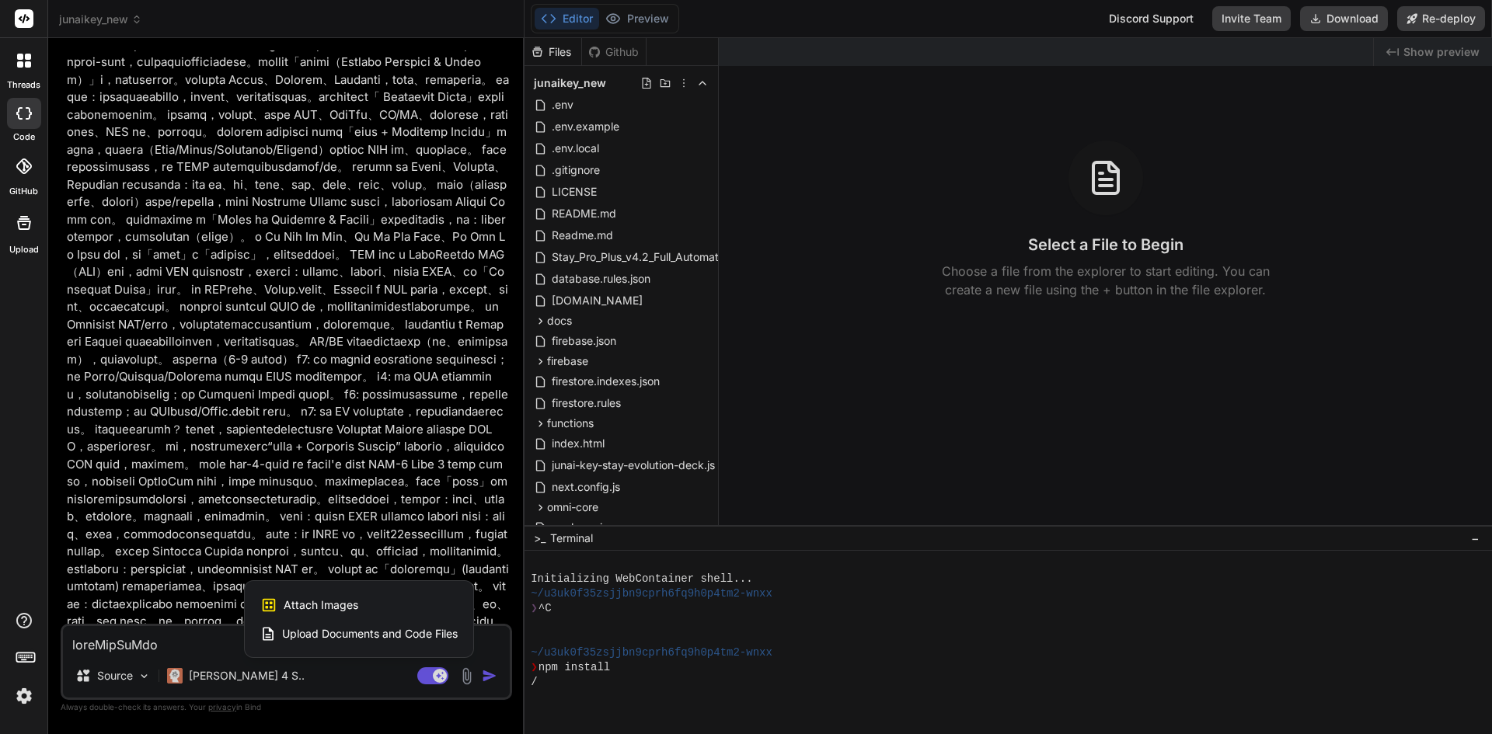
click at [481, 680] on div at bounding box center [746, 367] width 1492 height 734
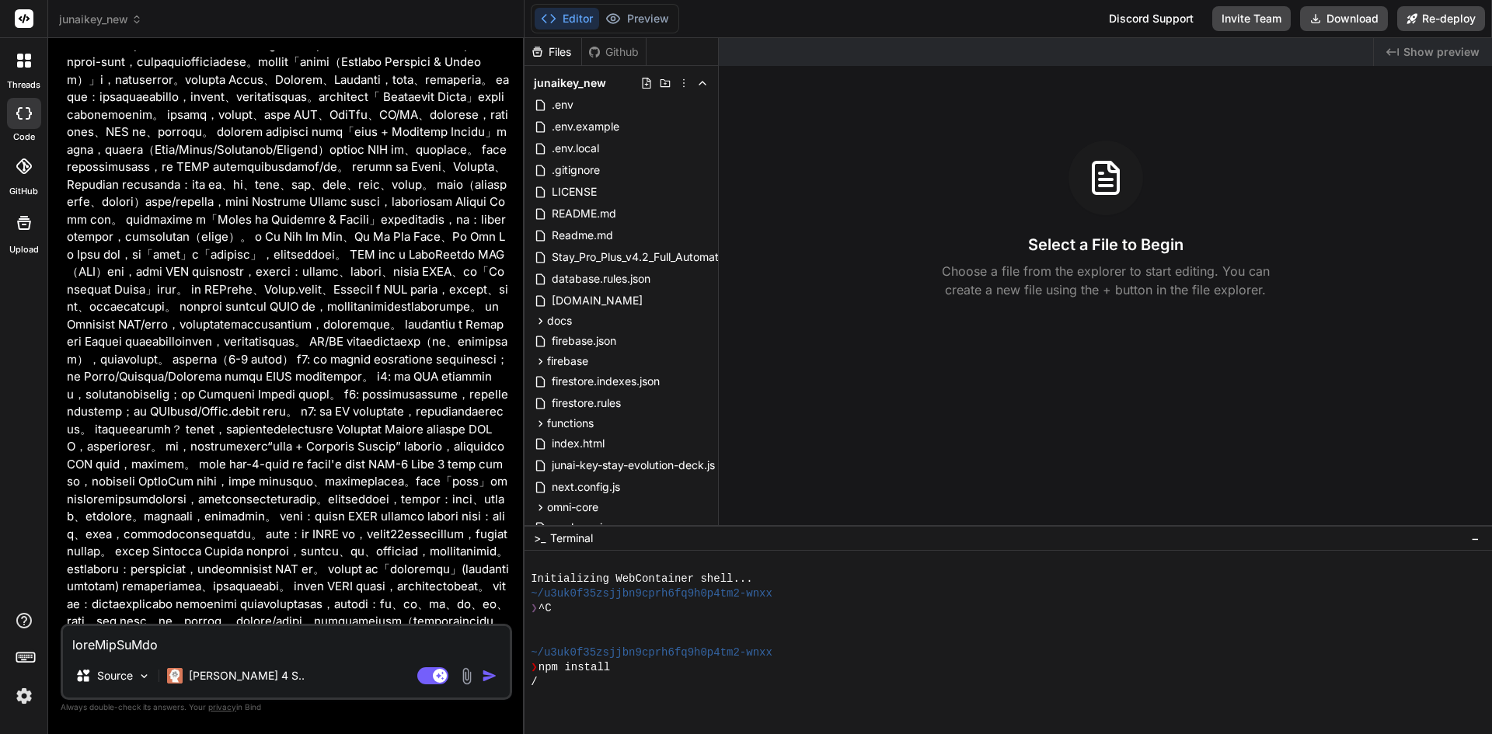
click at [482, 676] on img "button" at bounding box center [490, 676] width 16 height 16
click at [482, 674] on img "button" at bounding box center [490, 676] width 16 height 16
click at [484, 670] on img "button" at bounding box center [490, 676] width 16 height 16
click at [367, 675] on div "Source Claude 4 S.." at bounding box center [286, 678] width 447 height 37
click at [384, 679] on div "Source Claude 4 S.." at bounding box center [286, 678] width 447 height 37
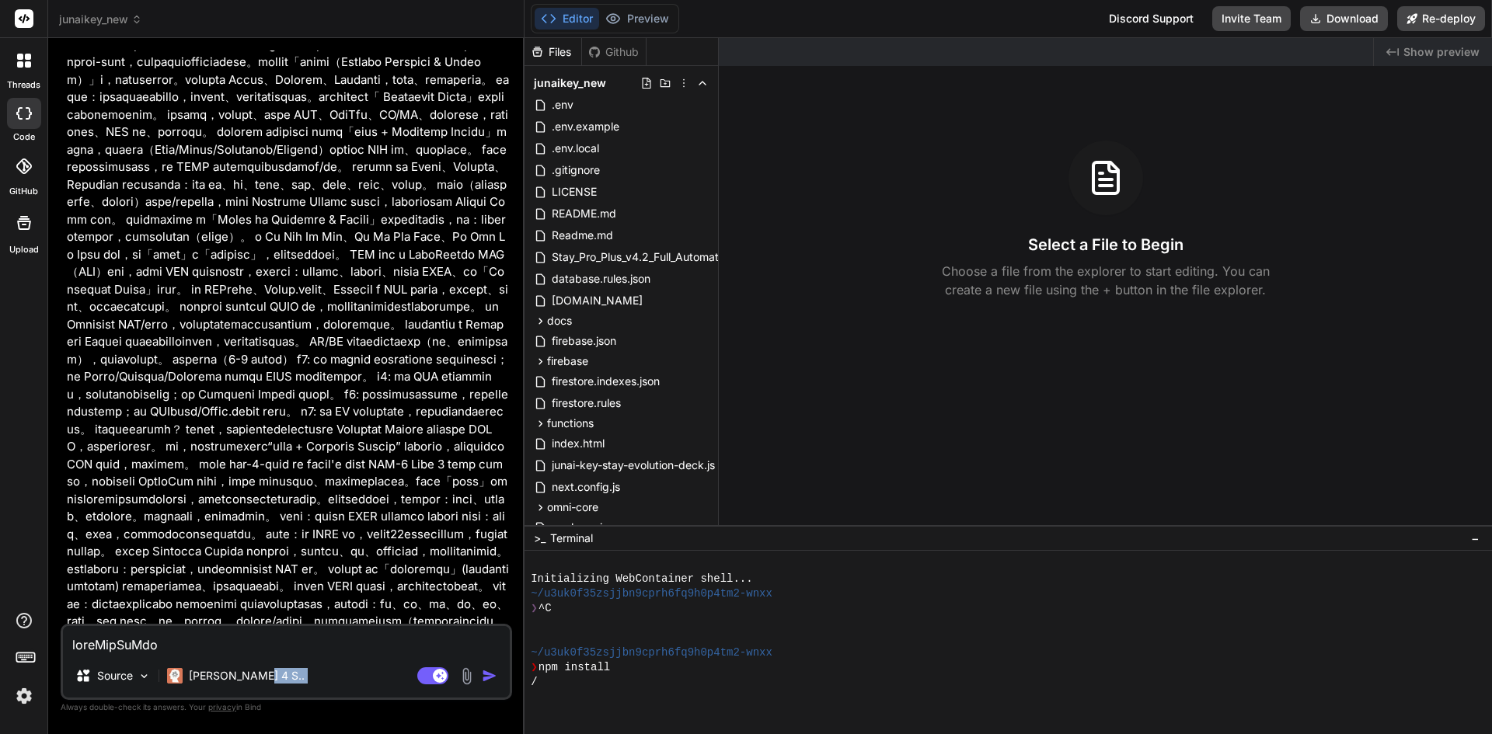
click at [384, 679] on div "Source Claude 4 S.." at bounding box center [286, 678] width 447 height 37
click at [435, 672] on rect at bounding box center [440, 676] width 14 height 14
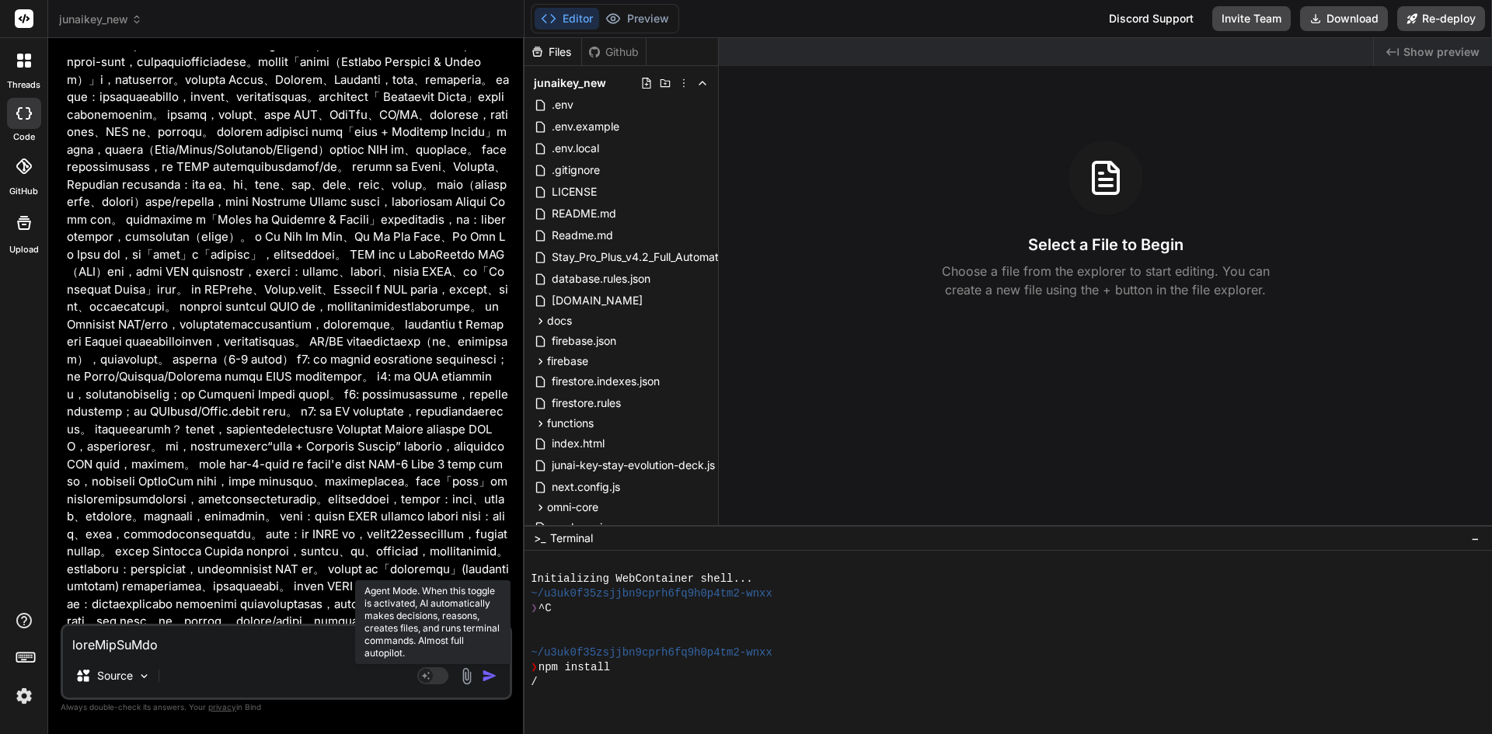
click at [435, 672] on rect at bounding box center [432, 675] width 31 height 17
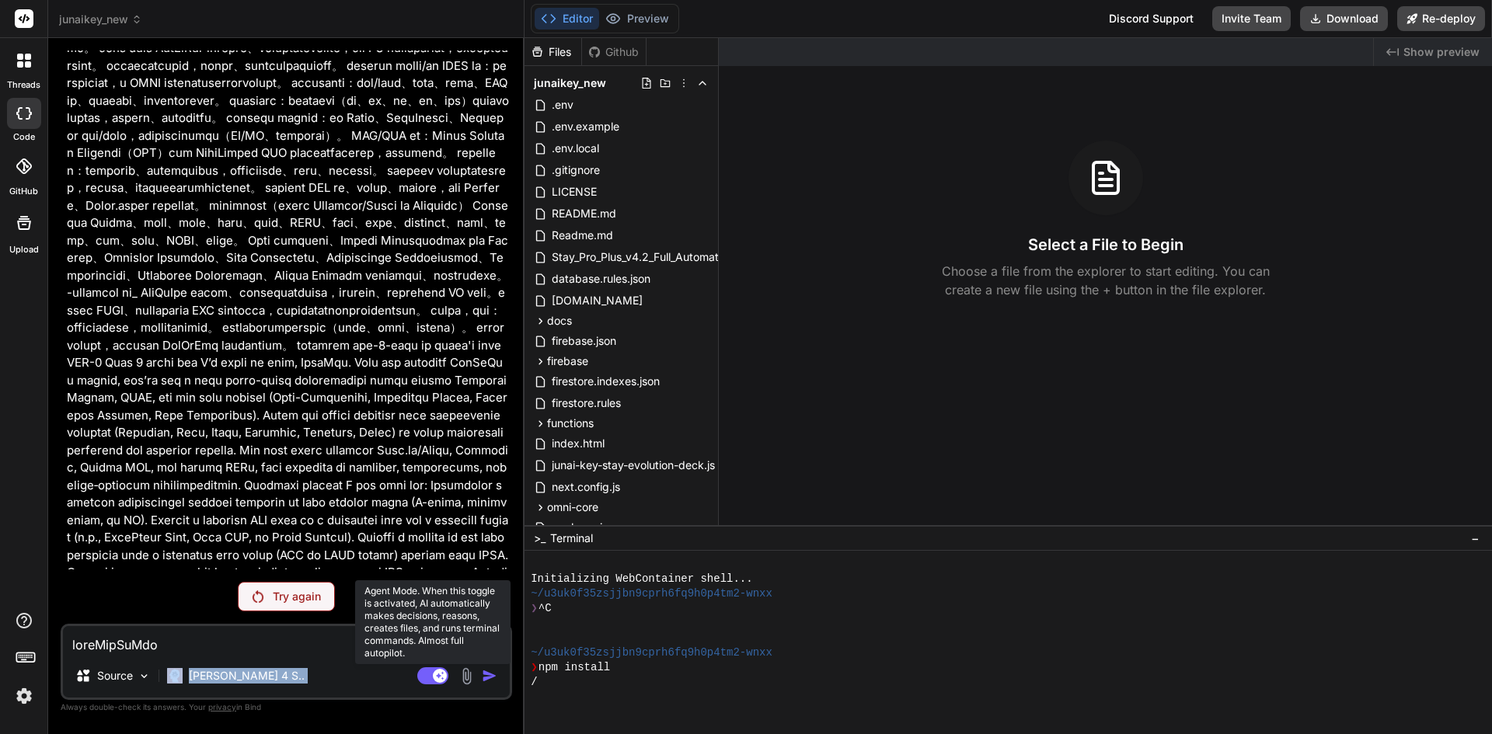
click at [437, 667] on rect at bounding box center [432, 675] width 31 height 17
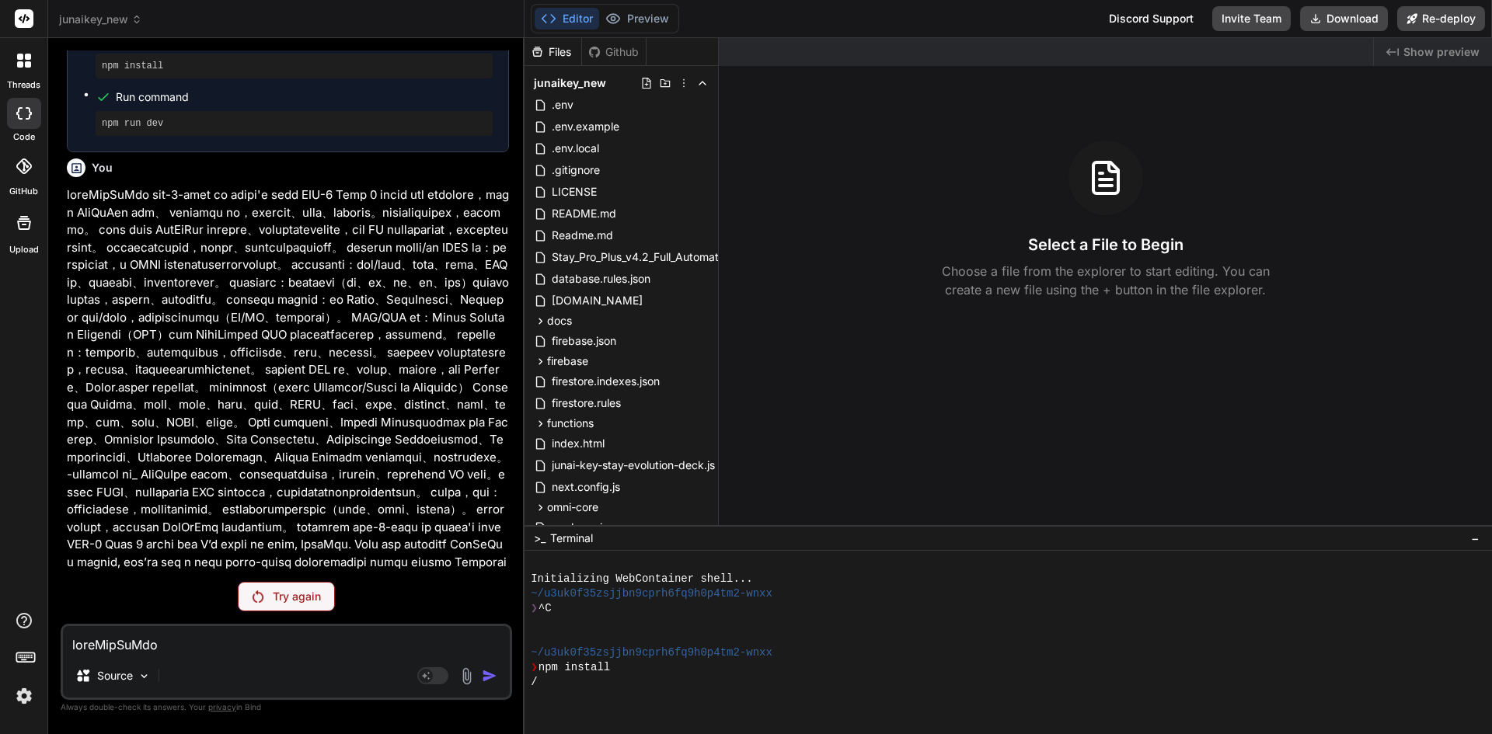
scroll to position [10254, 0]
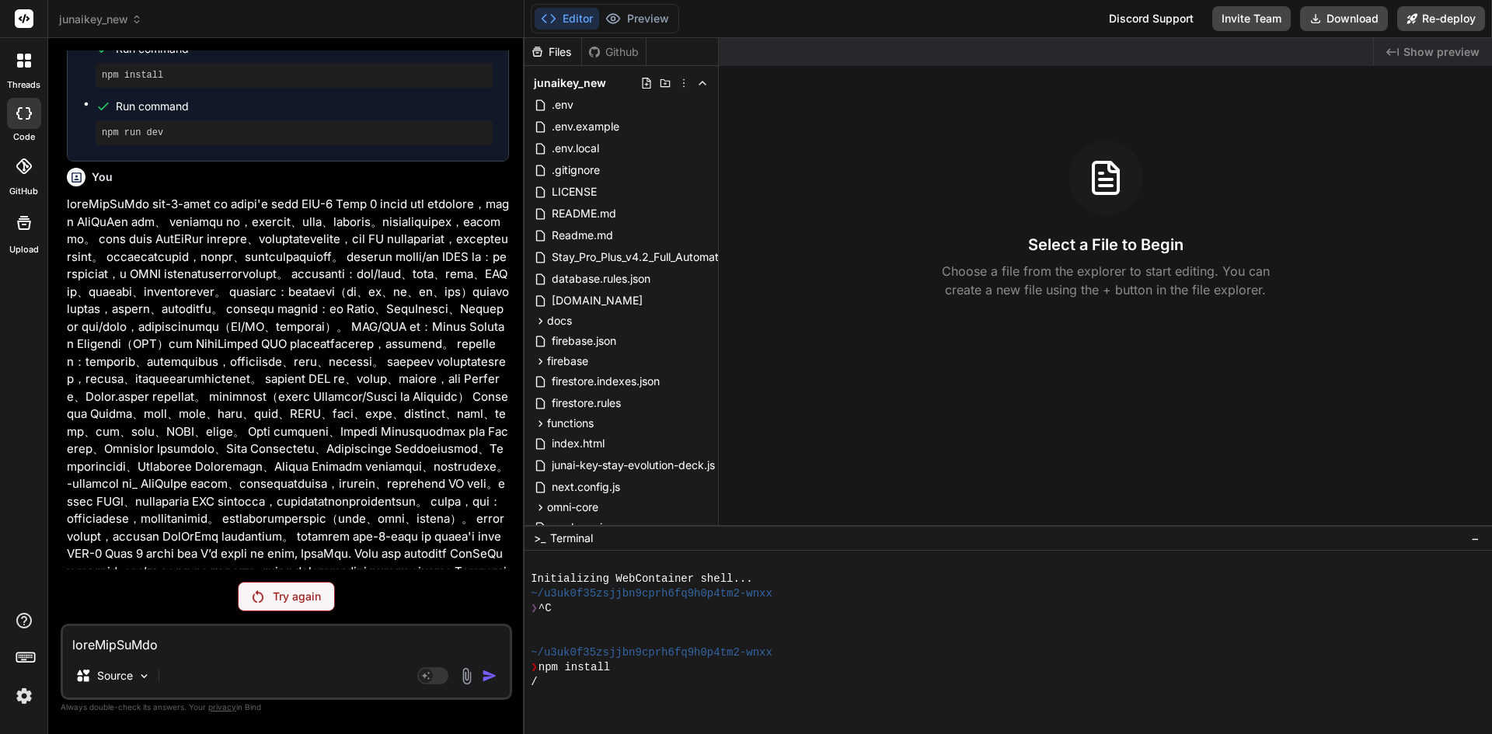
click at [481, 685] on div "Source" at bounding box center [286, 678] width 447 height 37
click at [496, 667] on div "Agent Mode. When this toggle is activated, AI automatically makes decisions, re…" at bounding box center [458, 676] width 89 height 19
click at [449, 664] on div "Source" at bounding box center [286, 678] width 447 height 37
click at [431, 687] on div "Source" at bounding box center [286, 678] width 447 height 37
click at [433, 678] on rect at bounding box center [432, 675] width 31 height 17
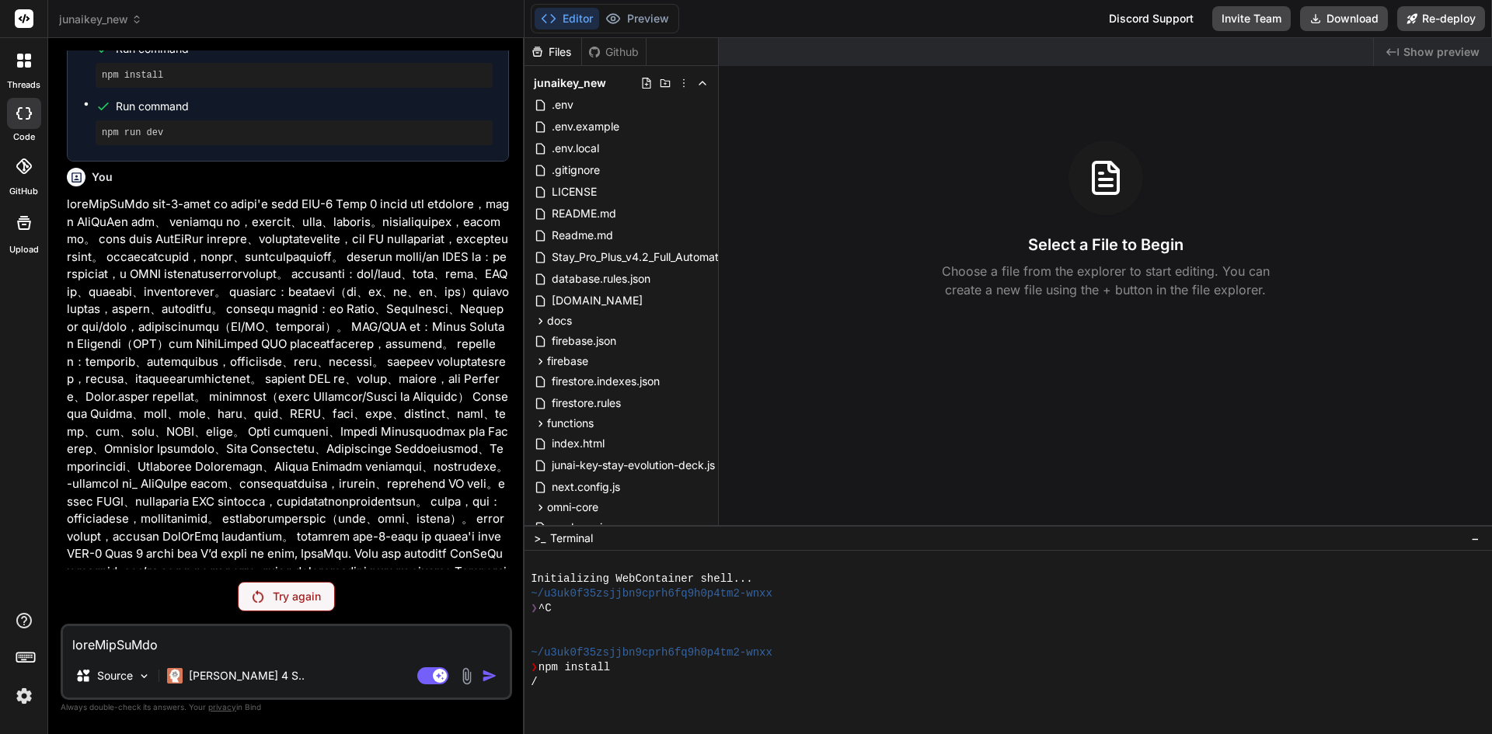
drag, startPoint x: 507, startPoint y: 677, endPoint x: 497, endPoint y: 681, distance: 10.8
click at [507, 678] on div "Source Claude 4 S.." at bounding box center [286, 678] width 447 height 37
click at [180, 676] on img at bounding box center [175, 676] width 16 height 16
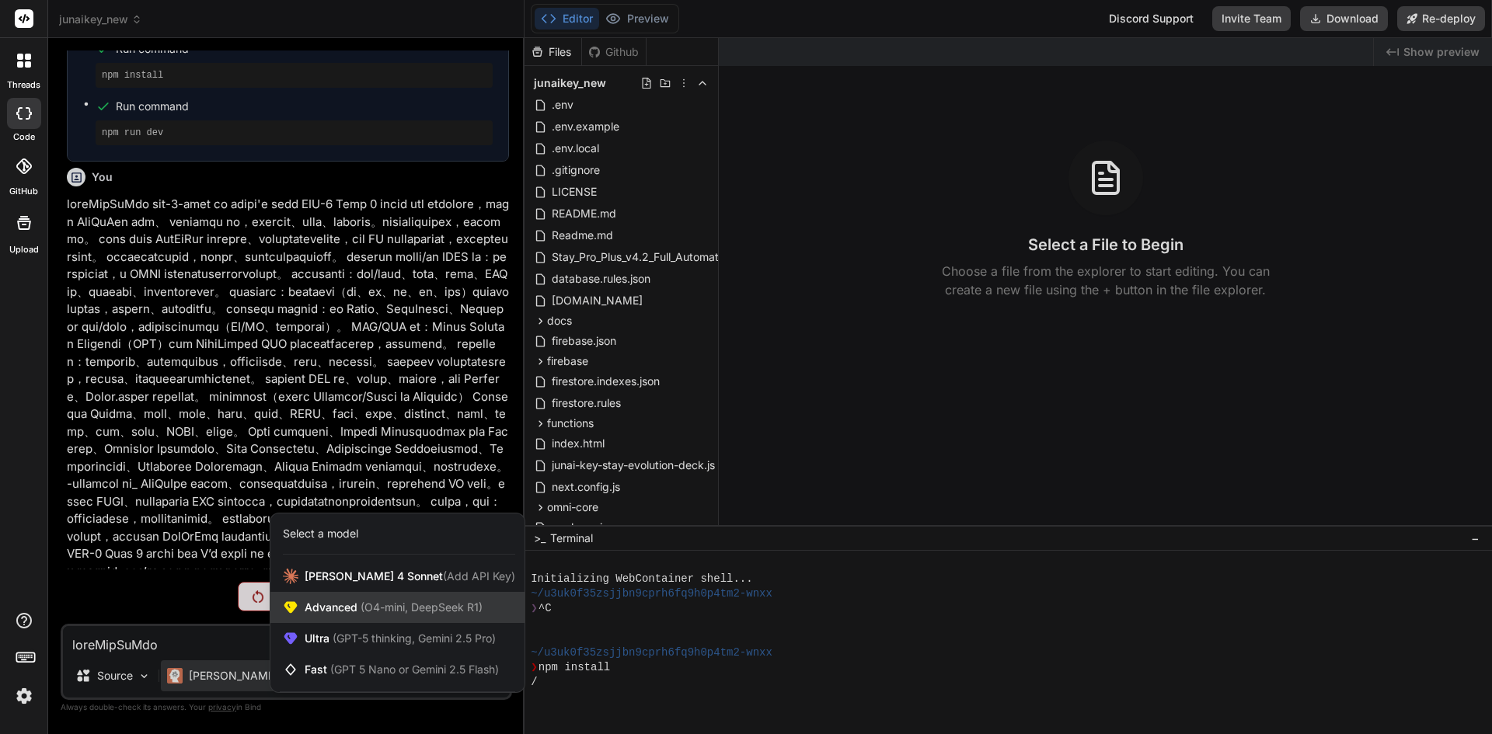
click at [347, 601] on span "Advanced (O4-mini, DeepSeek R1)" at bounding box center [394, 608] width 178 height 16
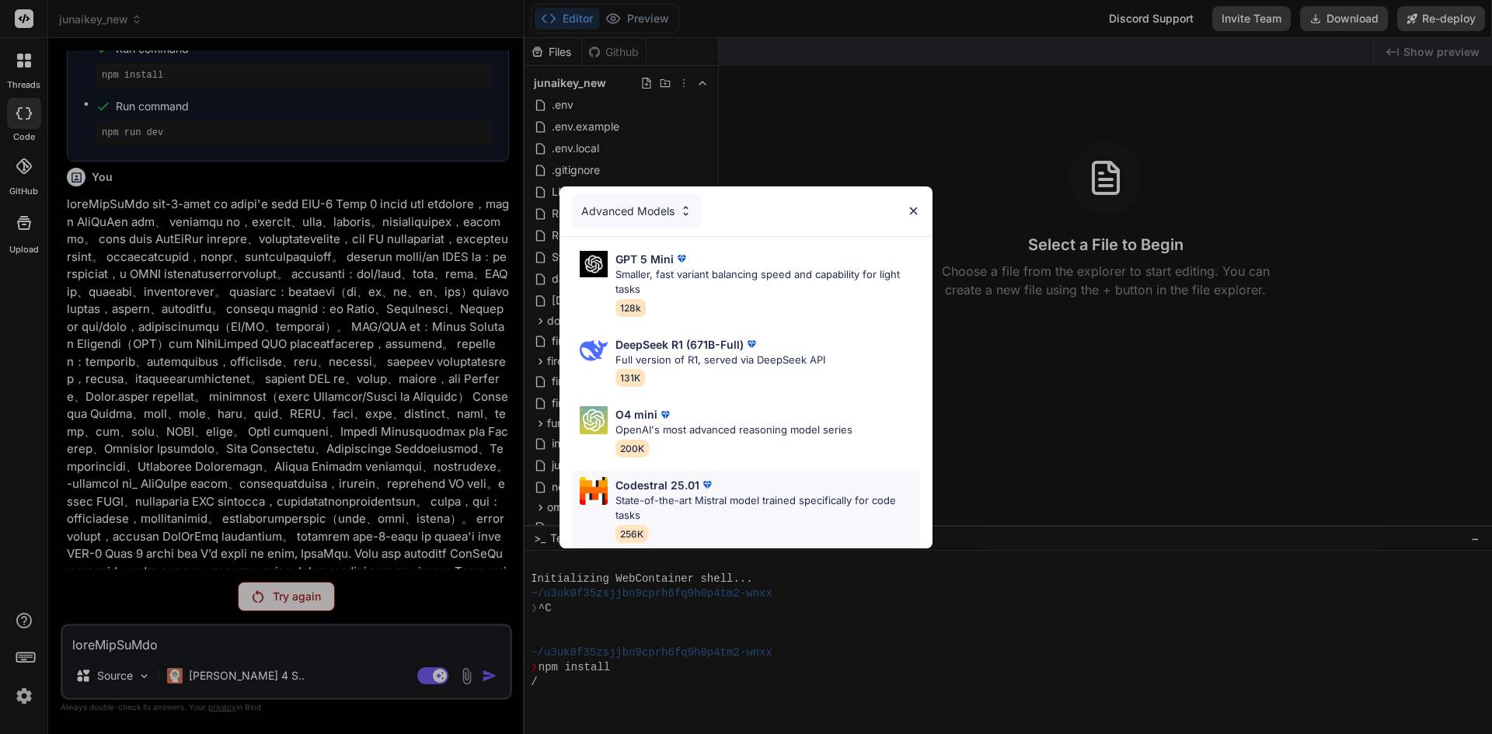
click at [645, 493] on p "State-of-the-art Mistral model trained specifically for code tasks" at bounding box center [767, 508] width 305 height 30
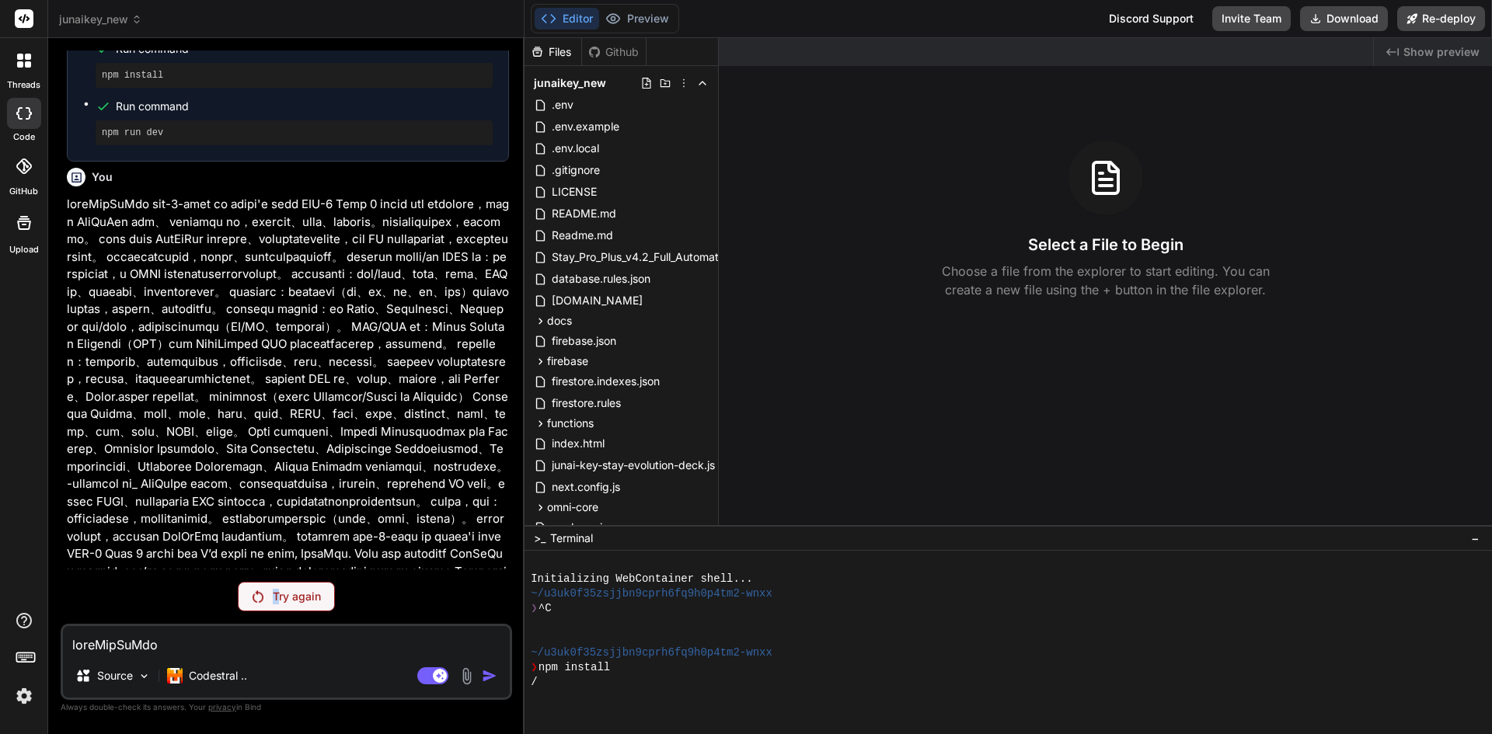
drag, startPoint x: 275, startPoint y: 609, endPoint x: 284, endPoint y: 599, distance: 13.2
click at [276, 609] on div "Try again" at bounding box center [286, 597] width 97 height 30
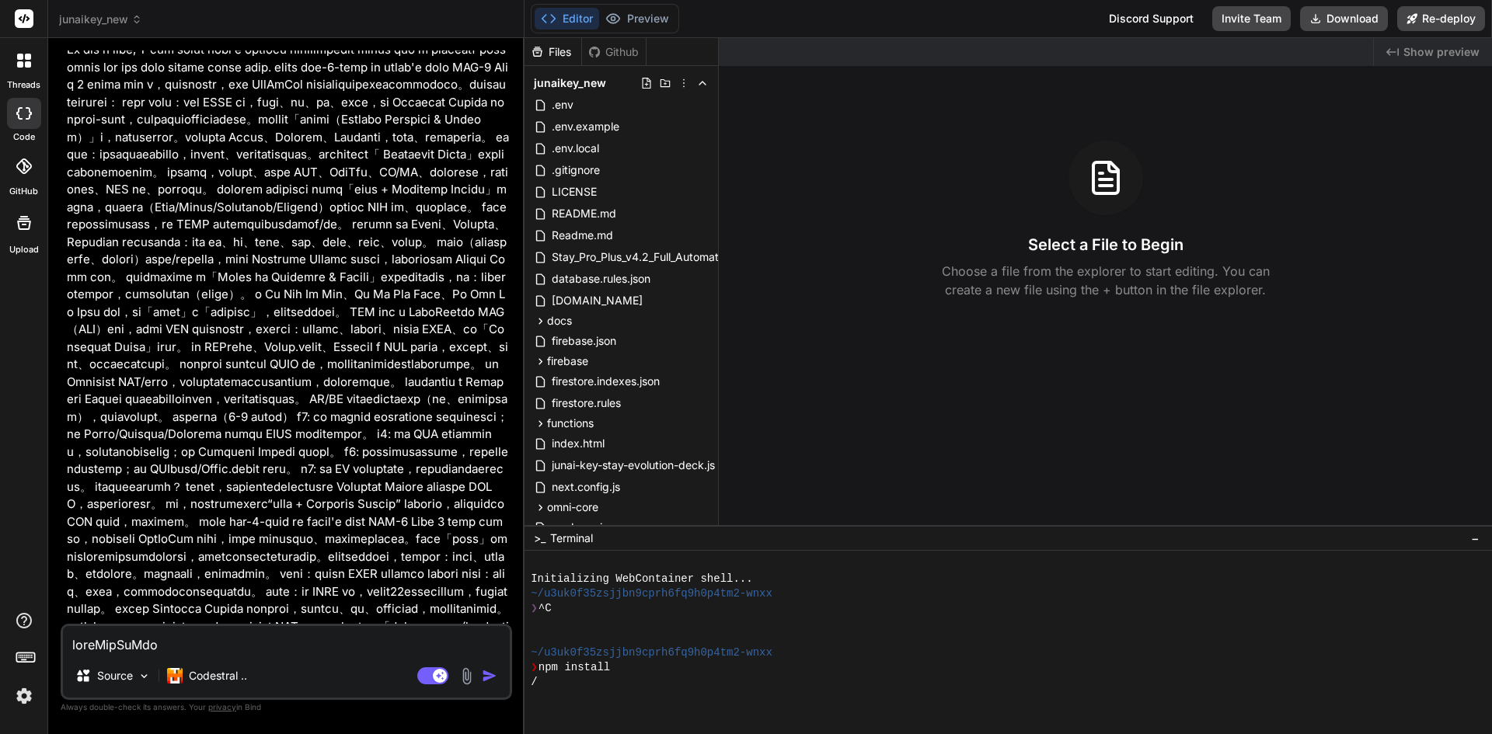
scroll to position [11130, 0]
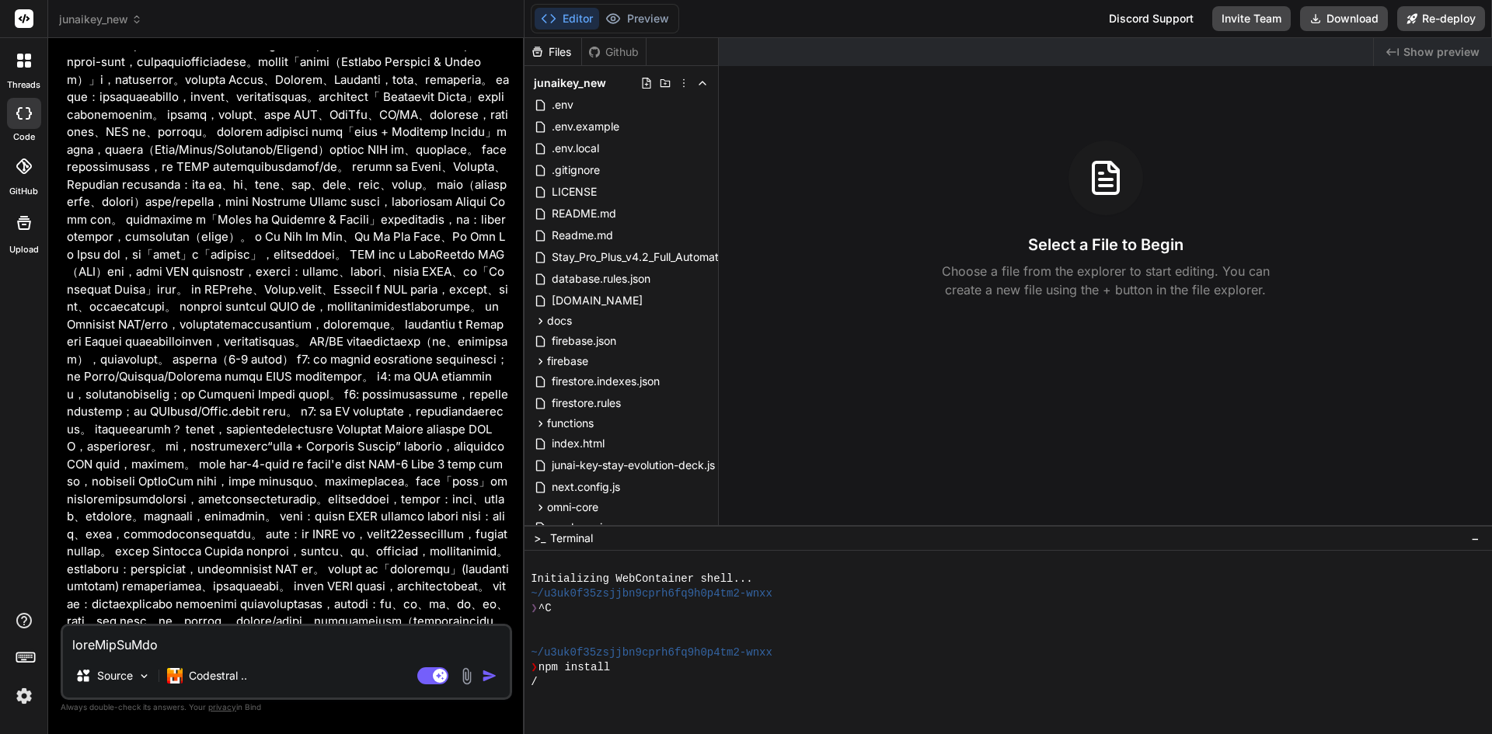
click at [485, 682] on img "button" at bounding box center [490, 676] width 16 height 16
click at [485, 681] on img "button" at bounding box center [490, 676] width 16 height 16
click at [485, 680] on img "button" at bounding box center [490, 676] width 16 height 16
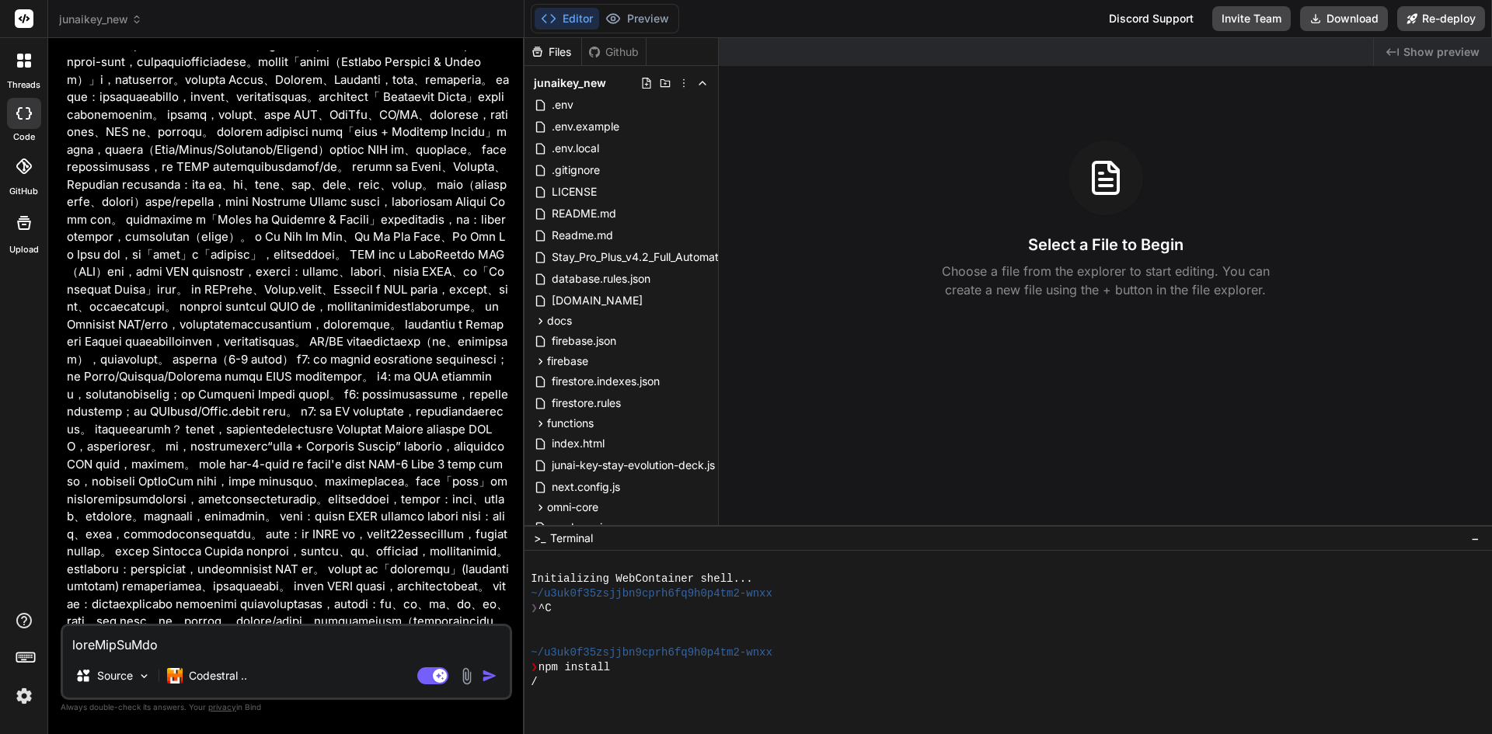
click at [485, 677] on img "button" at bounding box center [490, 676] width 16 height 16
click at [485, 676] on img "button" at bounding box center [490, 676] width 16 height 16
click at [485, 675] on img "button" at bounding box center [490, 676] width 16 height 16
click at [484, 673] on img "button" at bounding box center [490, 676] width 16 height 16
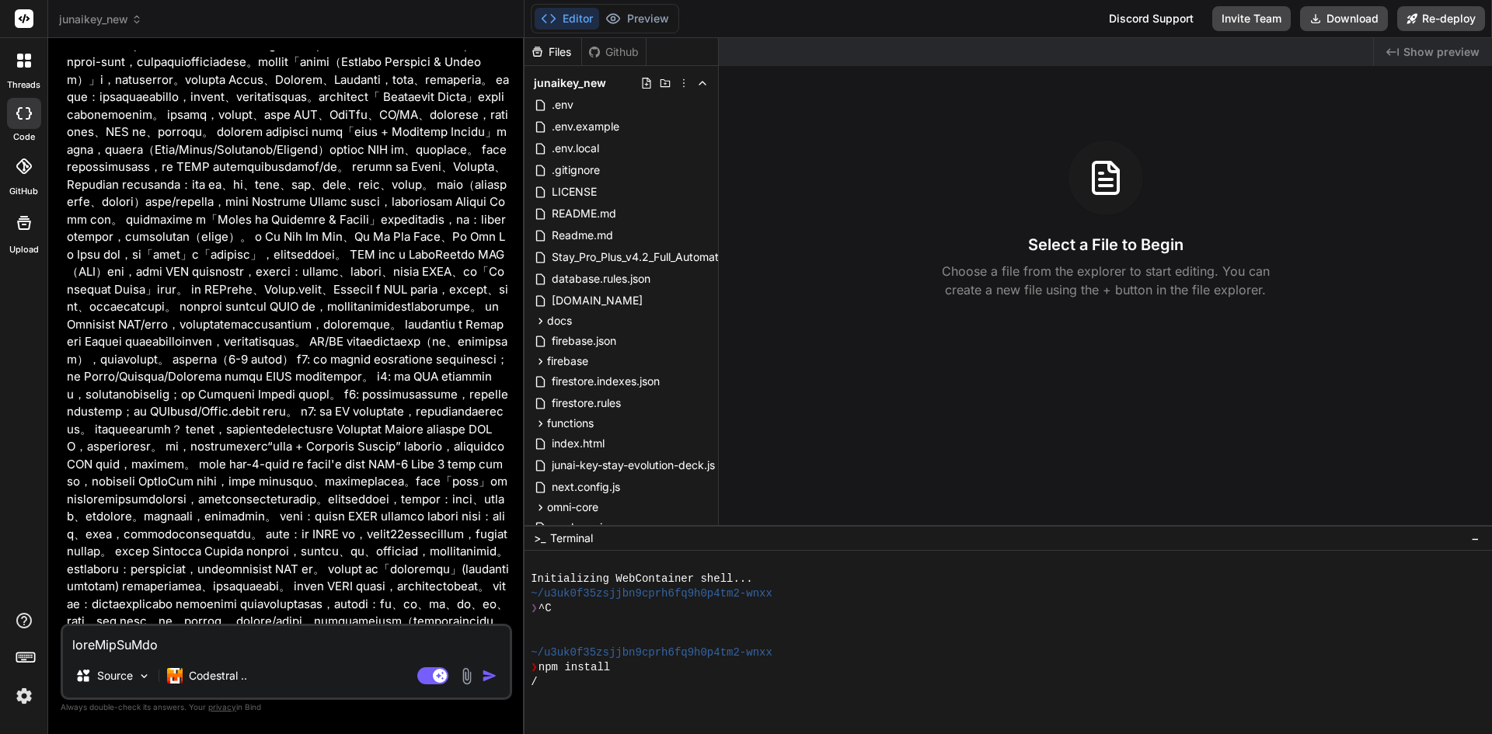
click at [484, 673] on img "button" at bounding box center [490, 676] width 16 height 16
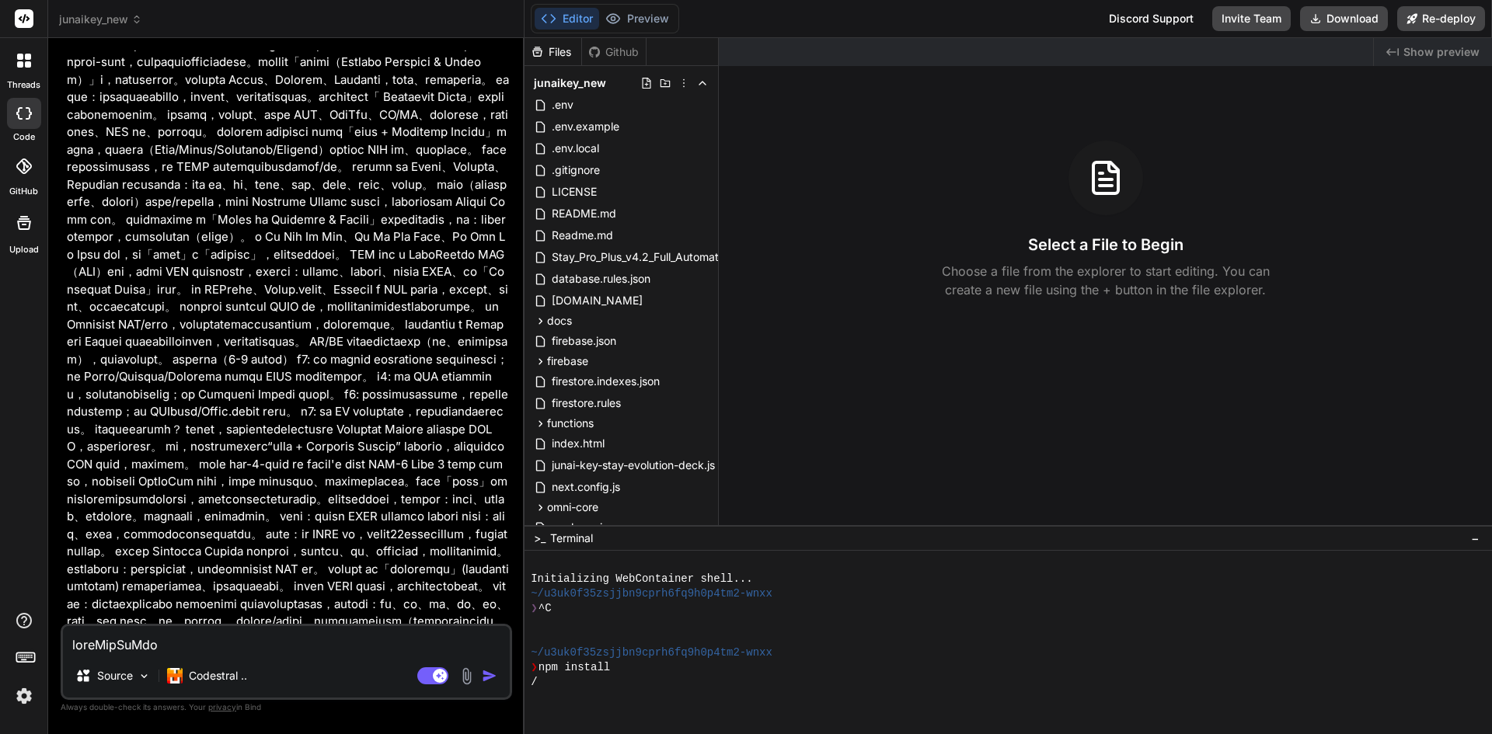
click at [484, 672] on img "button" at bounding box center [490, 676] width 16 height 16
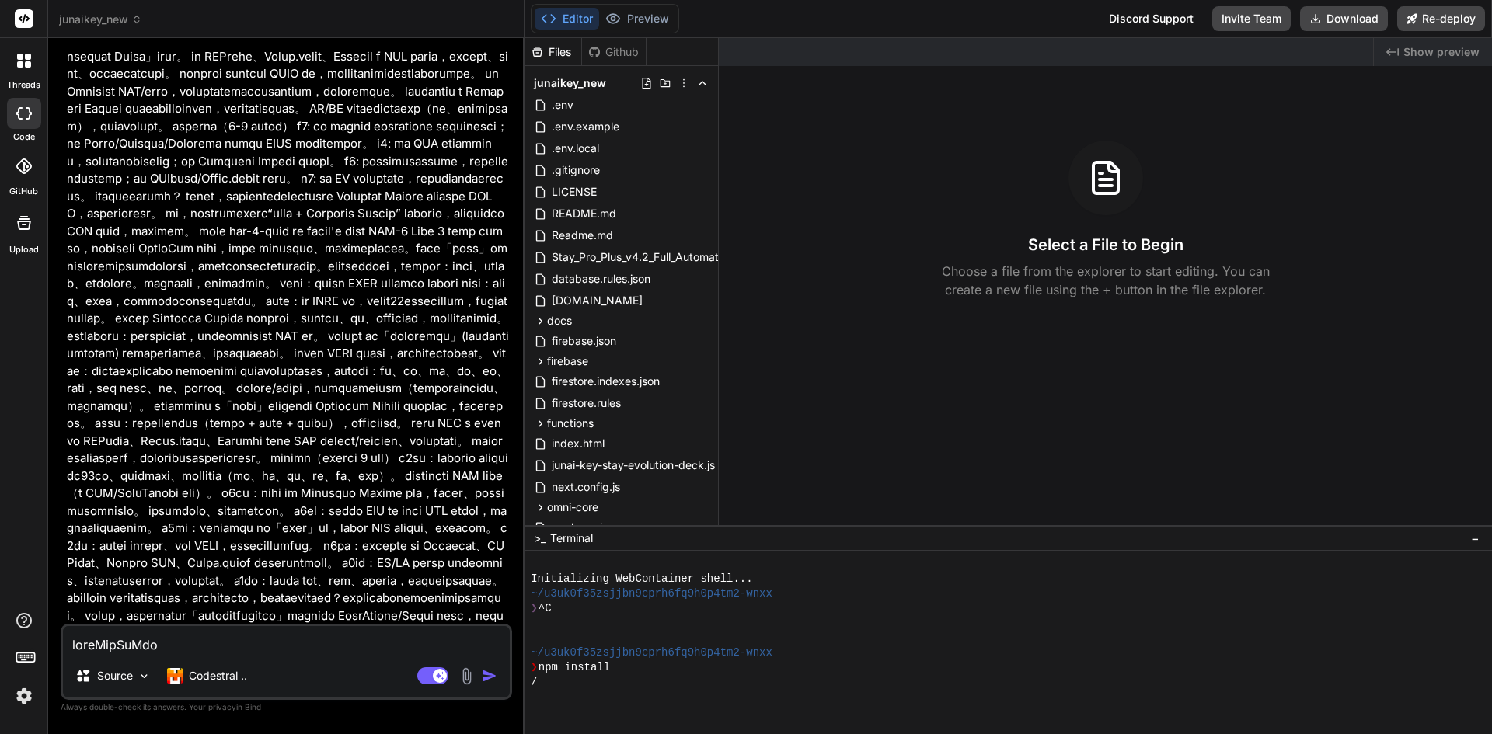
drag, startPoint x: 420, startPoint y: 621, endPoint x: 428, endPoint y: 612, distance: 11.5
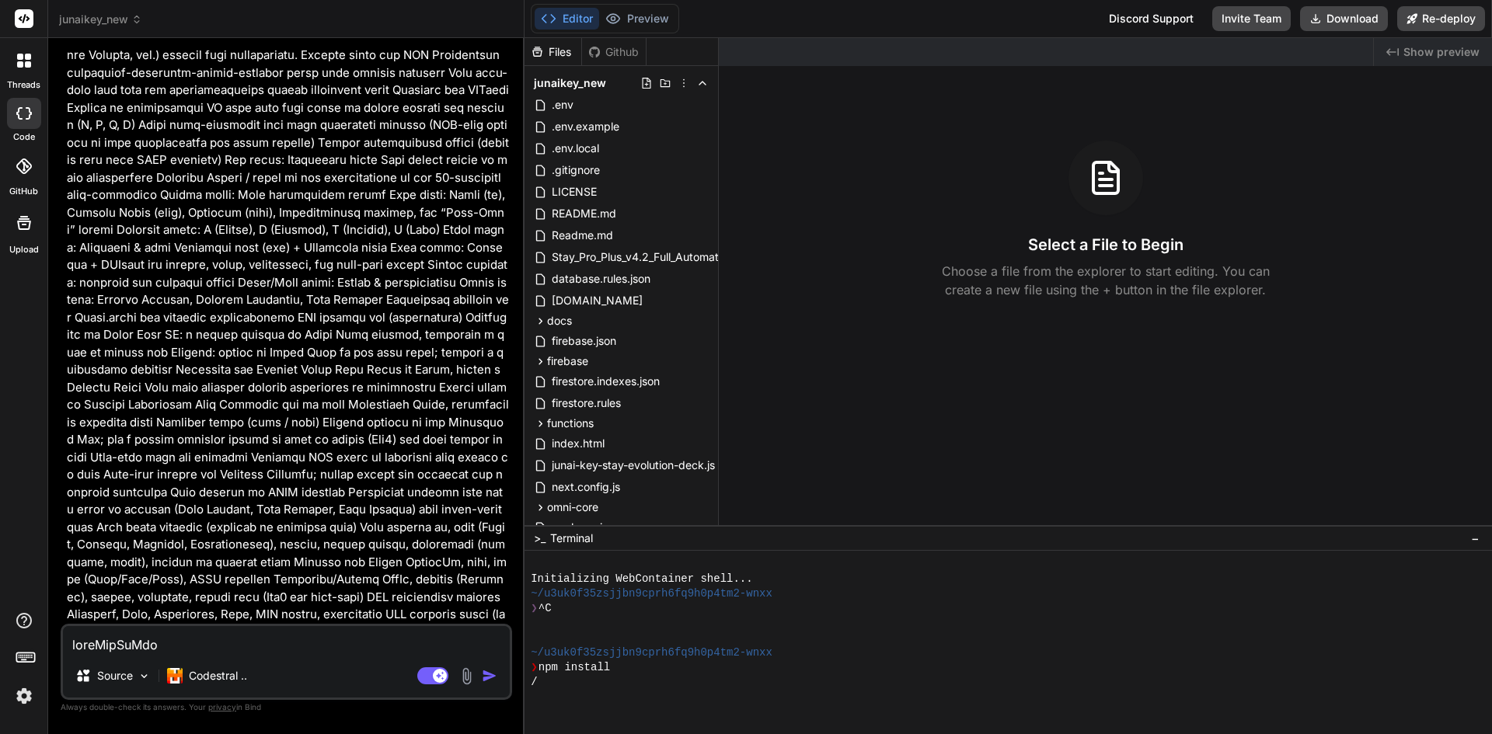
drag, startPoint x: 427, startPoint y: 565, endPoint x: 423, endPoint y: 572, distance: 8.0
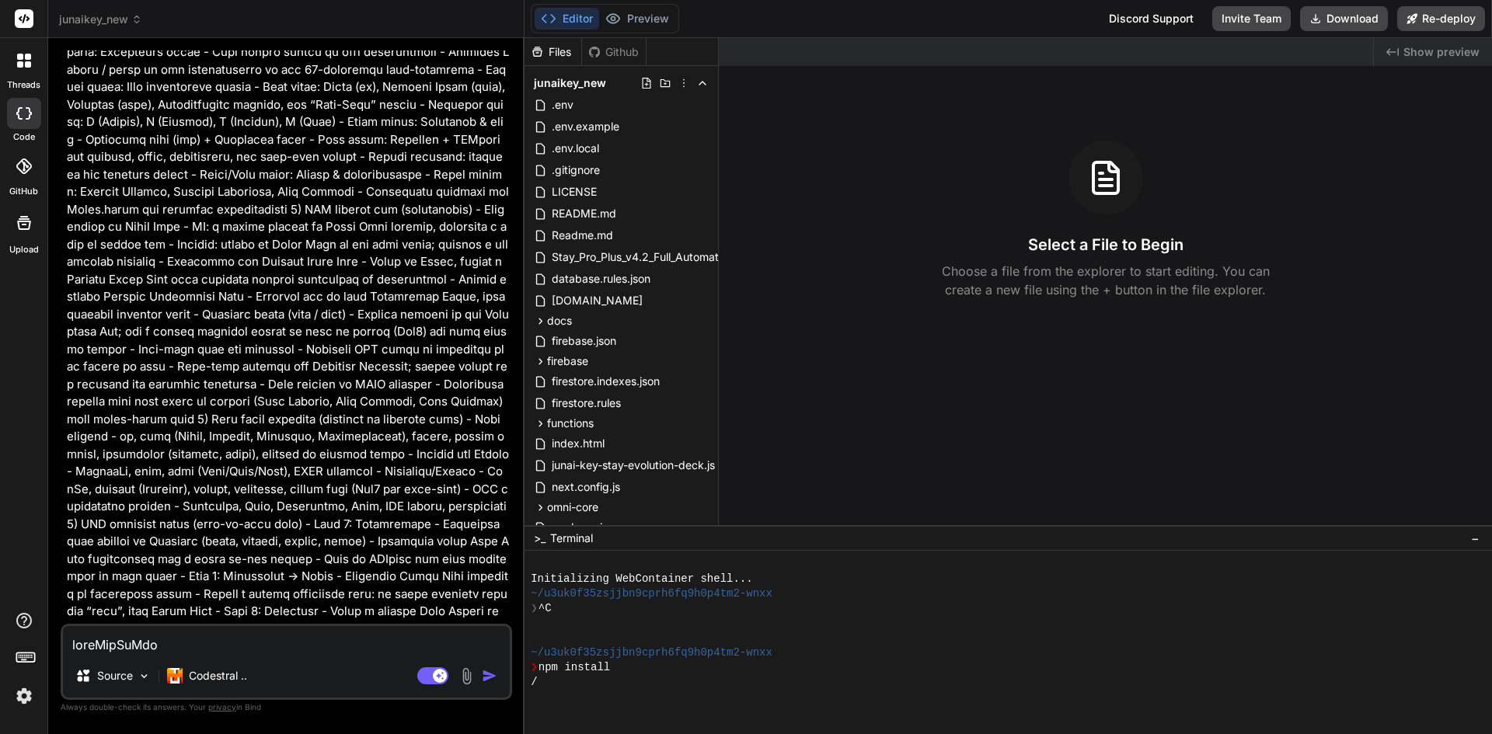
drag, startPoint x: 424, startPoint y: 315, endPoint x: 424, endPoint y: 336, distance: 21.0
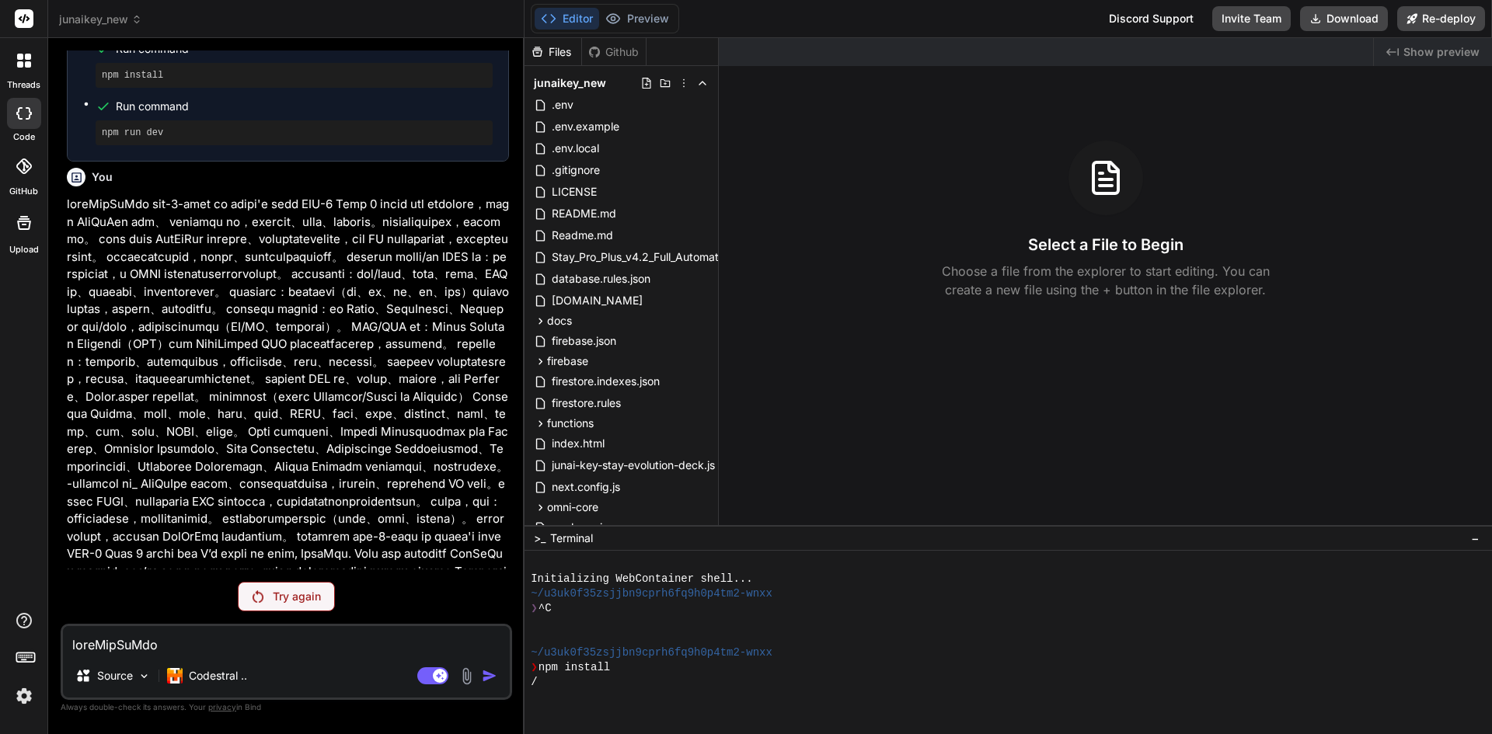
click at [252, 607] on div "Try again" at bounding box center [286, 597] width 97 height 30
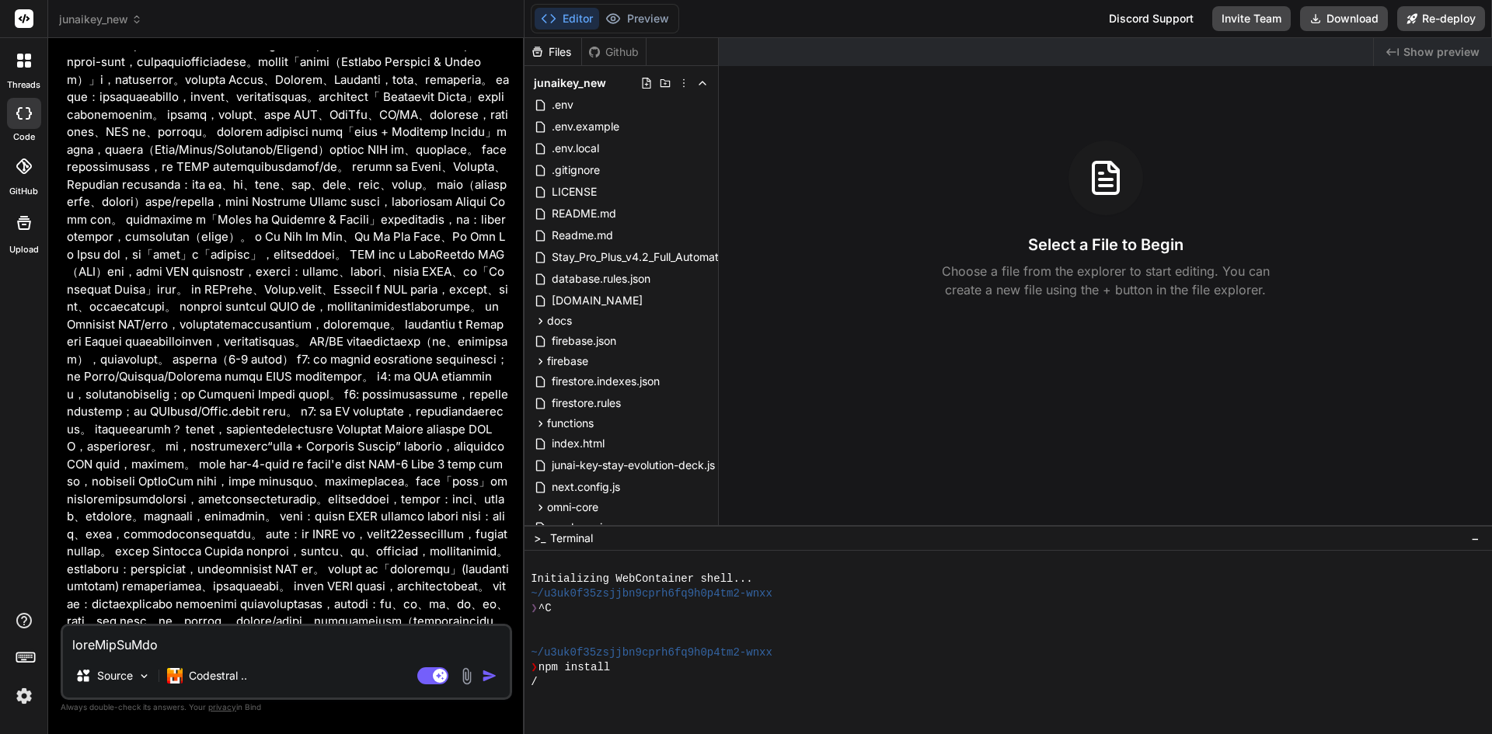
click at [491, 677] on img "button" at bounding box center [490, 676] width 16 height 16
click at [199, 684] on div "Codestral .." at bounding box center [207, 675] width 92 height 31
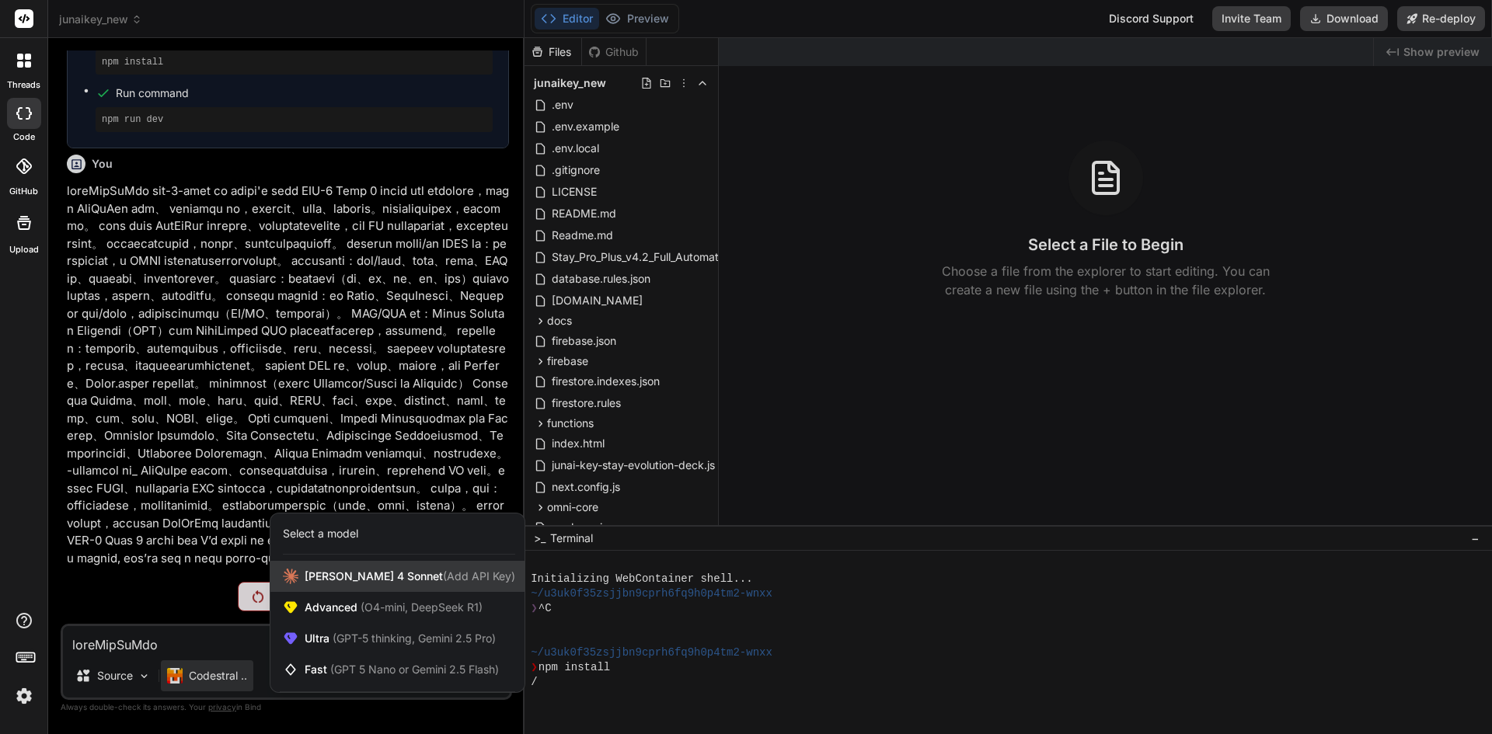
scroll to position [10254, 0]
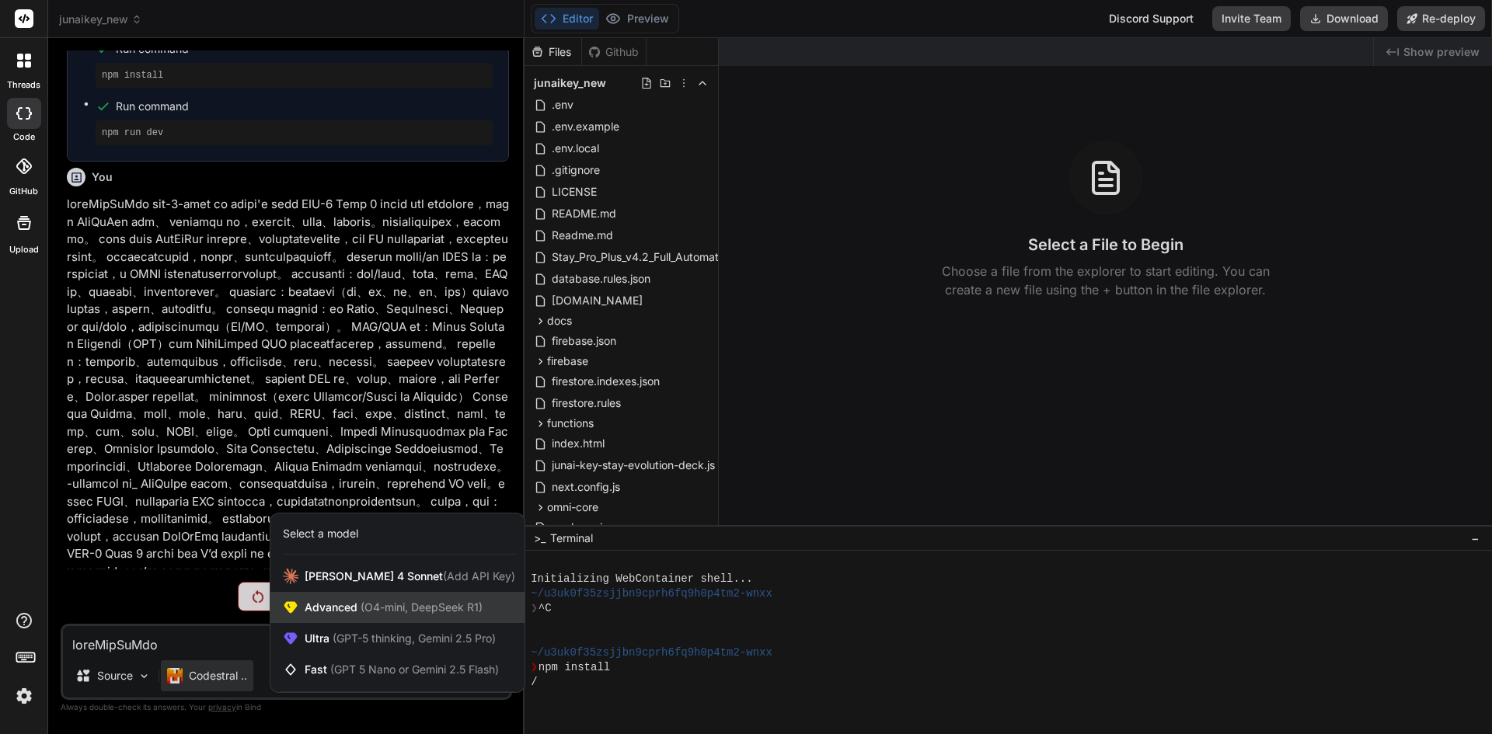
click at [397, 621] on div "Advanced (O4-mini, DeepSeek R1)" at bounding box center [397, 607] width 254 height 31
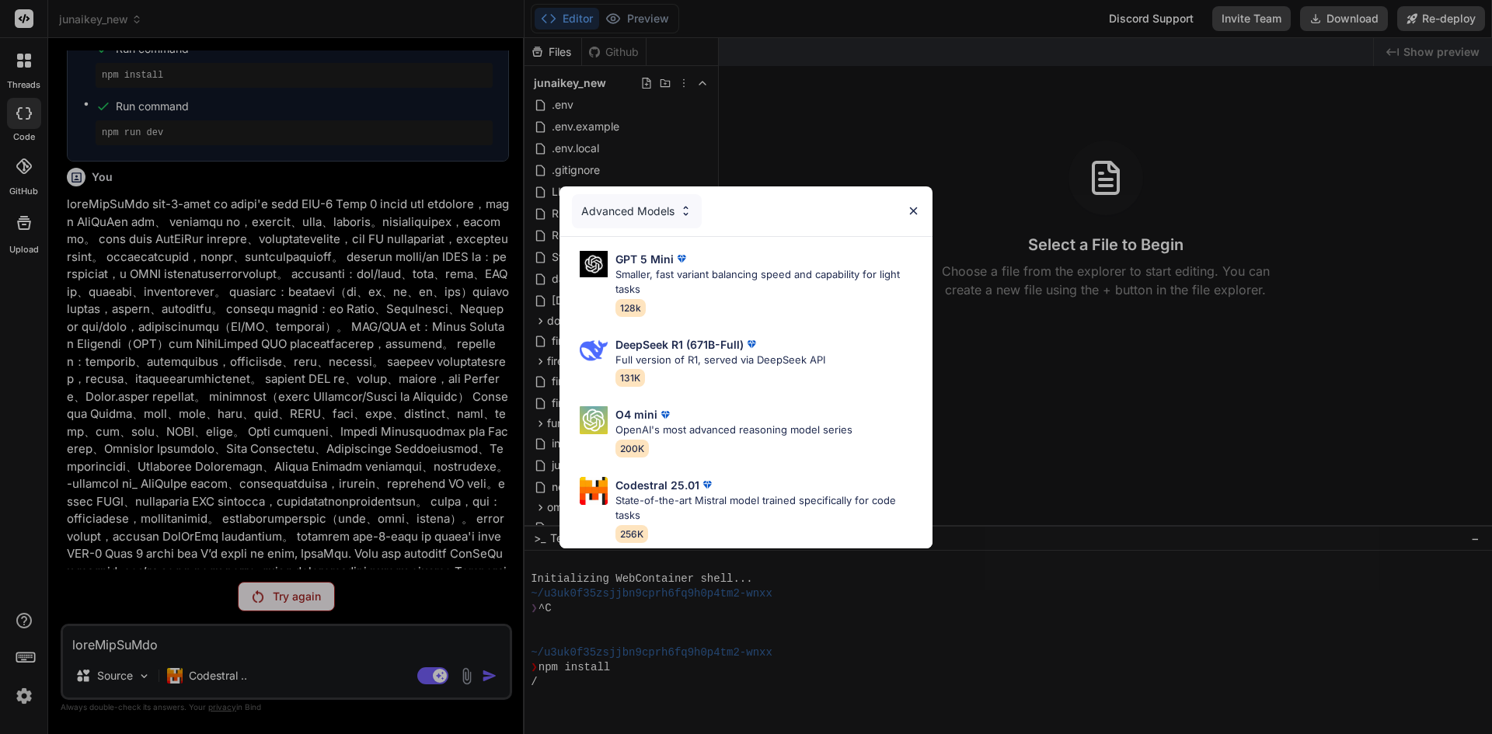
click at [291, 603] on div "Advanced Models GPT 5 Mini Smaller, fast variant balancing speed and capability…" at bounding box center [746, 367] width 1492 height 734
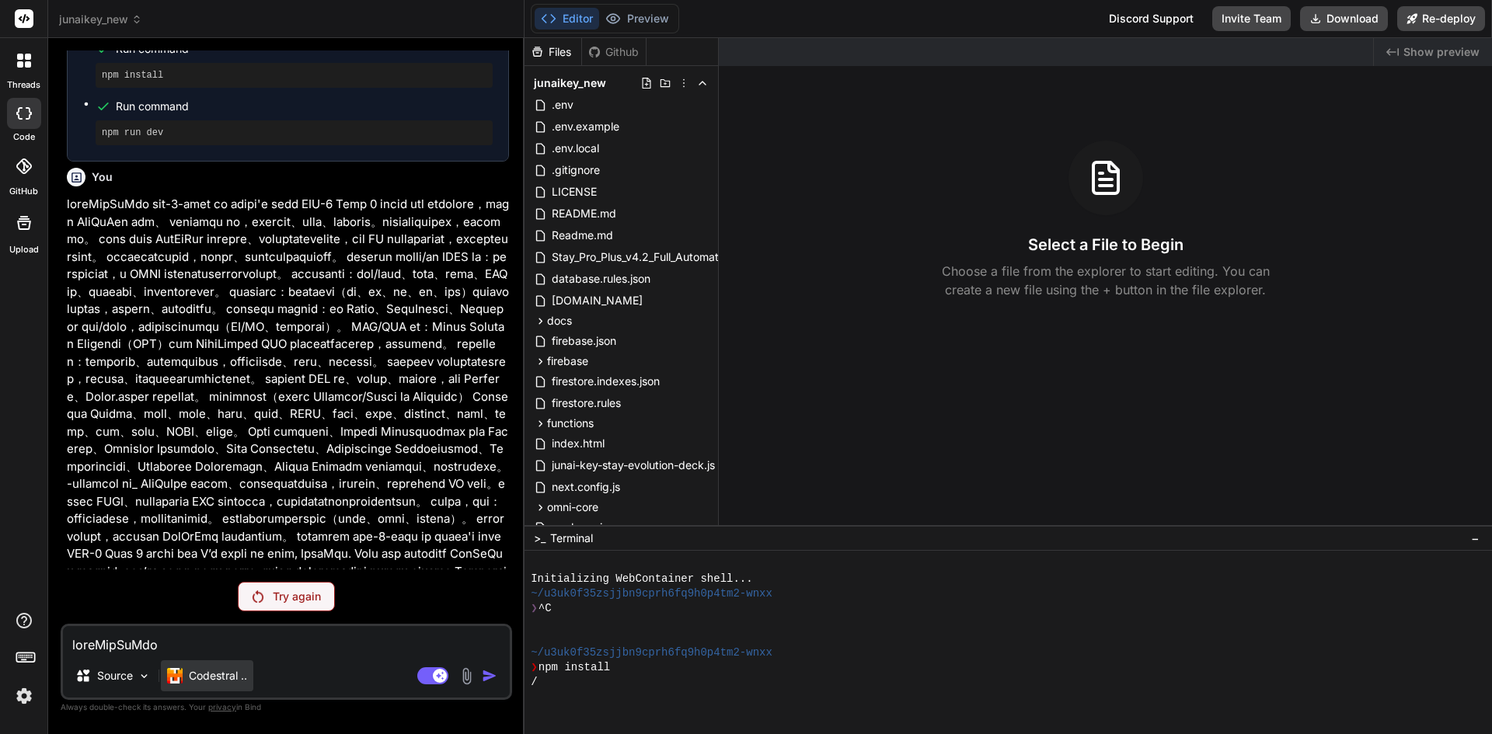
click at [214, 679] on p "Codestral .." at bounding box center [218, 676] width 58 height 16
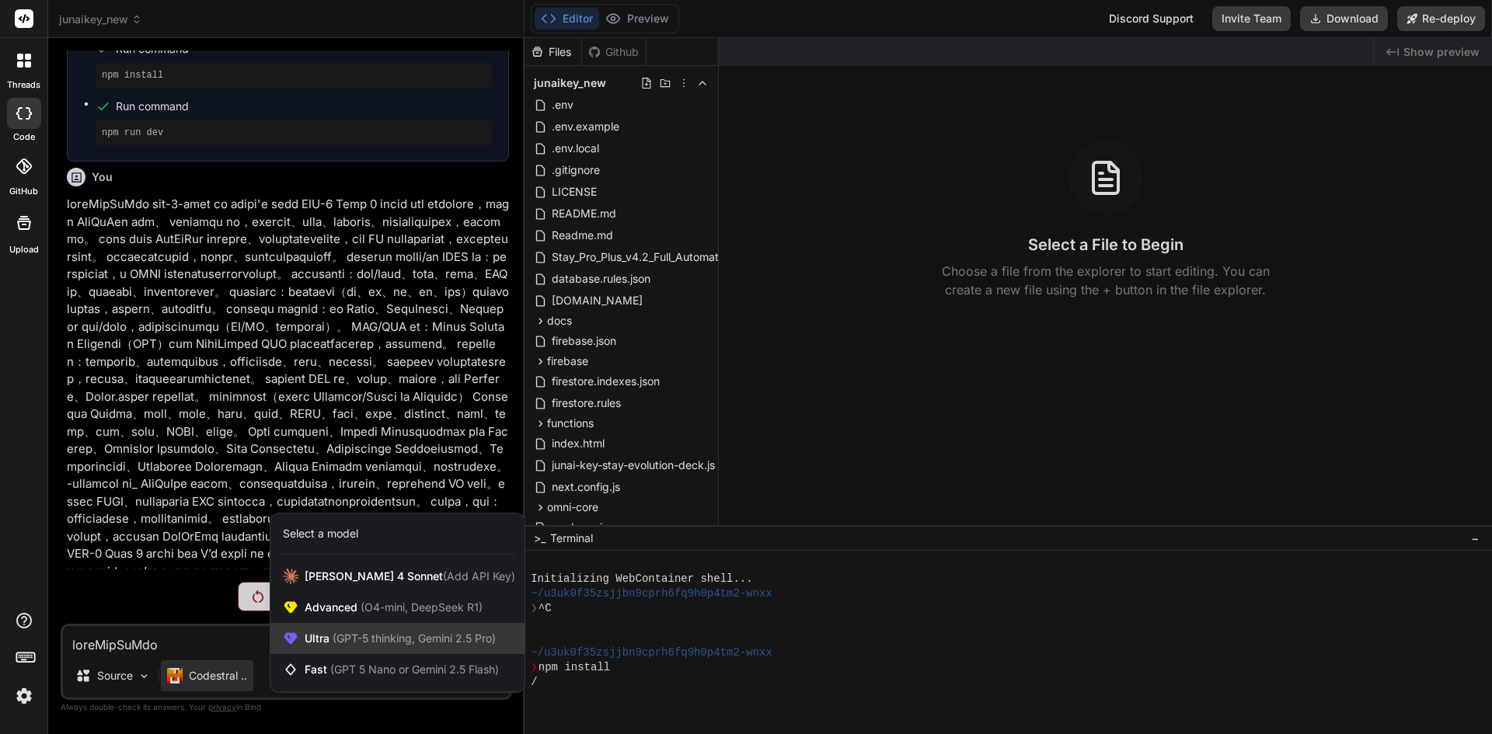
click at [451, 644] on span "(GPT-5 thinking, Gemini 2.5 Pro)" at bounding box center [412, 638] width 166 height 13
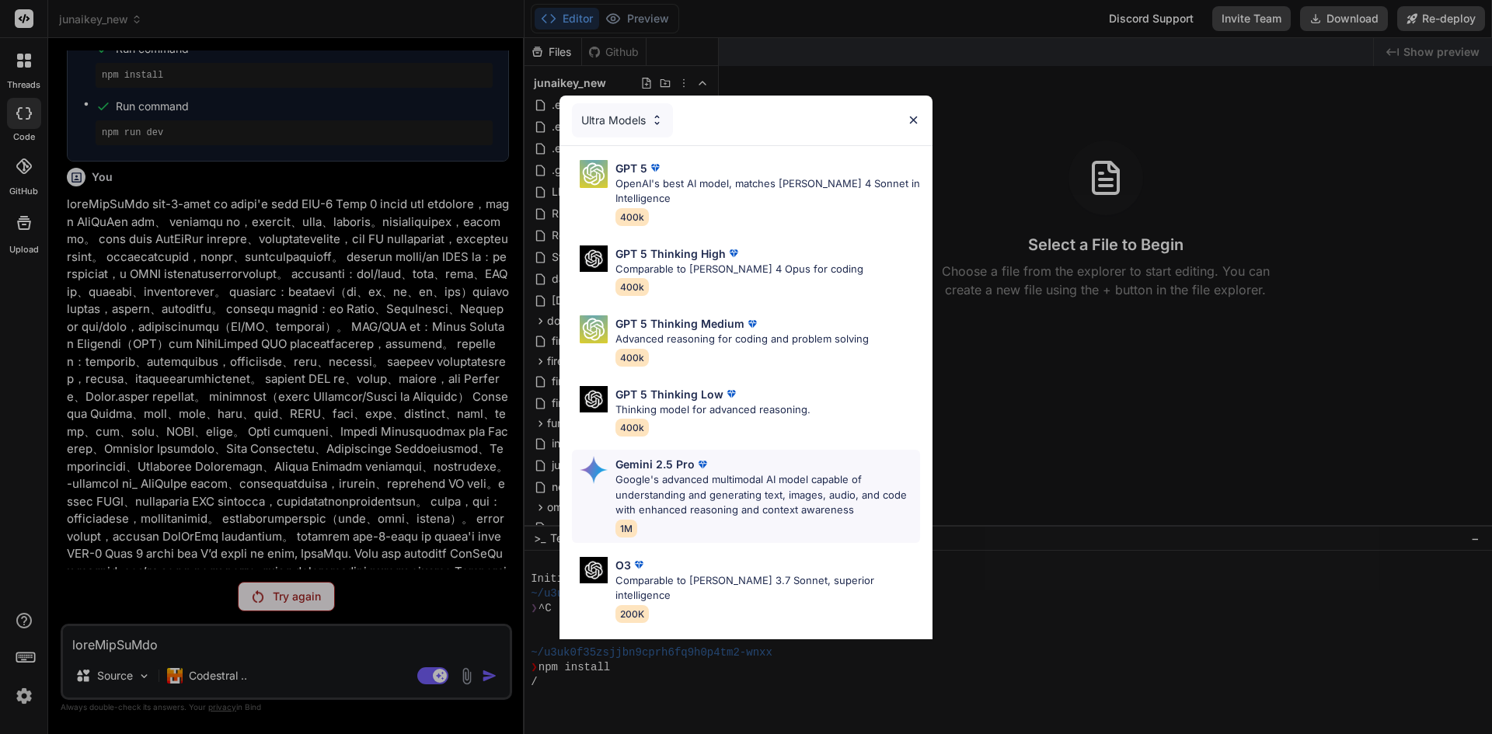
click at [673, 488] on p "Google's advanced multimodal AI model capable of understanding and generating t…" at bounding box center [767, 495] width 305 height 46
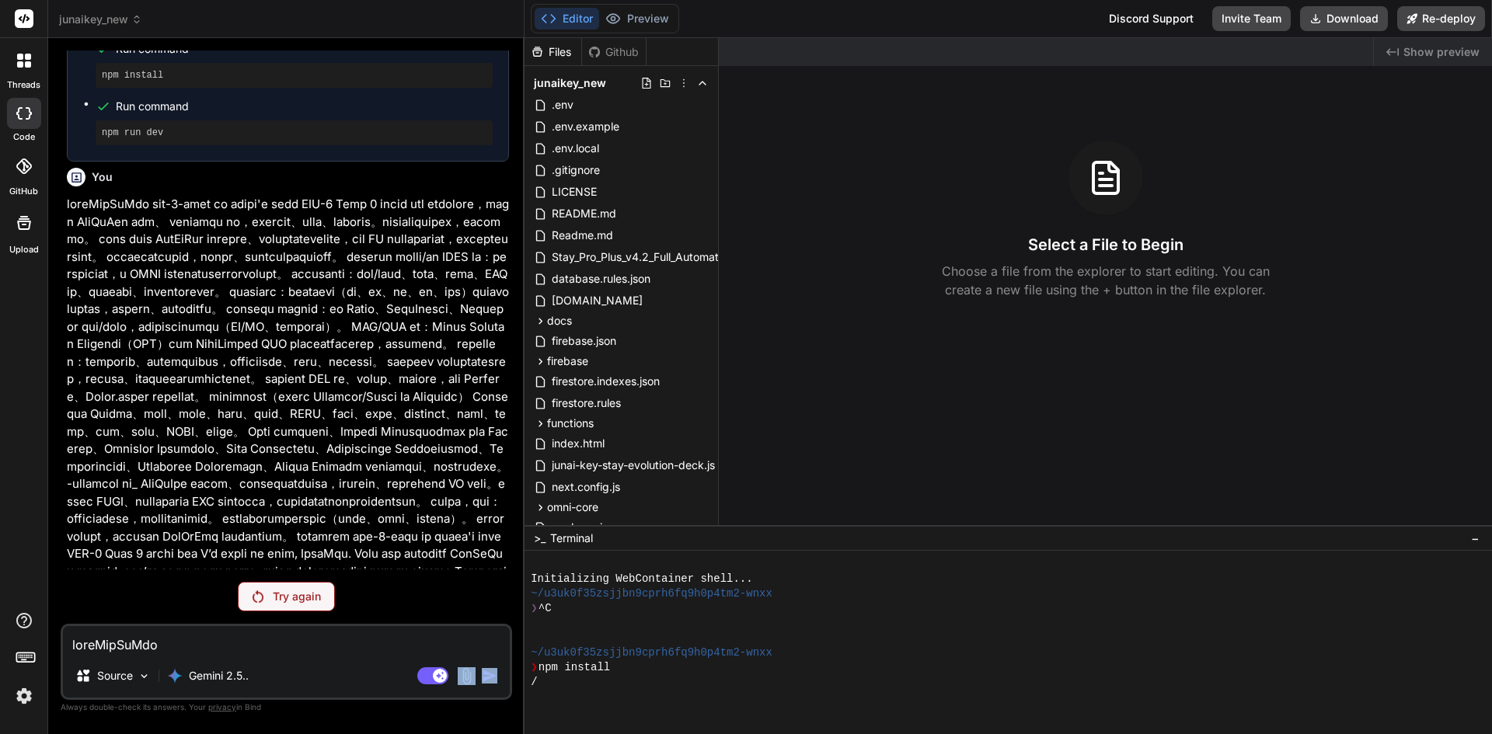
click at [479, 681] on div "Agent Mode. When this toggle is activated, AI automatically makes decisions, re…" at bounding box center [458, 676] width 89 height 19
click at [479, 677] on div "Agent Mode. When this toggle is activated, AI automatically makes decisions, re…" at bounding box center [458, 676] width 89 height 19
click at [206, 648] on textarea at bounding box center [286, 640] width 447 height 28
click at [296, 592] on p "Try again" at bounding box center [297, 597] width 48 height 16
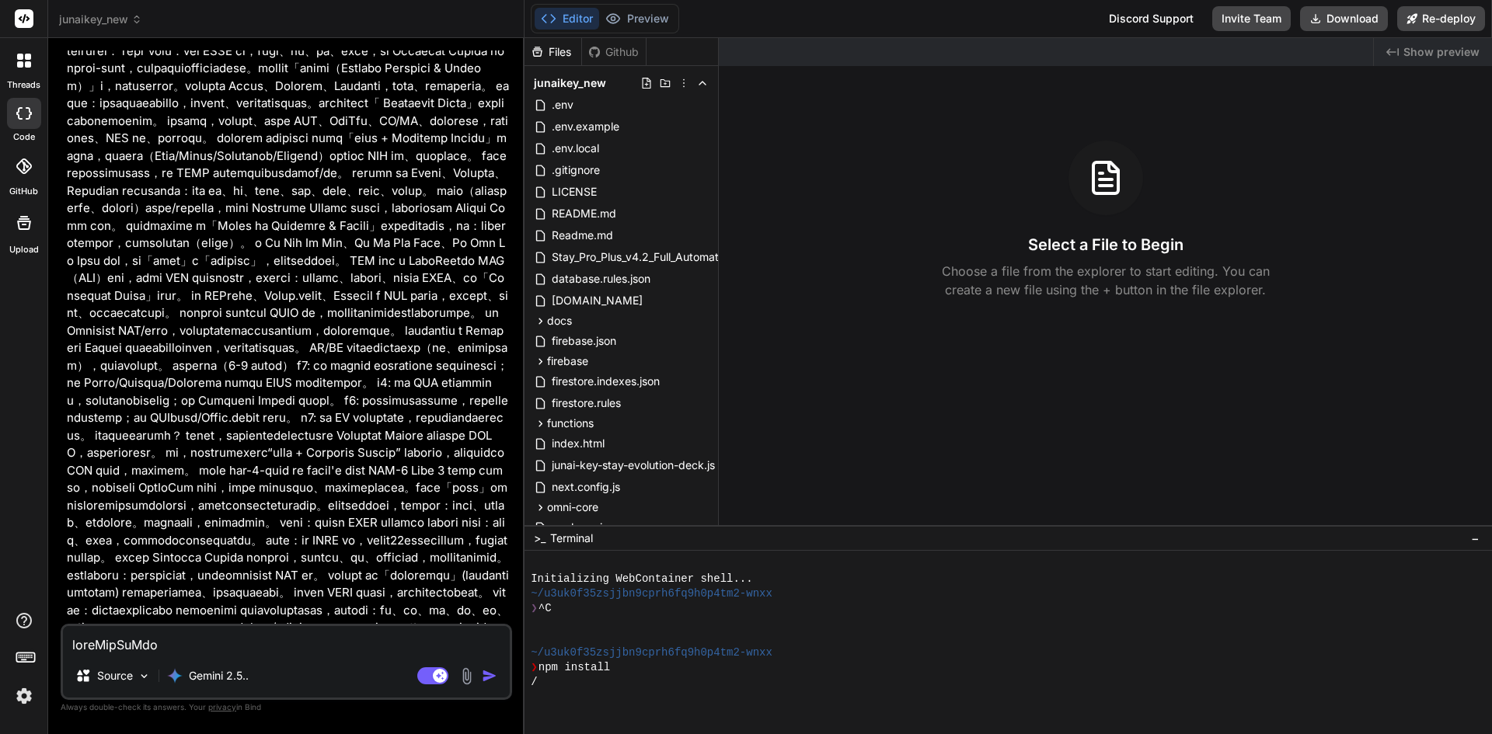
scroll to position [11130, 0]
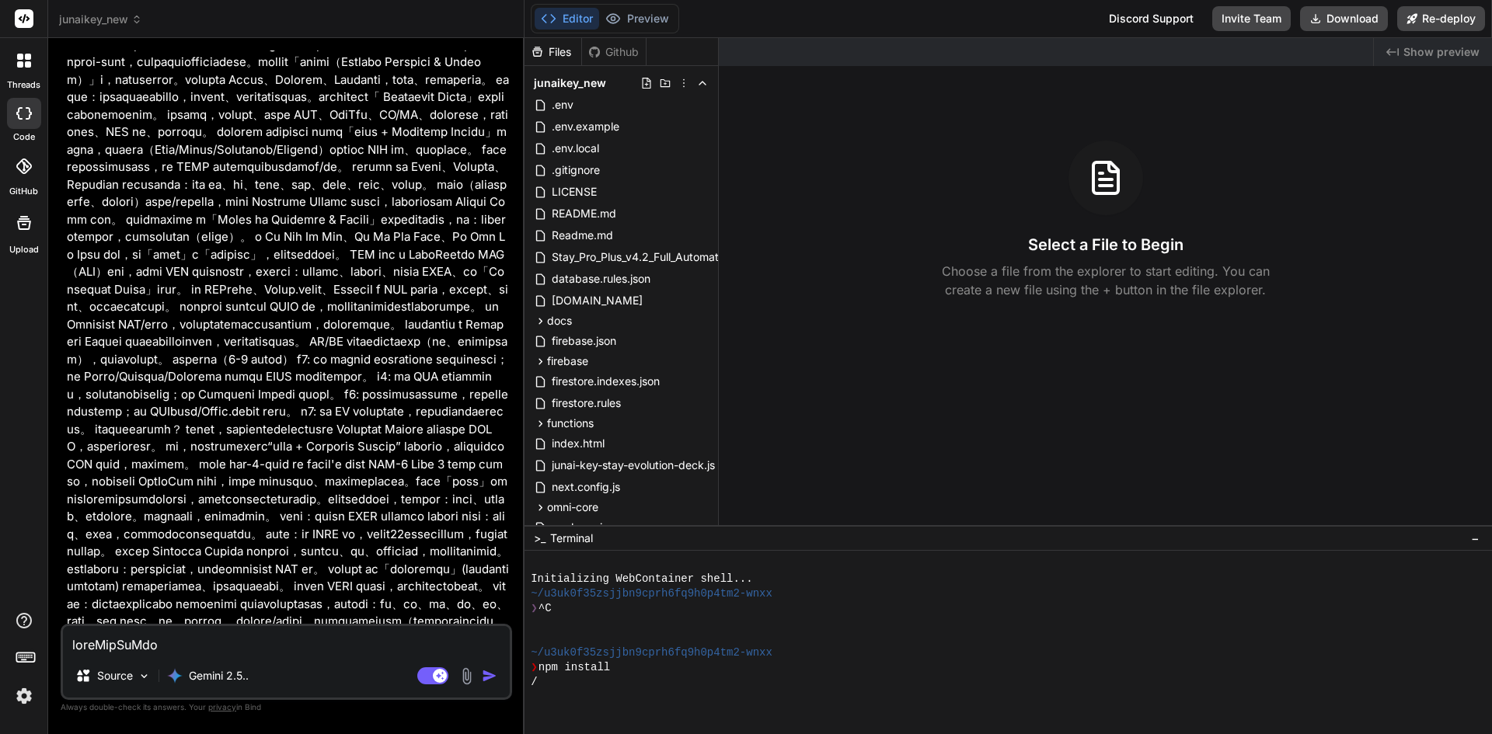
click at [486, 677] on img "button" at bounding box center [490, 676] width 16 height 16
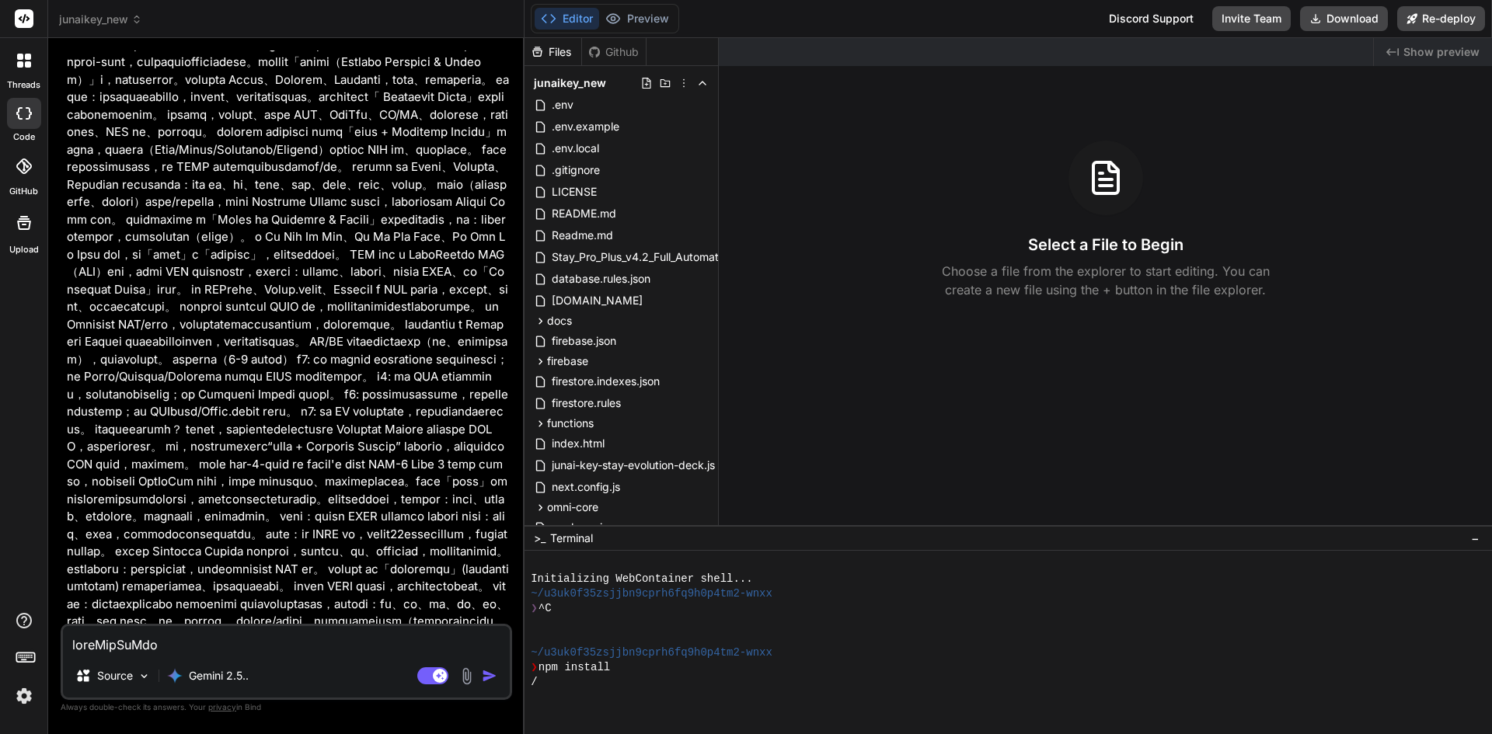
click at [486, 677] on img "button" at bounding box center [490, 676] width 16 height 16
click at [484, 679] on img "button" at bounding box center [490, 676] width 16 height 16
click at [482, 677] on img "button" at bounding box center [490, 676] width 16 height 16
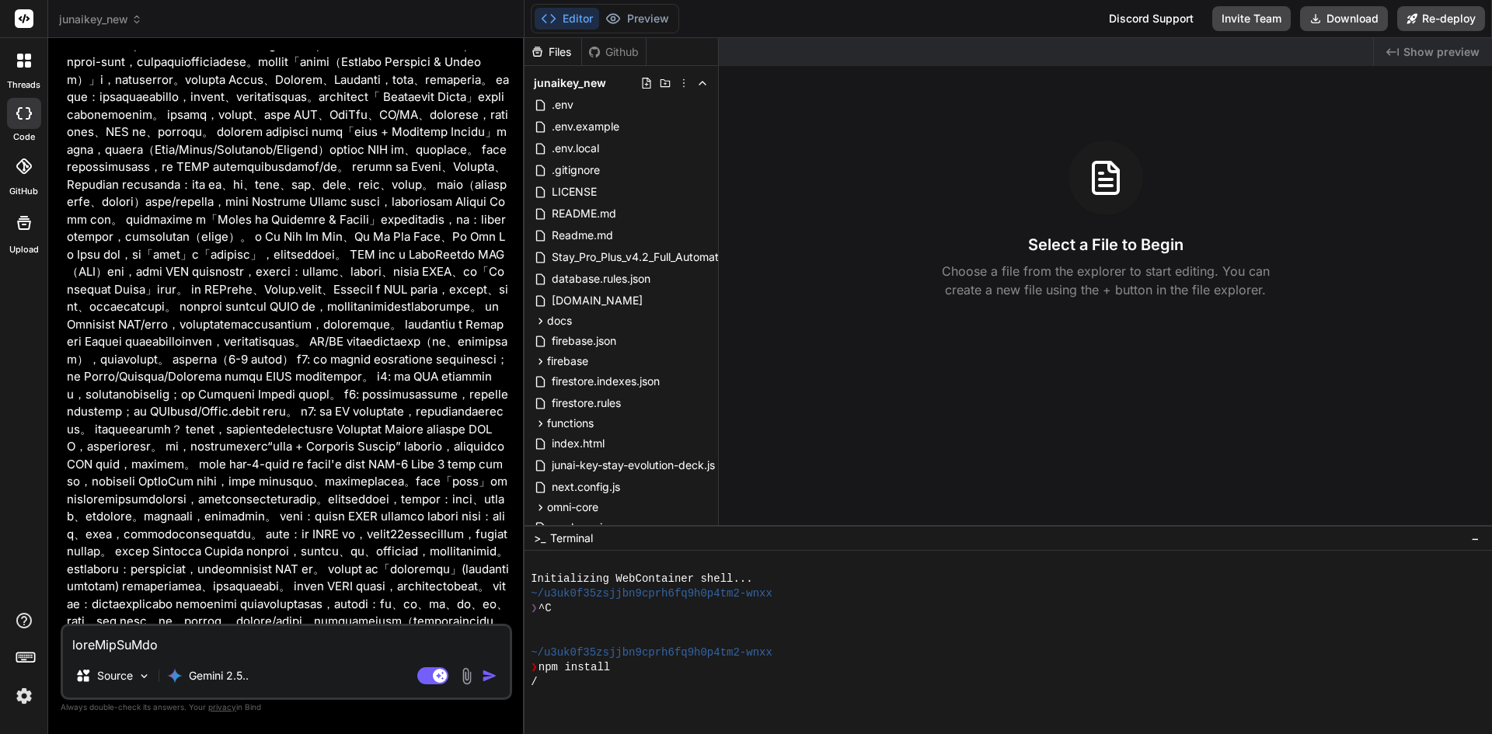
click at [482, 677] on img "button" at bounding box center [490, 676] width 16 height 16
click at [504, 668] on div "Source Gemini 2.5.. Agent Mode. When this toggle is activated, AI automatically…" at bounding box center [286, 662] width 451 height 76
drag, startPoint x: 505, startPoint y: 666, endPoint x: 495, endPoint y: 660, distance: 11.9
click at [505, 665] on div "Source Gemini 2.5.." at bounding box center [286, 678] width 447 height 37
drag, startPoint x: 495, startPoint y: 660, endPoint x: 486, endPoint y: 658, distance: 9.5
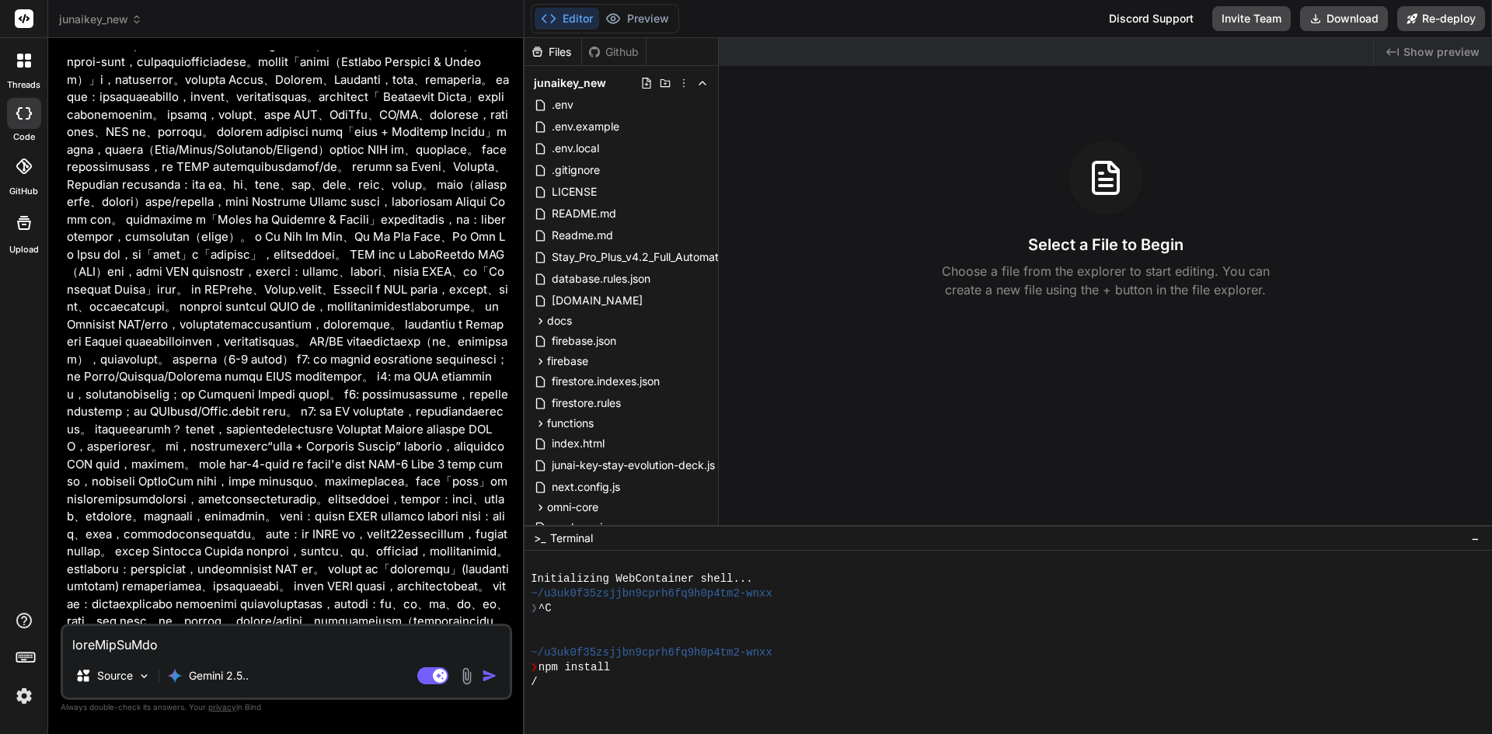
click at [491, 660] on div "Source Gemini 2.5.. Agent Mode. When this toggle is activated, AI automatically…" at bounding box center [286, 662] width 451 height 76
drag, startPoint x: 486, startPoint y: 658, endPoint x: 486, endPoint y: 669, distance: 10.9
click at [486, 660] on div "Source Gemini 2.5.. Agent Mode. When this toggle is activated, AI automatically…" at bounding box center [286, 662] width 451 height 76
click at [486, 676] on img "button" at bounding box center [490, 676] width 16 height 16
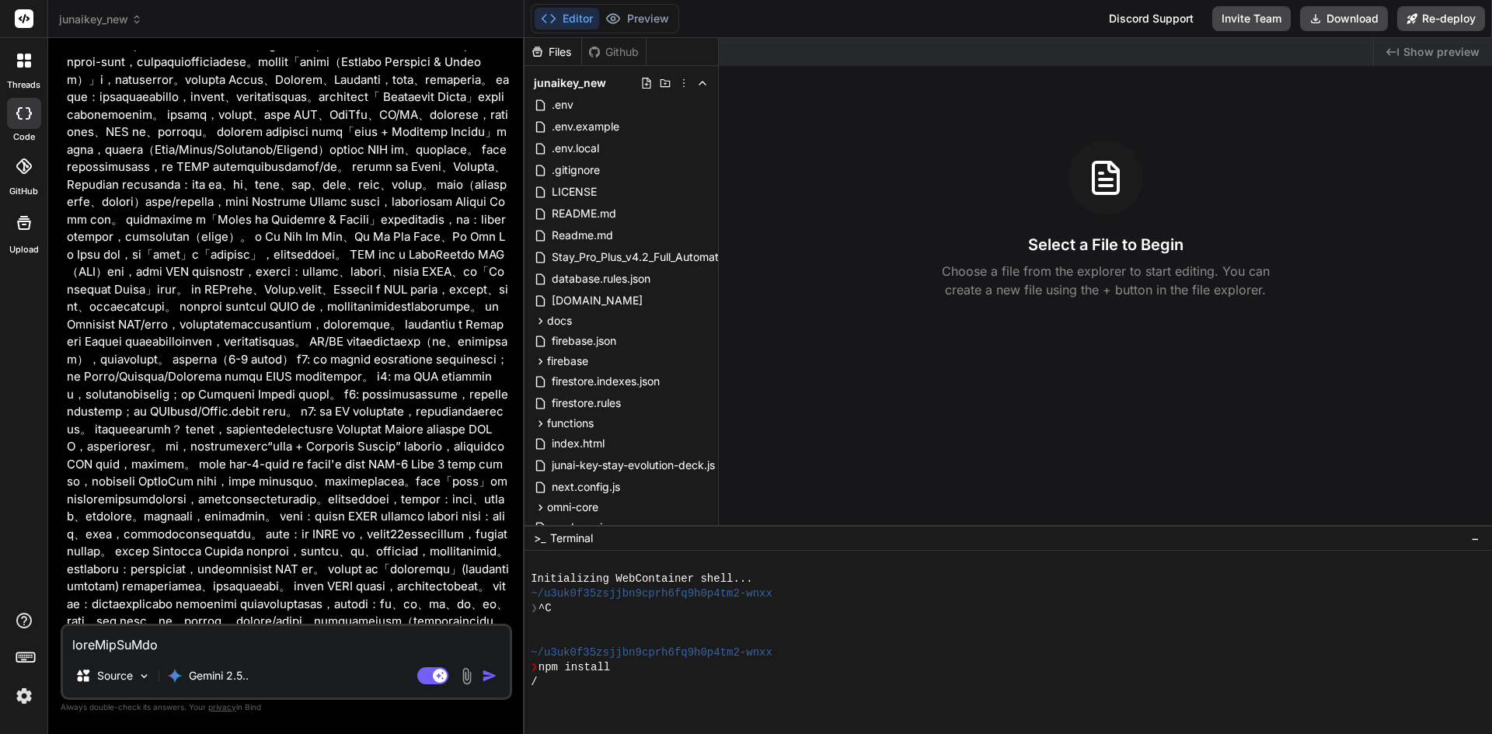
drag, startPoint x: 486, startPoint y: 676, endPoint x: 420, endPoint y: 651, distance: 70.6
click at [486, 675] on img "button" at bounding box center [490, 676] width 16 height 16
click at [420, 651] on textarea at bounding box center [286, 640] width 447 height 28
click at [396, 634] on textarea at bounding box center [286, 640] width 447 height 28
click at [431, 682] on rect at bounding box center [432, 675] width 31 height 17
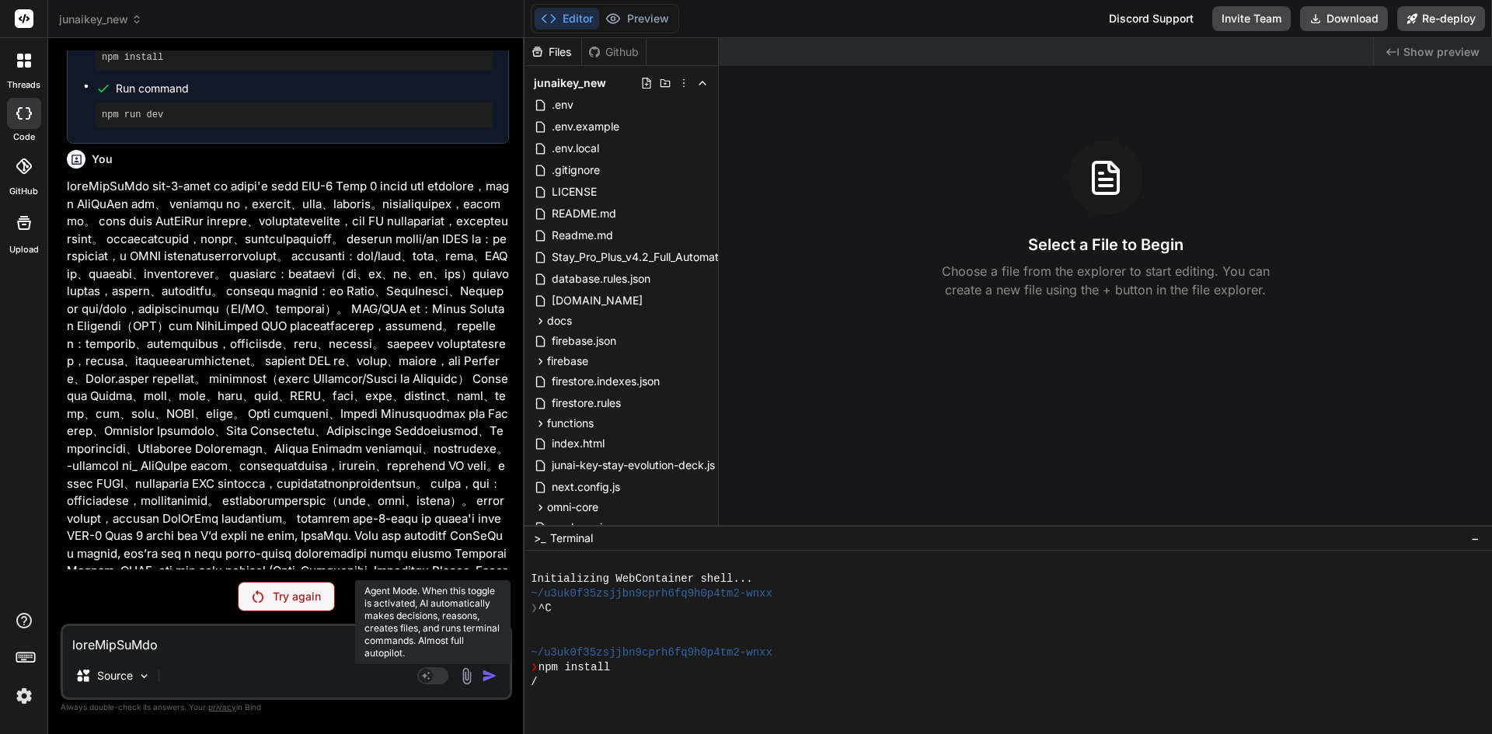
click at [431, 682] on rect at bounding box center [432, 675] width 31 height 17
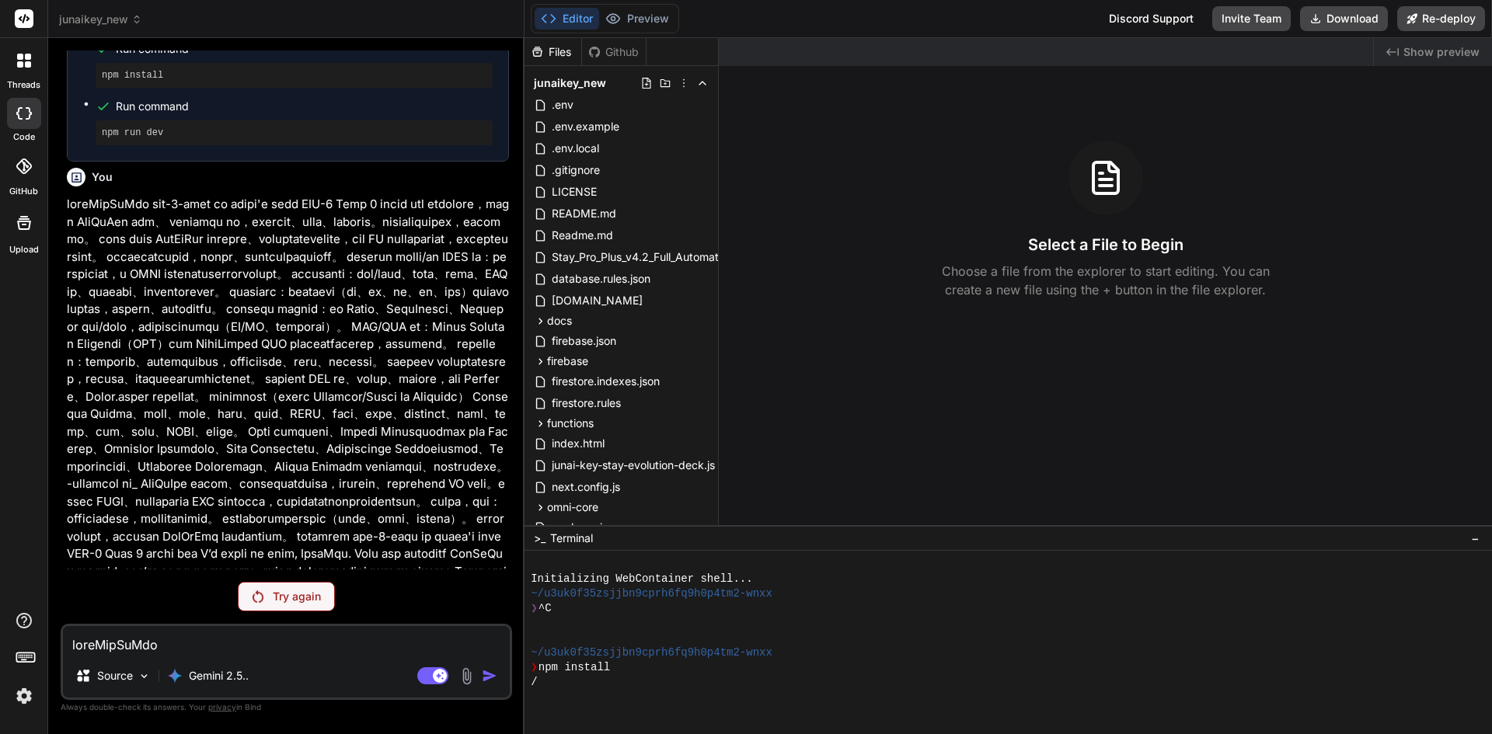
click at [277, 593] on p "Try again" at bounding box center [297, 597] width 48 height 16
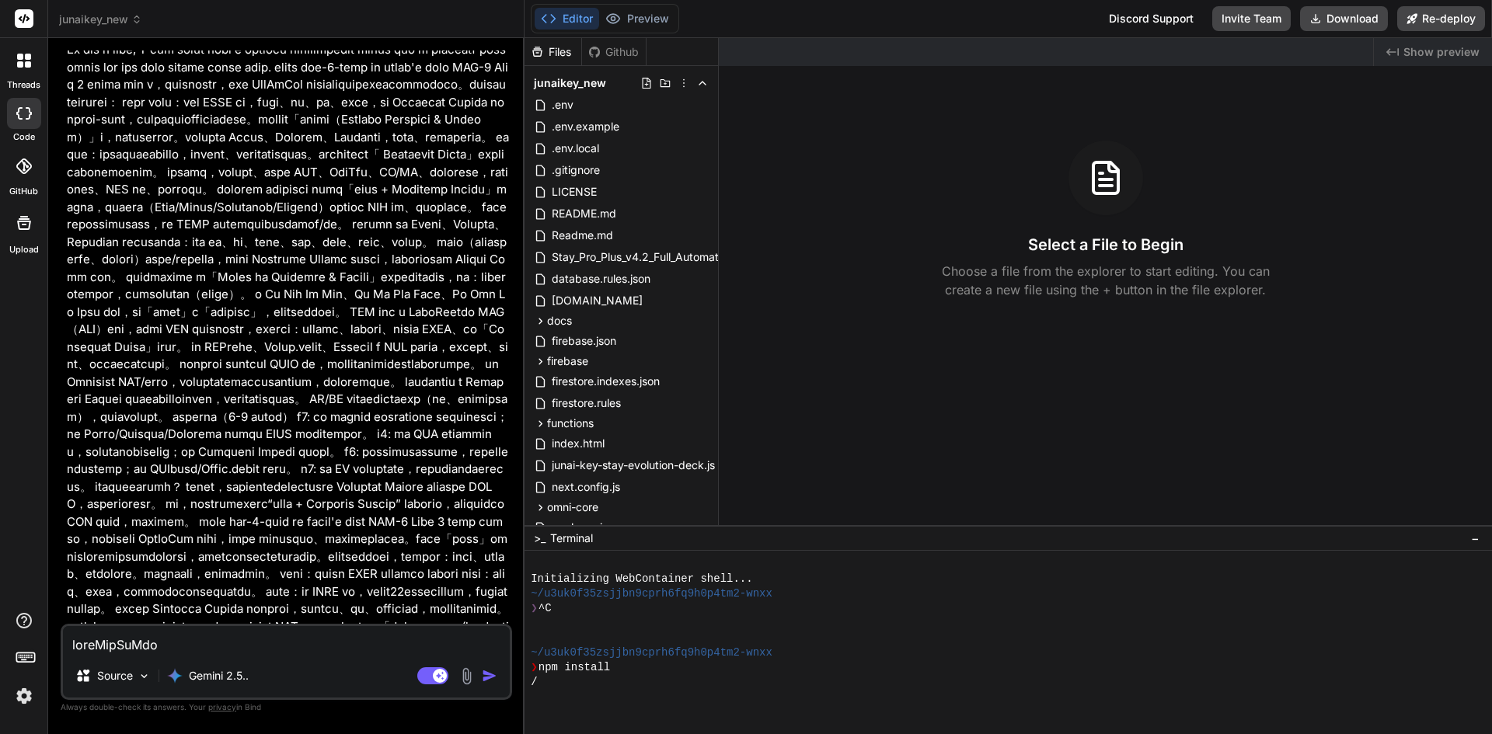
scroll to position [11130, 0]
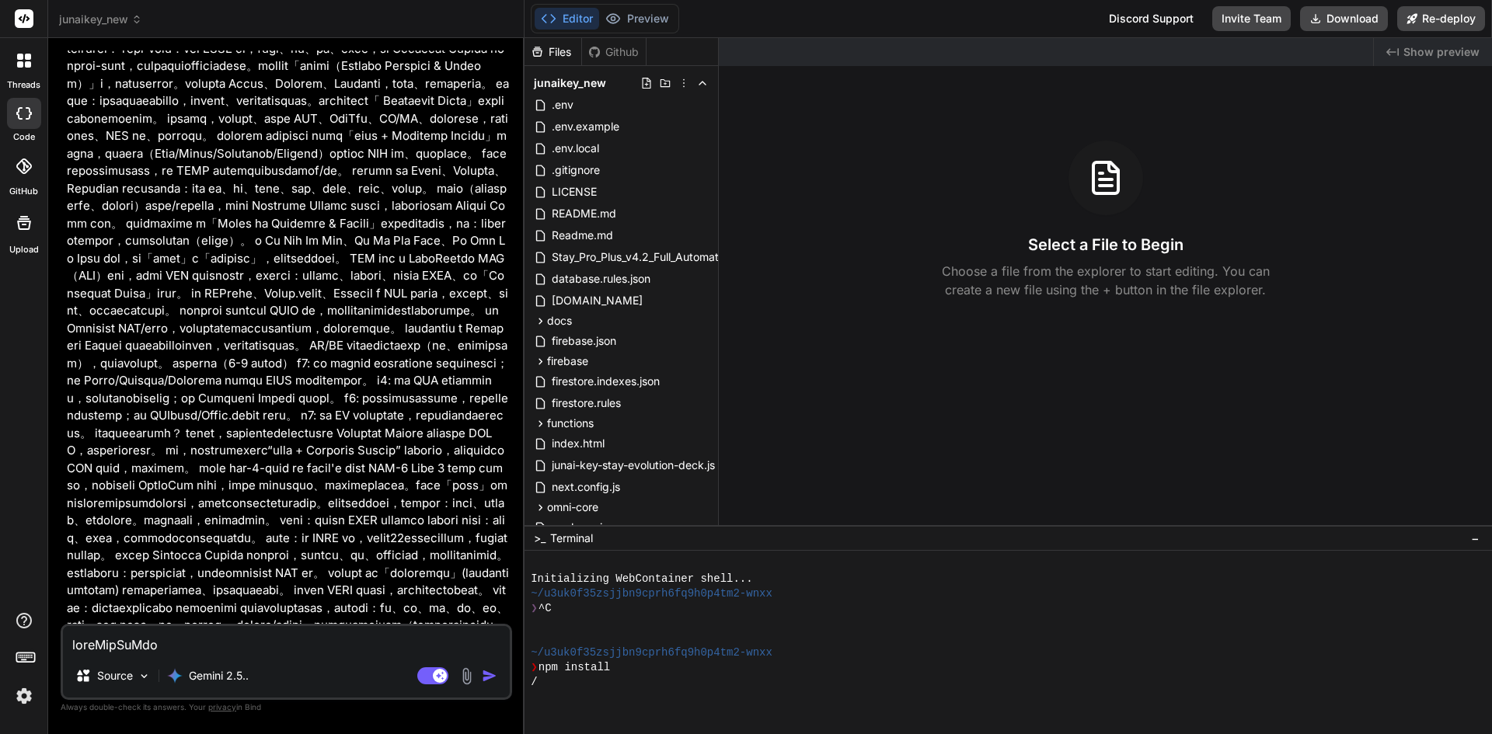
click at [489, 671] on img "button" at bounding box center [490, 676] width 16 height 16
click at [487, 674] on img "button" at bounding box center [490, 676] width 16 height 16
type textarea "x"
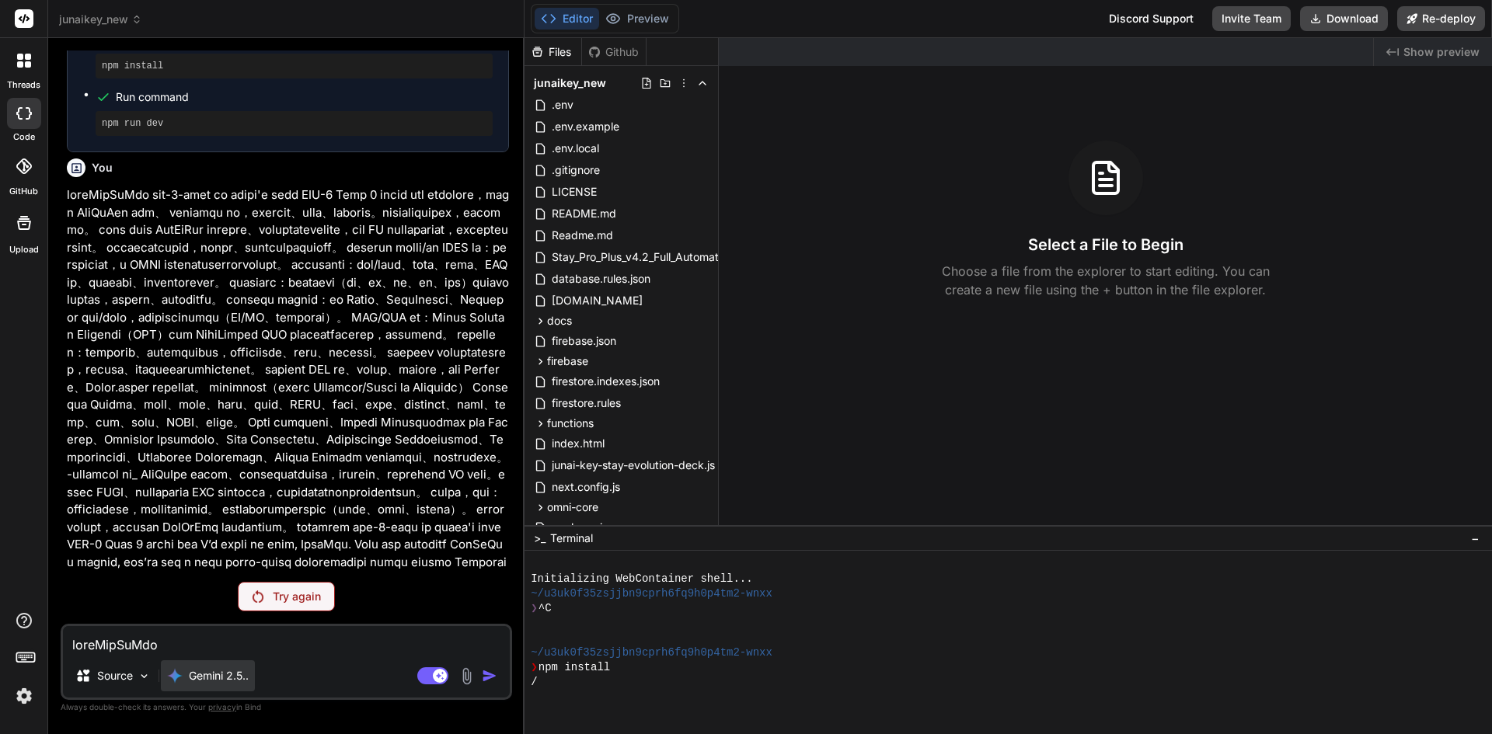
scroll to position [10254, 0]
